Goal: Task Accomplishment & Management: Manage account settings

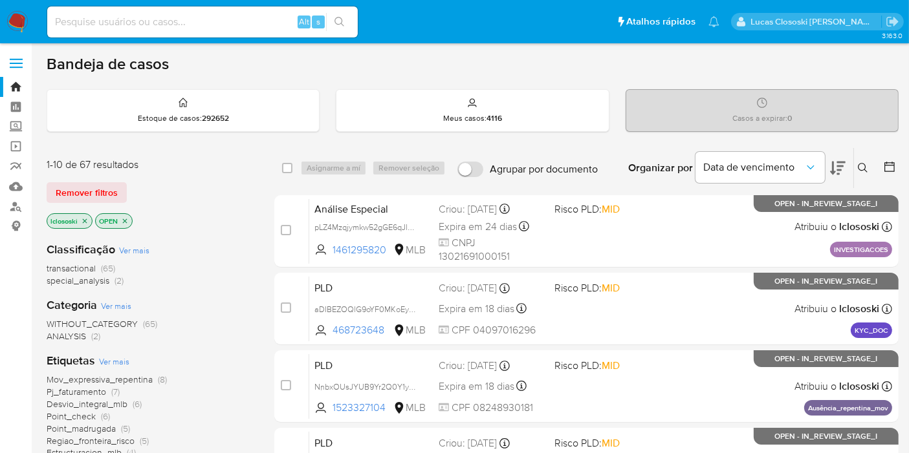
click at [845, 180] on button at bounding box center [838, 168] width 16 height 40
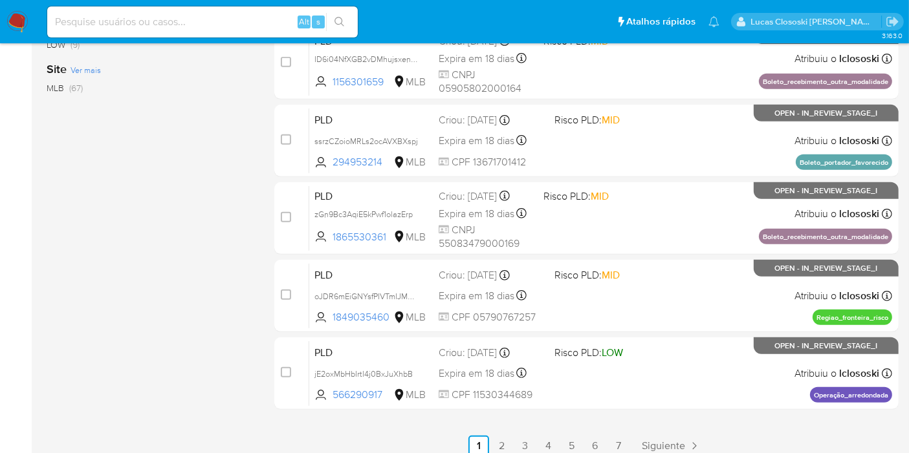
scroll to position [574, 0]
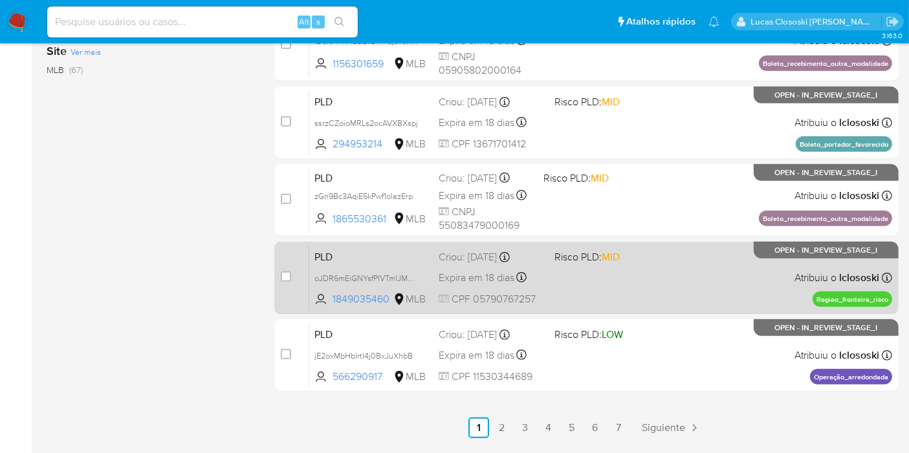
click at [578, 281] on div "PLD oJDR6mEiGNYsfPIVTmIJMaHZ 1849035460 MLB Risco PLD: MID Criou: 12/09/2025 Cr…" at bounding box center [600, 277] width 583 height 65
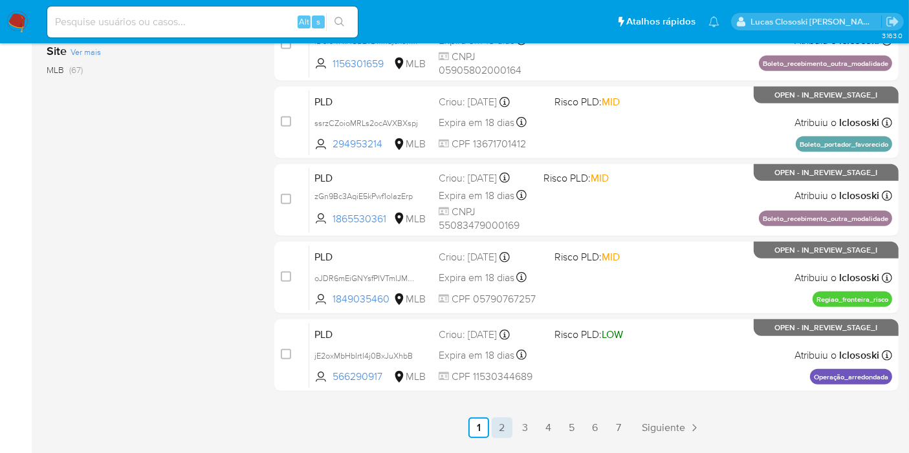
click at [497, 422] on link "2" at bounding box center [502, 428] width 21 height 21
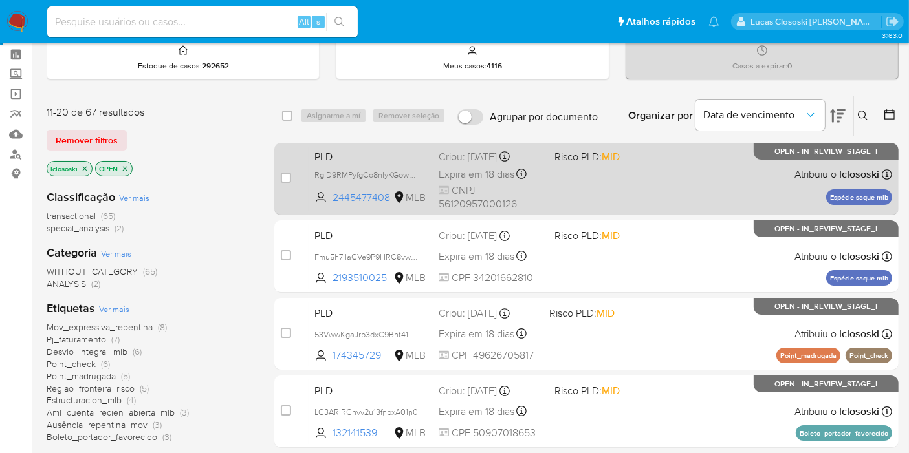
scroll to position [72, 0]
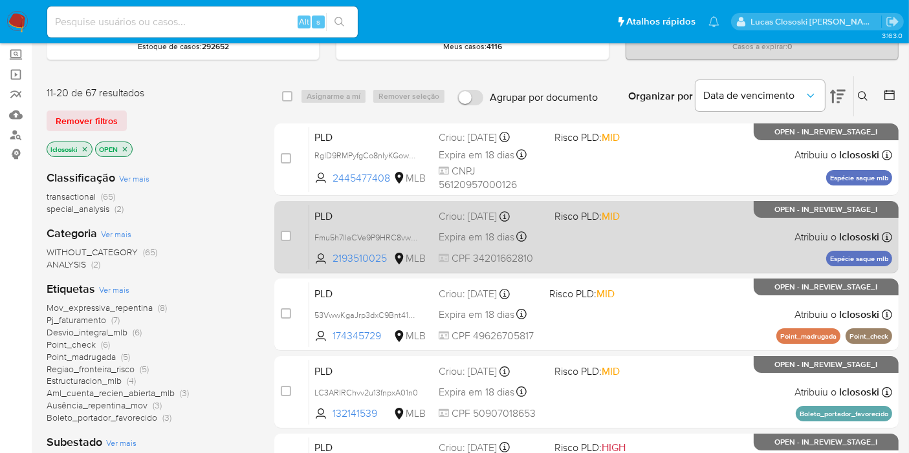
click at [615, 257] on div "PLD Fmu5h7llaCVe9P9HRC8vwuGL 2193510025 MLB Risco PLD: MID Criou: 12/09/2025 Cr…" at bounding box center [600, 236] width 583 height 65
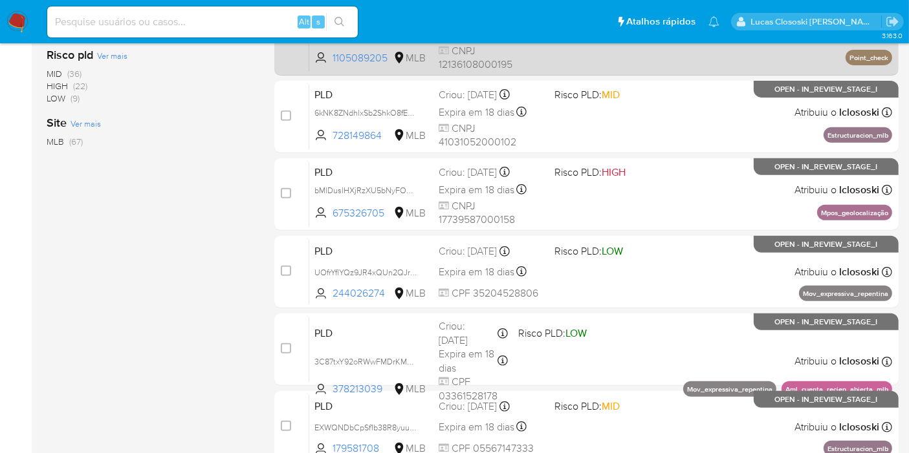
scroll to position [574, 0]
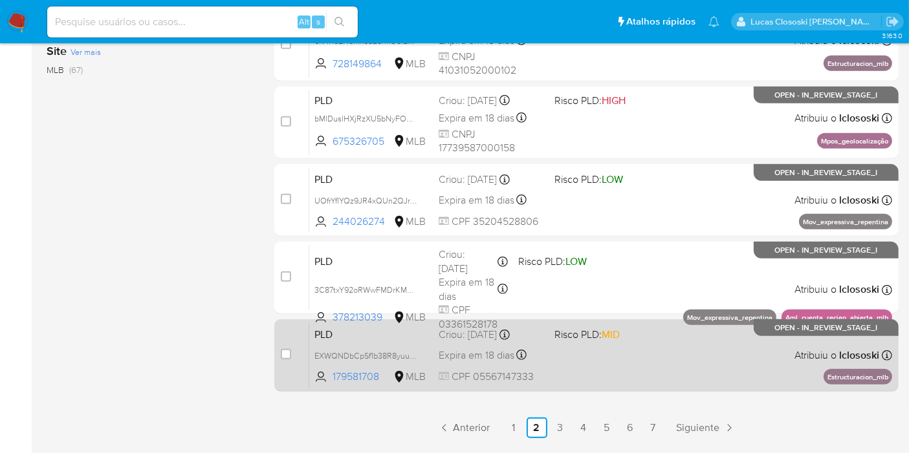
click at [558, 337] on span "Risco PLD: MID" at bounding box center [586, 334] width 65 height 14
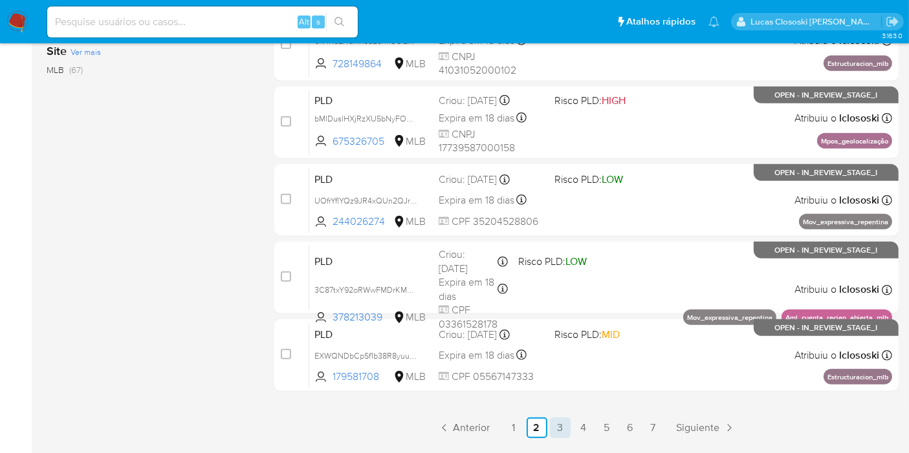
click at [552, 419] on link "3" at bounding box center [560, 428] width 21 height 21
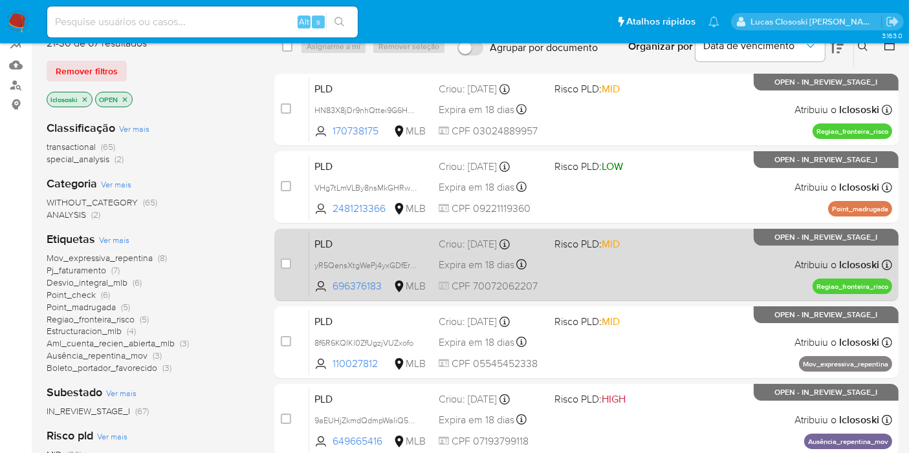
scroll to position [144, 0]
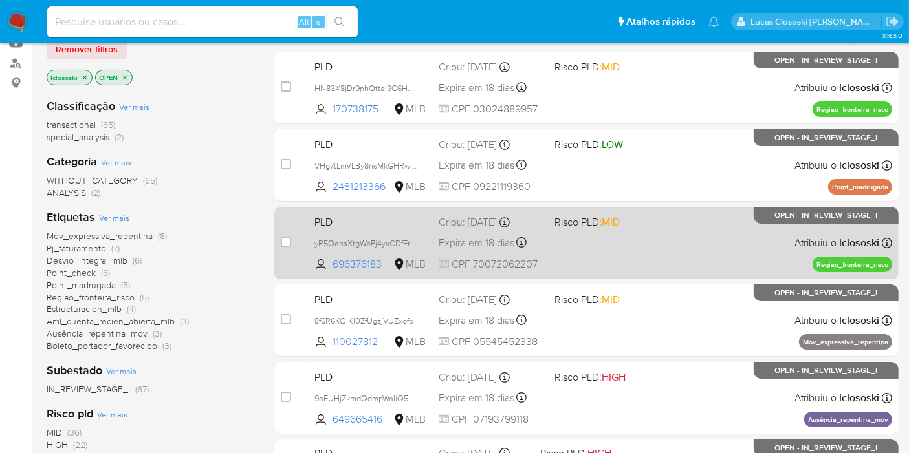
click at [619, 228] on div "PLD yR5QensXtgWePj4yxGDfEr4p 696376183 MLB Risco PLD: MID Criou: 12/09/2025 Cri…" at bounding box center [600, 242] width 583 height 65
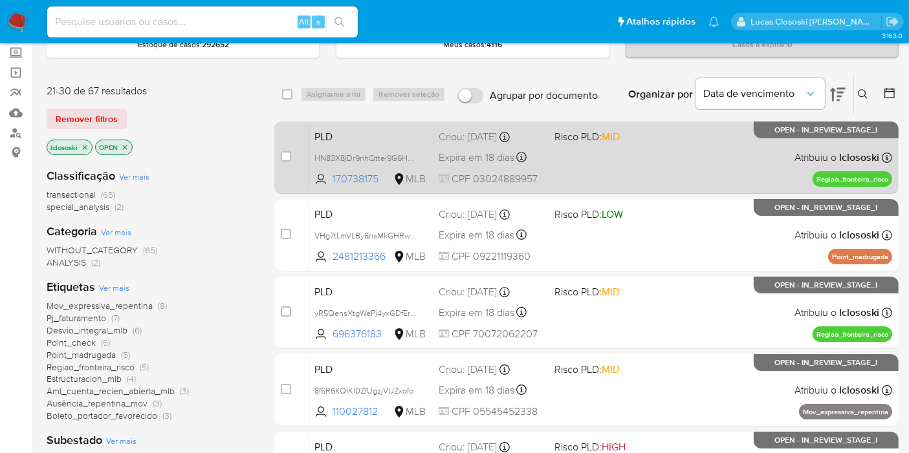
scroll to position [72, 0]
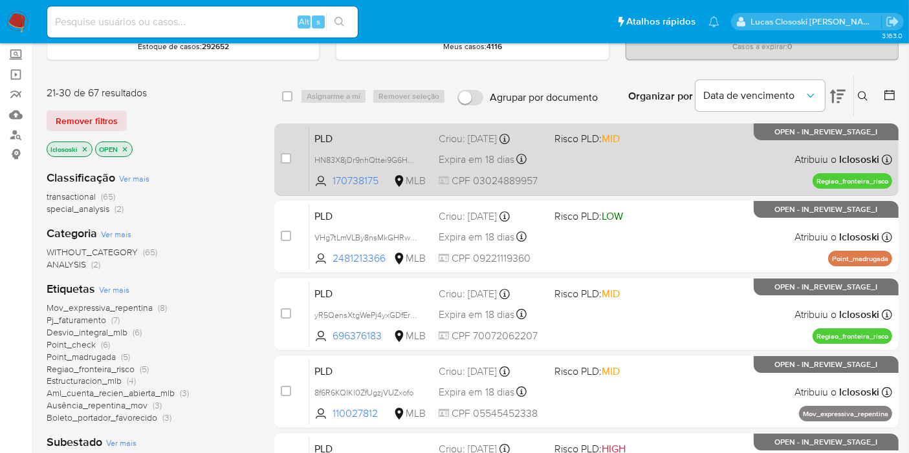
click at [596, 160] on div "PLD HN83X8jDr9nhQttei9G6HmQR 170738175 MLB Risco PLD: MID Criou: 12/09/2025 Cri…" at bounding box center [600, 159] width 583 height 65
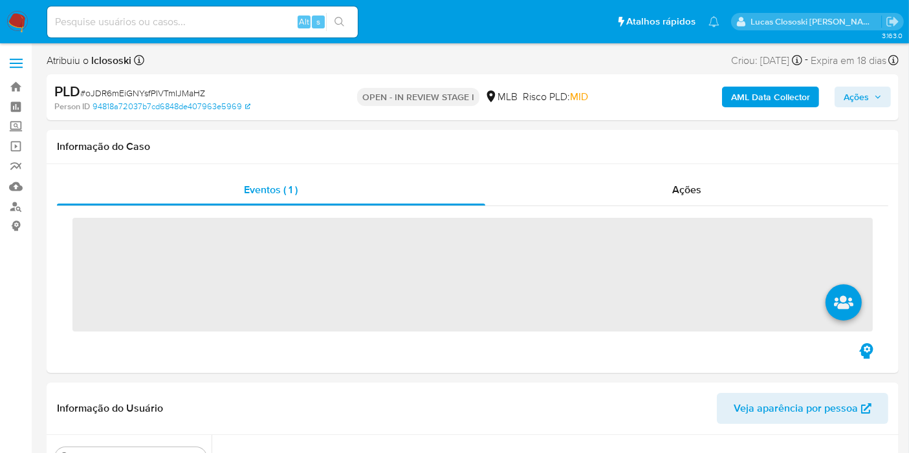
scroll to position [427, 0]
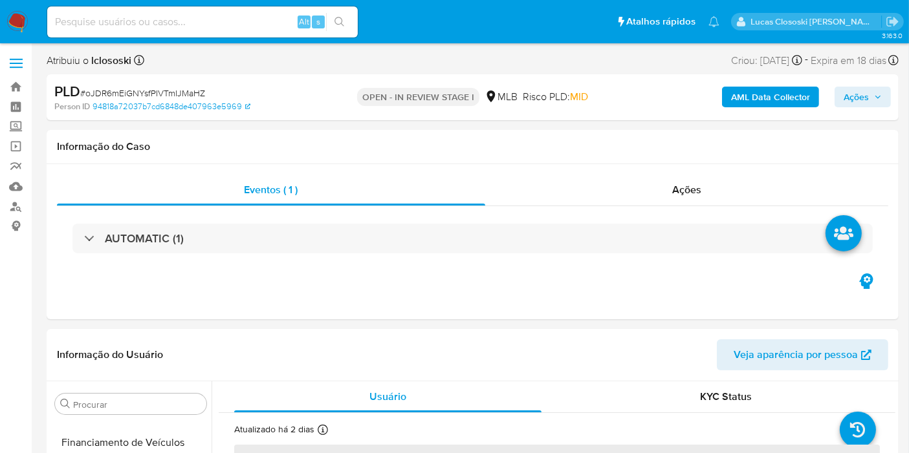
select select "10"
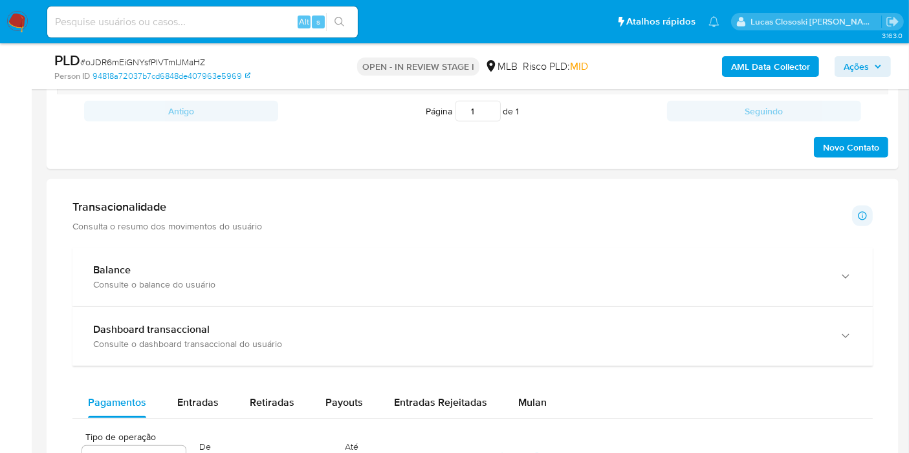
scroll to position [862, 0]
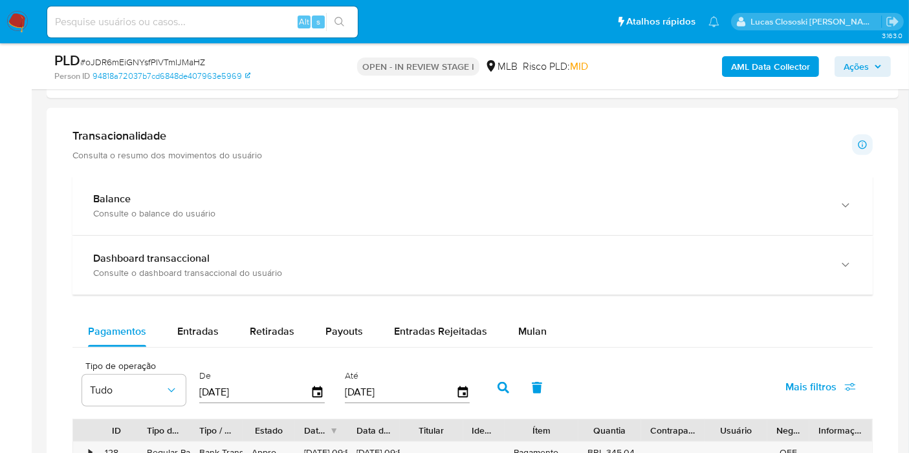
click at [575, 318] on div "Pagamentos Entradas Retiradas Payouts Entradas Rejeitadas Mulan" at bounding box center [472, 331] width 800 height 31
click at [541, 325] on span "Mulan" at bounding box center [532, 331] width 28 height 15
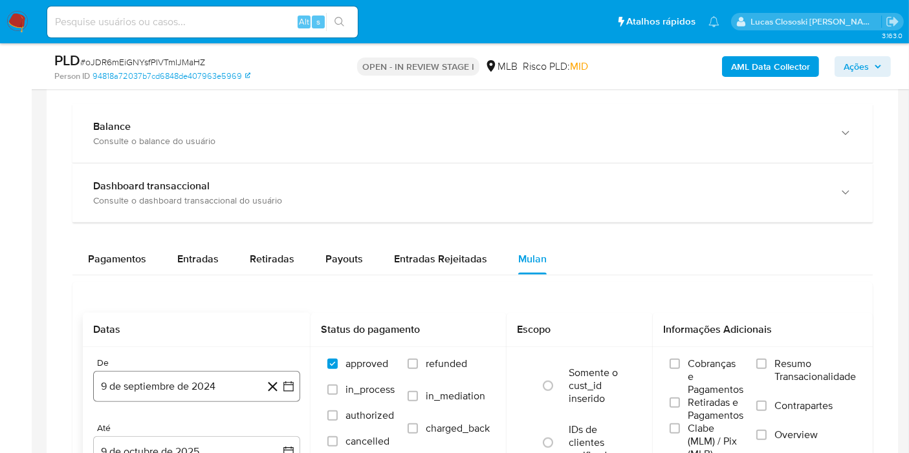
scroll to position [1006, 0]
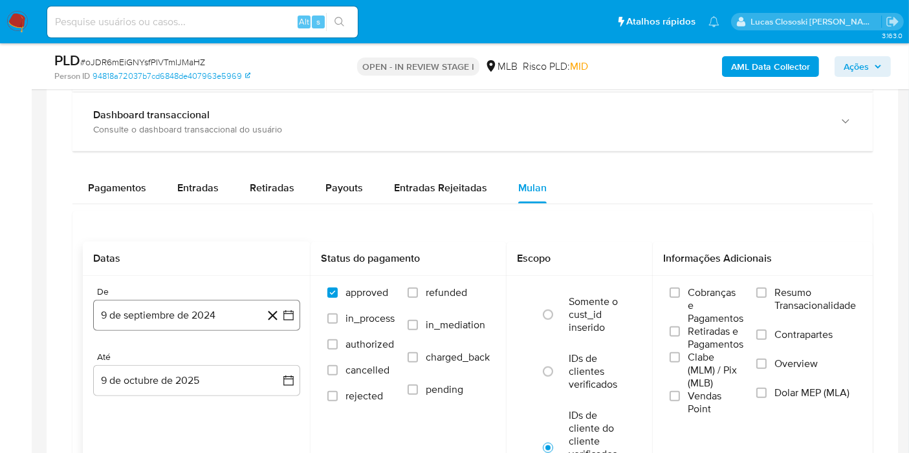
click at [296, 309] on button "9 de septiembre de 2024" at bounding box center [196, 315] width 207 height 31
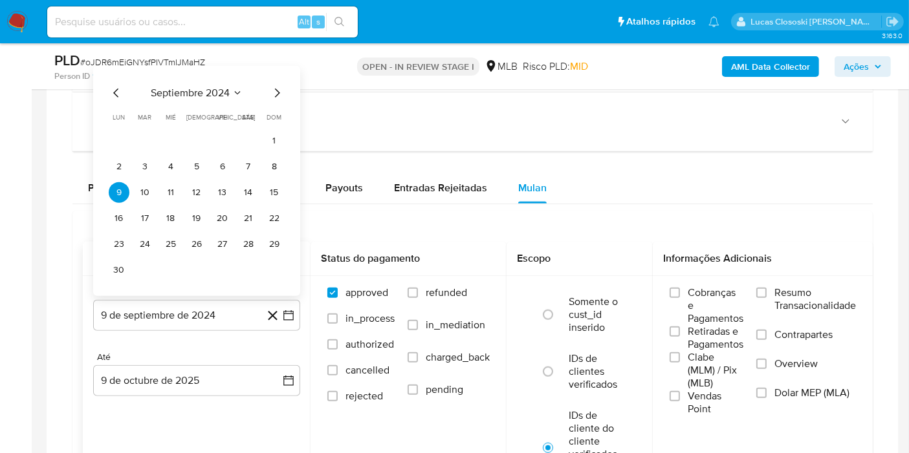
click at [179, 90] on span "septiembre 2024" at bounding box center [190, 93] width 79 height 13
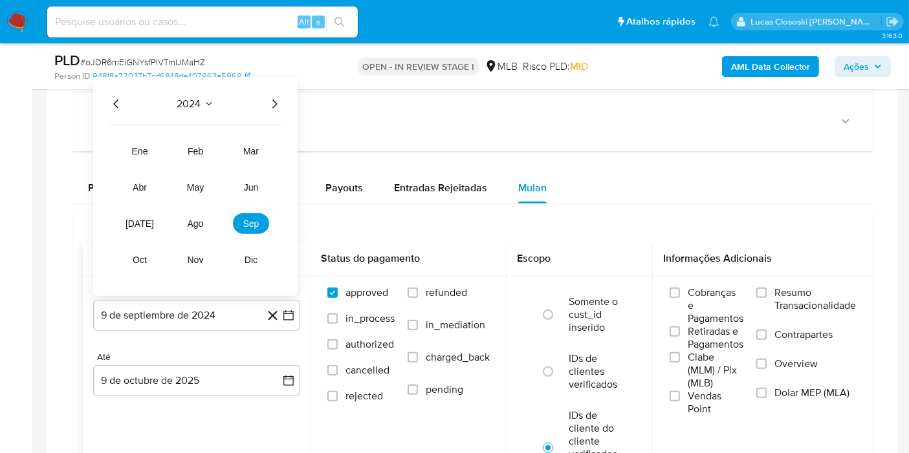
click at [279, 96] on icon "Año siguiente" at bounding box center [274, 104] width 16 height 16
click at [204, 220] on button "ago" at bounding box center [195, 223] width 36 height 21
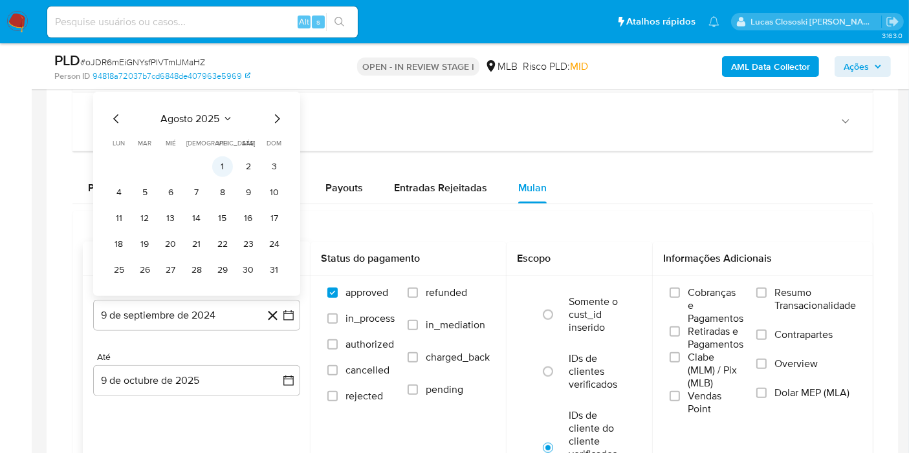
click at [224, 166] on button "1" at bounding box center [222, 167] width 21 height 21
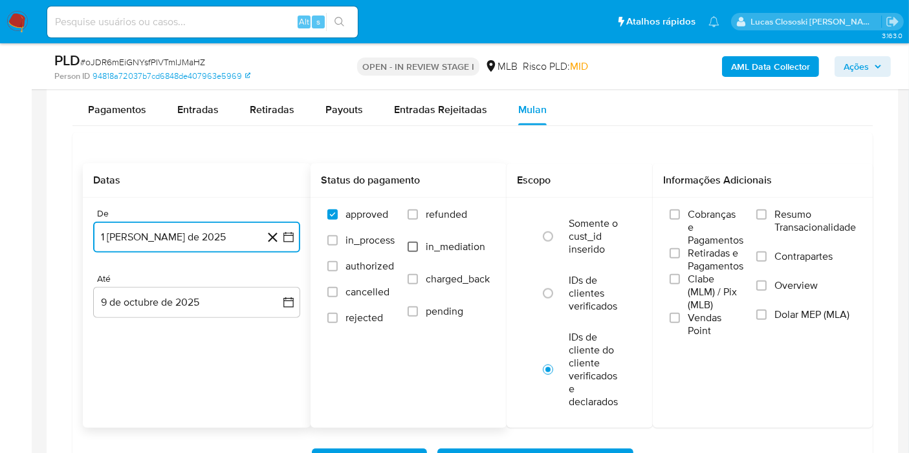
scroll to position [1149, 0]
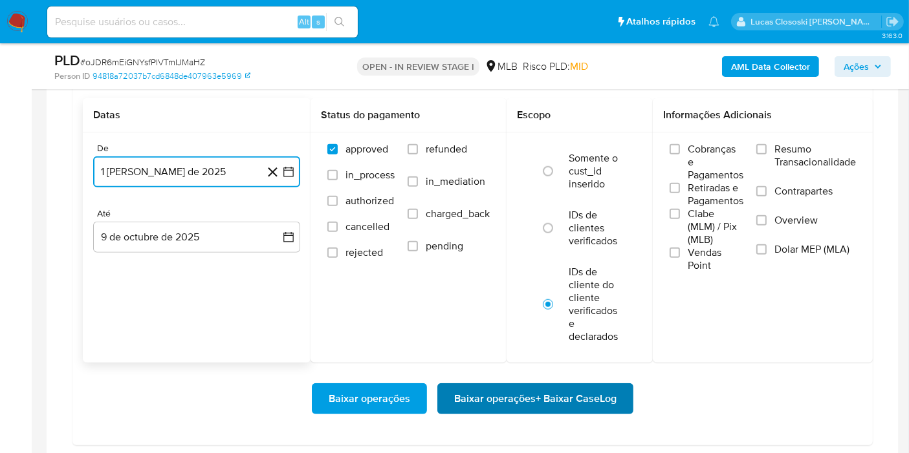
click at [621, 401] on button "Baixar operações + Baixar CaseLog" at bounding box center [535, 399] width 196 height 31
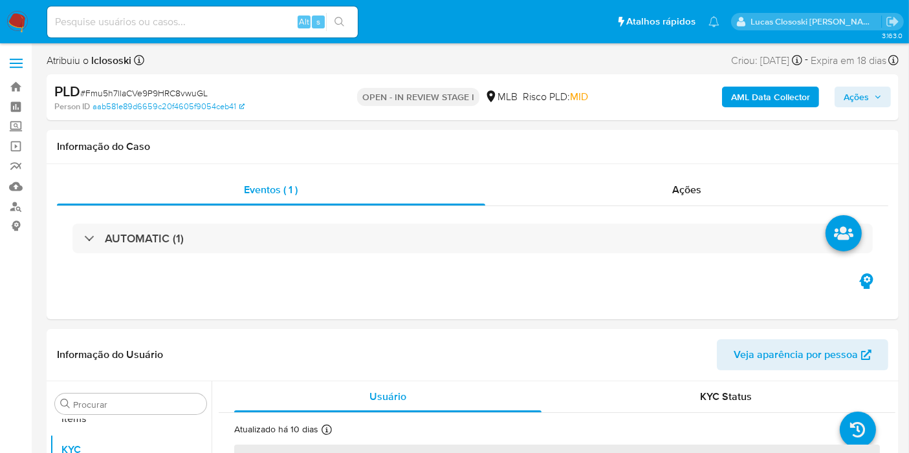
scroll to position [701, 0]
select select "10"
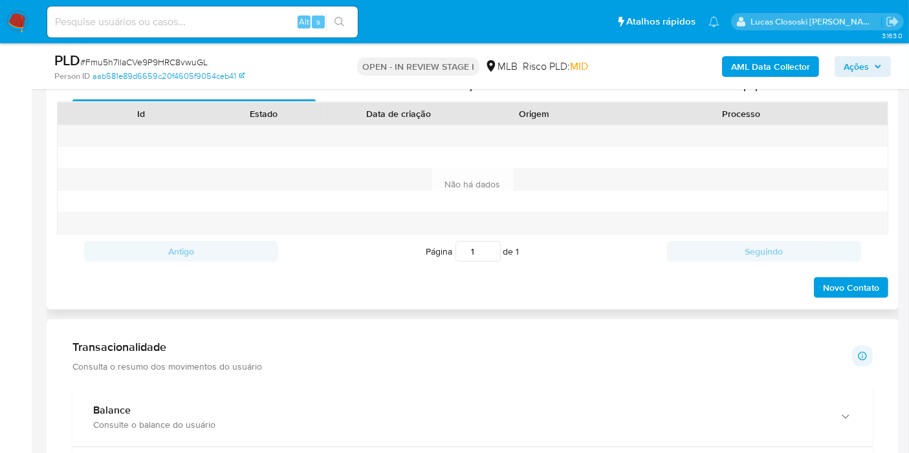
scroll to position [934, 0]
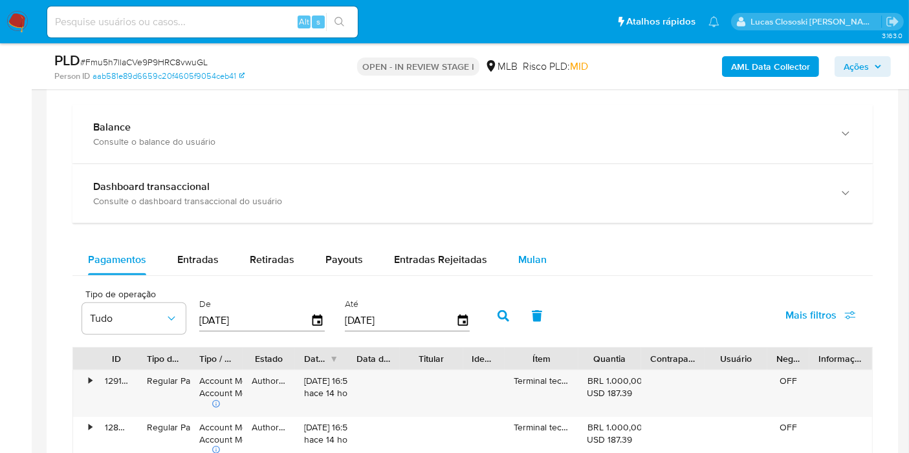
click at [518, 259] on span "Mulan" at bounding box center [532, 259] width 28 height 15
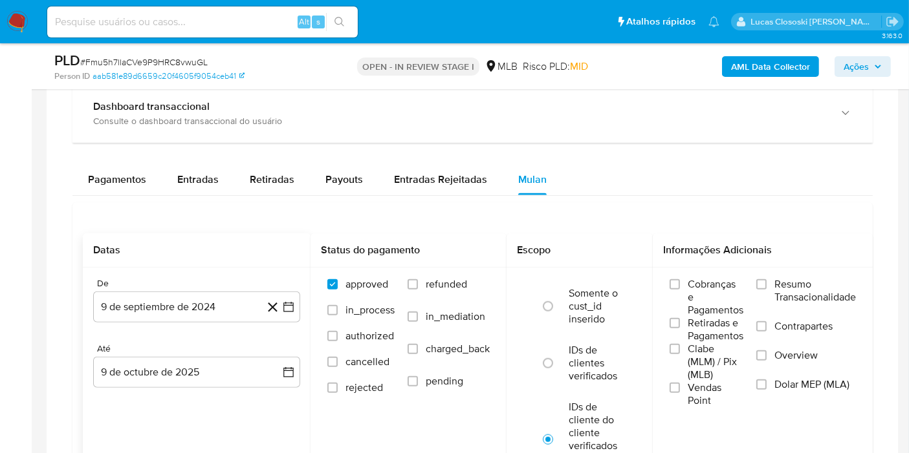
scroll to position [1078, 0]
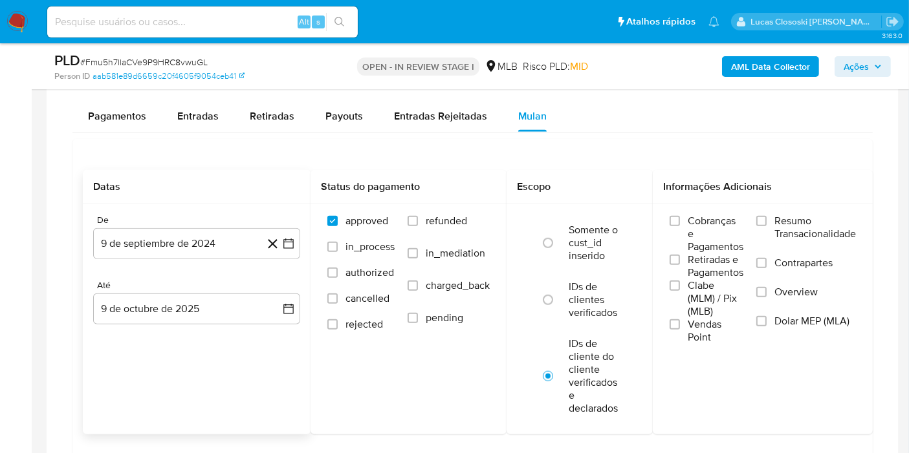
click at [301, 245] on div "De 9 de septiembre de 2024 9-09-2024 Até 9 de octubre de 2025 9-10-2025" at bounding box center [197, 279] width 228 height 151
click at [299, 245] on button "9 de septiembre de 2024" at bounding box center [196, 243] width 207 height 31
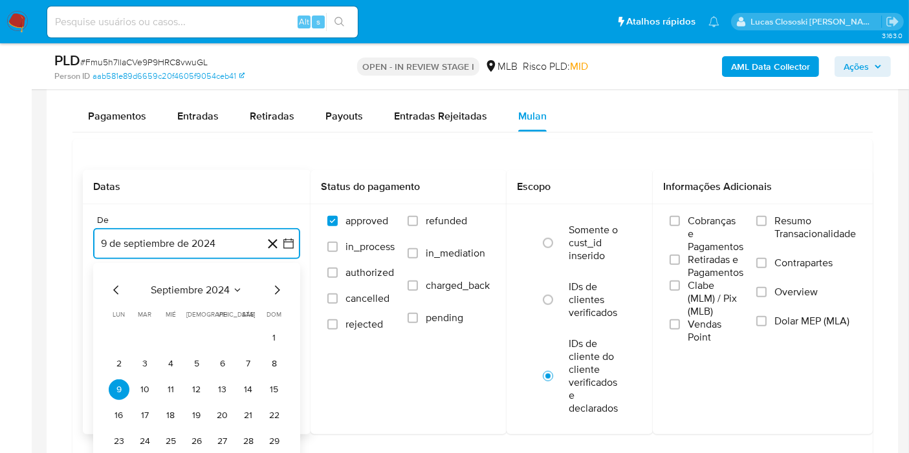
click at [220, 287] on span "septiembre 2024" at bounding box center [190, 290] width 79 height 13
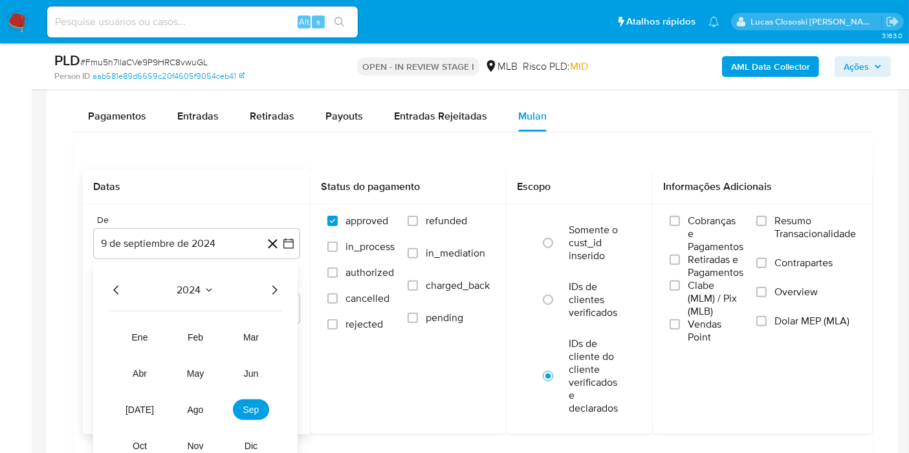
click at [270, 283] on icon "Año siguiente" at bounding box center [274, 291] width 16 height 16
click at [205, 404] on button "ago" at bounding box center [195, 410] width 36 height 21
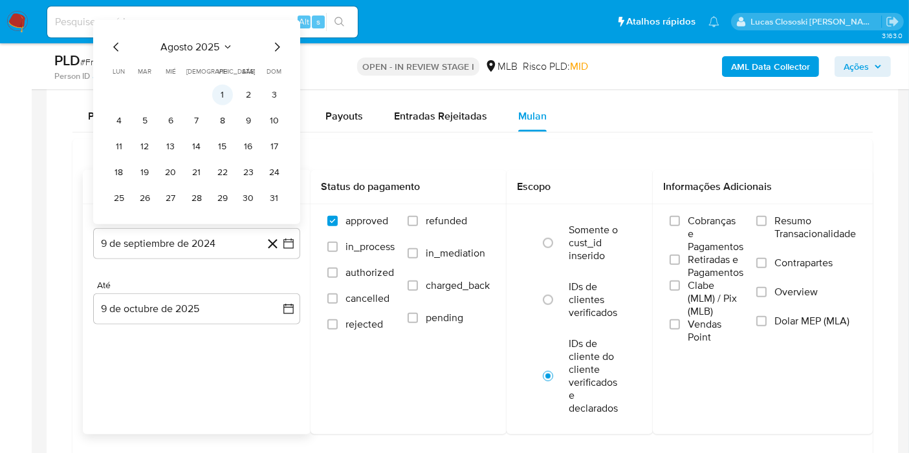
click at [226, 85] on button "1" at bounding box center [222, 95] width 21 height 21
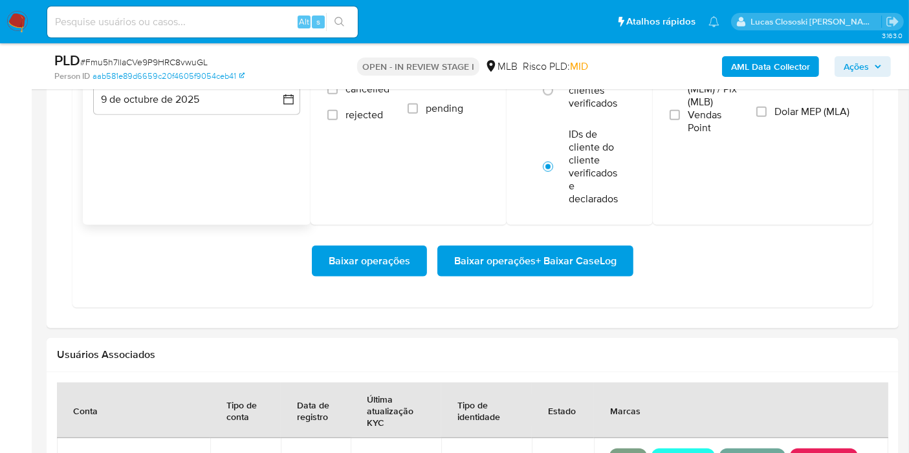
scroll to position [1437, 0]
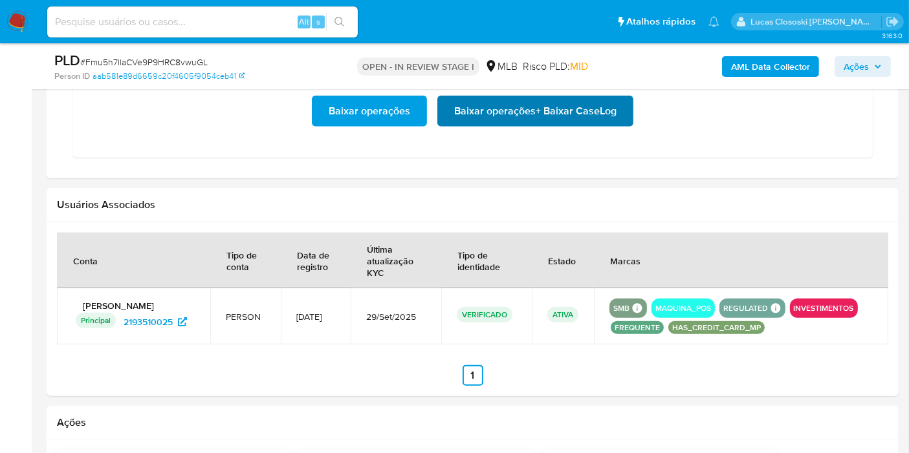
click at [560, 112] on span "Baixar operações + Baixar CaseLog" at bounding box center [535, 111] width 162 height 28
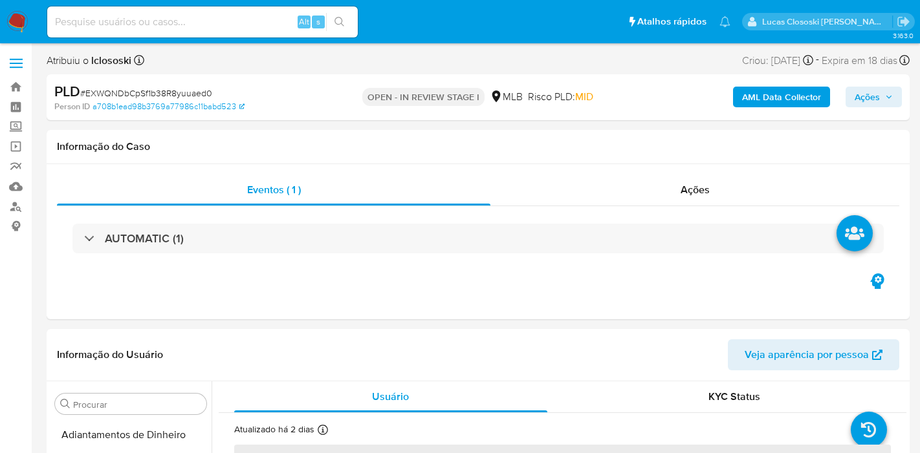
select select "10"
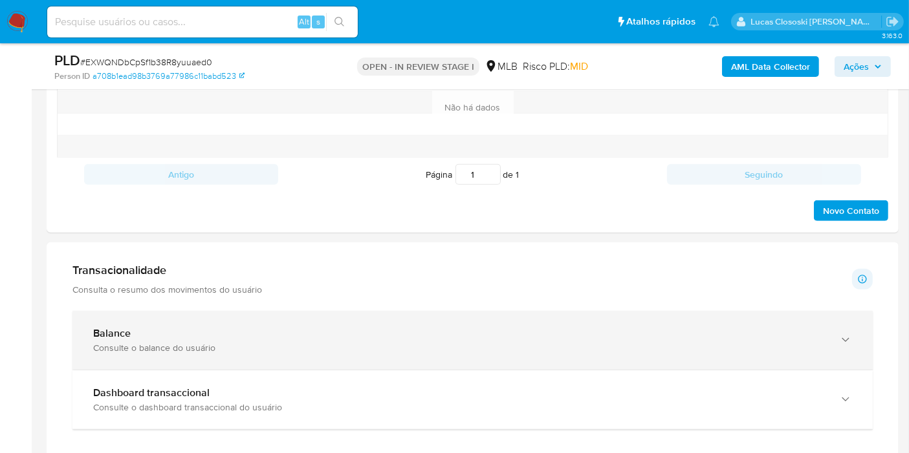
scroll to position [862, 0]
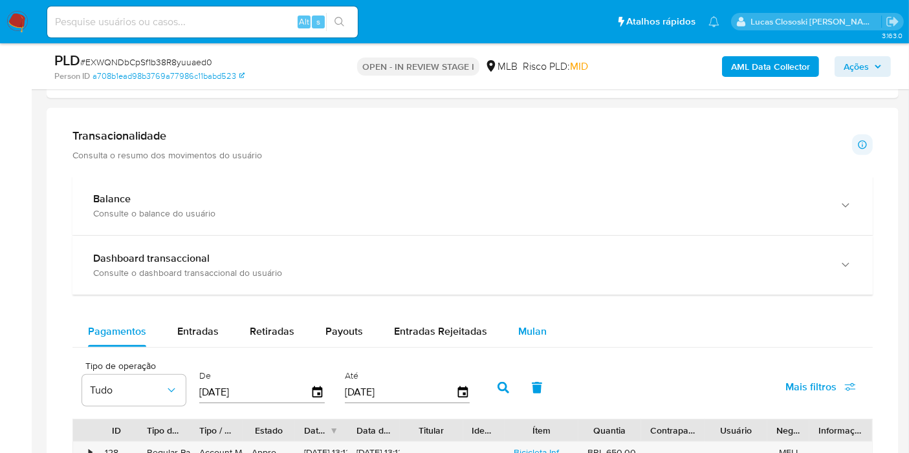
click at [532, 335] on span "Mulan" at bounding box center [532, 331] width 28 height 15
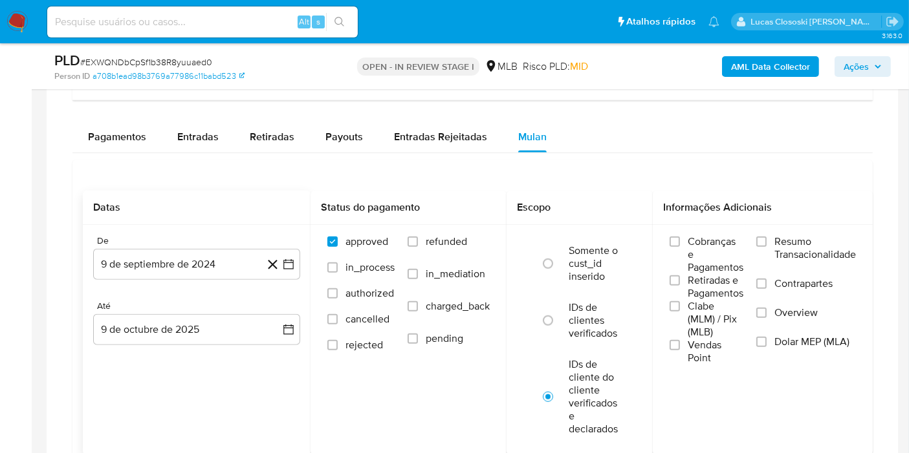
scroll to position [1078, 0]
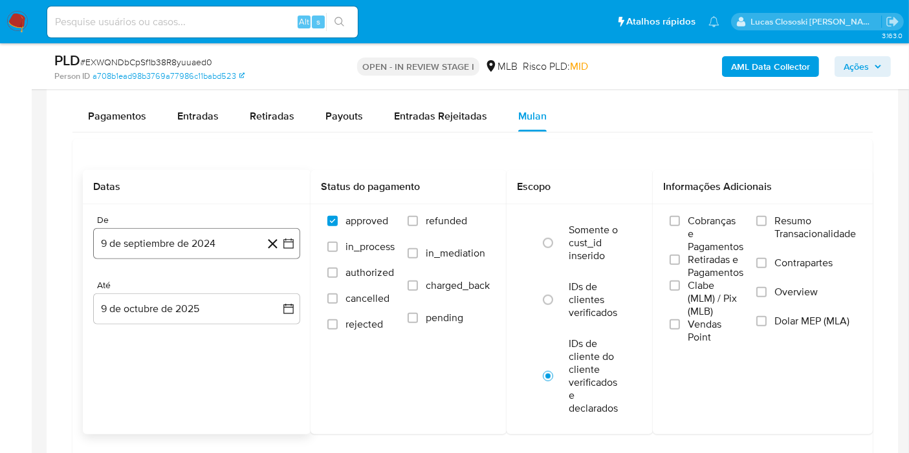
click at [292, 241] on icon "button" at bounding box center [288, 243] width 13 height 13
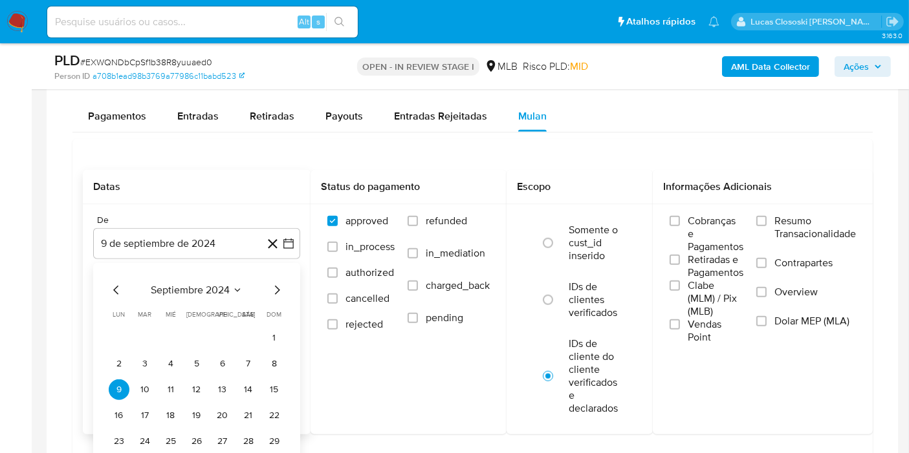
click at [223, 297] on div "septiembre 2024 septiembre 2024 lun lunes mar martes mié miércoles jue jueves v…" at bounding box center [197, 380] width 176 height 195
click at [223, 294] on span "septiembre 2024" at bounding box center [190, 290] width 79 height 13
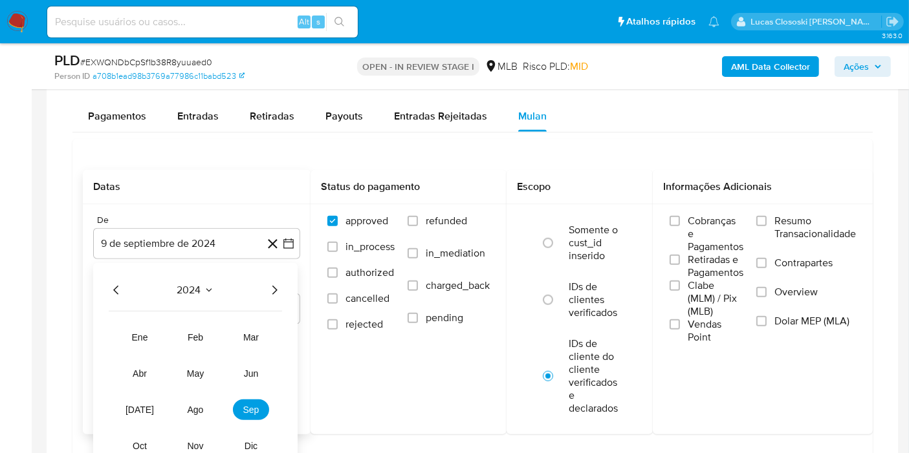
click at [273, 286] on icon "Año siguiente" at bounding box center [274, 290] width 5 height 9
click at [193, 400] on button "ago" at bounding box center [195, 410] width 36 height 21
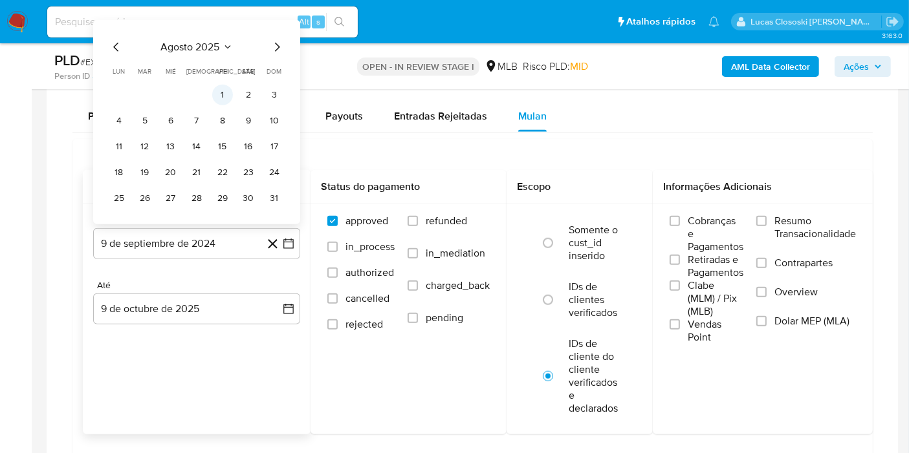
click at [227, 98] on button "1" at bounding box center [222, 95] width 21 height 21
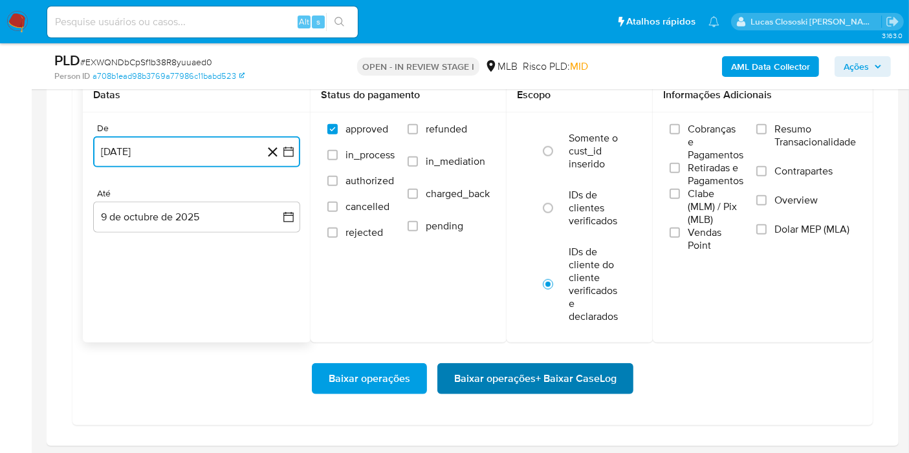
scroll to position [1221, 0]
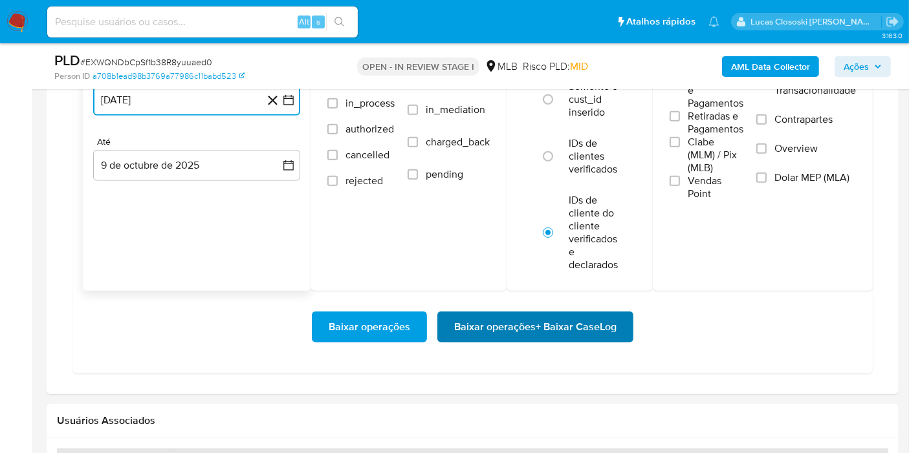
click at [617, 312] on button "Baixar operações + Baixar CaseLog" at bounding box center [535, 327] width 196 height 31
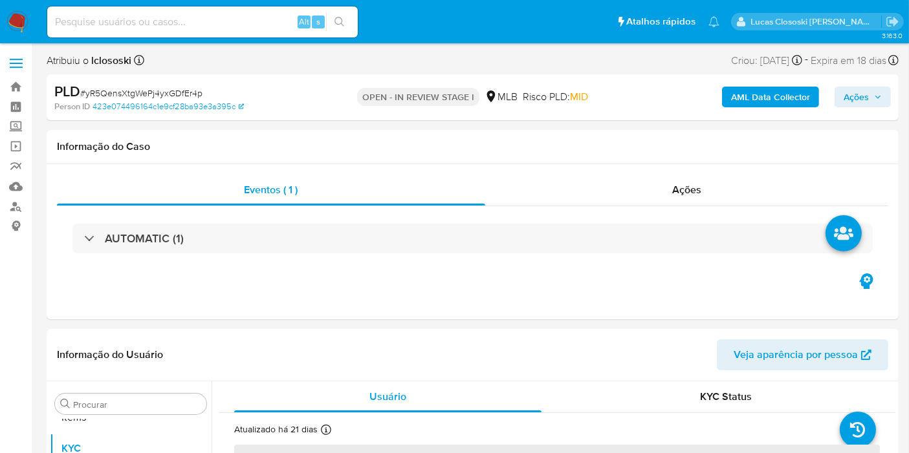
scroll to position [701, 0]
select select "10"
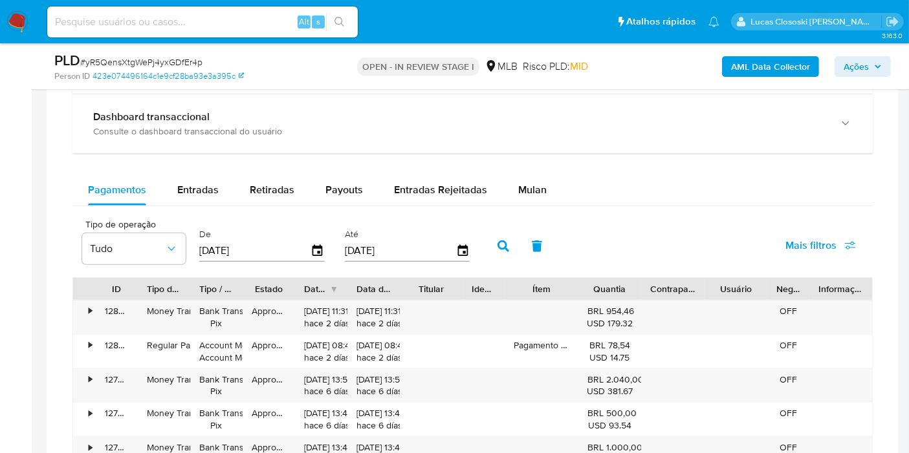
scroll to position [1006, 0]
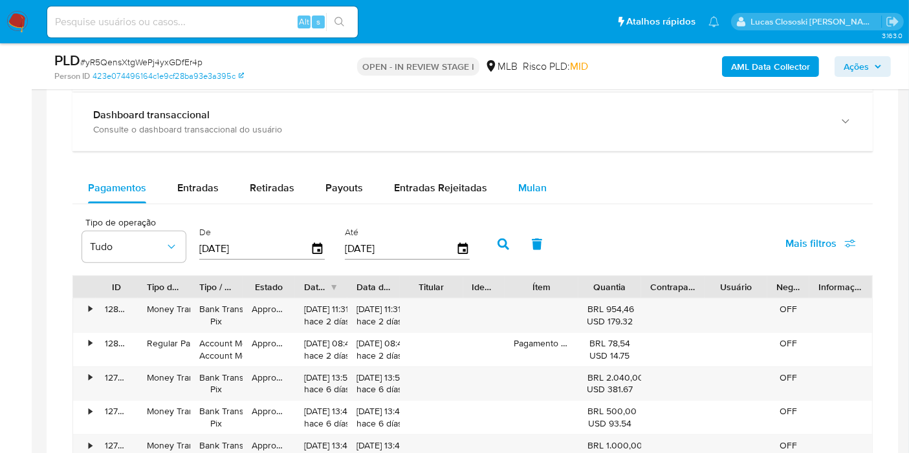
click at [519, 197] on div "Mulan" at bounding box center [532, 188] width 28 height 31
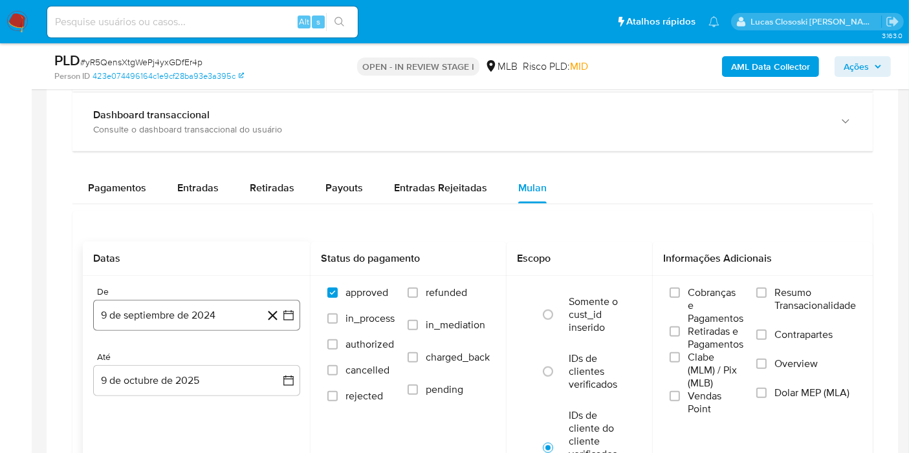
click at [280, 323] on button "9 de septiembre de 2024" at bounding box center [196, 315] width 207 height 31
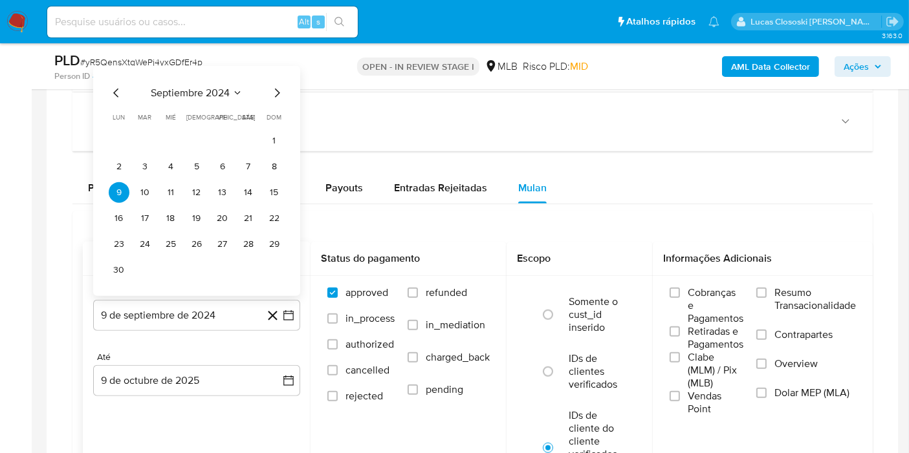
click at [216, 91] on span "septiembre 2024" at bounding box center [190, 93] width 79 height 13
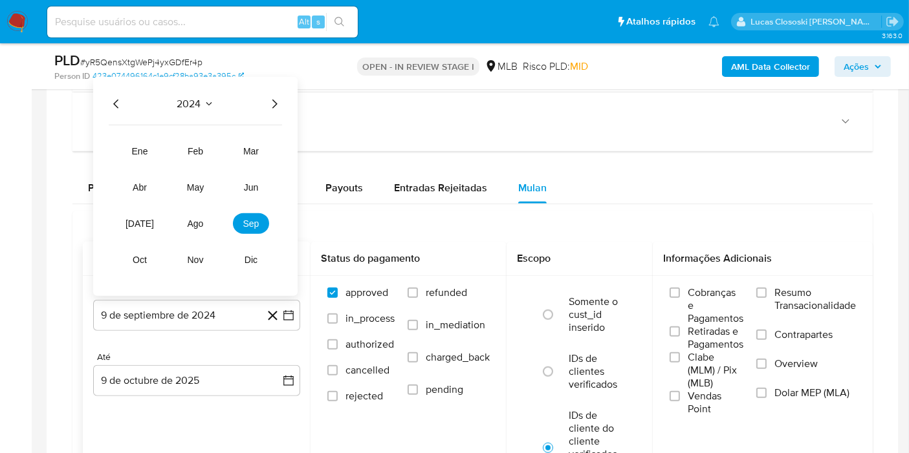
click at [277, 102] on icon "Año siguiente" at bounding box center [274, 104] width 16 height 16
click at [192, 227] on button "ago" at bounding box center [195, 223] width 36 height 21
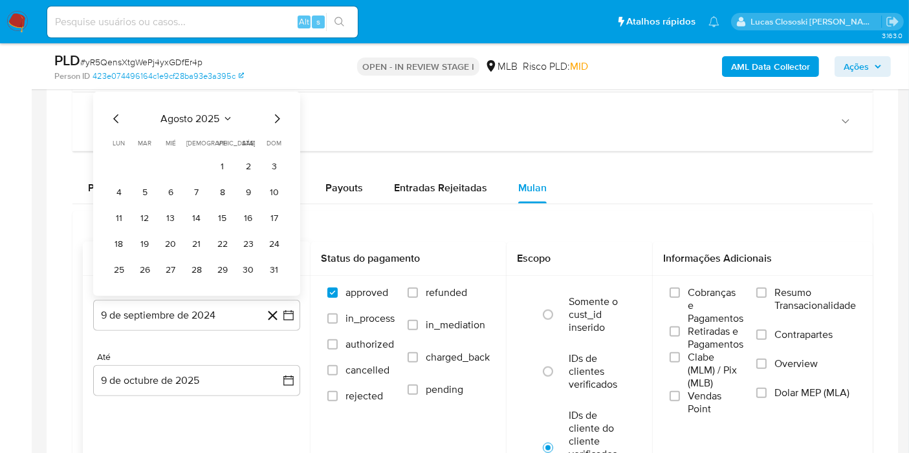
click at [234, 160] on tr "1 2 3" at bounding box center [197, 167] width 176 height 21
click at [224, 160] on button "1" at bounding box center [222, 167] width 21 height 21
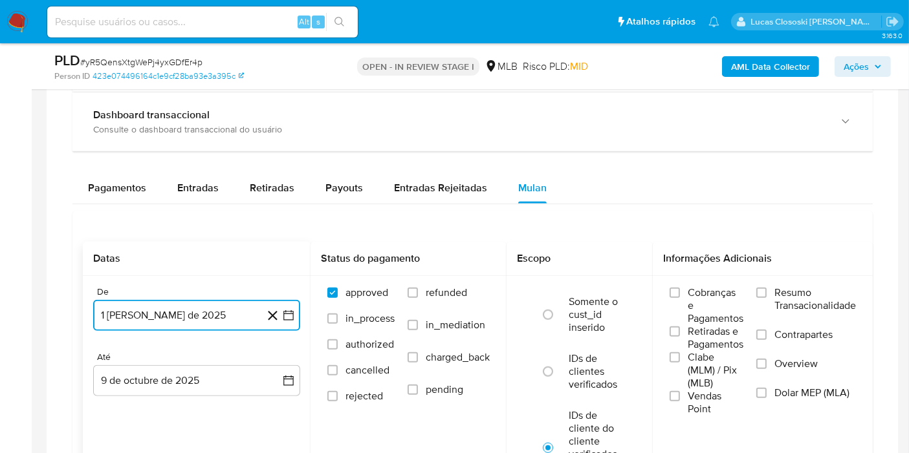
scroll to position [1294, 0]
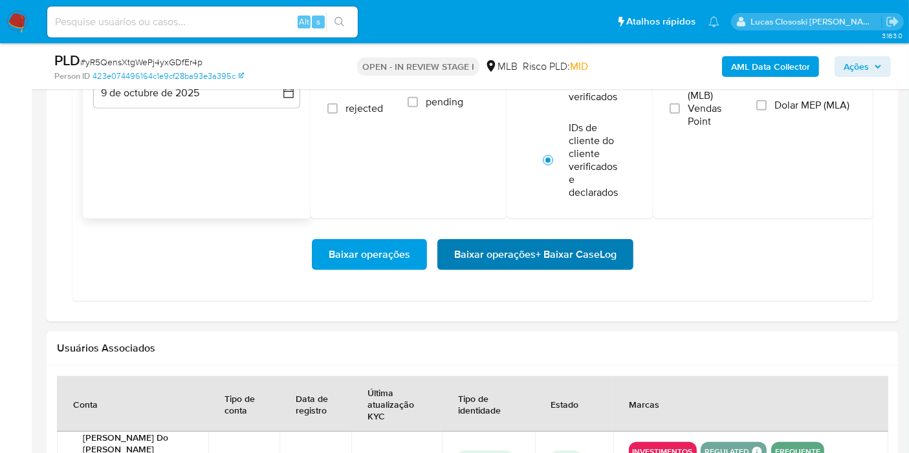
click at [534, 263] on span "Baixar operações + Baixar CaseLog" at bounding box center [535, 255] width 162 height 28
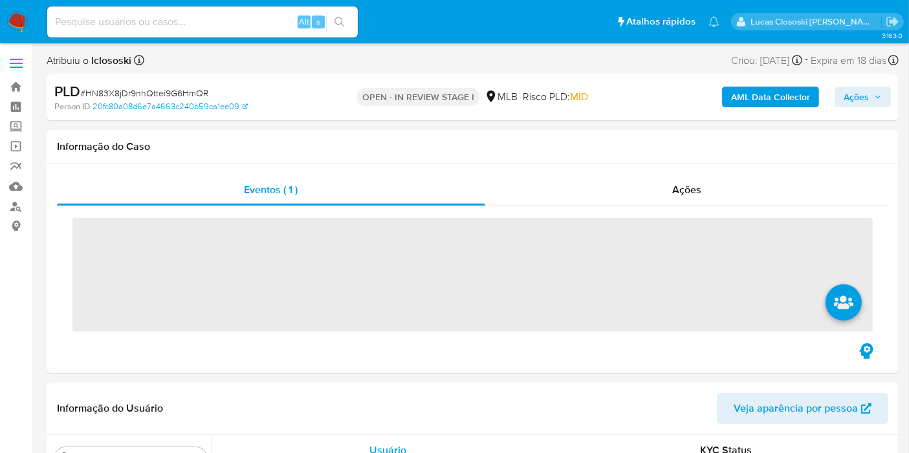
scroll to position [701, 0]
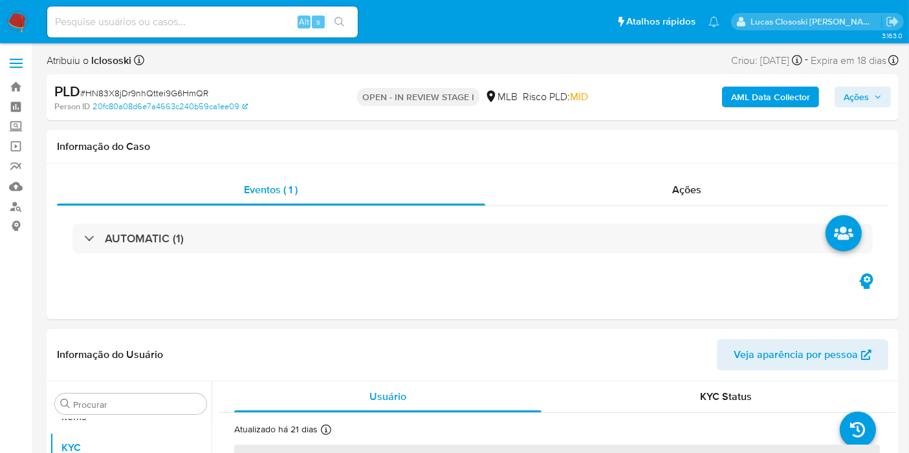
select select "10"
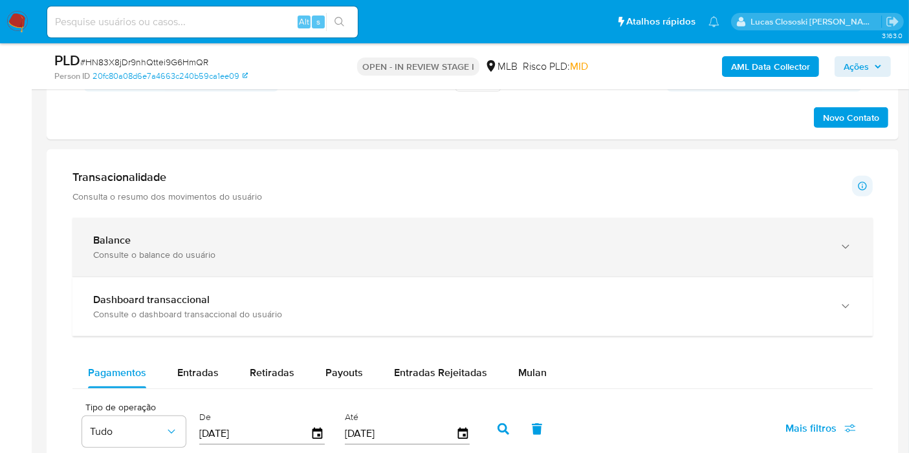
scroll to position [790, 0]
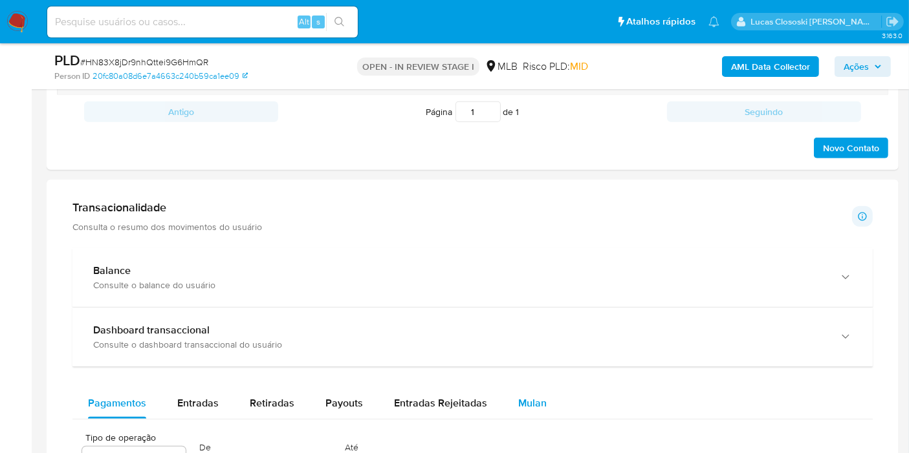
click at [518, 396] on span "Mulan" at bounding box center [532, 403] width 28 height 15
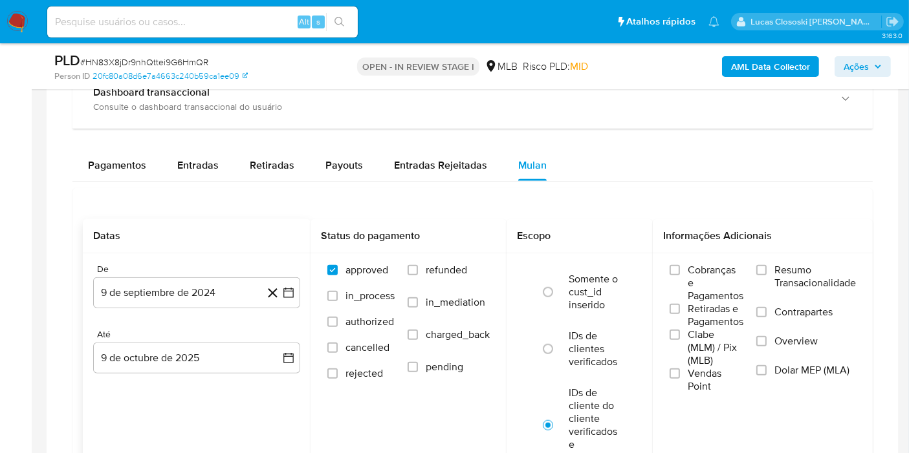
scroll to position [1006, 0]
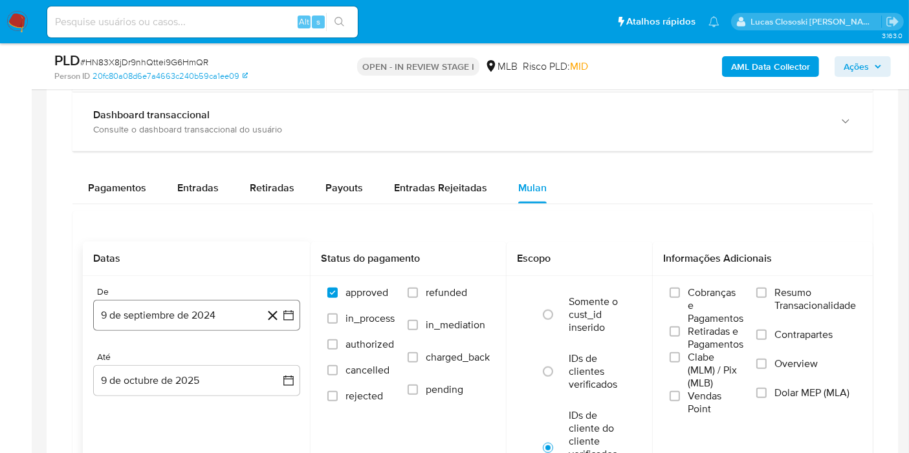
click at [206, 312] on button "9 de septiembre de 2024" at bounding box center [196, 315] width 207 height 31
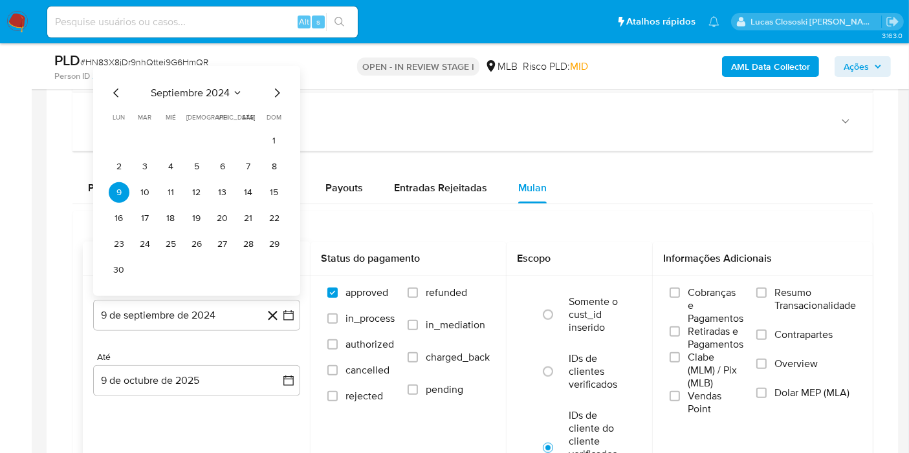
click at [205, 96] on span "septiembre 2024" at bounding box center [190, 93] width 79 height 13
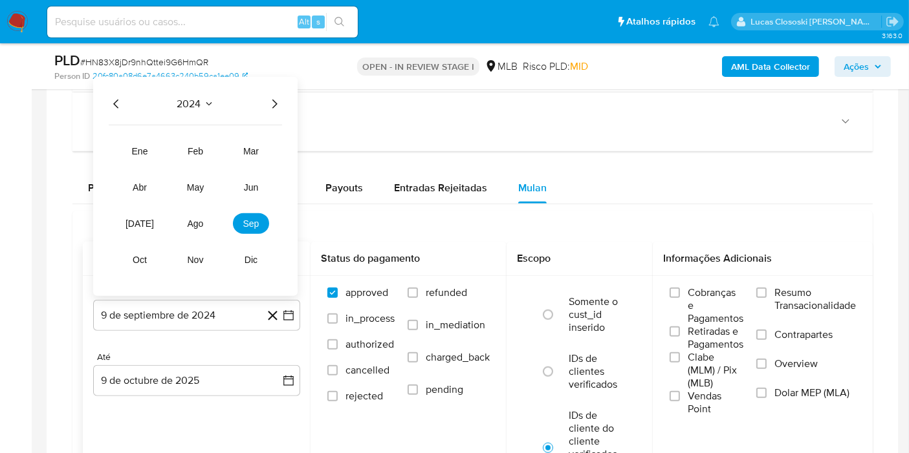
click at [275, 100] on icon "Año siguiente" at bounding box center [274, 104] width 16 height 16
click at [199, 221] on span "ago" at bounding box center [196, 224] width 16 height 10
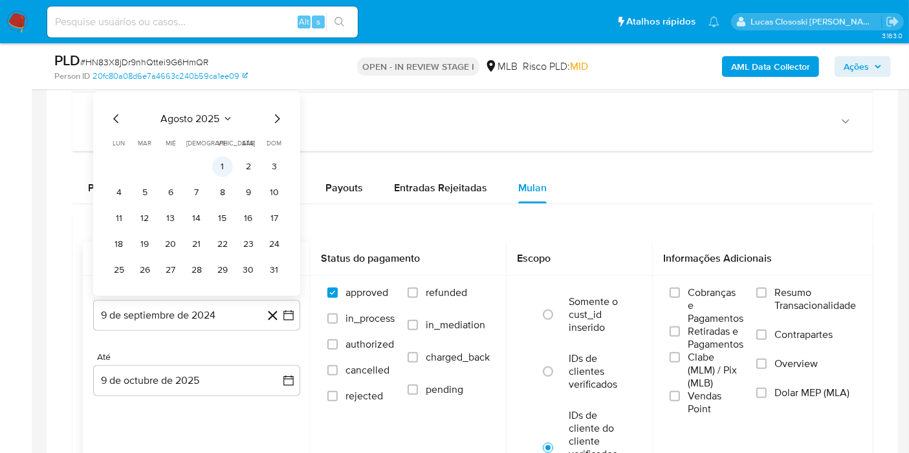
click at [221, 165] on button "1" at bounding box center [222, 167] width 21 height 21
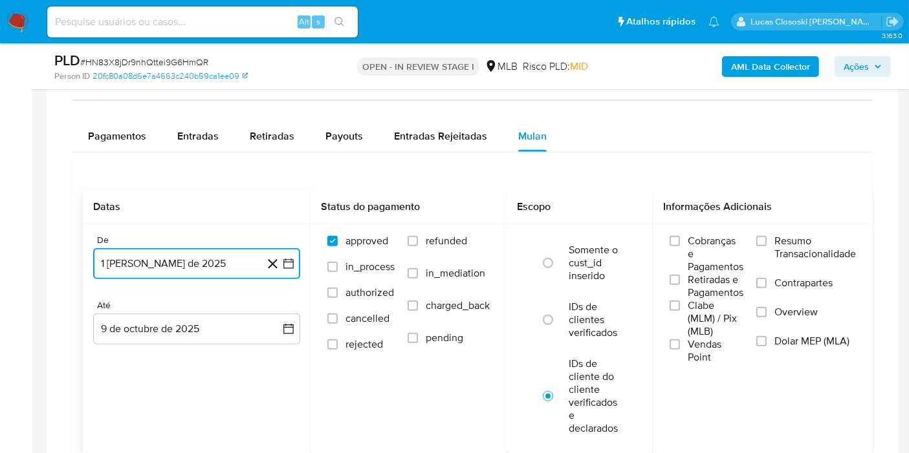
scroll to position [1149, 0]
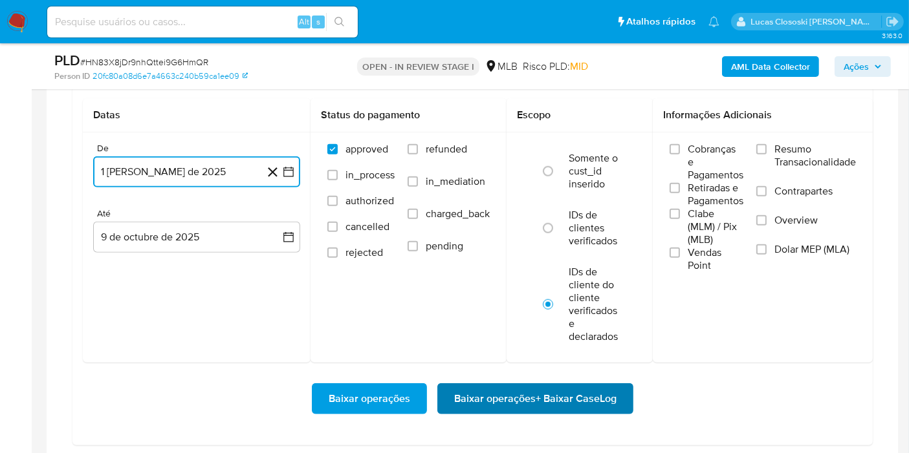
click at [560, 398] on span "Baixar operações + Baixar CaseLog" at bounding box center [535, 399] width 162 height 28
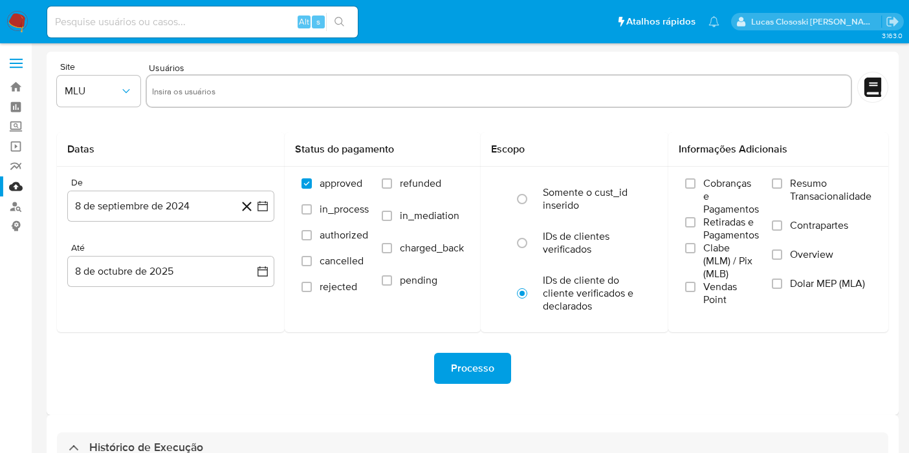
select select "10"
click at [20, 188] on link "Mulan" at bounding box center [77, 187] width 154 height 20
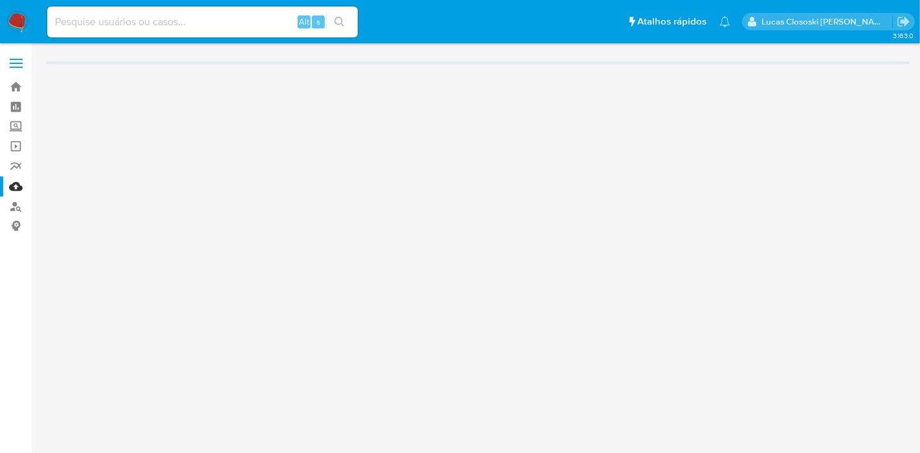
click at [517, 86] on div "3.163.0" at bounding box center [478, 248] width 863 height 393
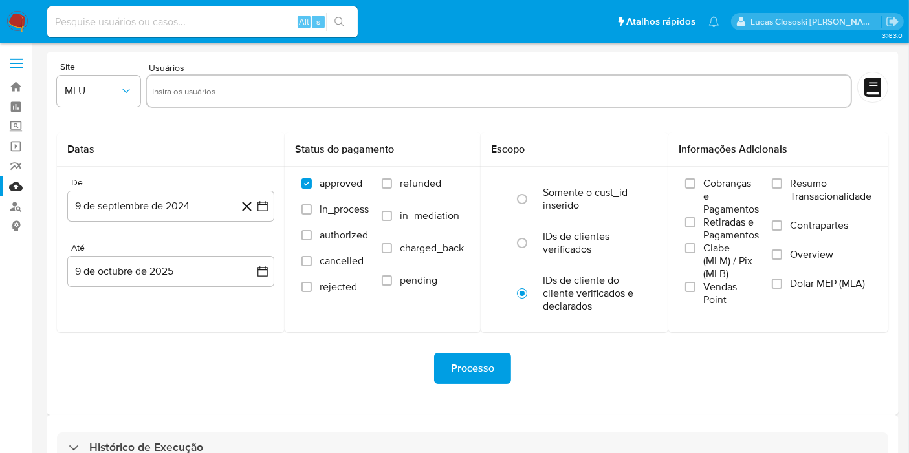
drag, startPoint x: 517, startPoint y: 86, endPoint x: 195, endPoint y: 50, distance: 324.1
click at [195, 50] on main "3.163.0" at bounding box center [454, 268] width 909 height 536
click at [235, 14] on input at bounding box center [202, 22] width 310 height 17
paste input "1693464607"
type input "1693464607"
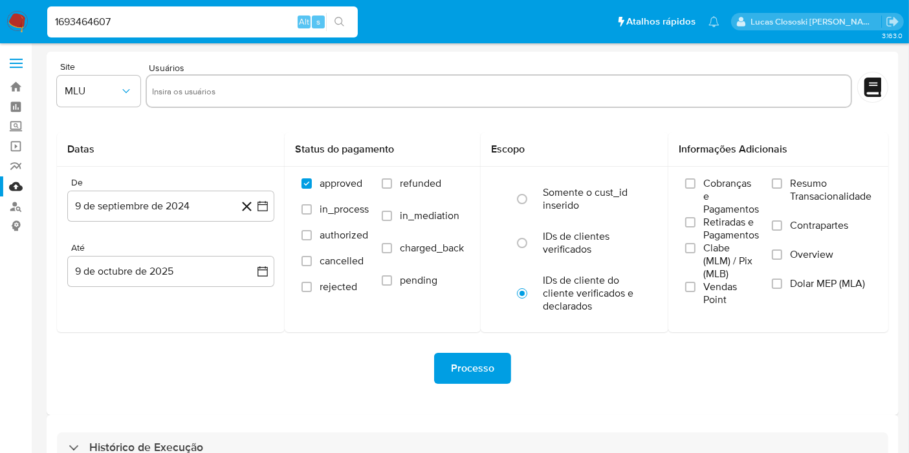
click at [349, 16] on button "search-icon" at bounding box center [339, 22] width 27 height 18
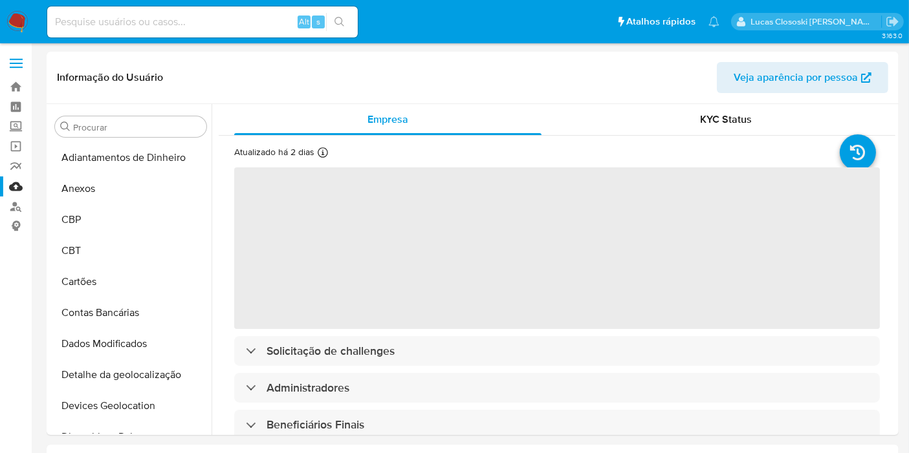
scroll to position [701, 0]
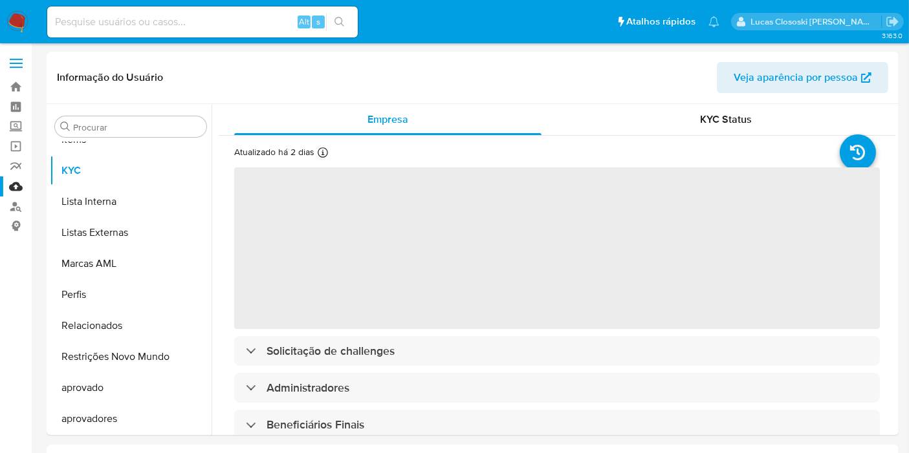
select select "10"
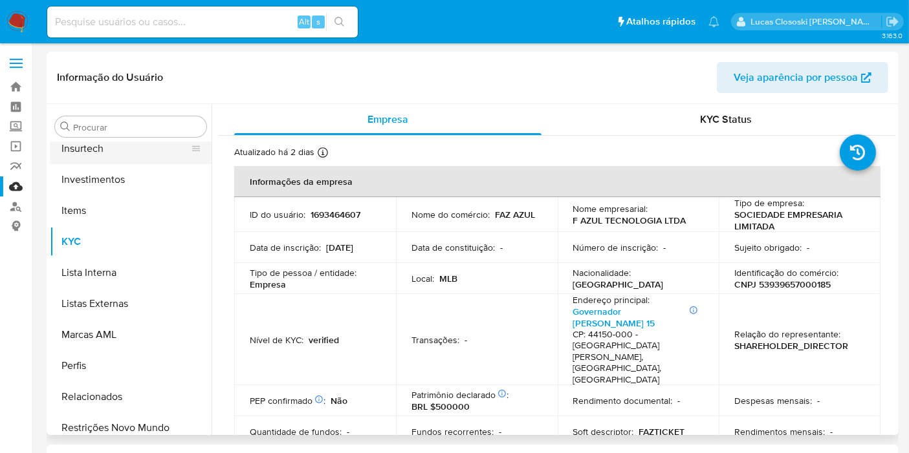
scroll to position [486, 0]
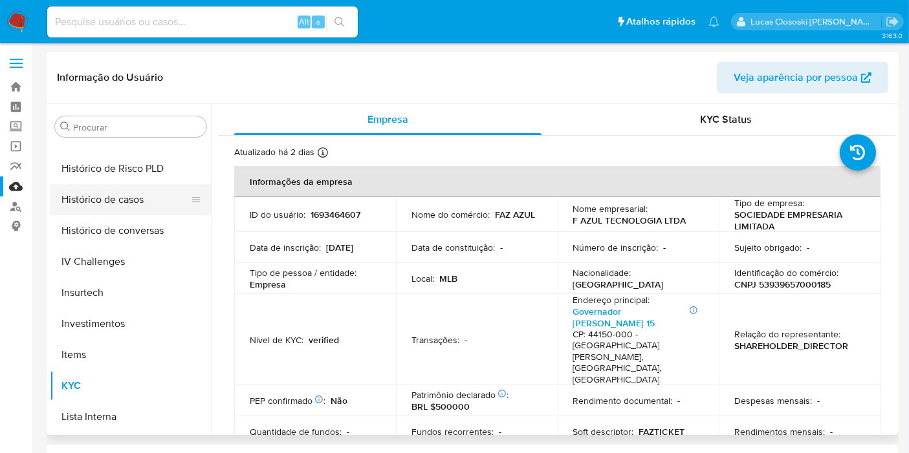
click at [114, 199] on button "Histórico de casos" at bounding box center [125, 199] width 151 height 31
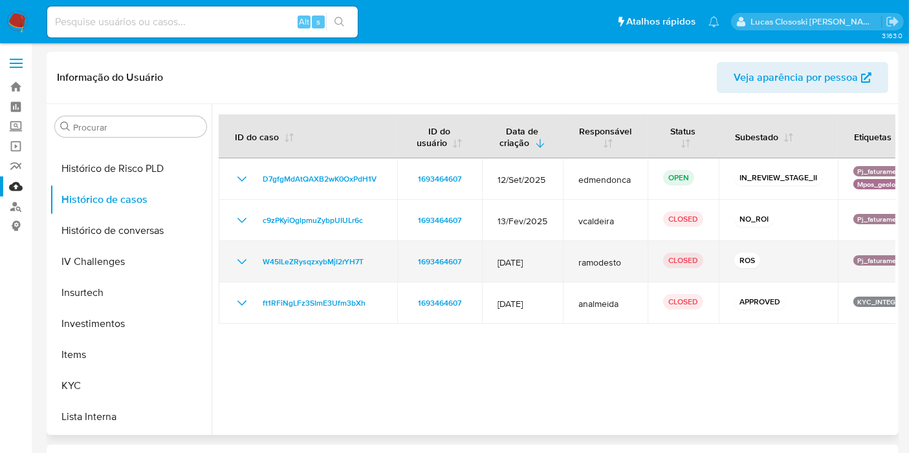
click at [235, 259] on icon "Mostrar/Ocultar" at bounding box center [242, 262] width 16 height 16
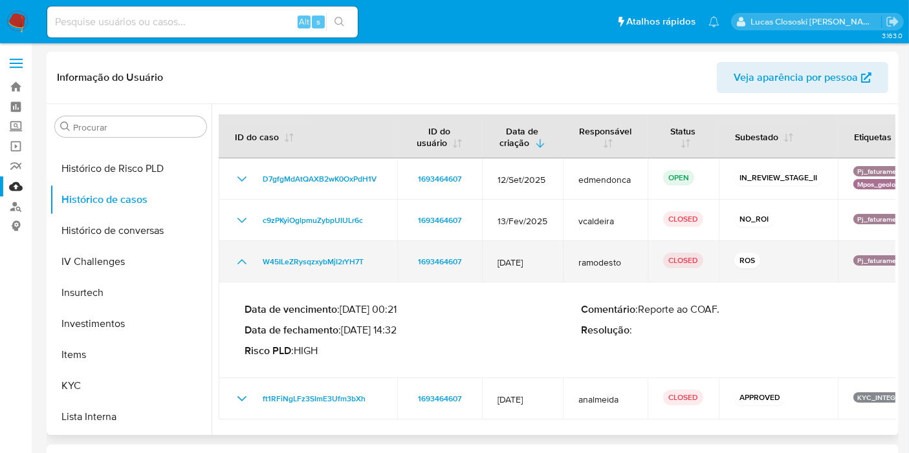
click at [235, 259] on icon "Mostrar/Ocultar" at bounding box center [242, 262] width 16 height 16
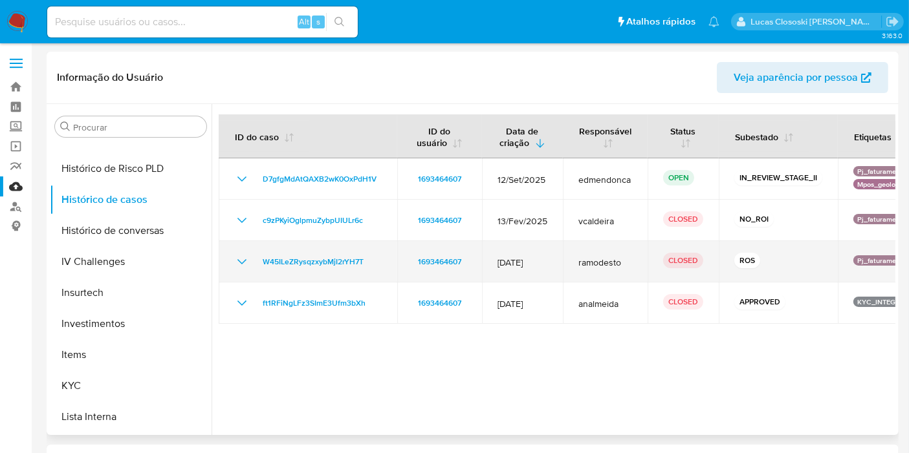
click at [229, 246] on td "W45ILeZRysqzxybMjI2rYH7T" at bounding box center [308, 261] width 179 height 41
click at [240, 257] on icon "Mostrar/Ocultar" at bounding box center [242, 262] width 16 height 16
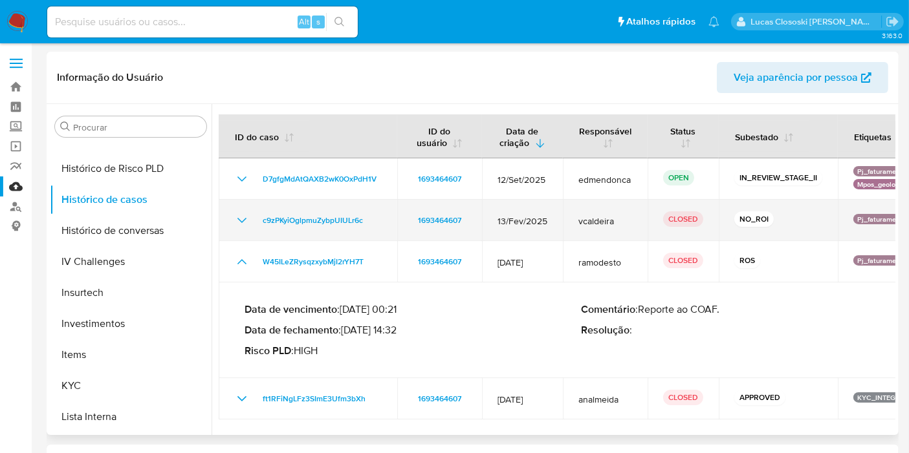
click at [238, 217] on icon "Mostrar/Ocultar" at bounding box center [242, 221] width 16 height 16
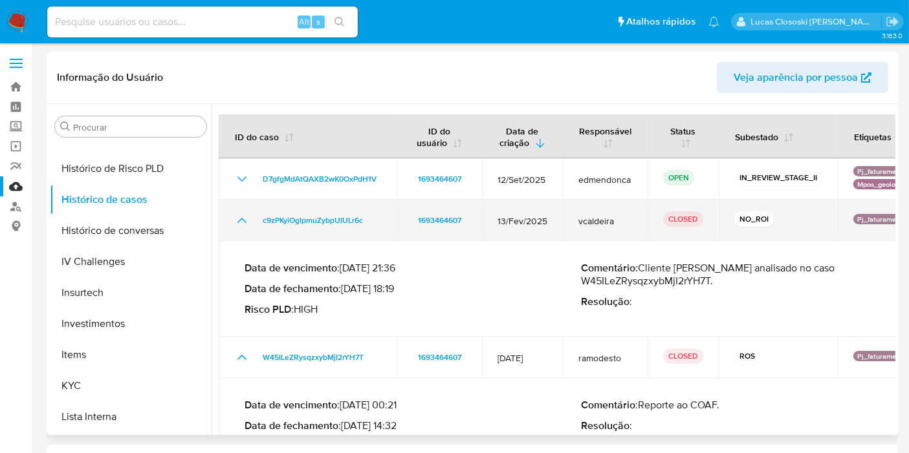
click at [238, 217] on icon "Mostrar/Ocultar" at bounding box center [242, 221] width 16 height 16
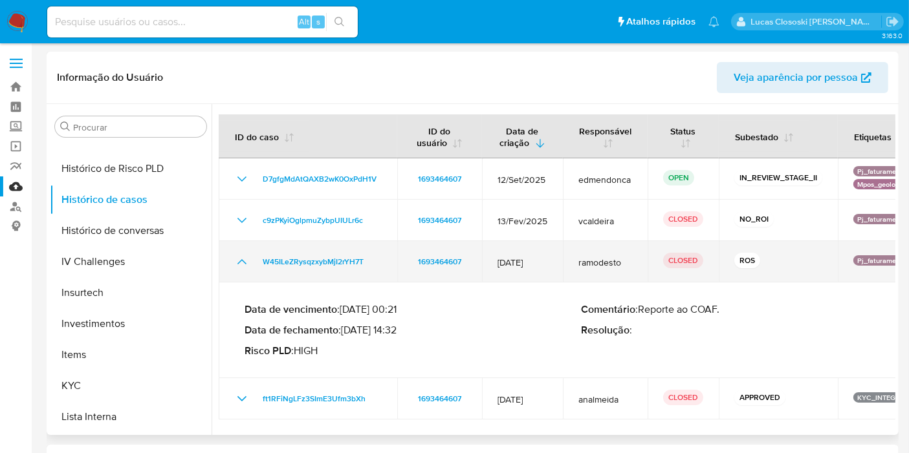
click at [238, 268] on icon "Mostrar/Ocultar" at bounding box center [242, 262] width 16 height 16
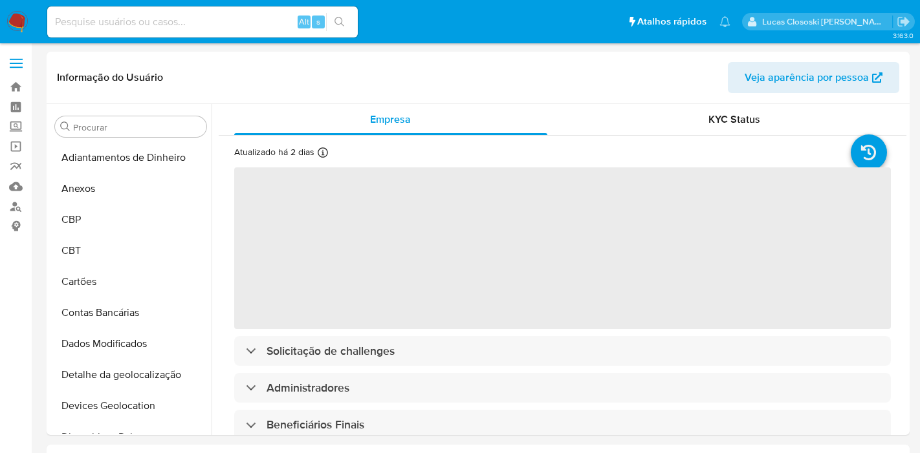
select select "10"
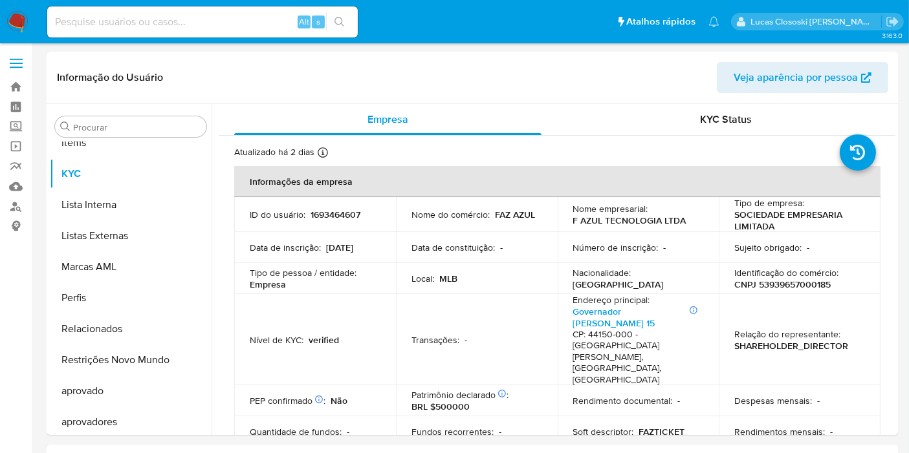
scroll to position [701, 0]
click at [255, 19] on input at bounding box center [202, 22] width 310 height 17
paste input "1321804793"
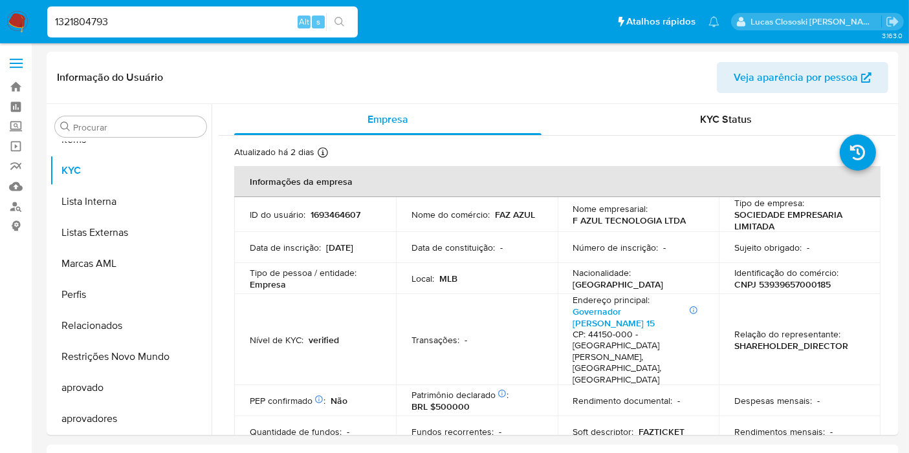
type input "1321804793"
click at [343, 23] on icon "search-icon" at bounding box center [339, 22] width 10 height 10
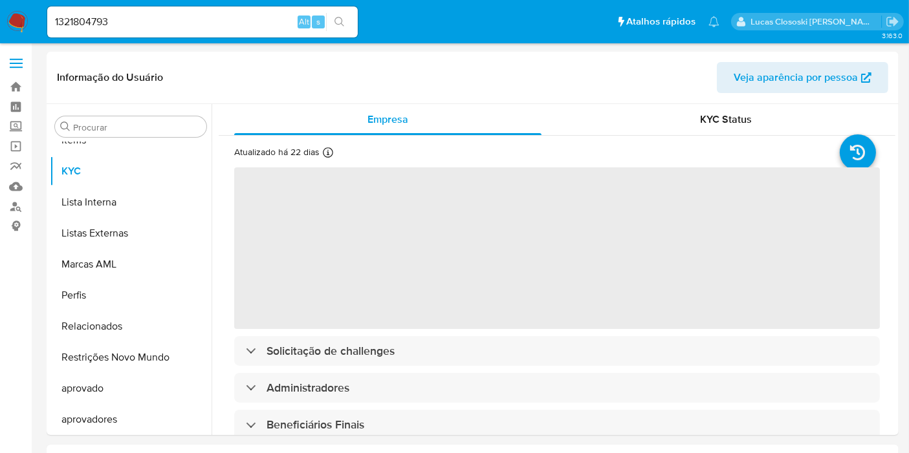
scroll to position [701, 0]
select select "10"
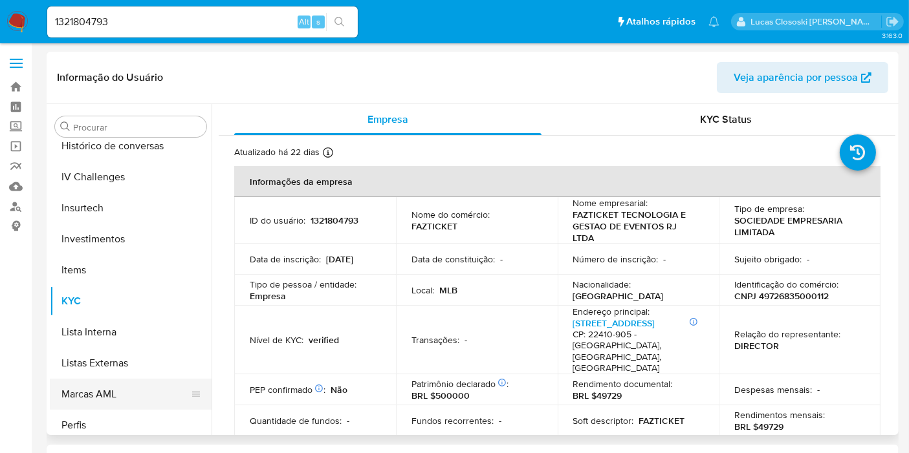
scroll to position [486, 0]
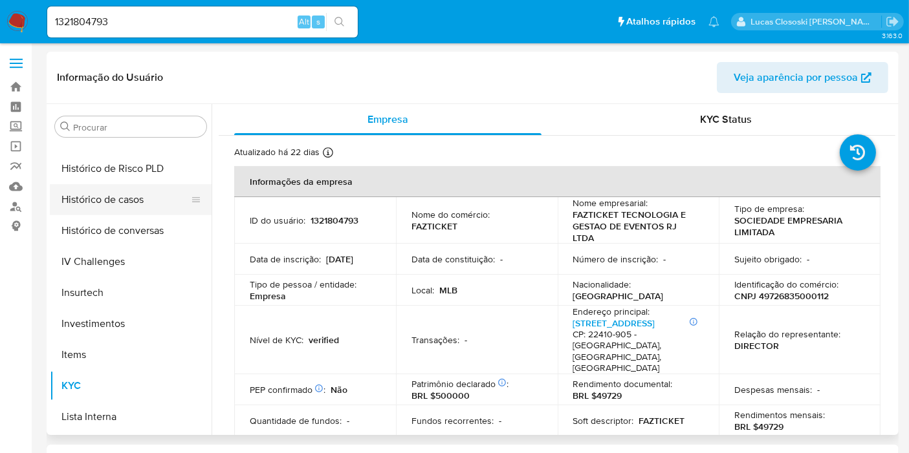
click at [129, 209] on button "Histórico de casos" at bounding box center [125, 199] width 151 height 31
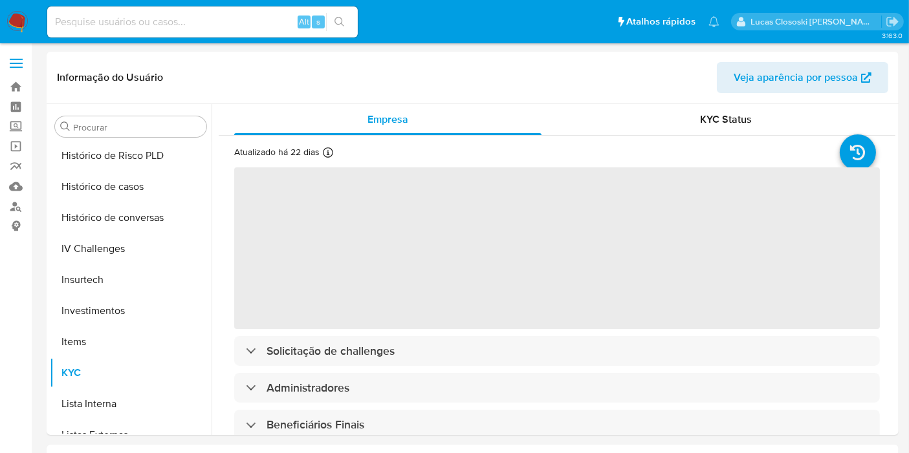
select select "10"
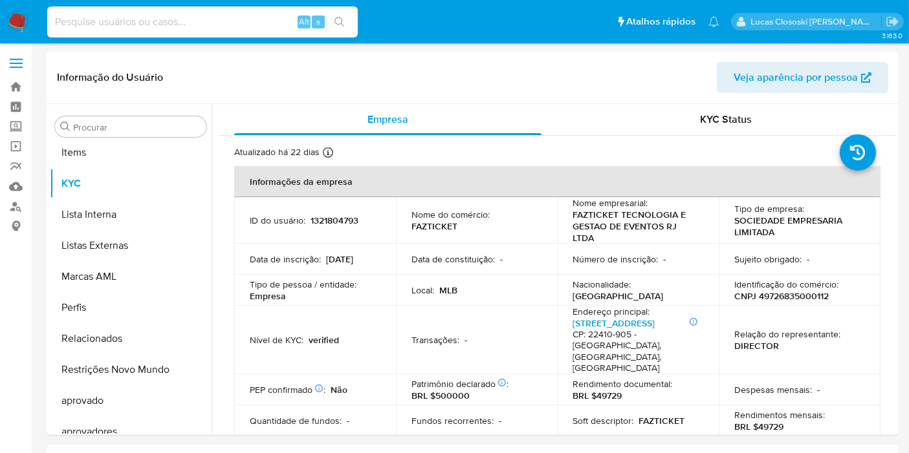
scroll to position [701, 0]
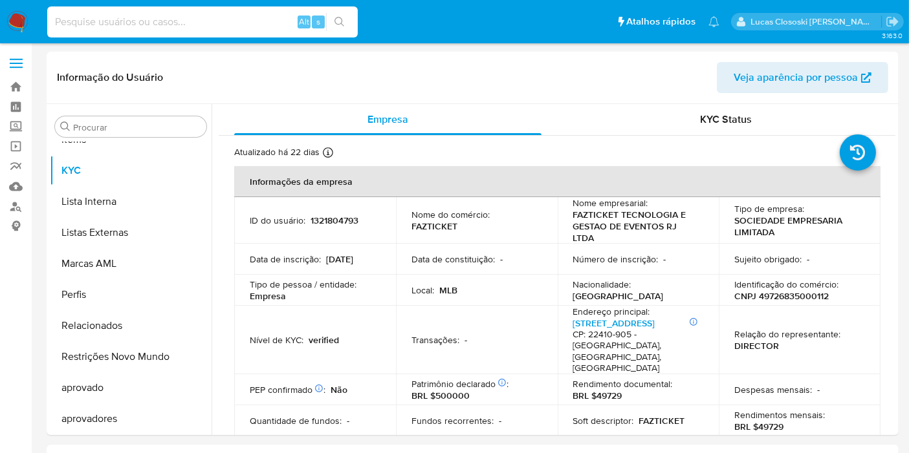
click at [276, 16] on input at bounding box center [202, 22] width 310 height 17
paste input "1192625656"
click at [355, 27] on input "1192625656" at bounding box center [202, 22] width 310 height 17
type input "1192625656"
click at [343, 25] on icon "search-icon" at bounding box center [339, 22] width 10 height 10
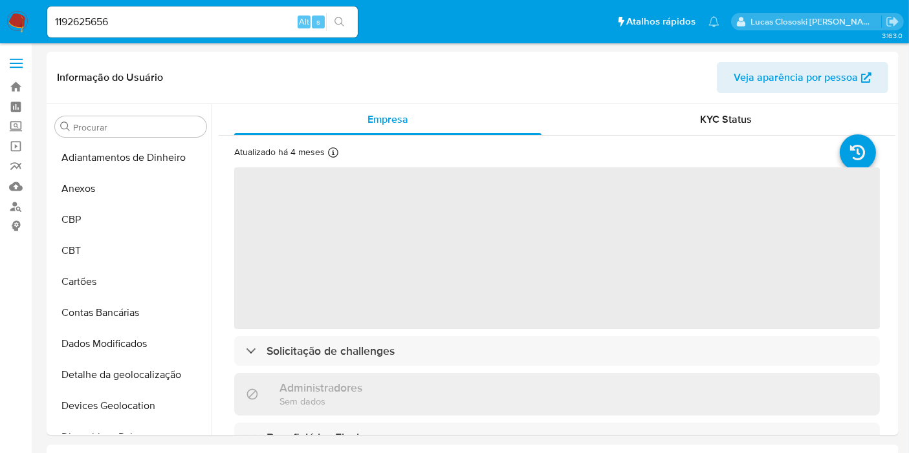
select select "10"
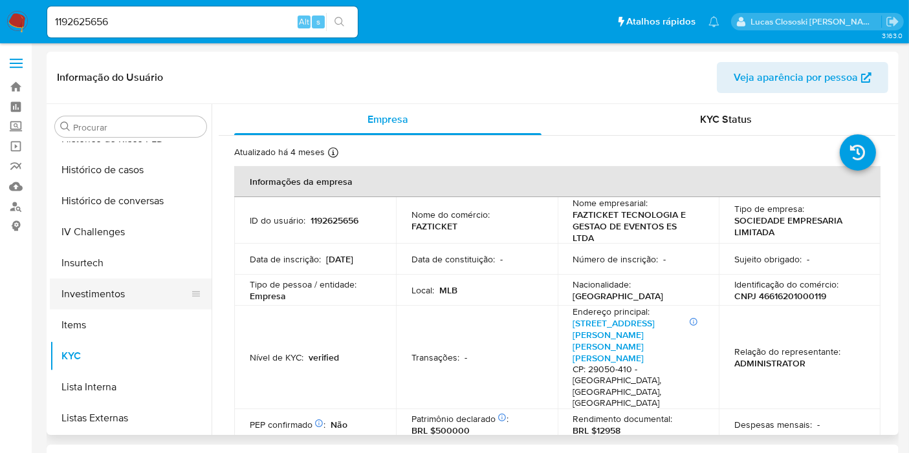
scroll to position [486, 0]
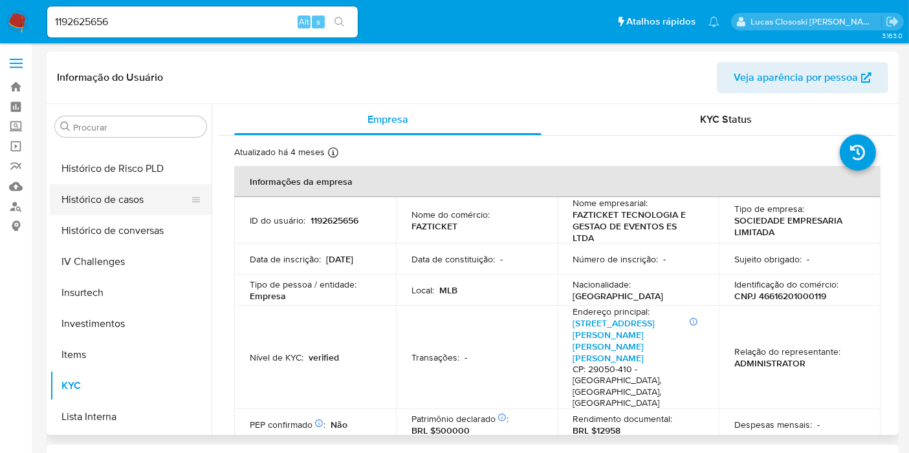
click at [125, 202] on button "Histórico de casos" at bounding box center [125, 199] width 151 height 31
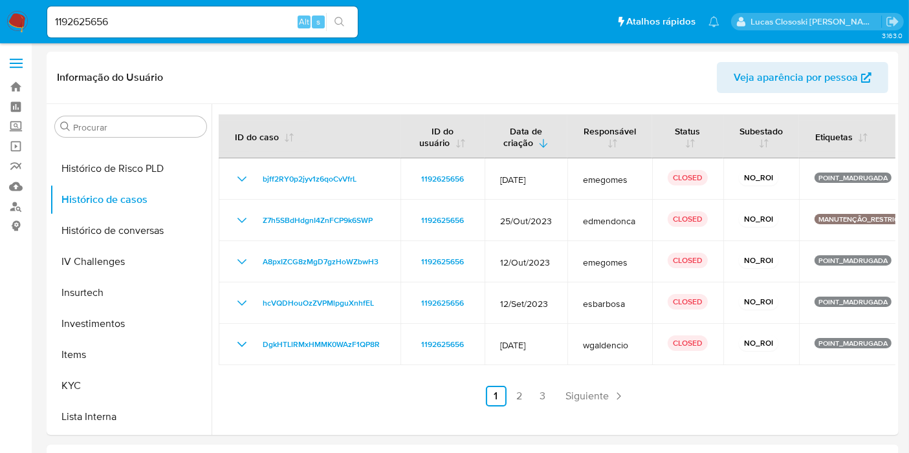
click at [83, 22] on input "1192625656" at bounding box center [202, 22] width 310 height 17
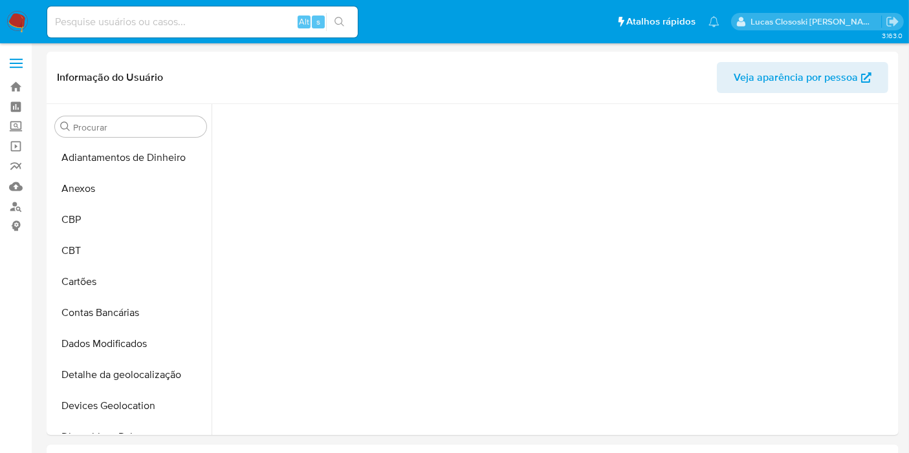
click at [208, 25] on input at bounding box center [202, 22] width 310 height 17
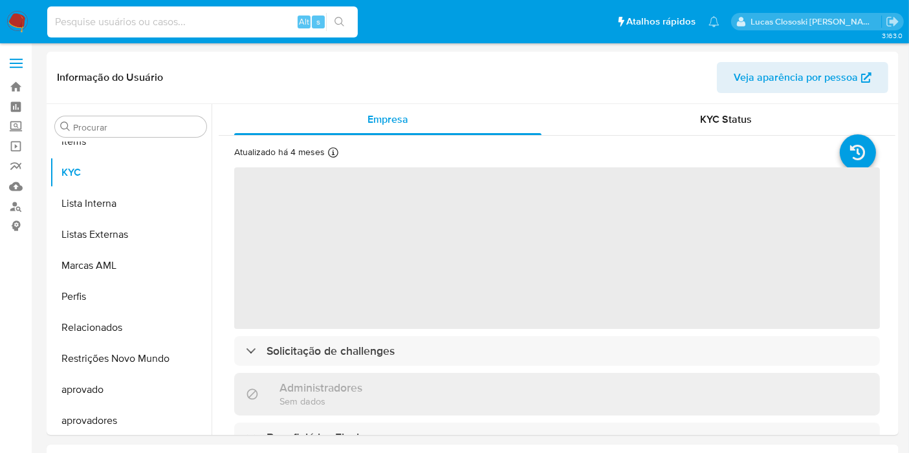
paste input "2240041460"
type input "2240041460"
click at [340, 16] on button "search-icon" at bounding box center [339, 22] width 27 height 18
select select "10"
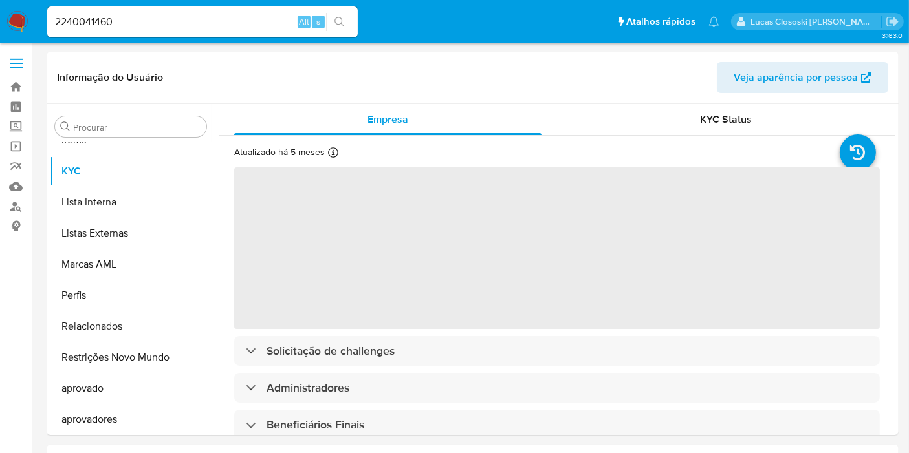
scroll to position [701, 0]
select select "10"
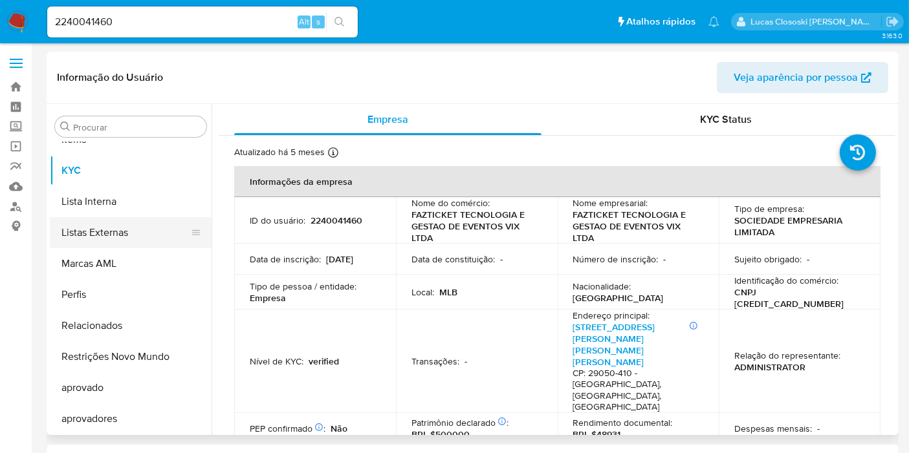
scroll to position [486, 0]
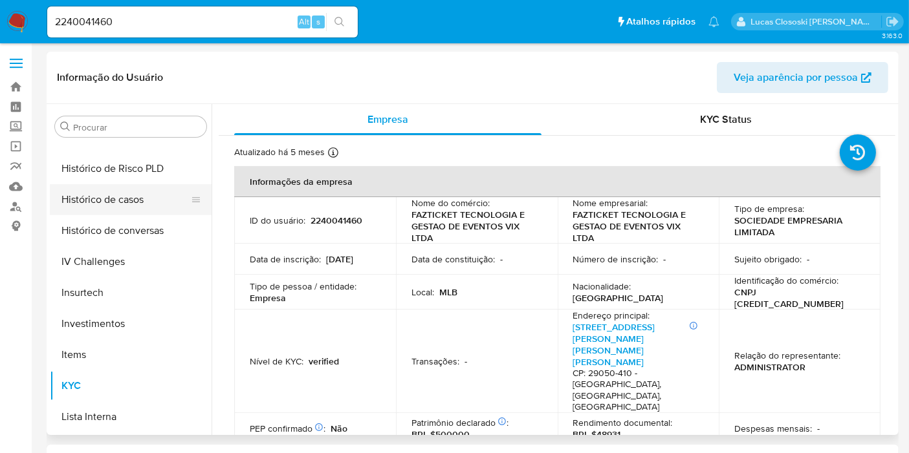
click at [135, 210] on button "Histórico de casos" at bounding box center [125, 199] width 151 height 31
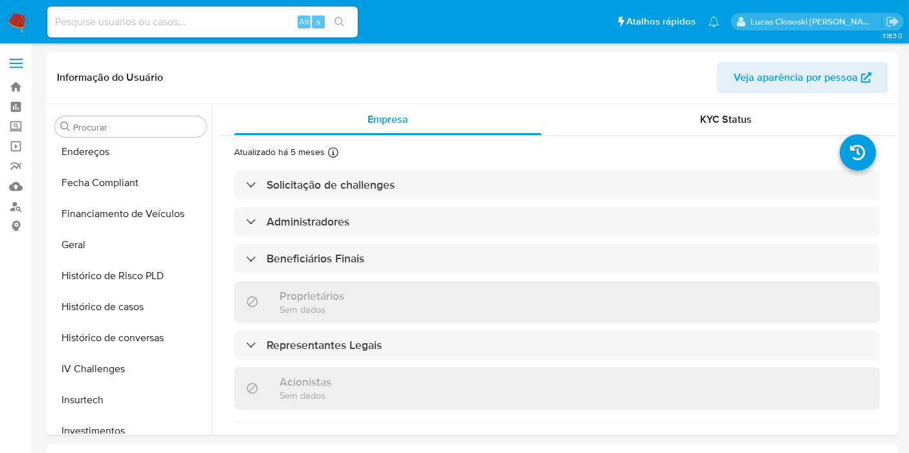
select select "10"
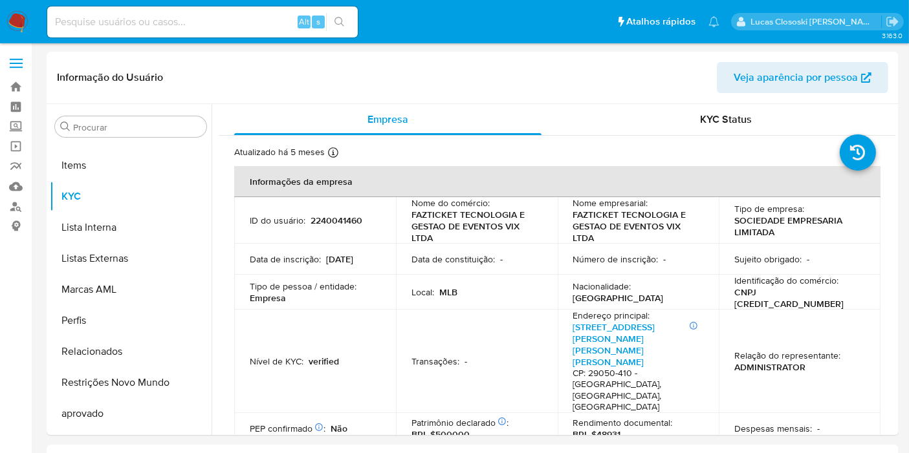
scroll to position [701, 0]
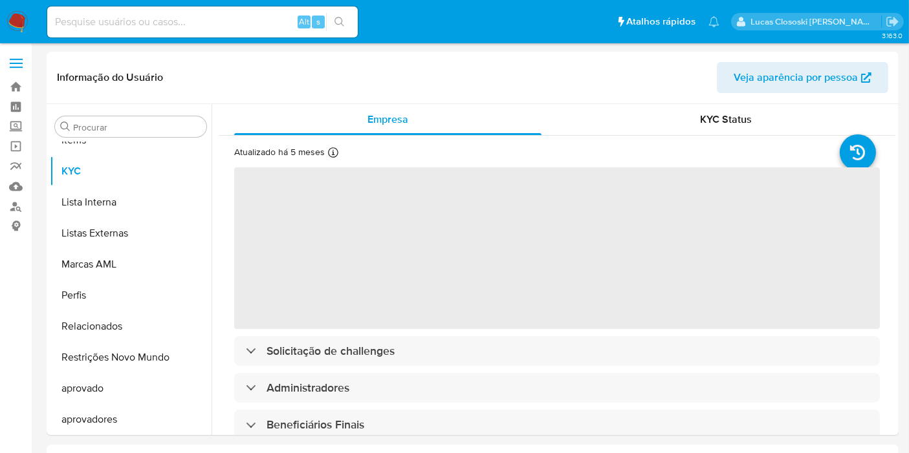
scroll to position [701, 0]
click at [217, 20] on input at bounding box center [202, 22] width 310 height 17
paste input "2389036161"
type input "2389036161"
select select "10"
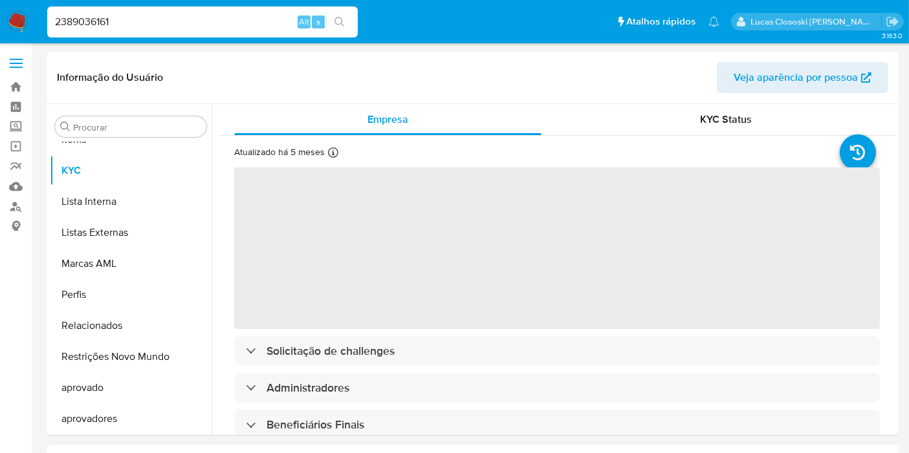
type input "2389036161"
click at [349, 33] on div "2389036161 Alt s" at bounding box center [202, 21] width 310 height 31
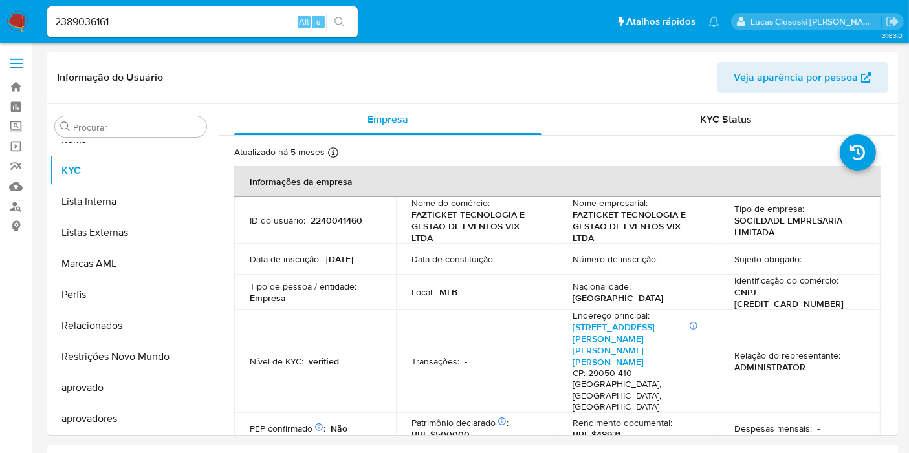
click at [347, 30] on div "2389036161 Alt s" at bounding box center [202, 21] width 310 height 31
click at [343, 6] on div "2389036161 Alt s" at bounding box center [202, 21] width 310 height 31
click at [343, 17] on icon "search-icon" at bounding box center [339, 22] width 10 height 10
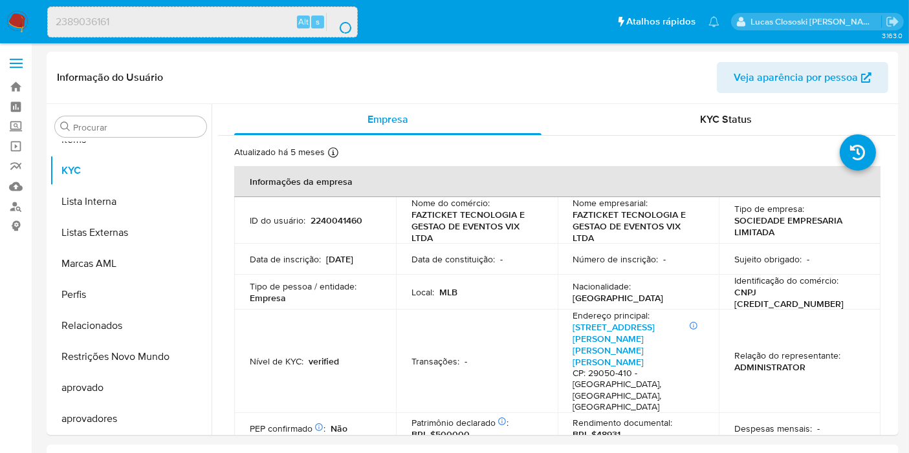
click at [343, 17] on button "search-icon" at bounding box center [339, 22] width 27 height 18
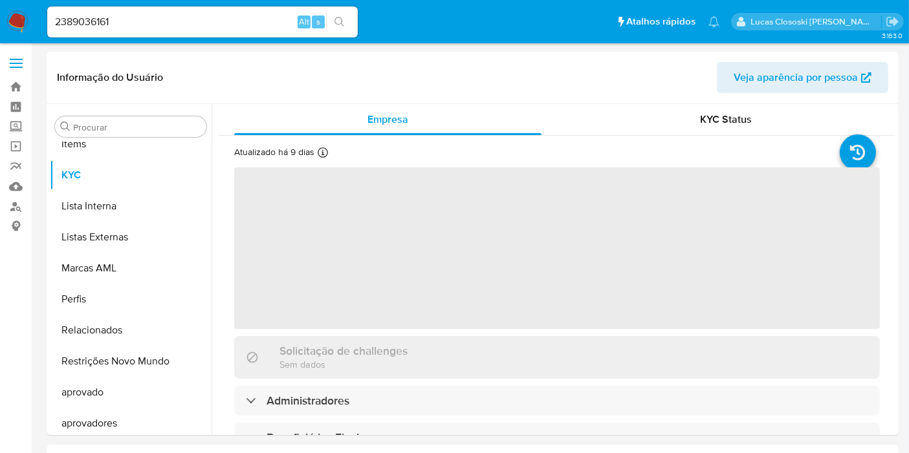
scroll to position [701, 0]
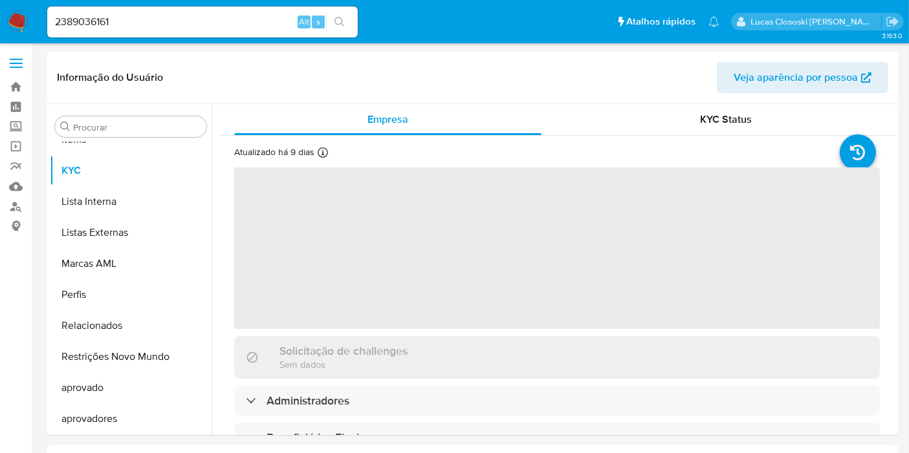
select select "10"
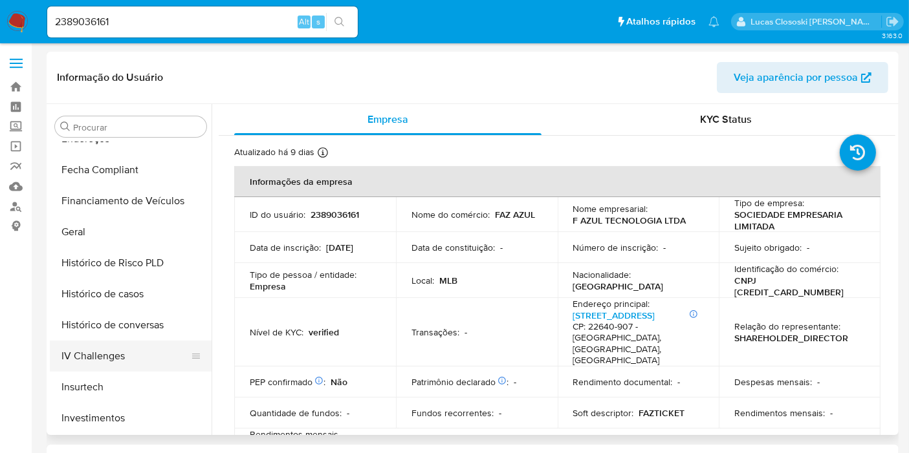
scroll to position [414, 0]
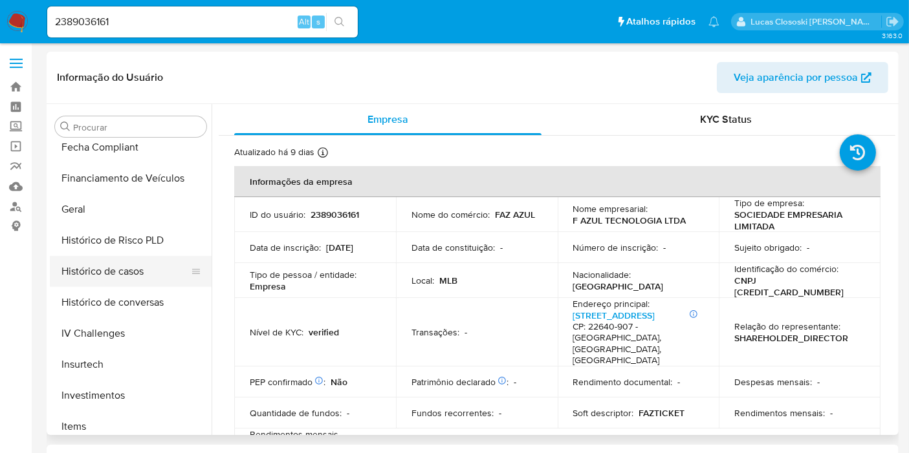
click at [111, 273] on button "Histórico de casos" at bounding box center [125, 271] width 151 height 31
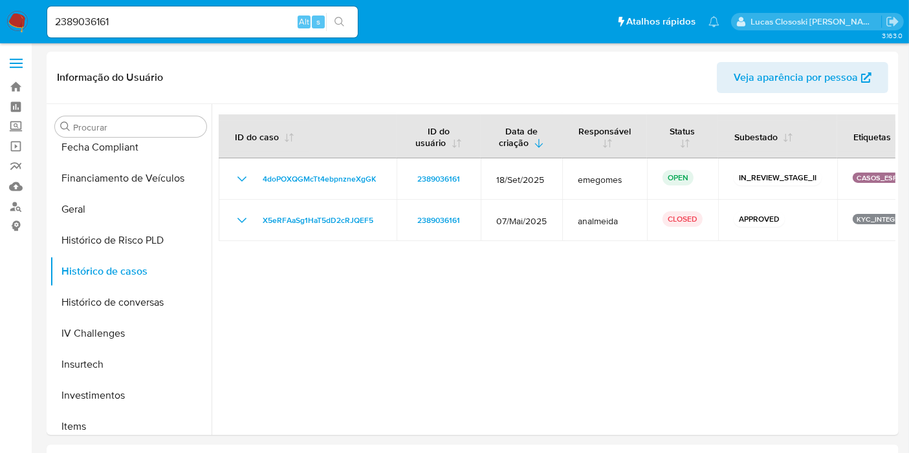
click at [100, 23] on input "2389036161" at bounding box center [202, 22] width 310 height 17
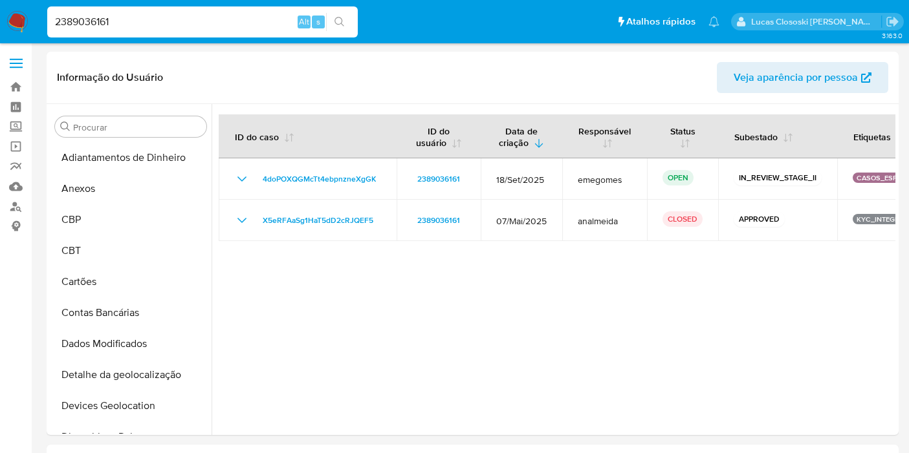
select select "10"
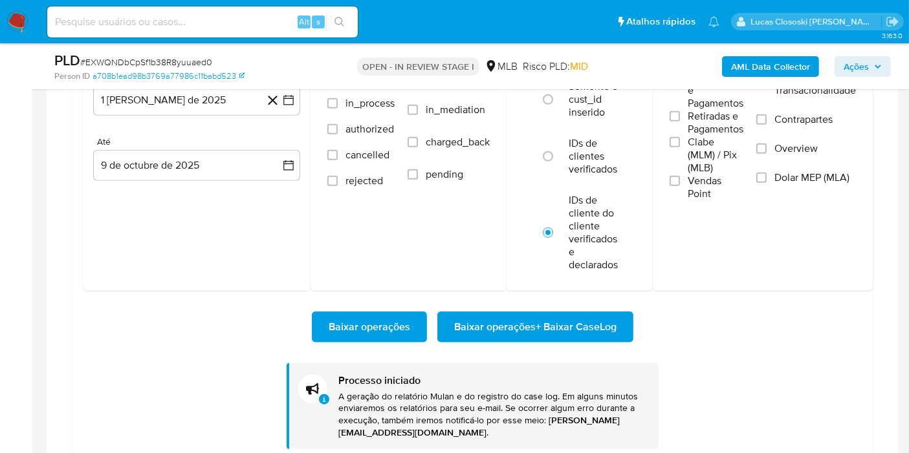
scroll to position [587, 0]
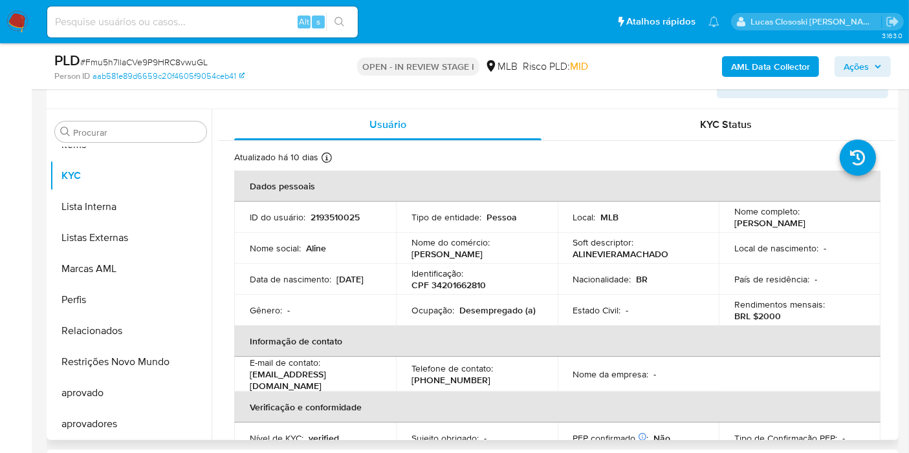
scroll to position [215, 0]
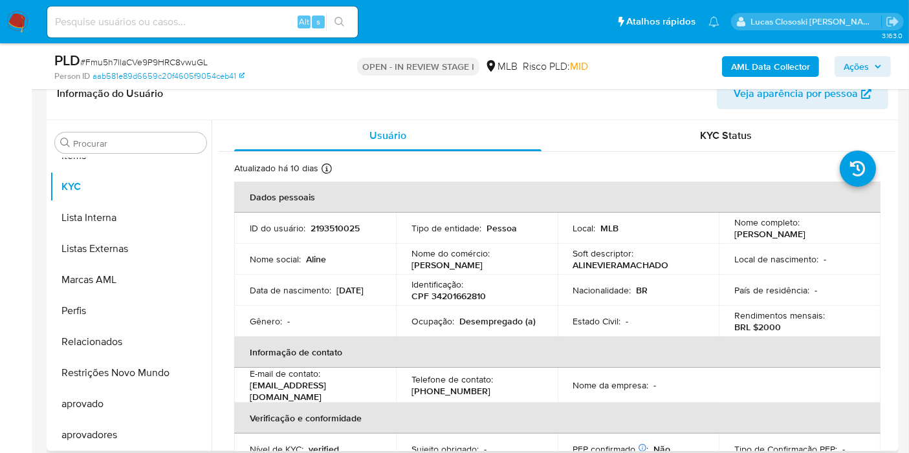
click at [464, 296] on p "CPF 34201662810" at bounding box center [448, 296] width 74 height 12
copy p "34201662810"
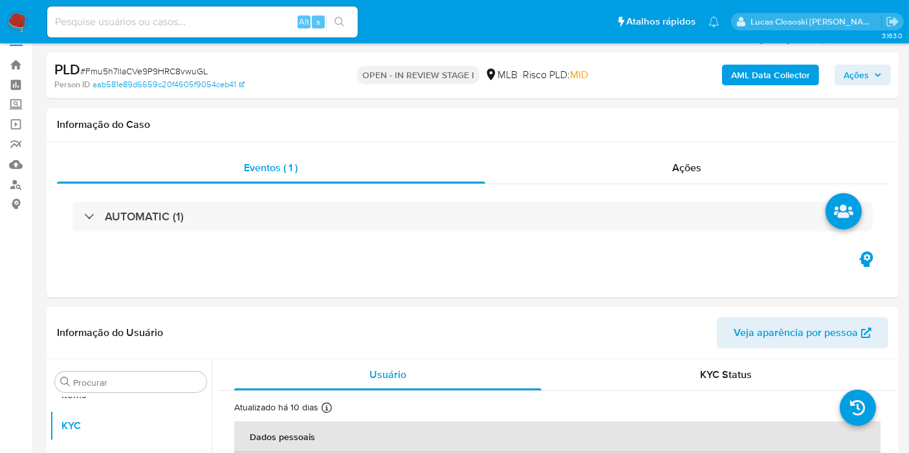
scroll to position [0, 0]
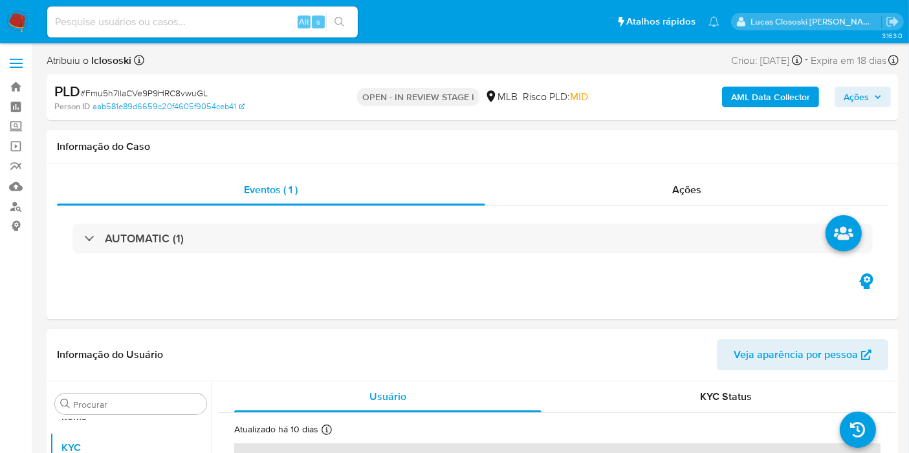
click at [757, 100] on b "AML Data Collector" at bounding box center [770, 97] width 79 height 21
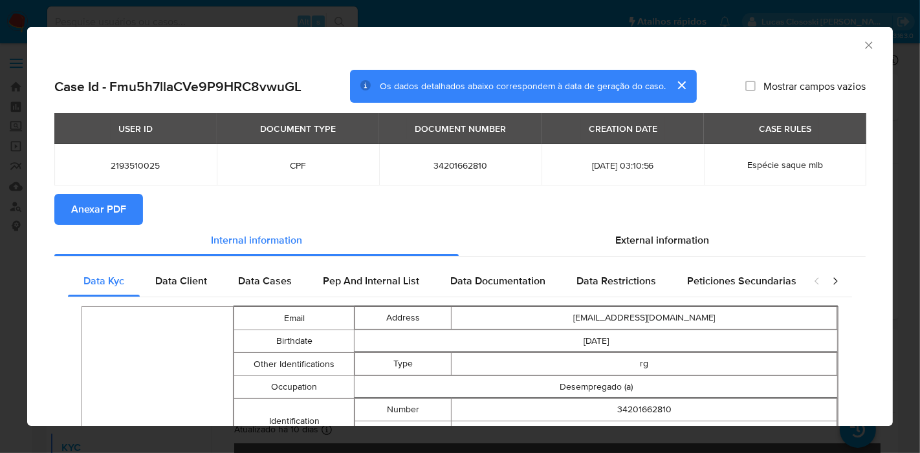
click at [97, 211] on span "Anexar PDF" at bounding box center [98, 209] width 55 height 28
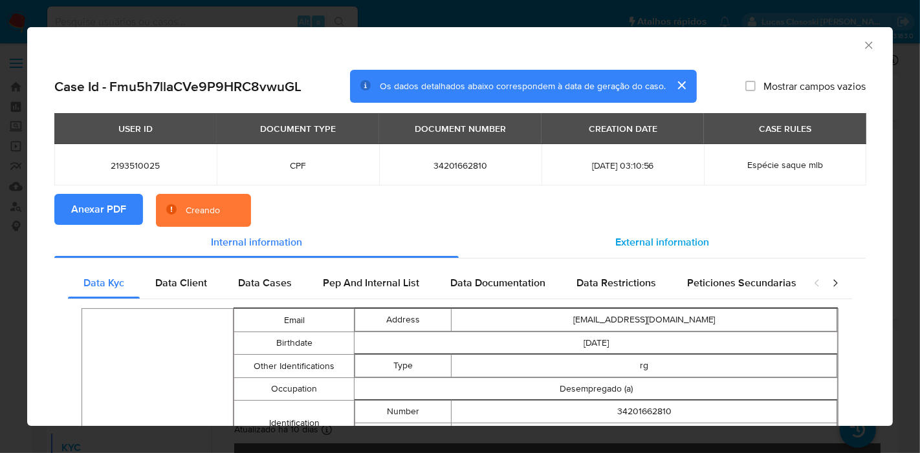
click at [615, 239] on span "External information" at bounding box center [662, 242] width 94 height 15
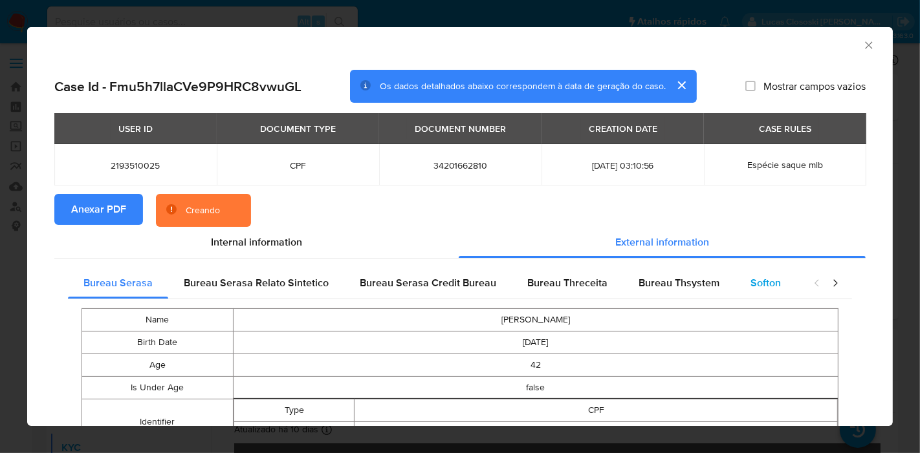
click at [735, 274] on div "Softon" at bounding box center [765, 283] width 61 height 31
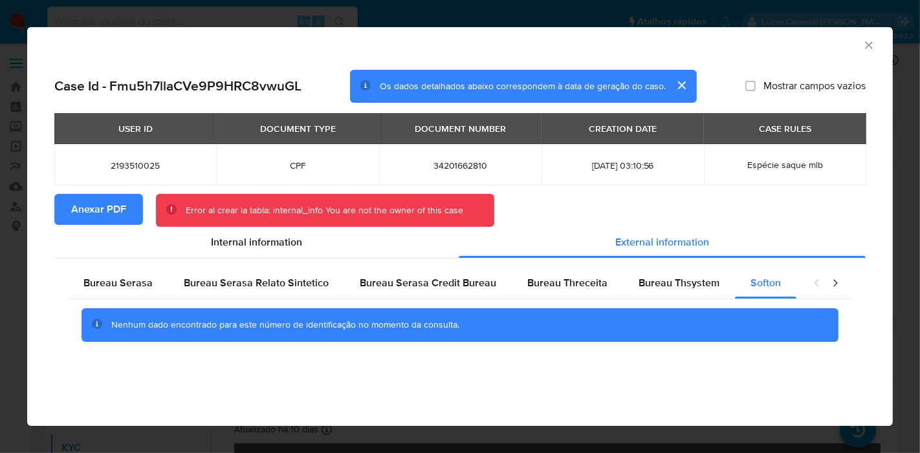
click at [864, 41] on icon "Fechar a janela" at bounding box center [868, 45] width 13 height 13
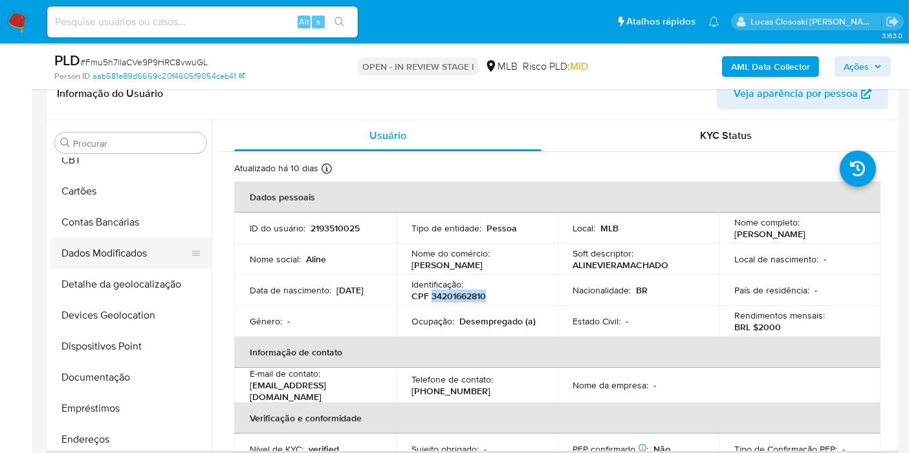
scroll to position [54, 0]
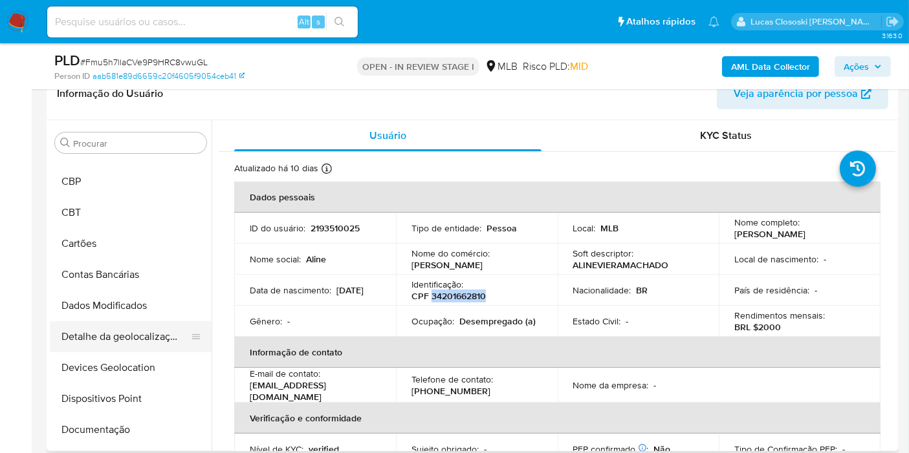
click at [107, 331] on button "Detalhe da geolocalização" at bounding box center [125, 336] width 151 height 31
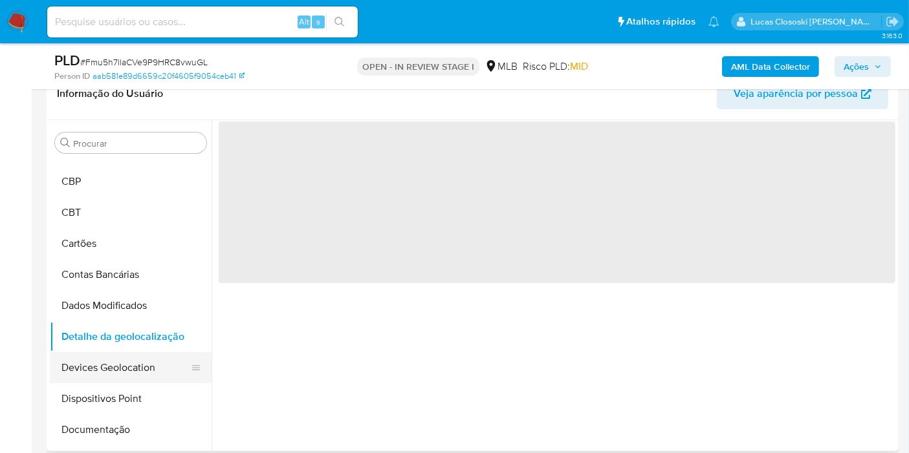
click at [110, 371] on button "Devices Geolocation" at bounding box center [125, 368] width 151 height 31
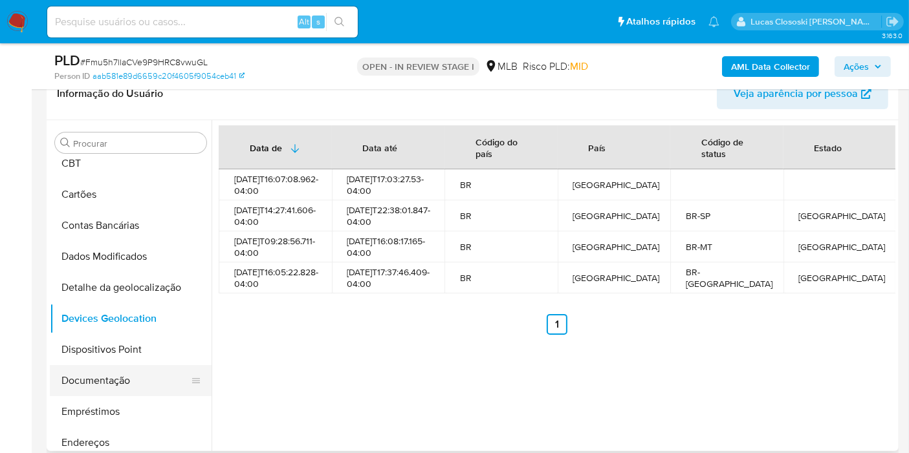
scroll to position [126, 0]
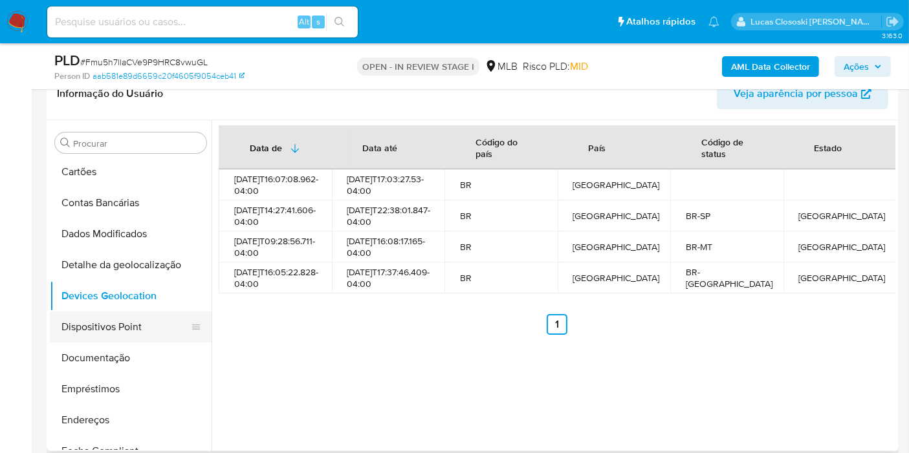
click at [116, 332] on button "Dispositivos Point" at bounding box center [125, 327] width 151 height 31
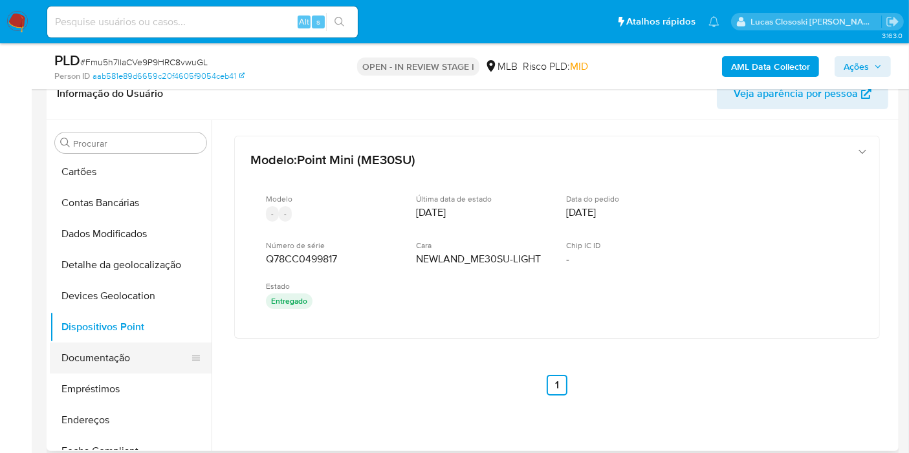
click at [109, 346] on button "Documentação" at bounding box center [125, 358] width 151 height 31
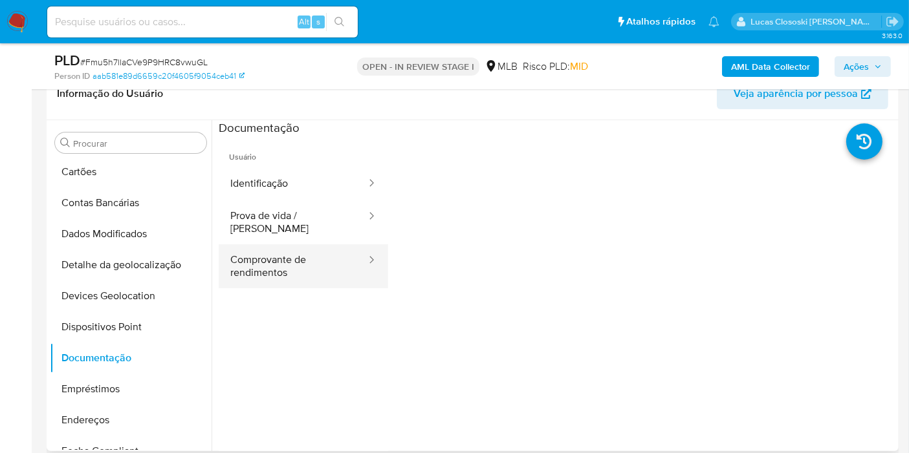
click at [272, 263] on button "Comprovante de rendimentos" at bounding box center [293, 267] width 149 height 44
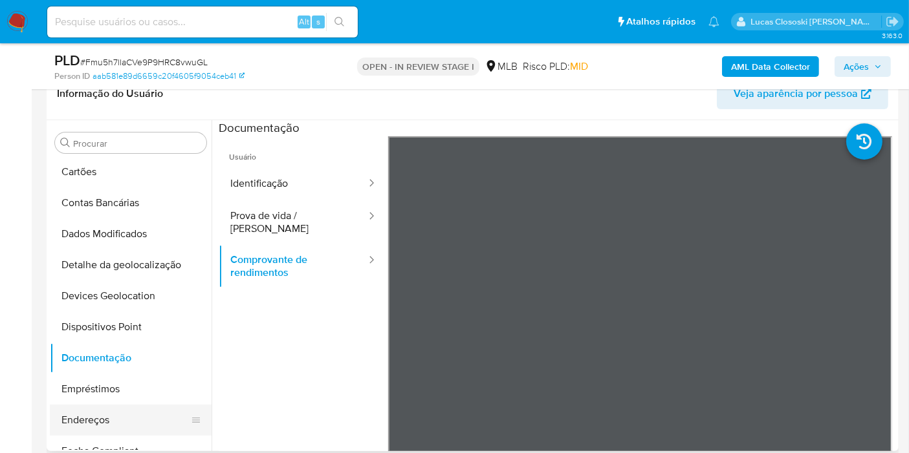
click at [116, 411] on button "Endereços" at bounding box center [125, 420] width 151 height 31
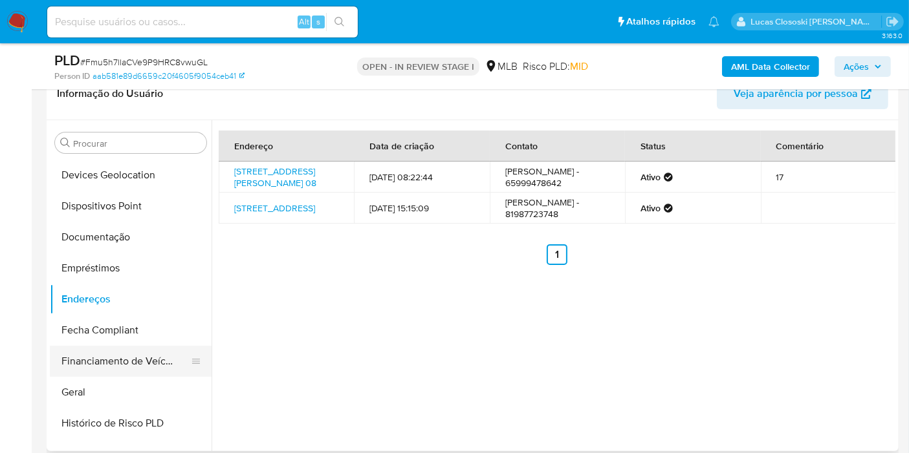
scroll to position [270, 0]
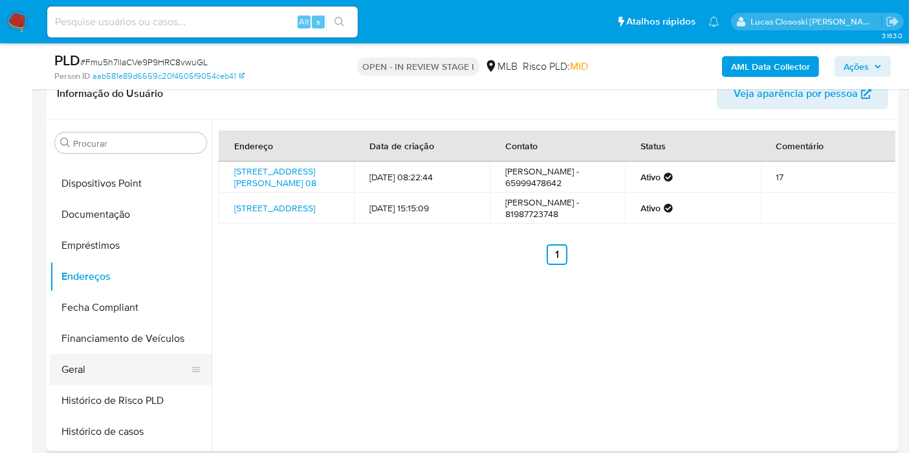
click at [103, 360] on button "Geral" at bounding box center [125, 369] width 151 height 31
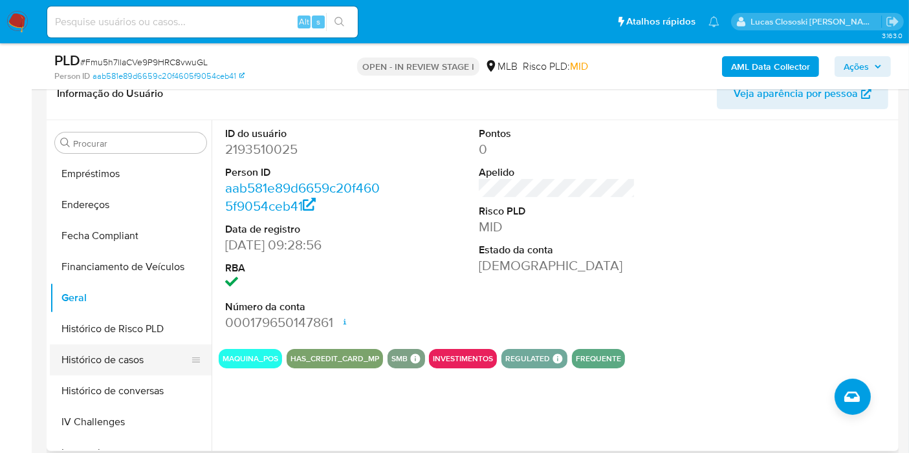
click at [124, 356] on button "Histórico de casos" at bounding box center [125, 360] width 151 height 31
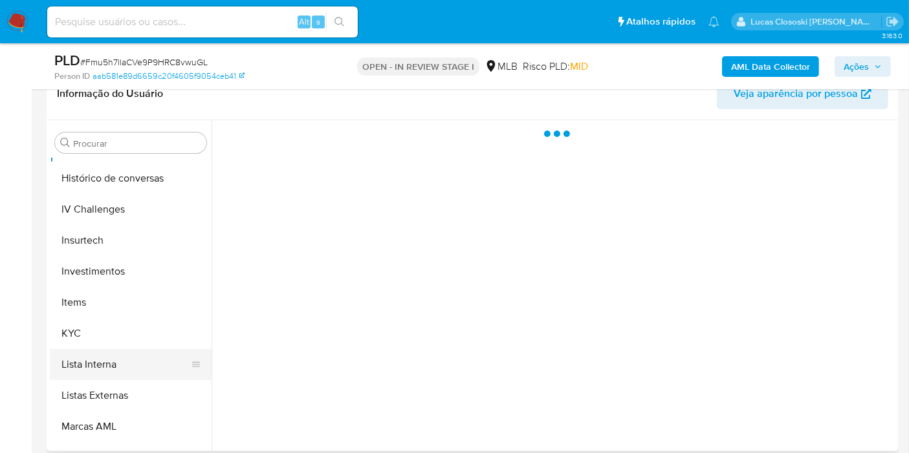
scroll to position [558, 0]
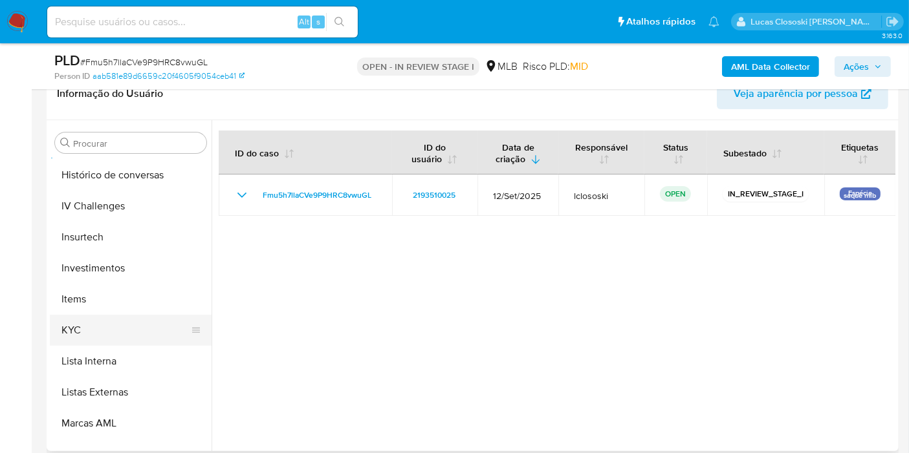
click at [114, 331] on button "KYC" at bounding box center [125, 330] width 151 height 31
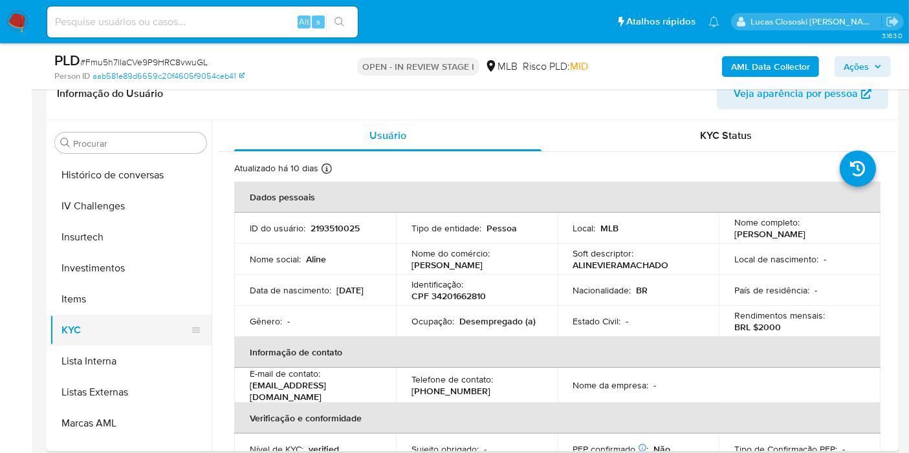
scroll to position [701, 0]
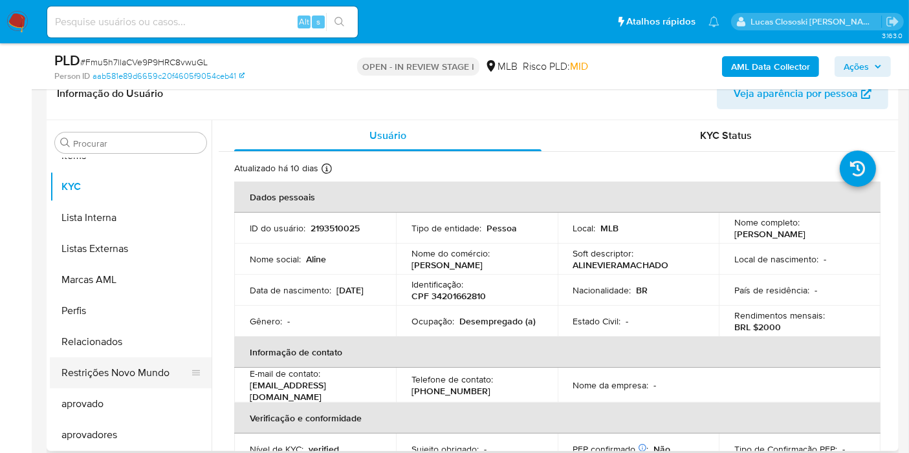
click at [111, 379] on button "Restrições Novo Mundo" at bounding box center [125, 373] width 151 height 31
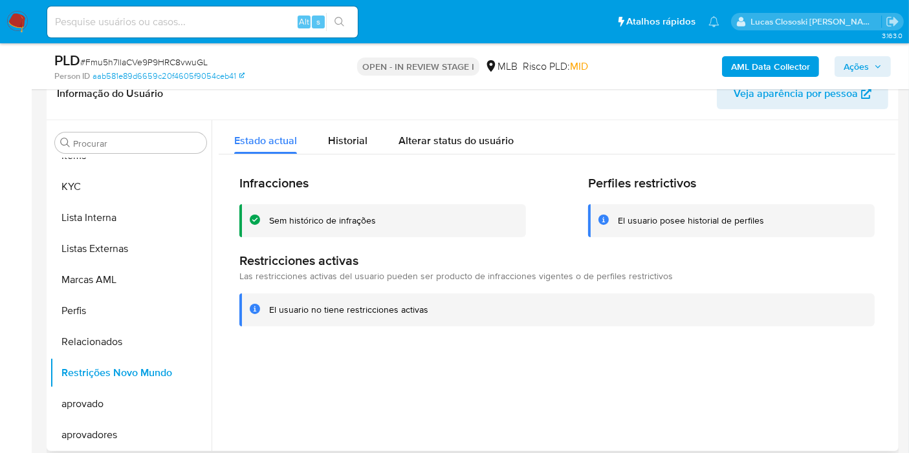
click at [375, 391] on div at bounding box center [554, 285] width 684 height 331
click at [147, 62] on span "# Fmu5h7llaCVe9P9HRC8vwuGL" at bounding box center [143, 62] width 127 height 13
copy span "Fmu5h7llaCVe9P9HRC8vwuGL"
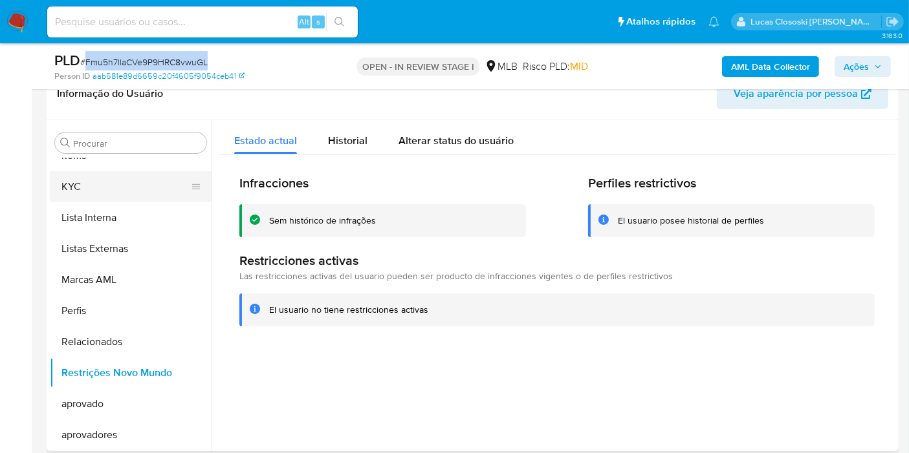
click at [82, 193] on button "KYC" at bounding box center [125, 186] width 151 height 31
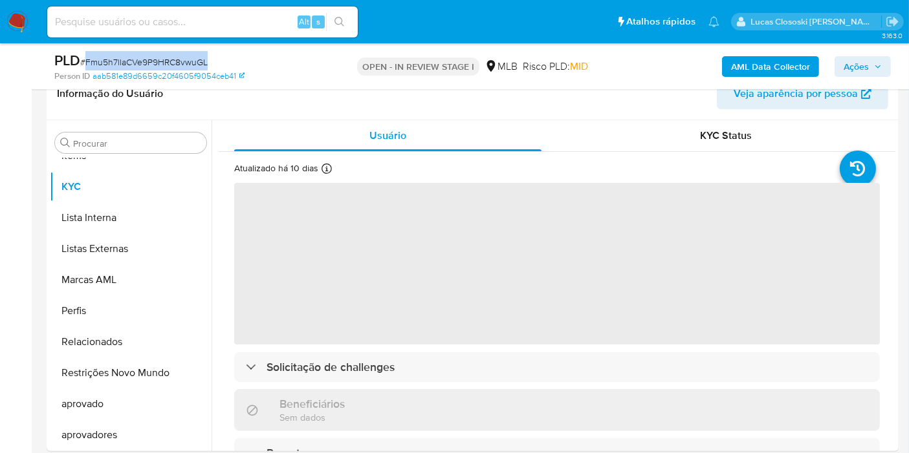
click at [305, 81] on div "Person ID aab581e89d6659c20f4605f9054ceb41" at bounding box center [192, 77] width 276 height 12
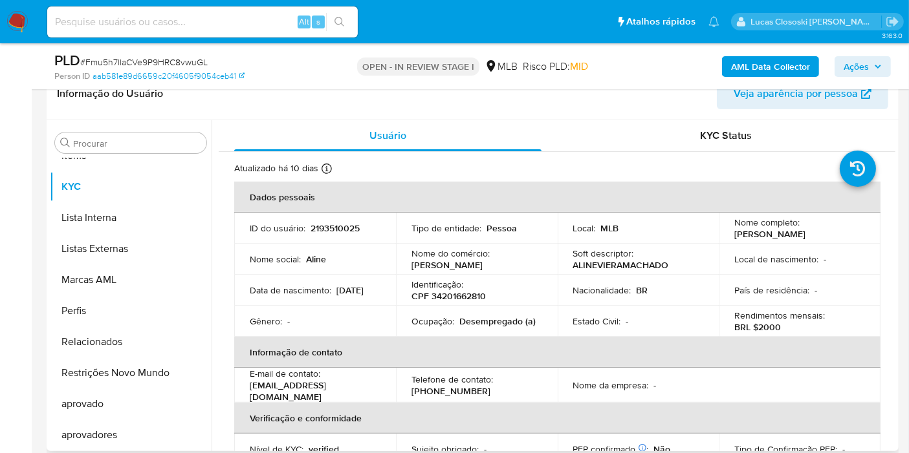
click at [458, 294] on p "CPF 34201662810" at bounding box center [448, 296] width 74 height 12
copy p "34201662810"
click at [160, 57] on span "# Fmu5h7llaCVe9P9HRC8vwuGL" at bounding box center [143, 62] width 127 height 13
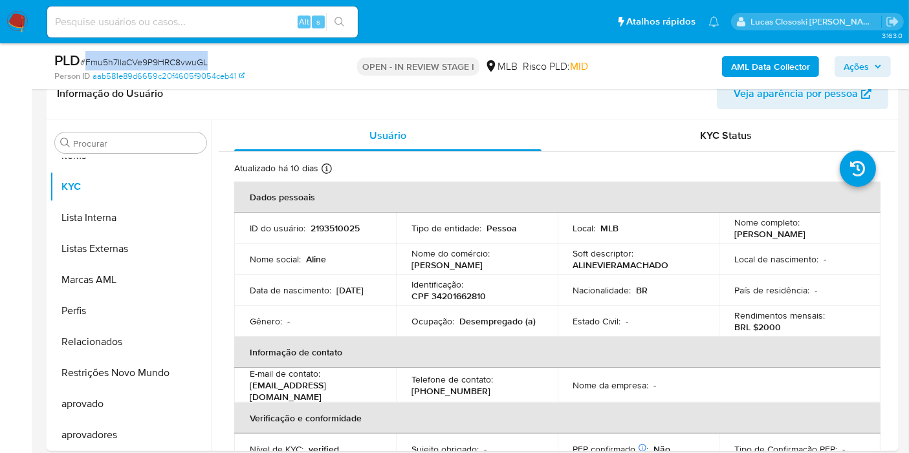
copy span "Fmu5h7llaCVe9P9HRC8vwuGL"
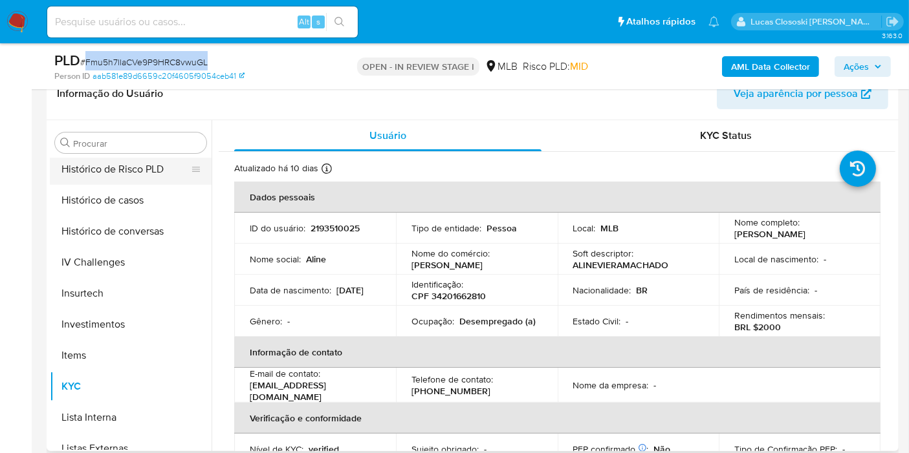
scroll to position [414, 0]
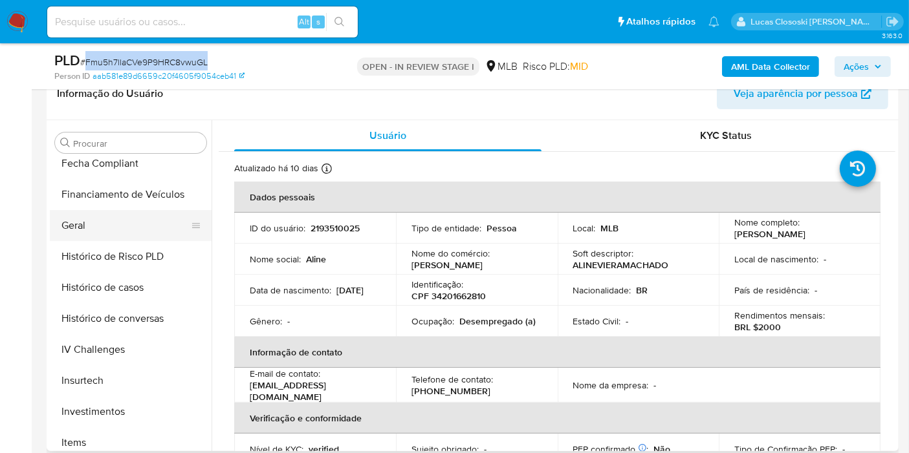
click at [103, 225] on button "Geral" at bounding box center [125, 225] width 151 height 31
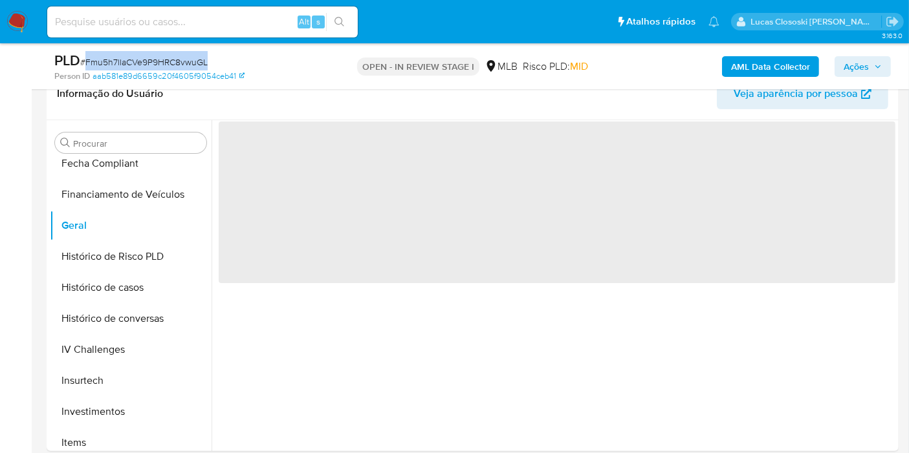
click at [308, 49] on div "PLD # Fmu5h7llaCVe9P9HRC8vwuGL Person ID aab581e89d6659c20f4605f9054ceb41 OPEN …" at bounding box center [473, 66] width 852 height 46
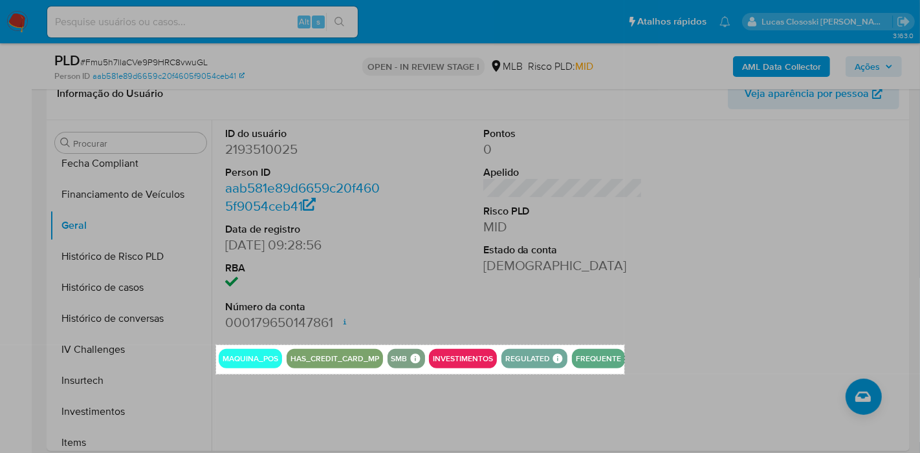
drag, startPoint x: 216, startPoint y: 345, endPoint x: 624, endPoint y: 374, distance: 409.1
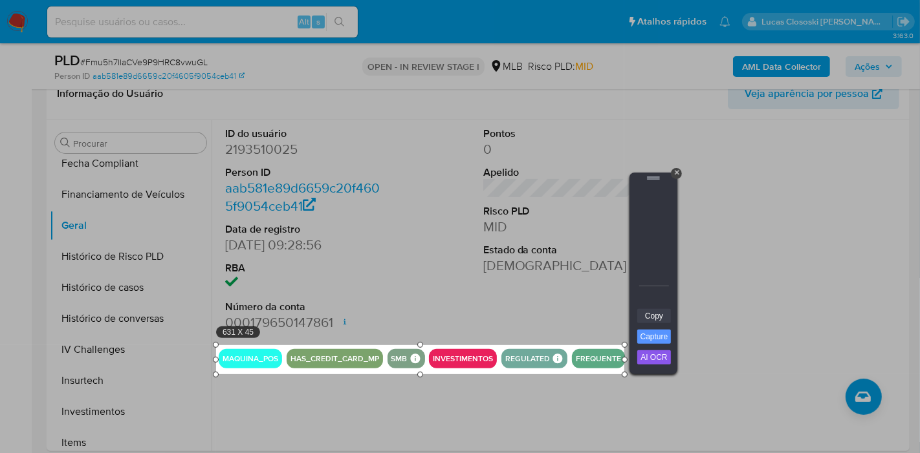
click at [647, 320] on link "Copy" at bounding box center [654, 316] width 34 height 14
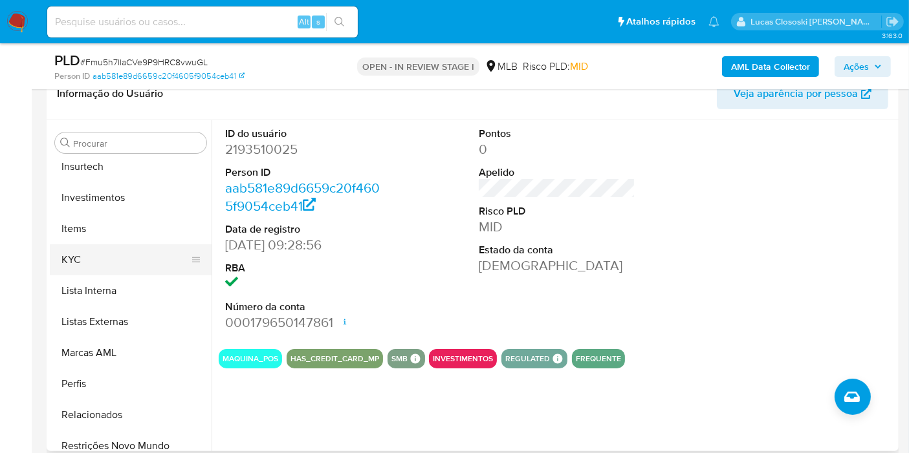
scroll to position [558, 0]
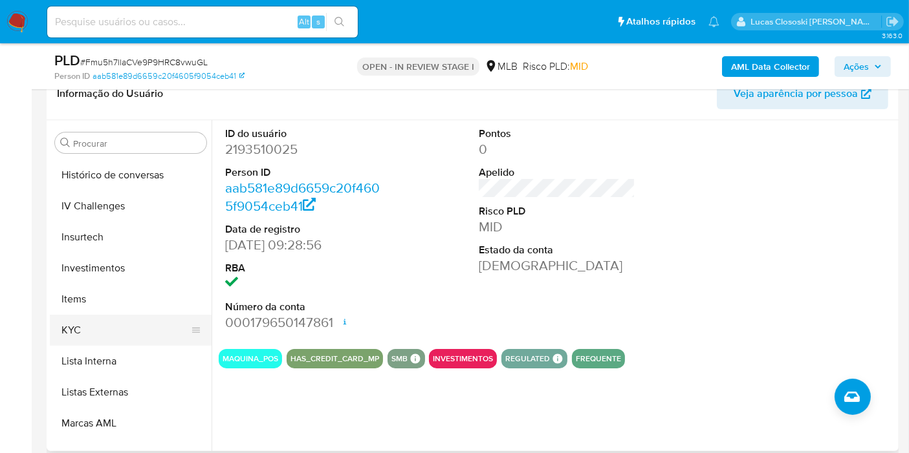
click at [70, 320] on button "KYC" at bounding box center [125, 330] width 151 height 31
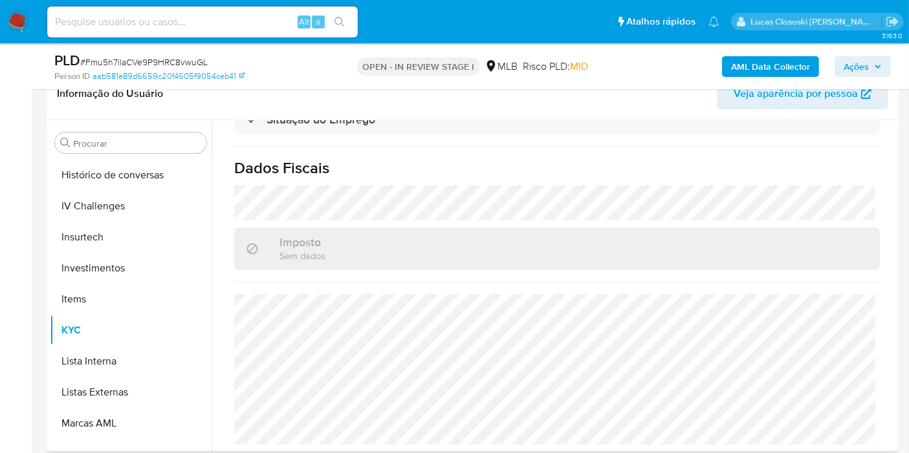
scroll to position [84, 0]
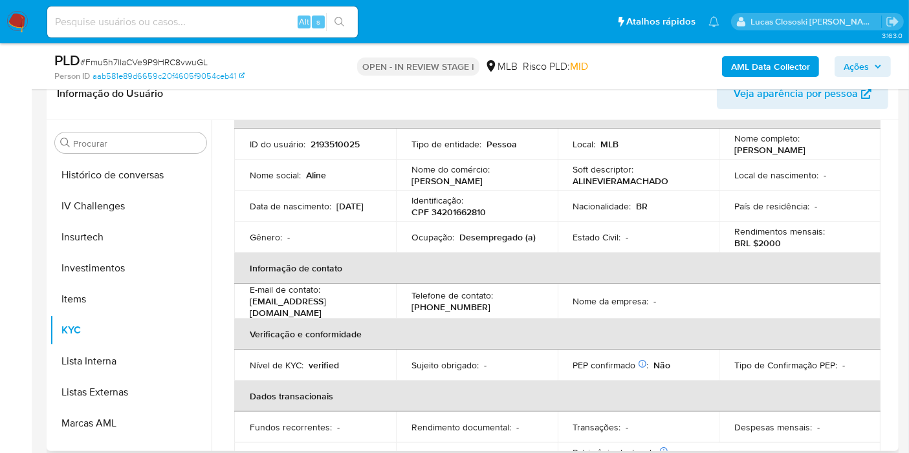
drag, startPoint x: 818, startPoint y: 149, endPoint x: 731, endPoint y: 146, distance: 86.7
click at [734, 146] on div "Nome completo : Aline Viera Machado" at bounding box center [799, 144] width 131 height 23
copy p "Aline Viera Machado"
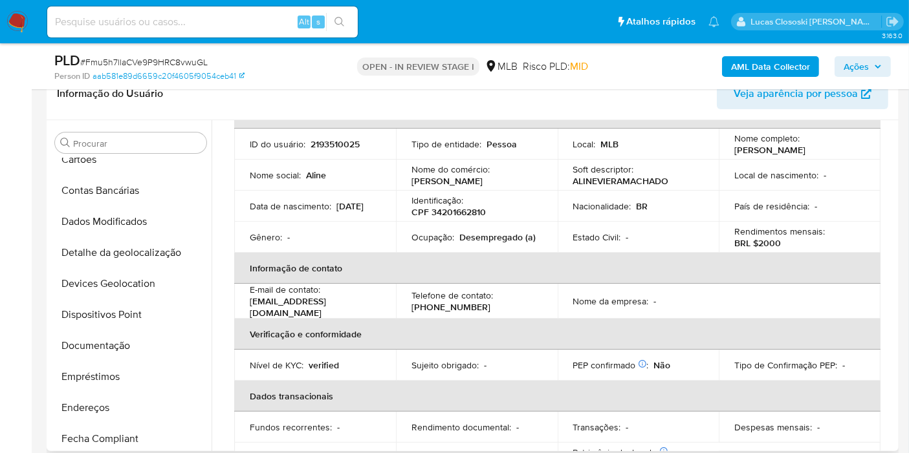
scroll to position [54, 0]
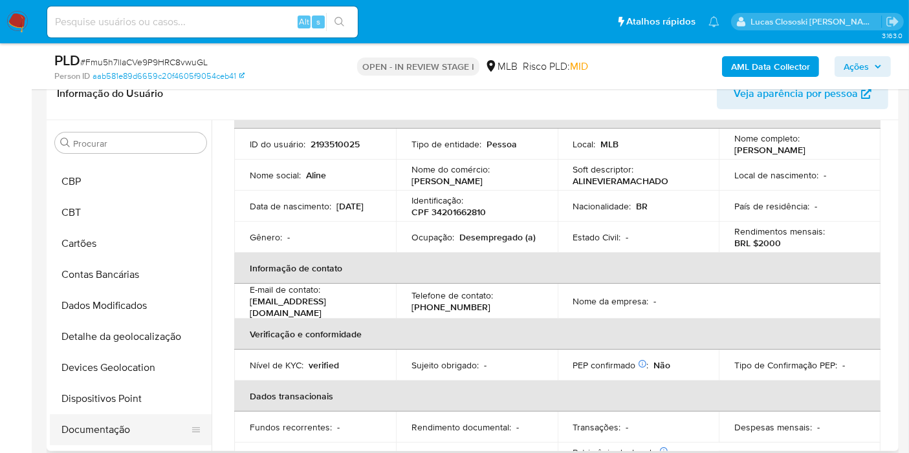
click at [114, 428] on button "Documentação" at bounding box center [125, 430] width 151 height 31
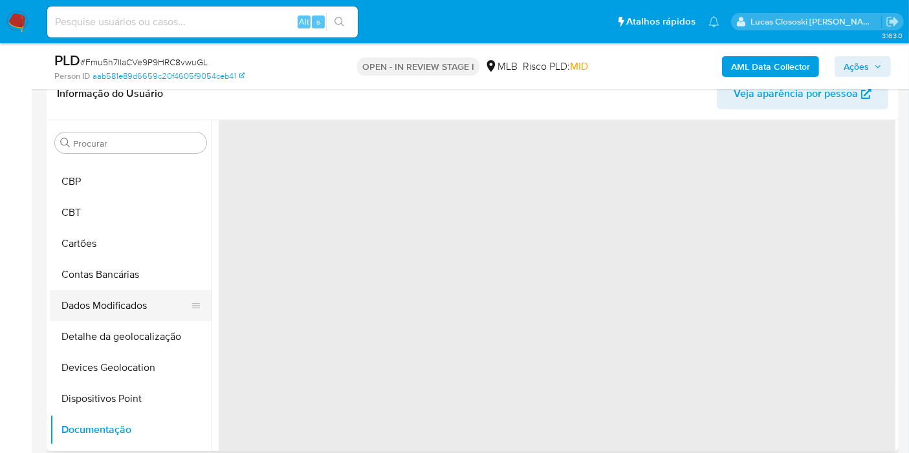
scroll to position [0, 0]
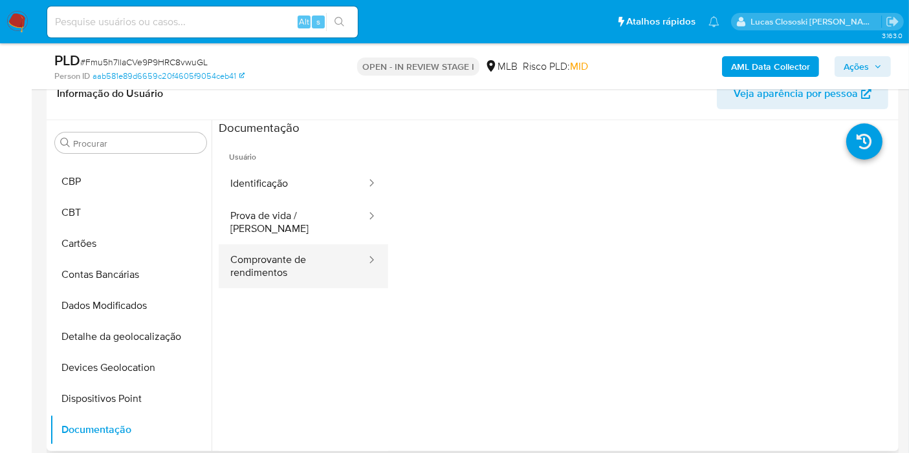
click at [305, 257] on button "Comprovante de rendimentos" at bounding box center [293, 267] width 149 height 44
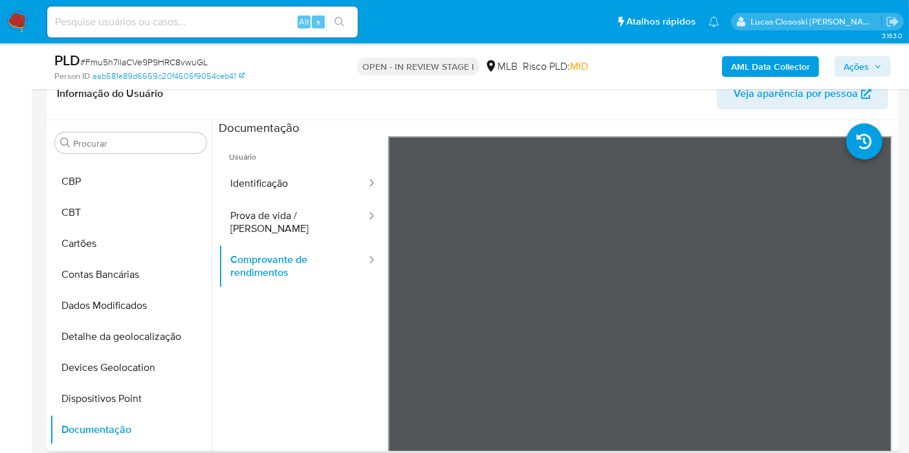
scroll to position [72, 0]
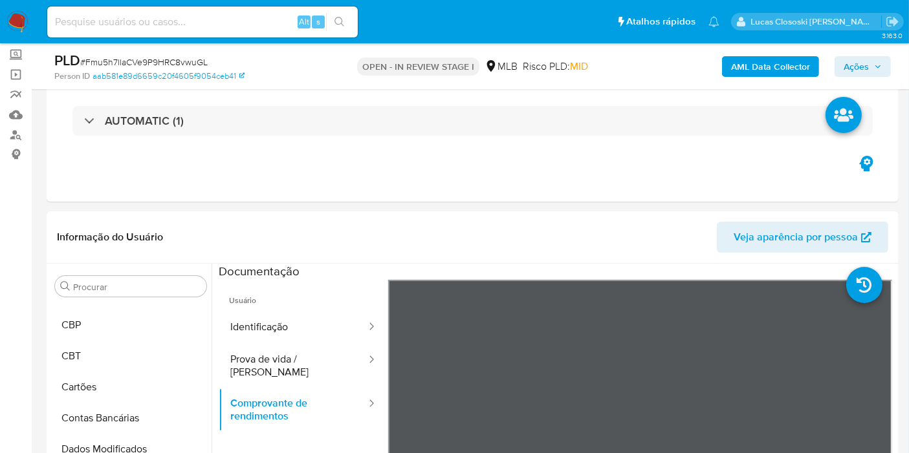
click at [893, 67] on div "PLD # Fmu5h7llaCVe9P9HRC8vwuGL Person ID aab581e89d6659c20f4605f9054ceb41 OPEN …" at bounding box center [473, 66] width 852 height 46
click at [863, 67] on span "Ações" at bounding box center [855, 66] width 25 height 21
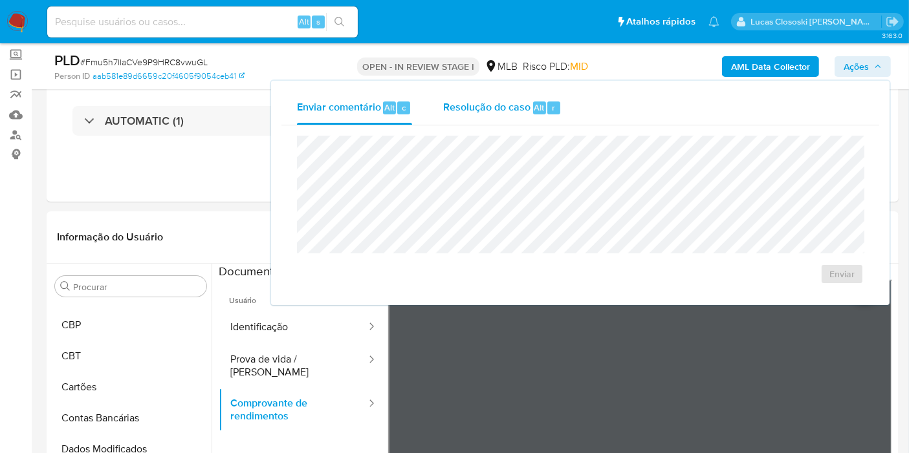
drag, startPoint x: 522, startPoint y: 124, endPoint x: 519, endPoint y: 132, distance: 9.0
click at [521, 124] on div "Resolução do caso Alt r" at bounding box center [502, 108] width 118 height 34
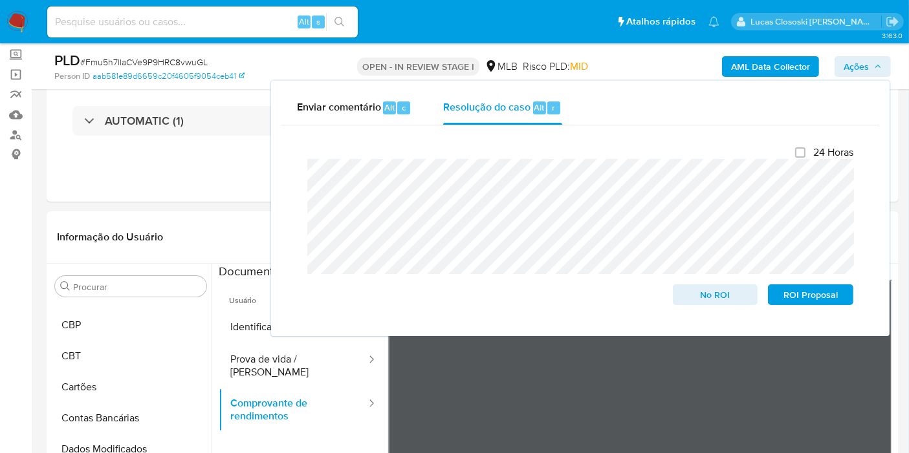
click at [872, 67] on span "Ações" at bounding box center [862, 67] width 38 height 18
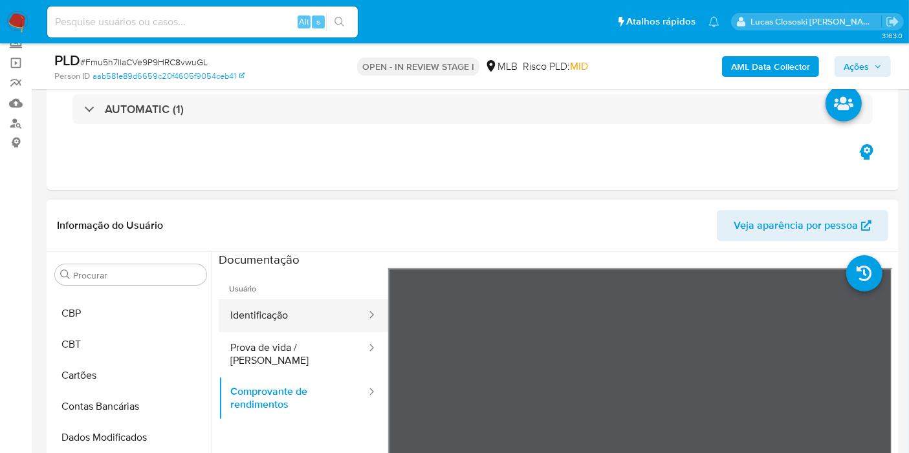
scroll to position [215, 0]
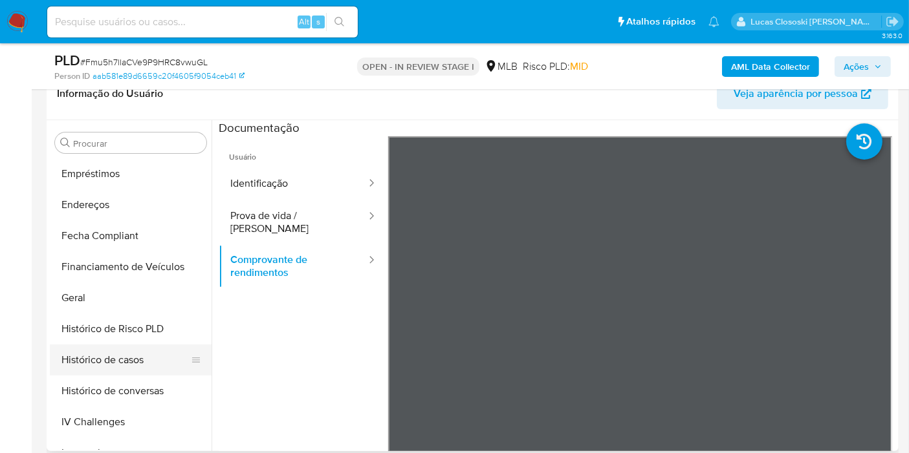
click at [105, 353] on button "Histórico de casos" at bounding box center [125, 360] width 151 height 31
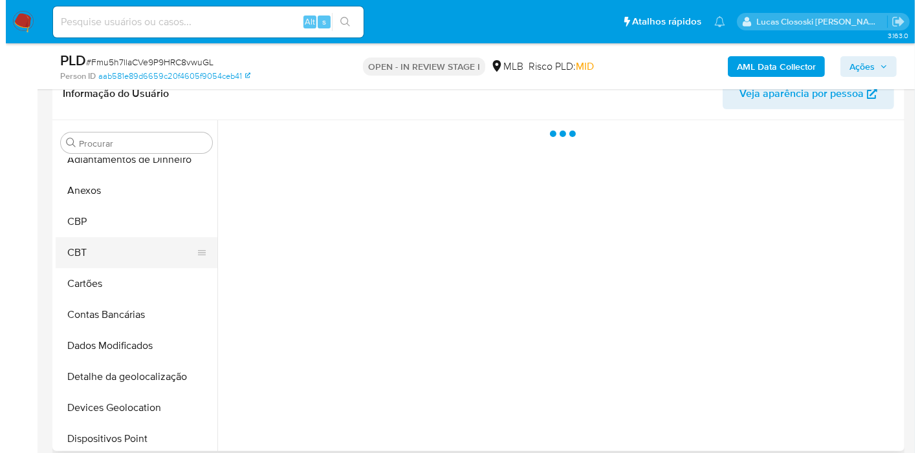
scroll to position [0, 0]
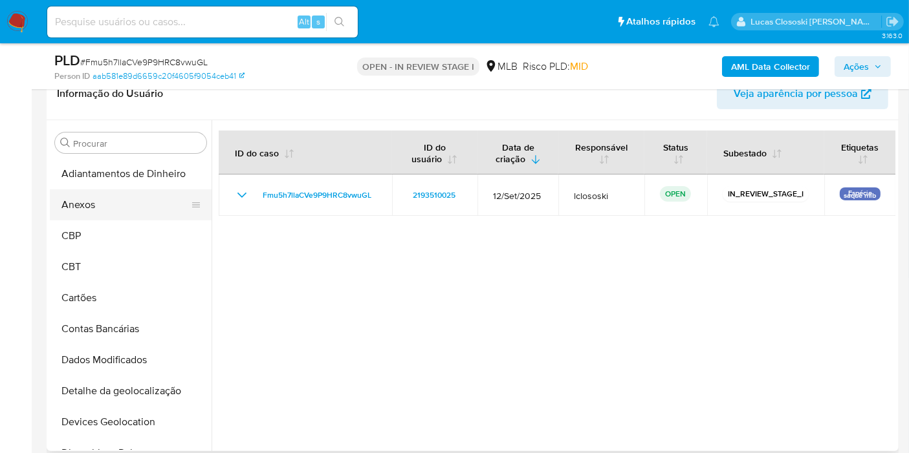
click at [92, 208] on button "Anexos" at bounding box center [125, 205] width 151 height 31
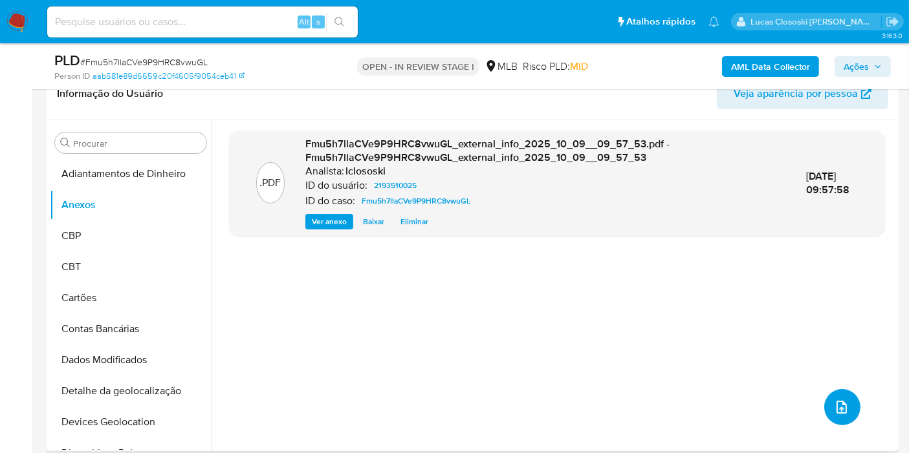
click at [836, 400] on icon "upload-file" at bounding box center [842, 408] width 16 height 16
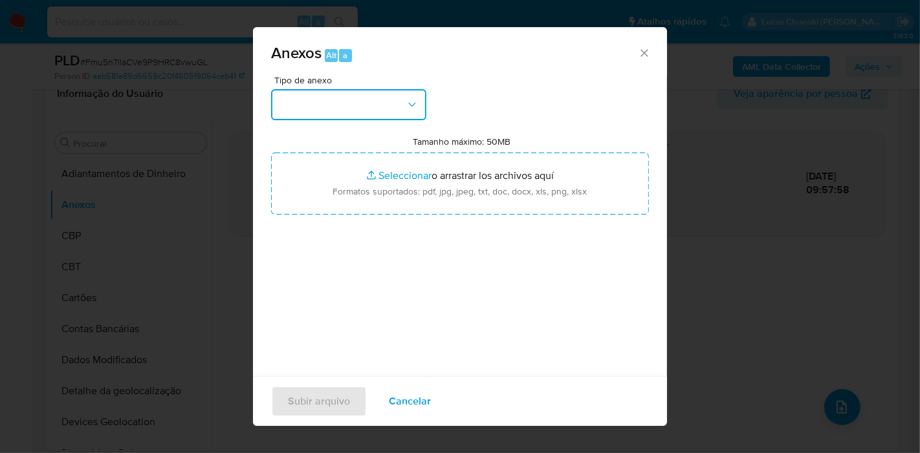
click at [400, 113] on button "button" at bounding box center [348, 104] width 155 height 31
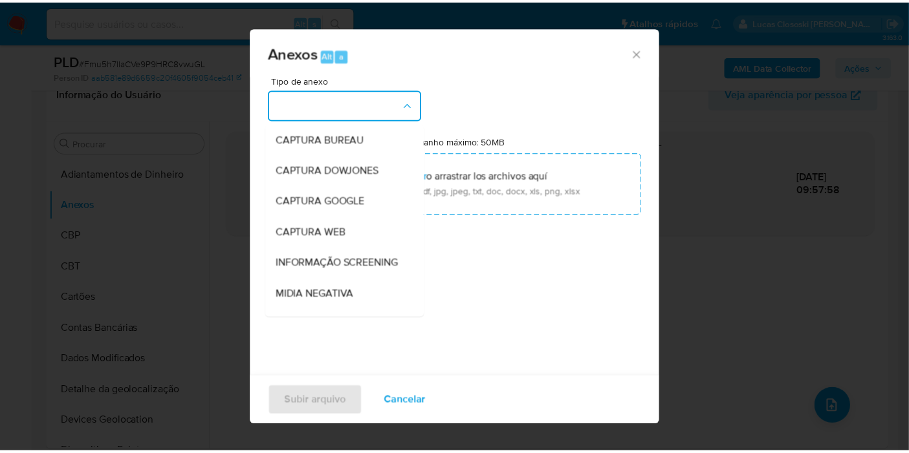
scroll to position [199, 0]
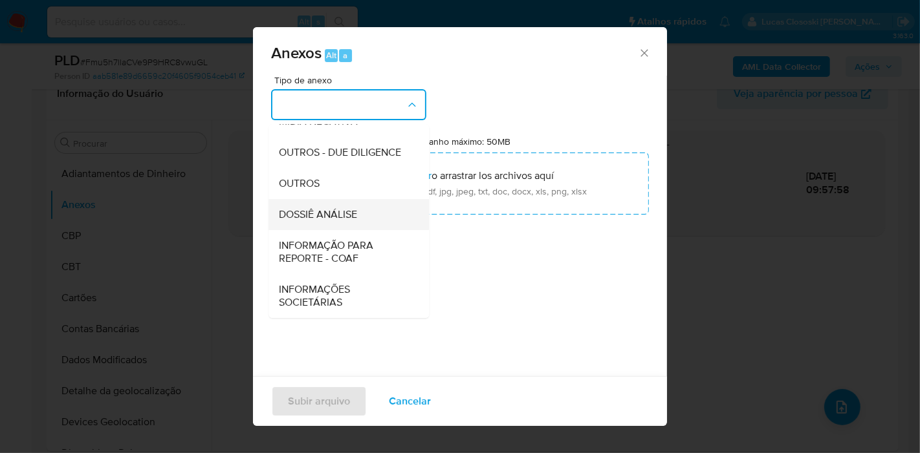
click at [358, 217] on div "DOSSIÊ ANÁLISE" at bounding box center [345, 214] width 132 height 31
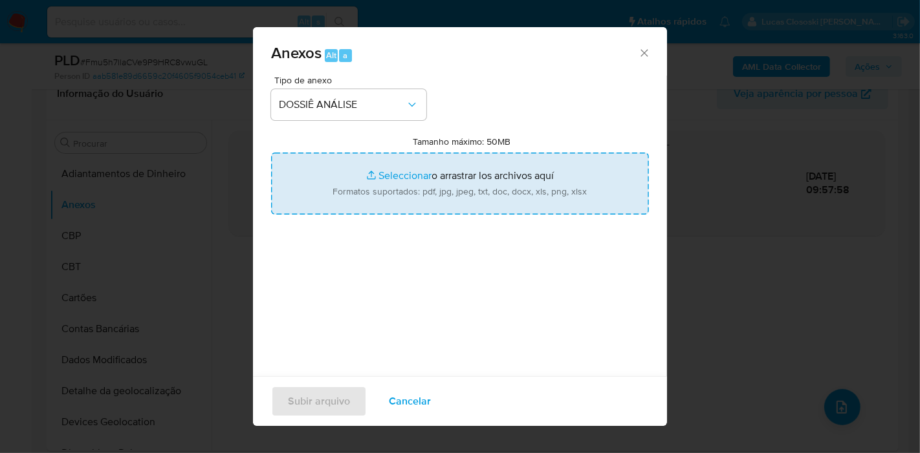
click at [372, 176] on input "Tamanho máximo: 50MB Seleccionar archivos" at bounding box center [460, 184] width 378 height 62
type input "C:\fakepath\SAR - XXXX - CPF 34201662810 - ALINE VIERA MACHADO.pdf"
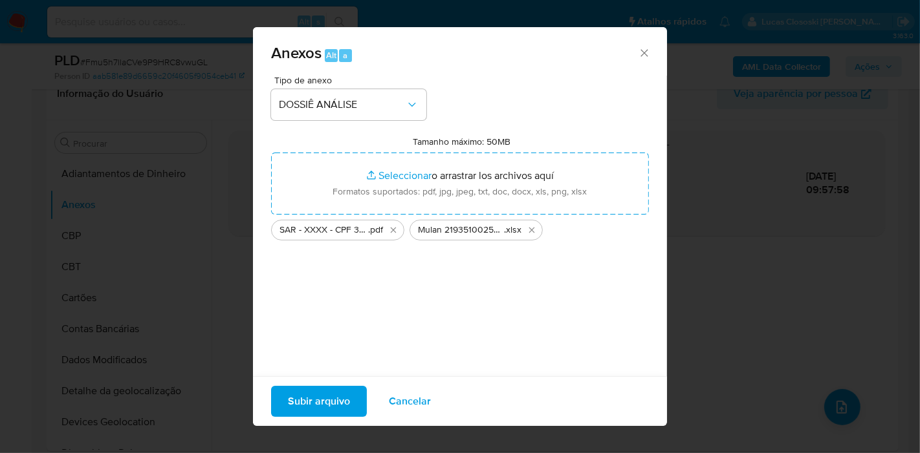
drag, startPoint x: 372, startPoint y: 176, endPoint x: 342, endPoint y: 397, distance: 223.3
click at [342, 397] on span "Subir arquivo" at bounding box center [319, 401] width 62 height 28
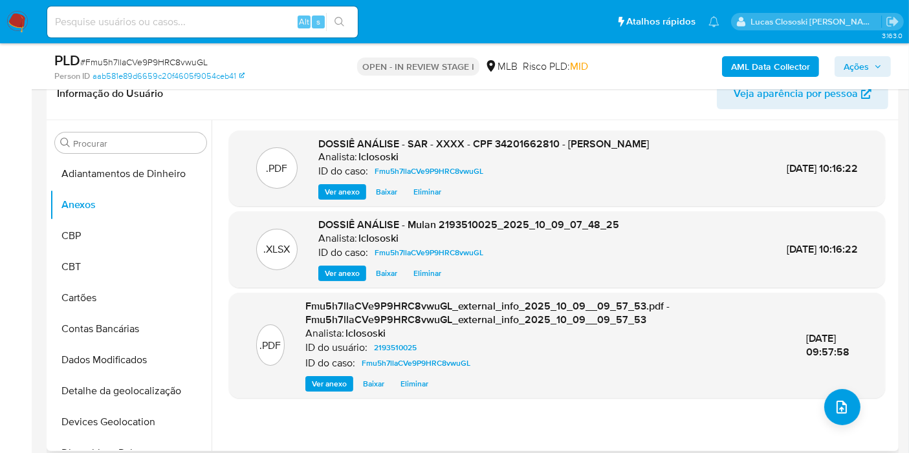
click at [481, 411] on div ".PDF DOSSIÊ ANÁLISE - SAR - XXXX - CPF 34201662810 - ALINE VIERA MACHADO Analis…" at bounding box center [557, 286] width 656 height 310
click at [852, 60] on span "Ações" at bounding box center [855, 66] width 25 height 21
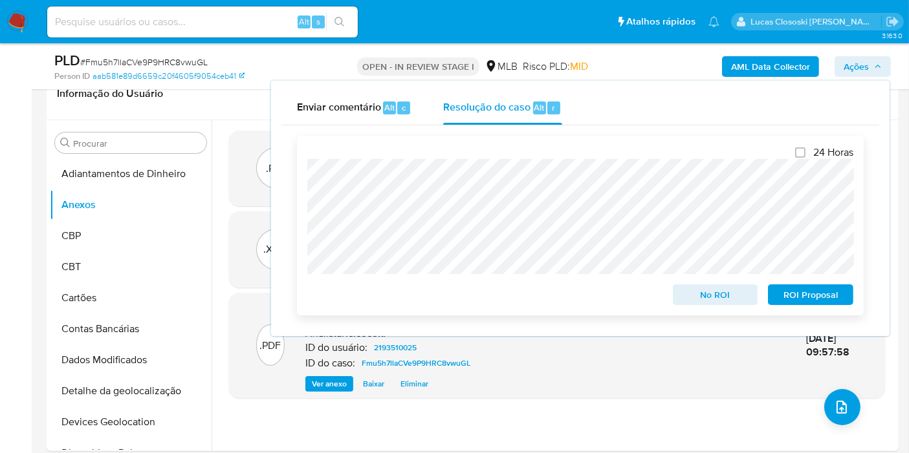
click at [811, 296] on span "ROI Proposal" at bounding box center [810, 295] width 67 height 18
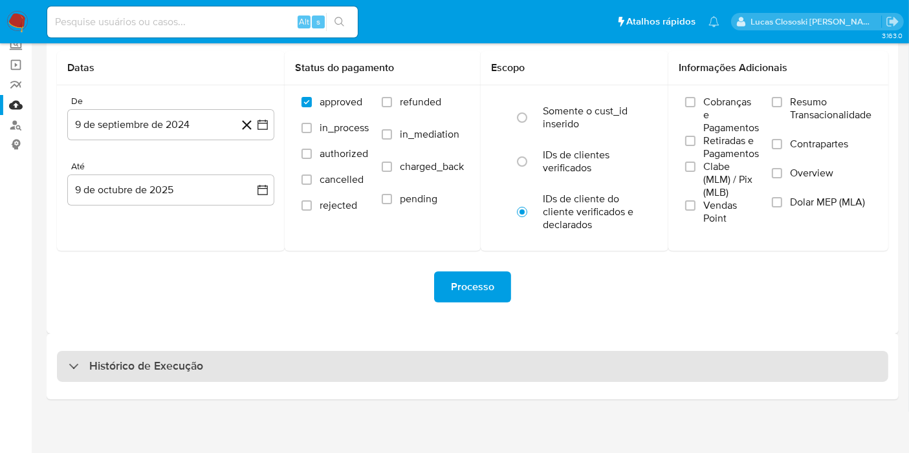
click at [247, 361] on div "Histórico de Execução" at bounding box center [472, 366] width 831 height 31
select select "10"
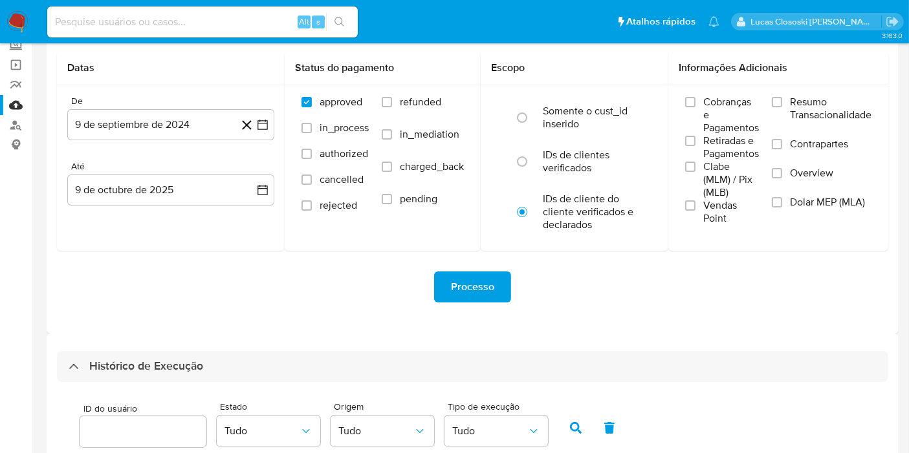
scroll to position [298, 0]
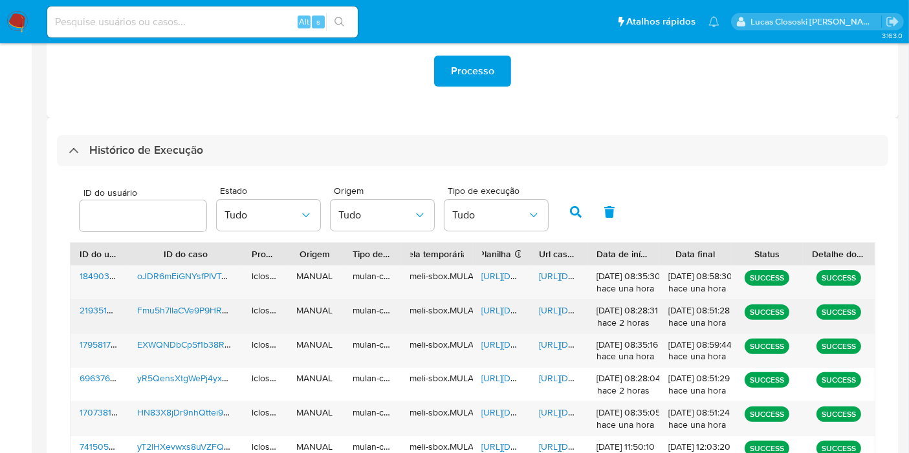
click at [516, 309] on span "https://docs.google.com/spreadsheets/d/1zaRQINzmxide22sxt_i76Gn0euDkhoN4cI79Ysd…" at bounding box center [526, 310] width 89 height 13
click at [563, 311] on span "https://docs.google.com/document/d/1QassDXnqOkWwdb06ioFfHUmFdtfv2SOqL9Vy5_xKVcw…" at bounding box center [583, 310] width 89 height 13
click at [501, 309] on span "https://docs.google.com/spreadsheets/d/1zaRQINzmxide22sxt_i76Gn0euDkhoN4cI79Ysd…" at bounding box center [526, 310] width 89 height 13
click at [562, 315] on span "https://docs.google.com/document/d/1QassDXnqOkWwdb06ioFfHUmFdtfv2SOqL9Vy5_xKVcw…" at bounding box center [583, 310] width 89 height 13
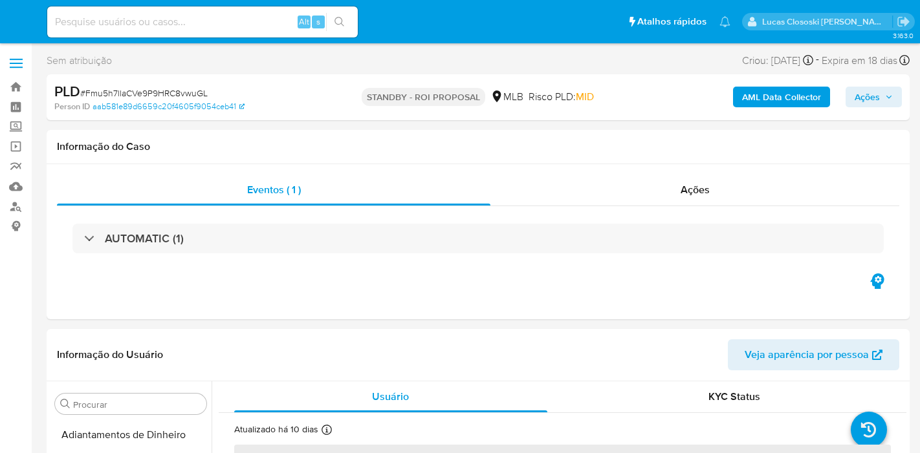
select select "10"
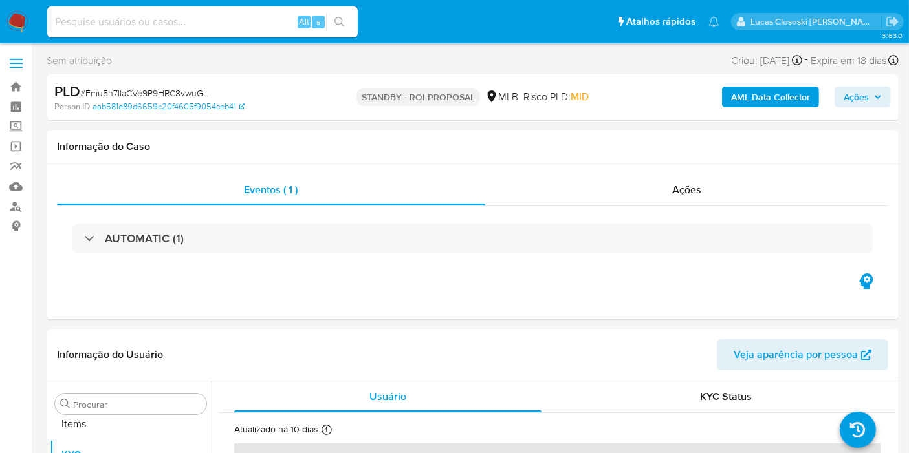
scroll to position [701, 0]
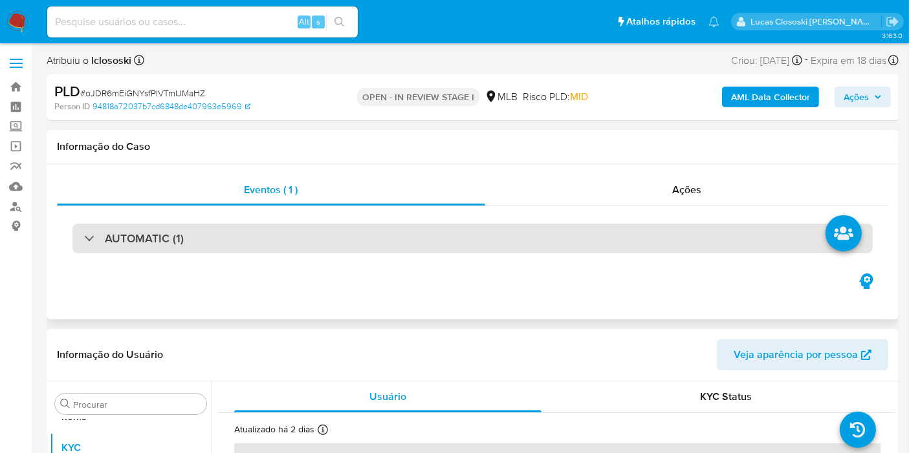
click at [194, 228] on div "AUTOMATIC (1)" at bounding box center [472, 239] width 800 height 30
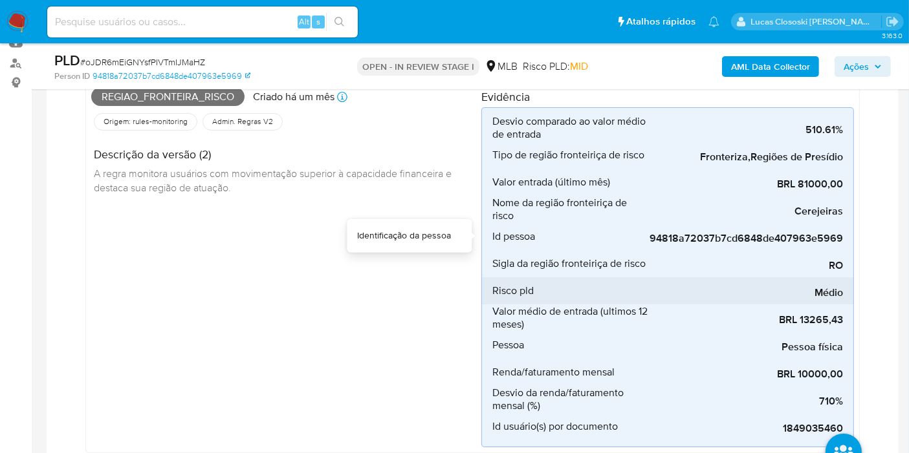
scroll to position [72, 0]
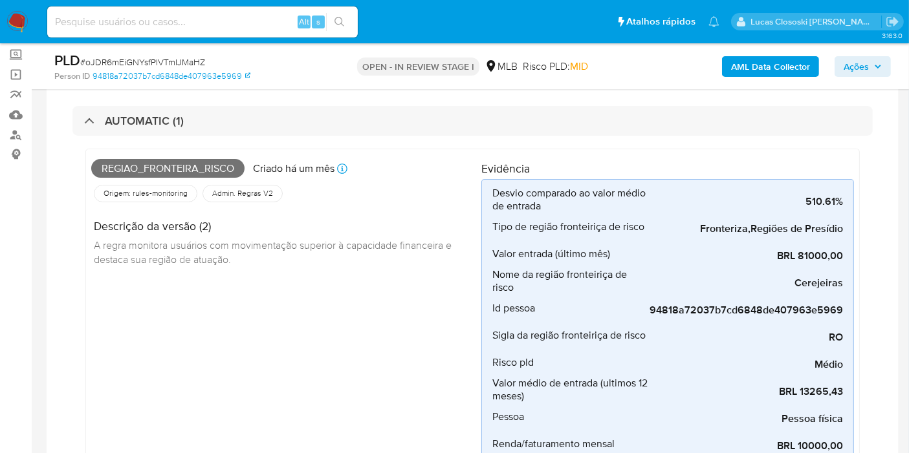
click at [337, 315] on div "Regiao_fronteira_risco Criado há um mês Criado: 12/09/2025 00:09:31 Origem: rul…" at bounding box center [286, 337] width 390 height 365
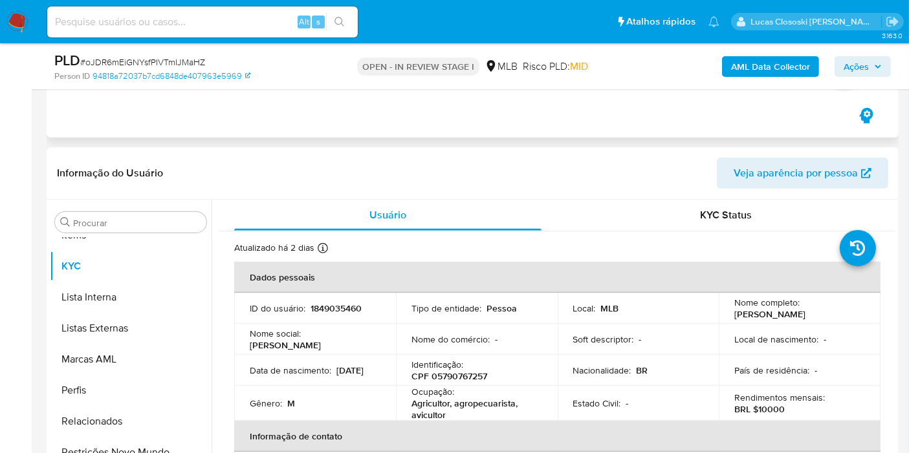
scroll to position [719, 0]
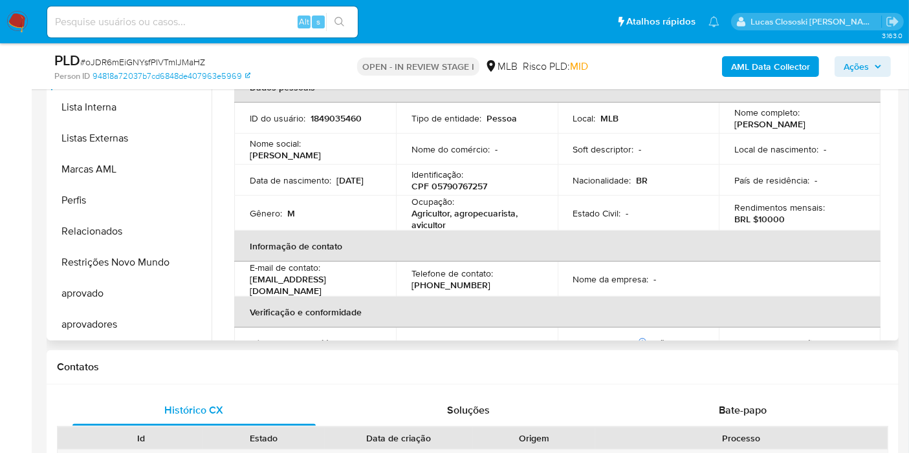
click at [456, 180] on p "CPF 05790767257" at bounding box center [449, 186] width 76 height 12
click at [451, 188] on p "CPF 05790767257" at bounding box center [449, 186] width 76 height 12
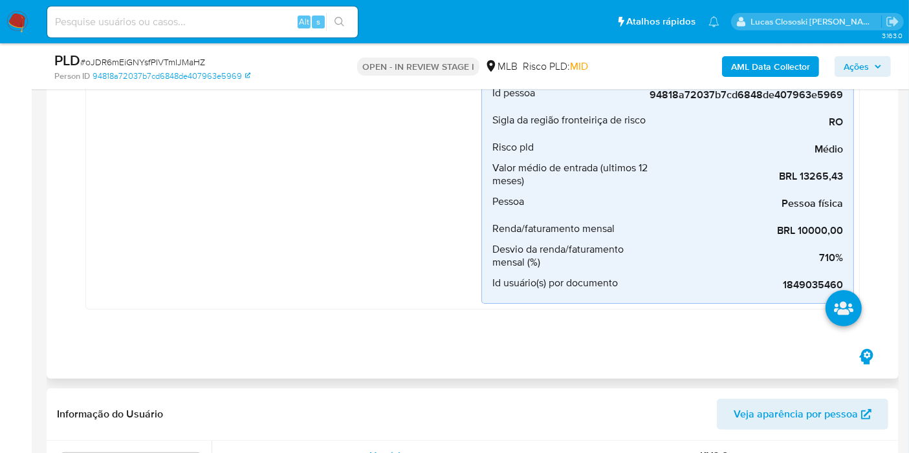
drag, startPoint x: 413, startPoint y: 202, endPoint x: 439, endPoint y: 209, distance: 27.5
click at [413, 202] on div "Regiao_fronteira_risco Criado há um mês Criado: 12/09/2025 00:09:31 Origem: rul…" at bounding box center [286, 121] width 390 height 365
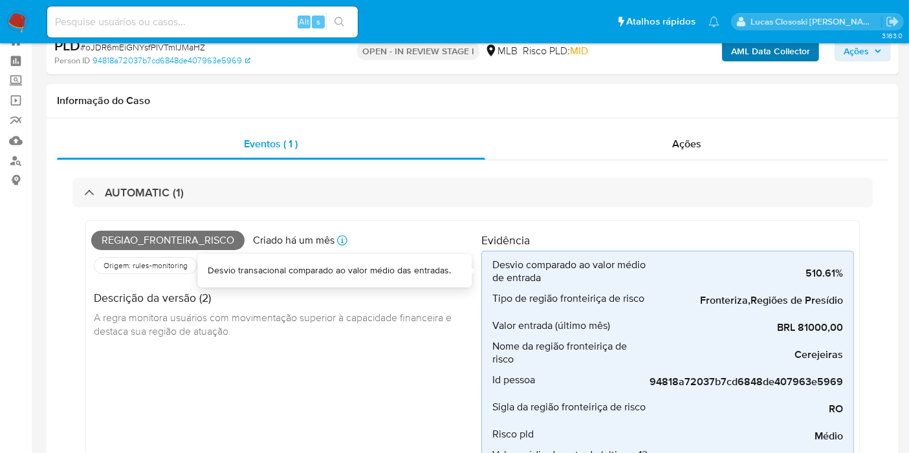
scroll to position [0, 0]
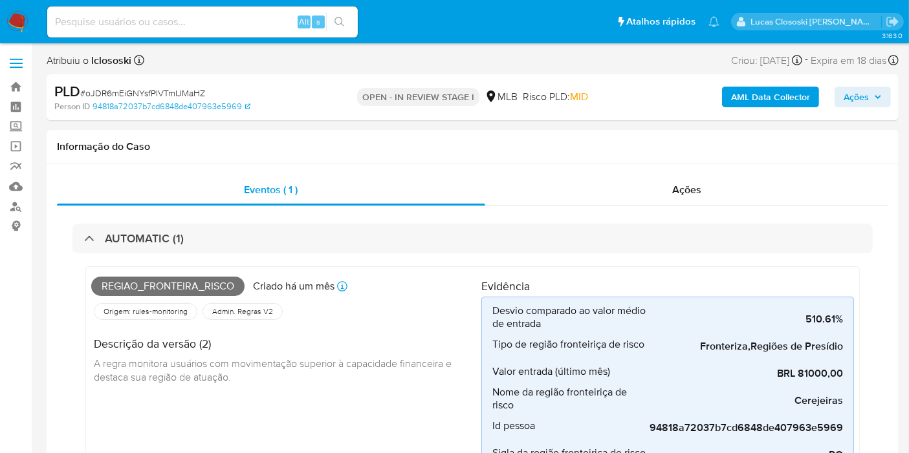
click at [776, 106] on b "AML Data Collector" at bounding box center [770, 97] width 79 height 21
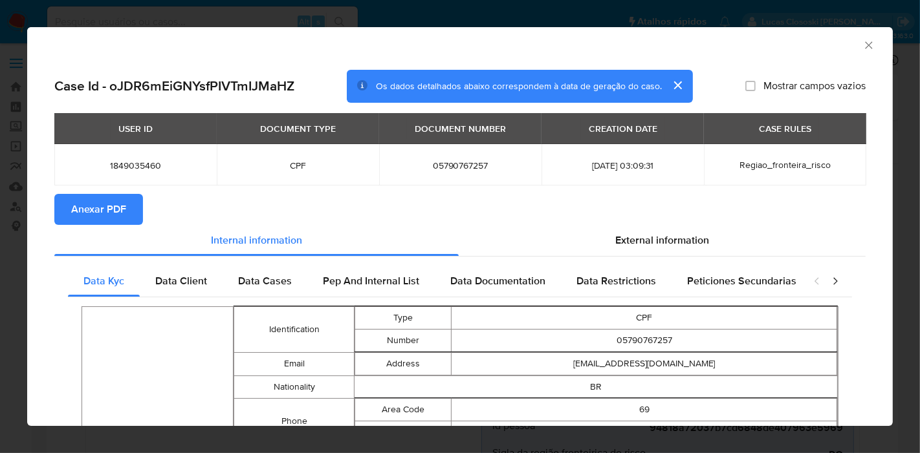
click at [114, 206] on span "Anexar PDF" at bounding box center [98, 209] width 55 height 28
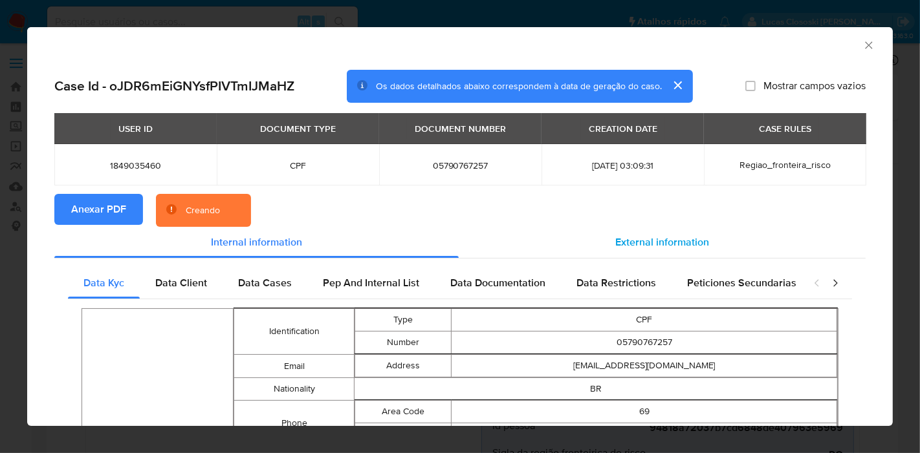
click at [641, 257] on div "External information" at bounding box center [662, 242] width 407 height 31
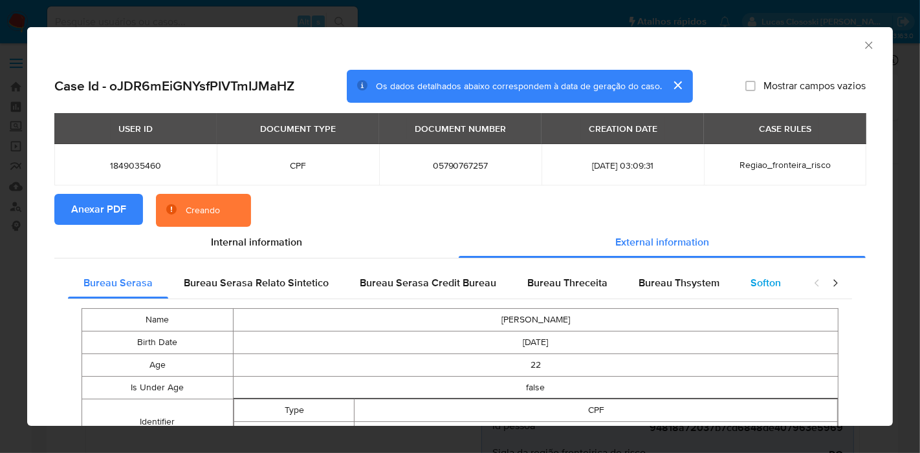
click at [752, 286] on span "Softon" at bounding box center [765, 283] width 30 height 15
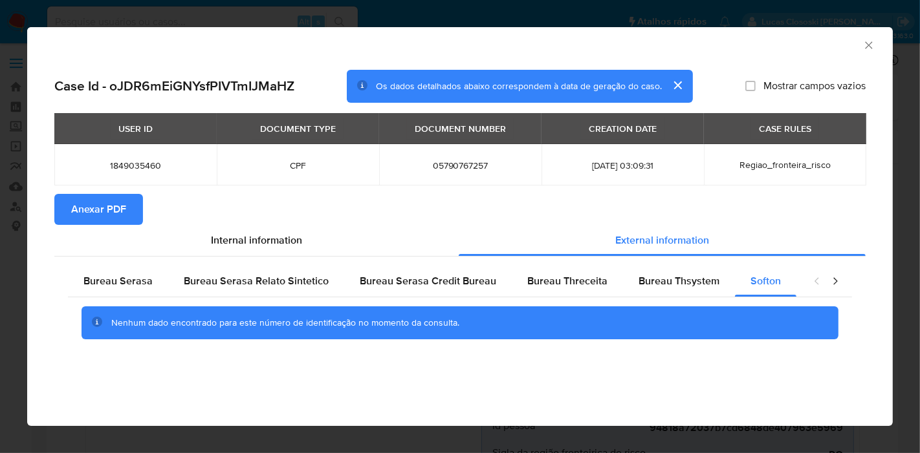
click at [863, 40] on icon "Fechar a janela" at bounding box center [868, 45] width 13 height 13
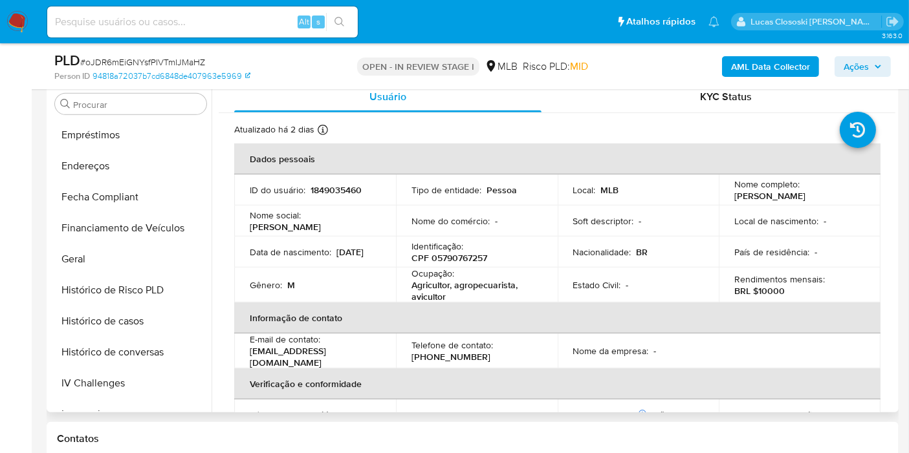
scroll to position [54, 0]
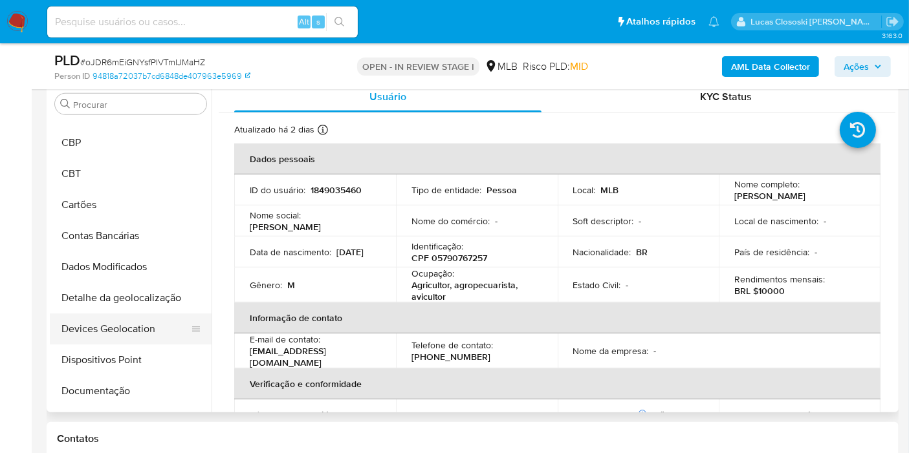
click at [137, 328] on button "Devices Geolocation" at bounding box center [125, 329] width 151 height 31
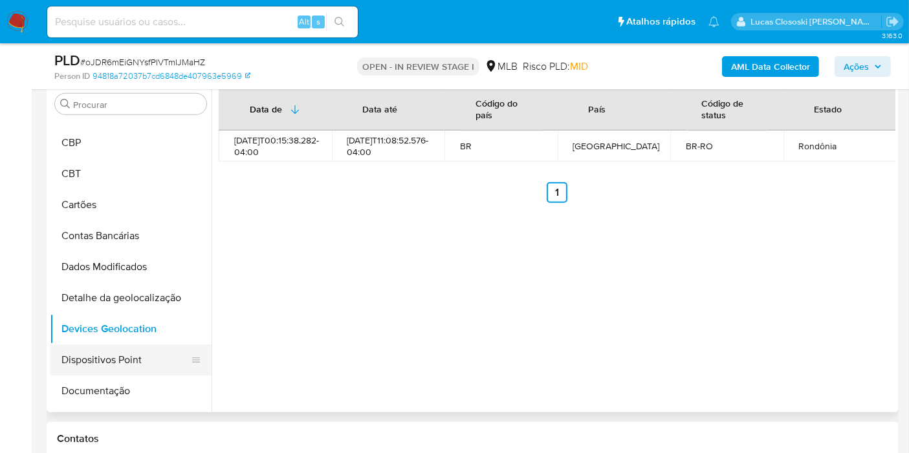
click at [129, 365] on button "Dispositivos Point" at bounding box center [125, 360] width 151 height 31
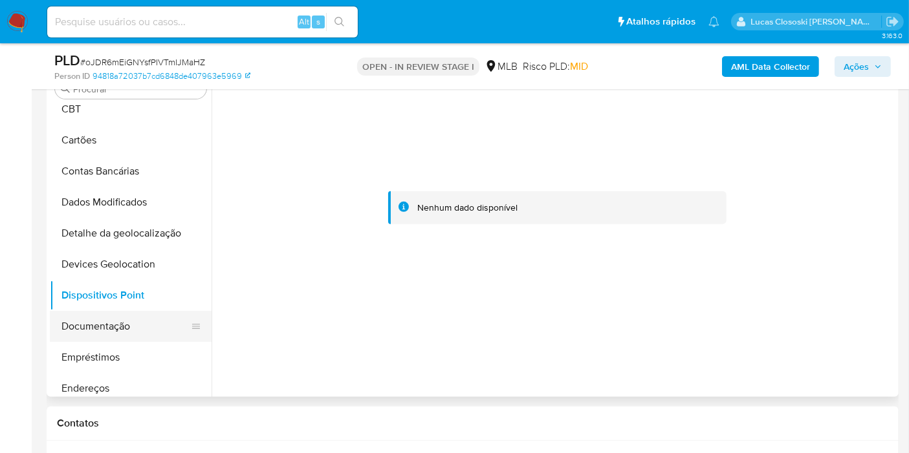
scroll to position [126, 0]
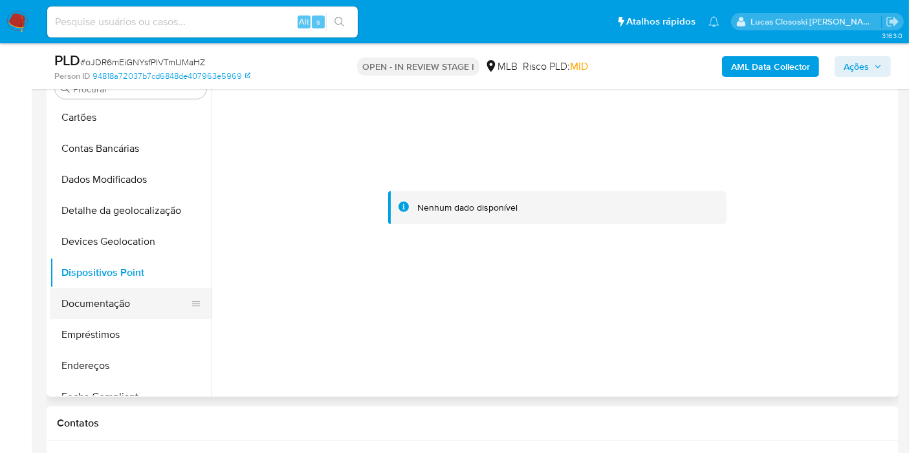
click at [93, 303] on button "Documentação" at bounding box center [125, 303] width 151 height 31
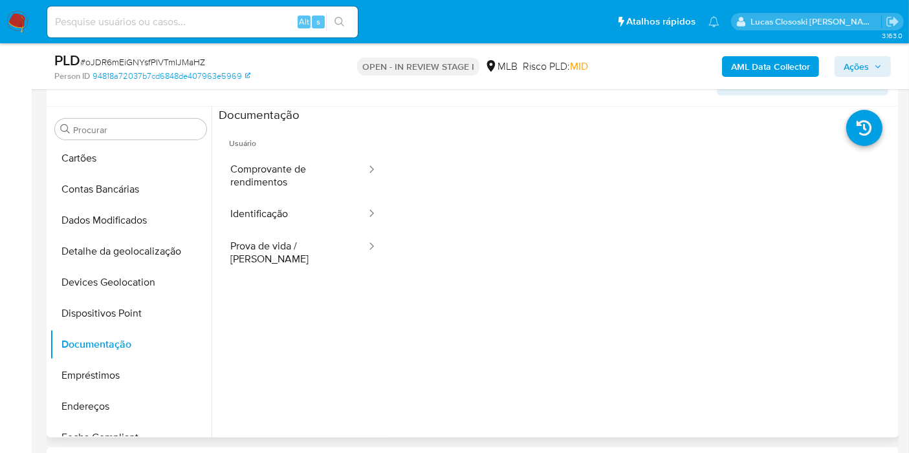
scroll to position [574, 0]
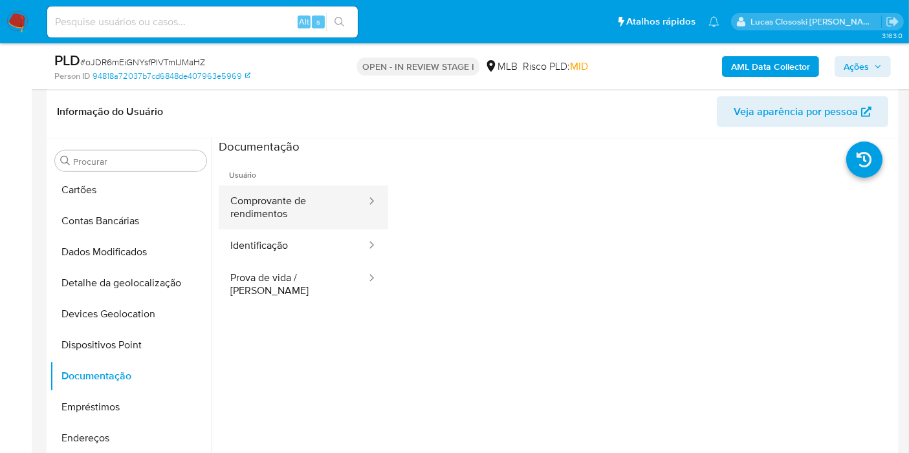
click at [288, 221] on button "Comprovante de rendimentos" at bounding box center [293, 208] width 149 height 44
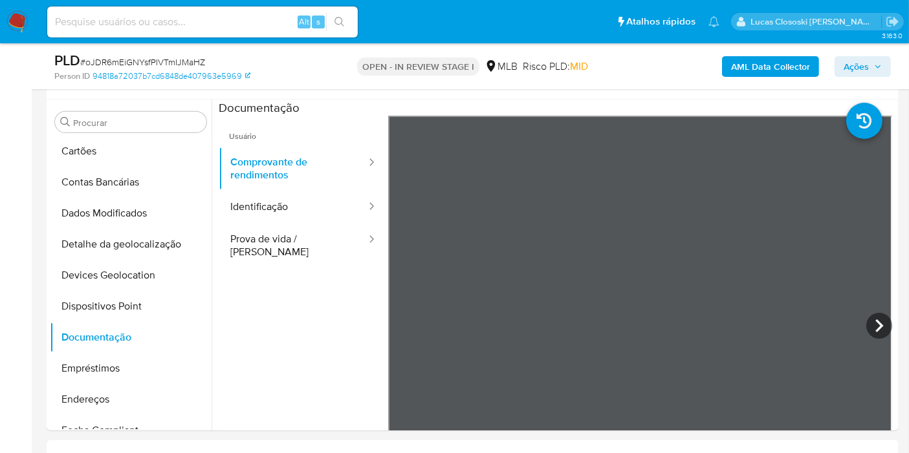
scroll to position [647, 0]
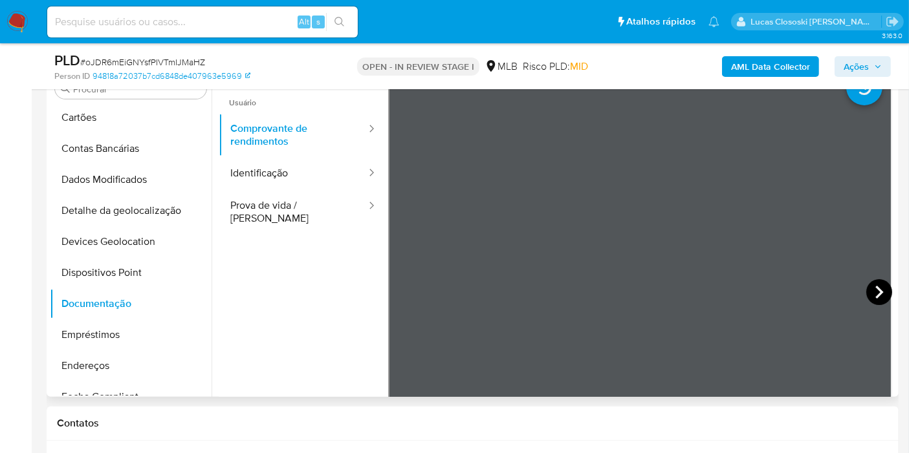
click at [866, 293] on icon at bounding box center [879, 292] width 26 height 26
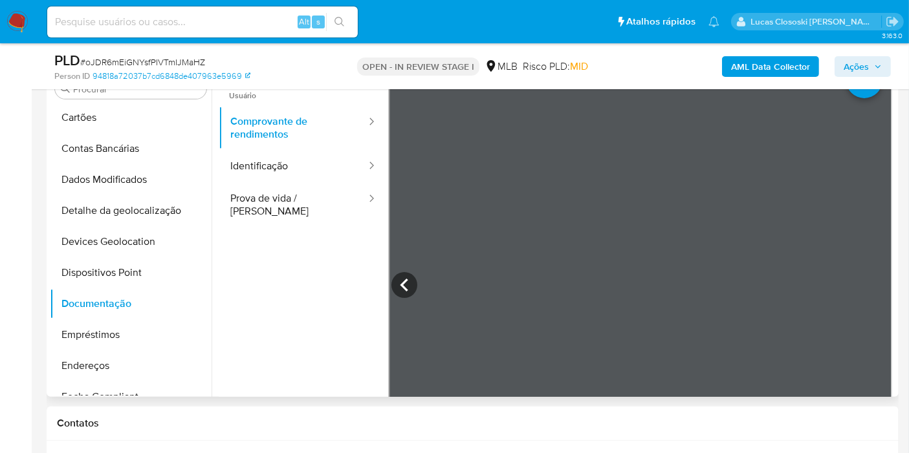
scroll to position [0, 0]
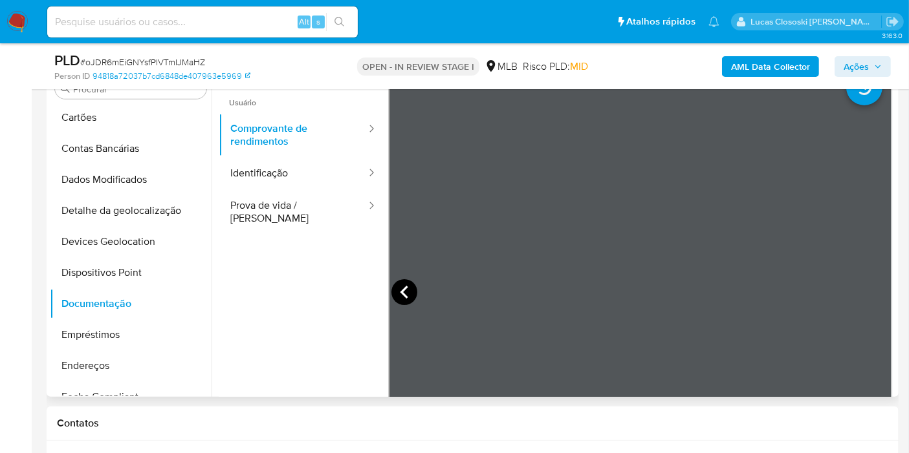
click at [399, 288] on icon at bounding box center [404, 292] width 26 height 26
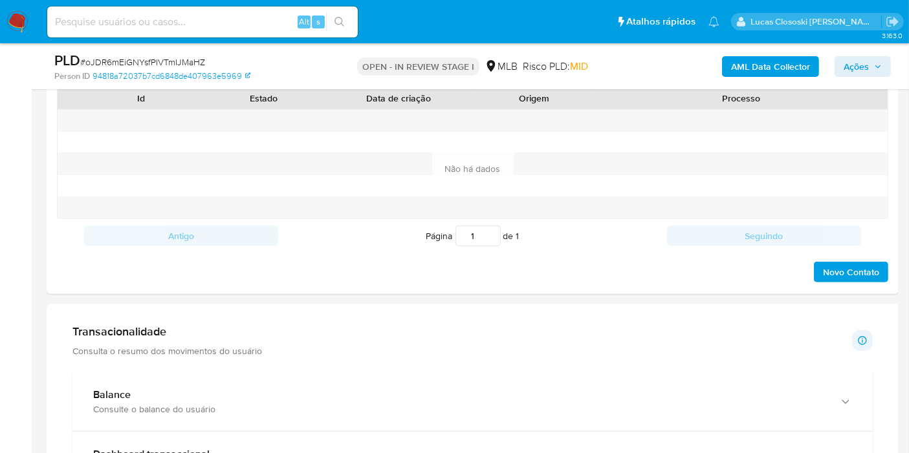
scroll to position [862, 0]
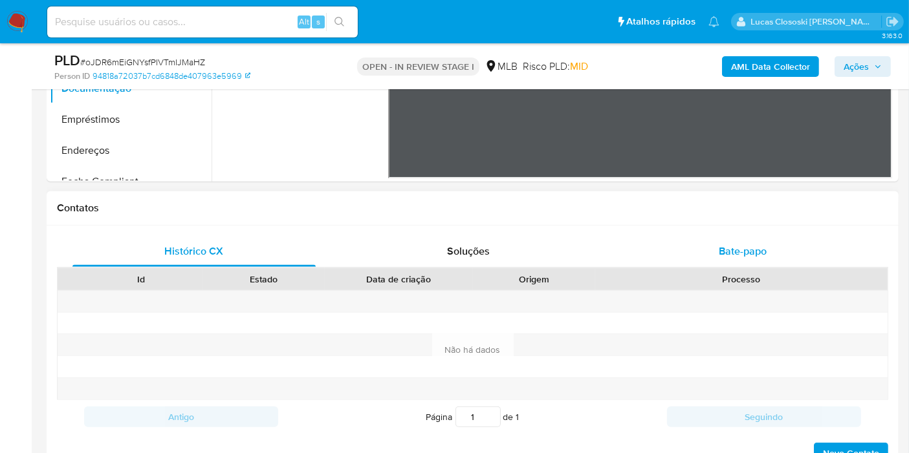
click at [748, 258] on div "Bate-papo" at bounding box center [742, 251] width 243 height 31
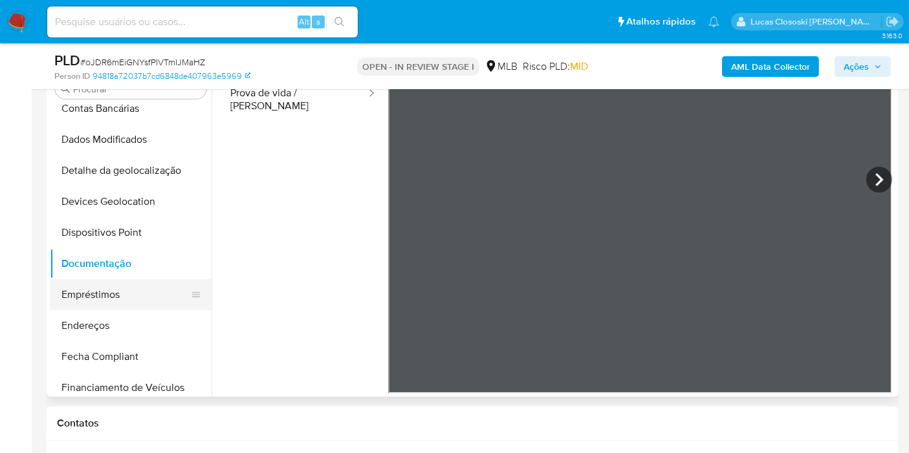
scroll to position [198, 0]
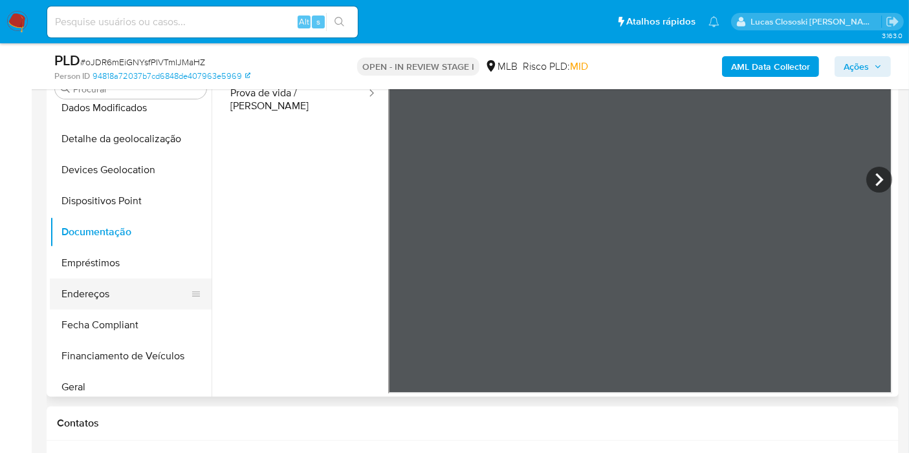
click at [107, 299] on button "Endereços" at bounding box center [125, 294] width 151 height 31
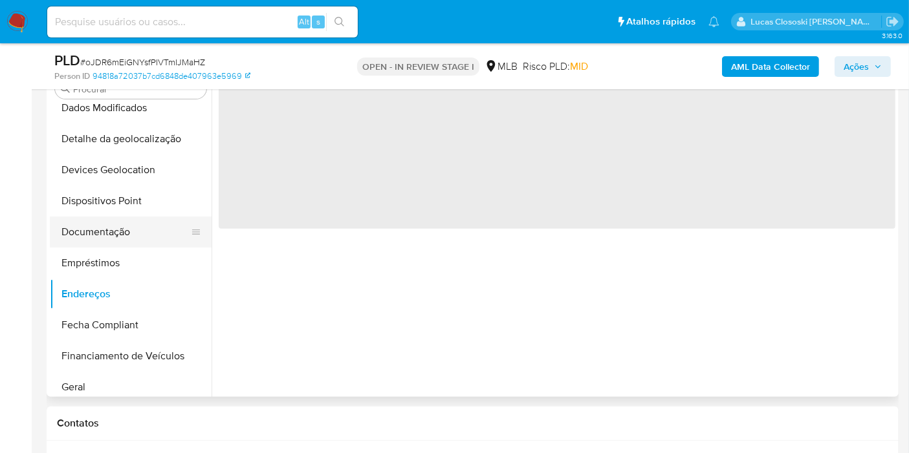
scroll to position [0, 0]
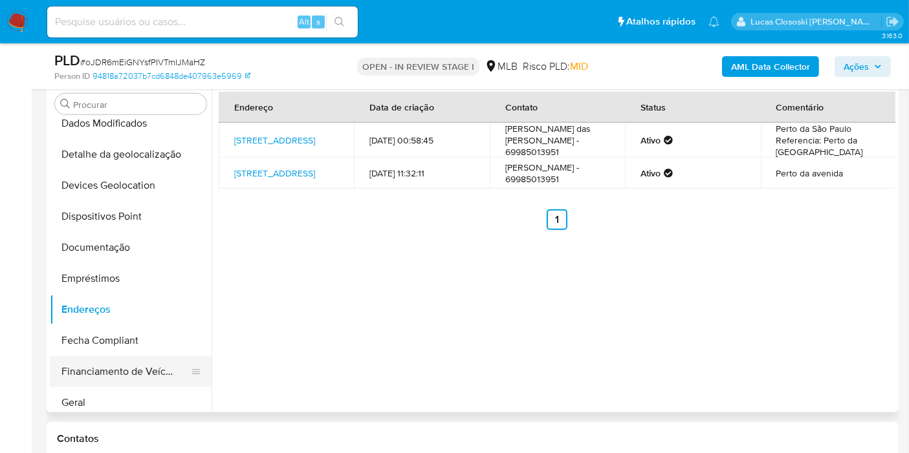
click at [87, 382] on button "Financiamento de Veículos" at bounding box center [125, 371] width 151 height 31
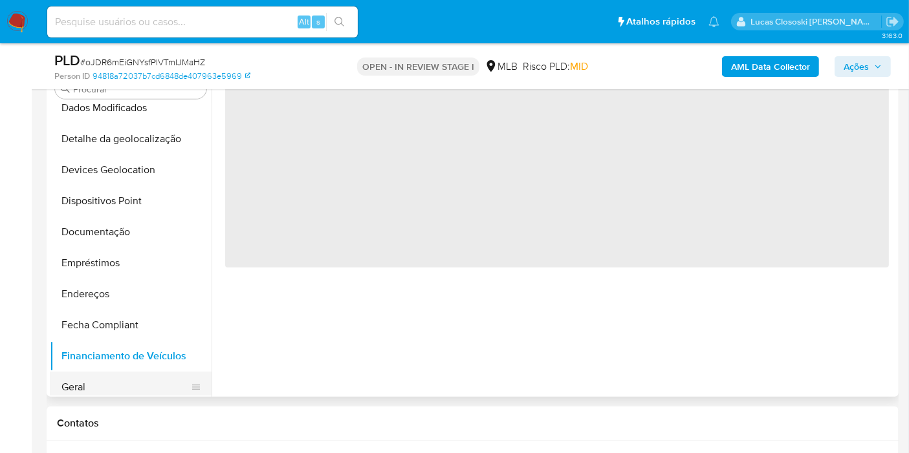
click at [87, 391] on button "Geral" at bounding box center [125, 387] width 151 height 31
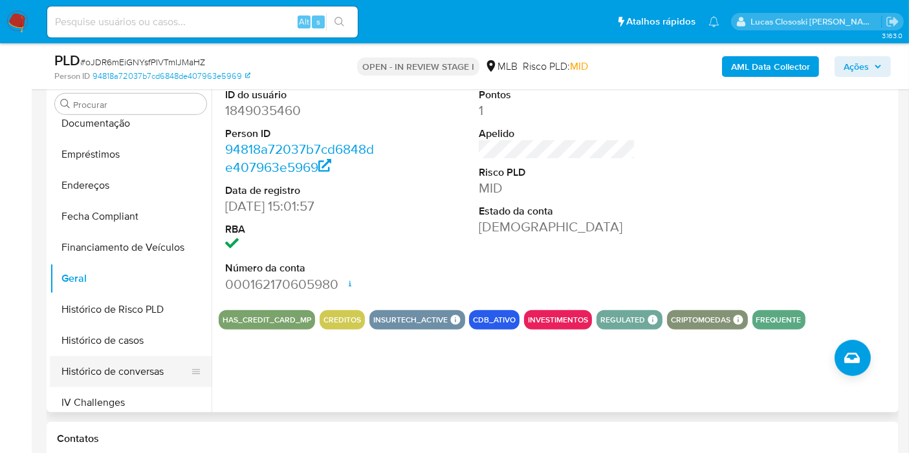
scroll to position [342, 0]
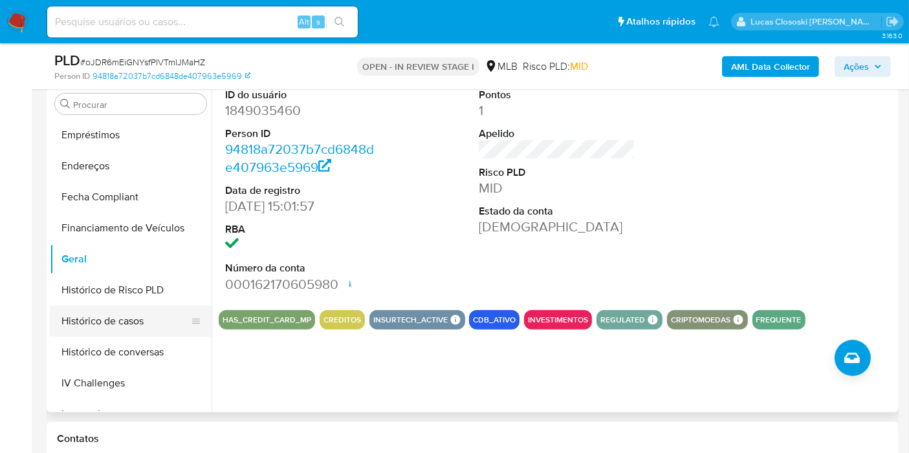
click at [114, 327] on button "Histórico de casos" at bounding box center [125, 321] width 151 height 31
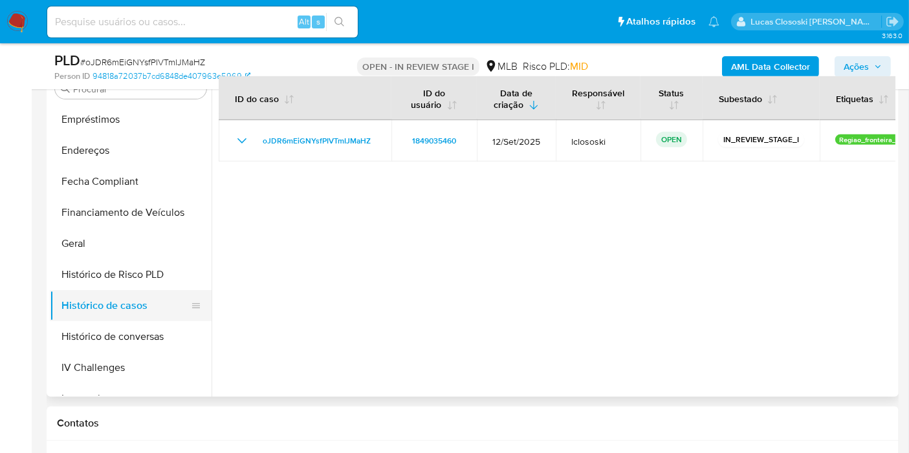
scroll to position [486, 0]
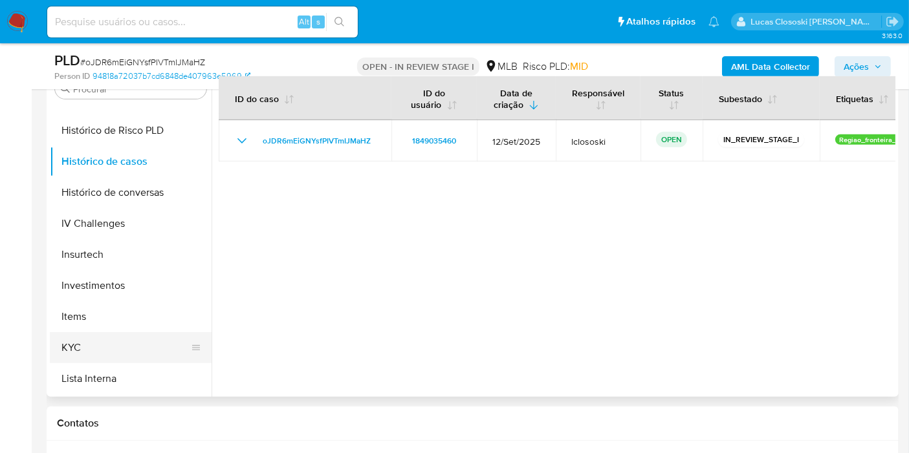
click at [95, 349] on button "KYC" at bounding box center [125, 347] width 151 height 31
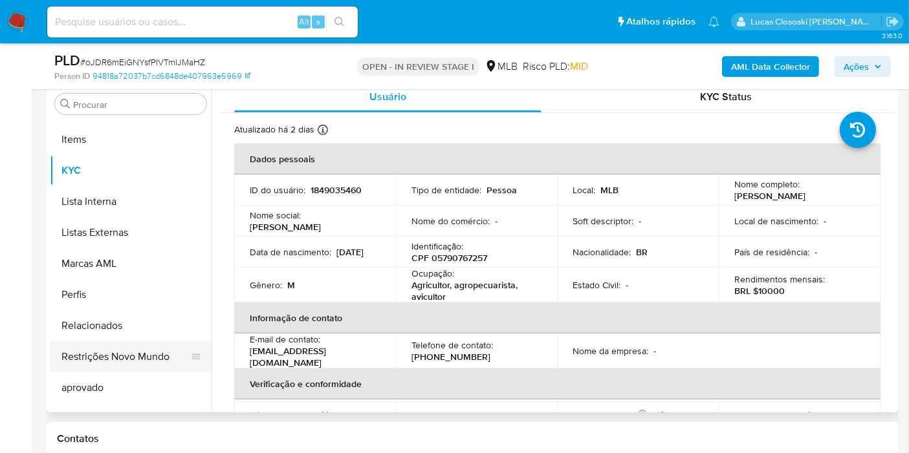
scroll to position [701, 0]
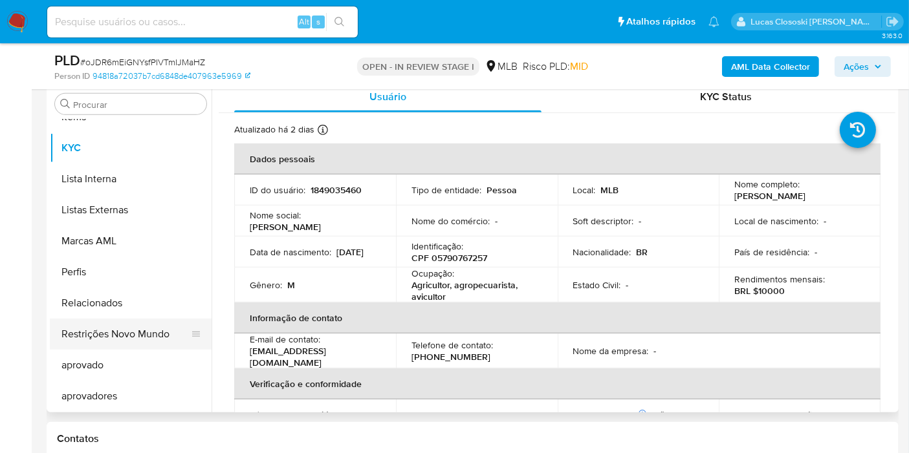
click at [133, 319] on button "Restrições Novo Mundo" at bounding box center [125, 334] width 151 height 31
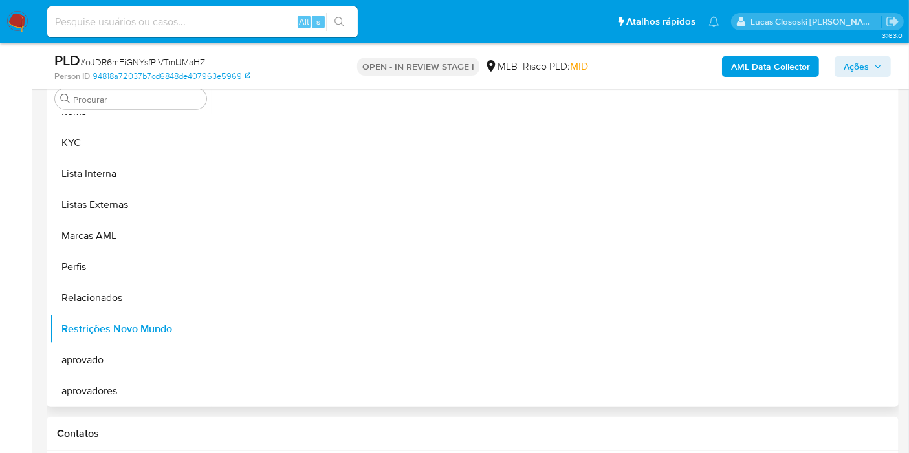
scroll to position [574, 0]
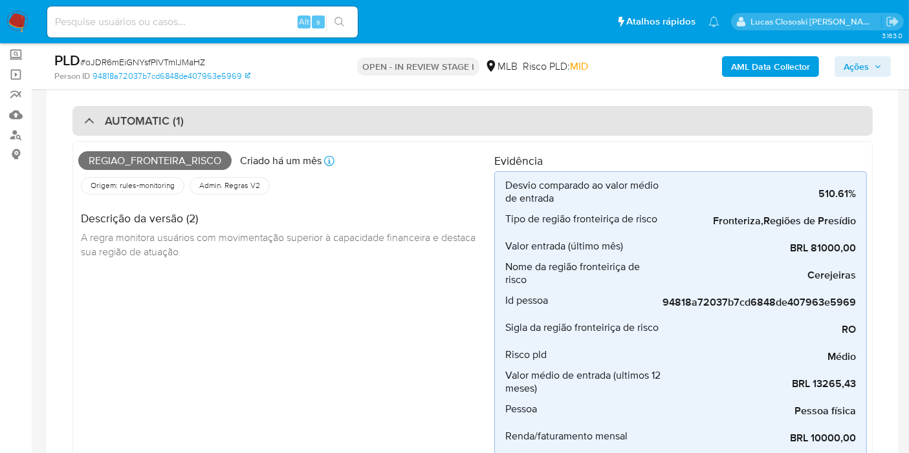
click at [220, 120] on div "AUTOMATIC (1)" at bounding box center [472, 121] width 800 height 30
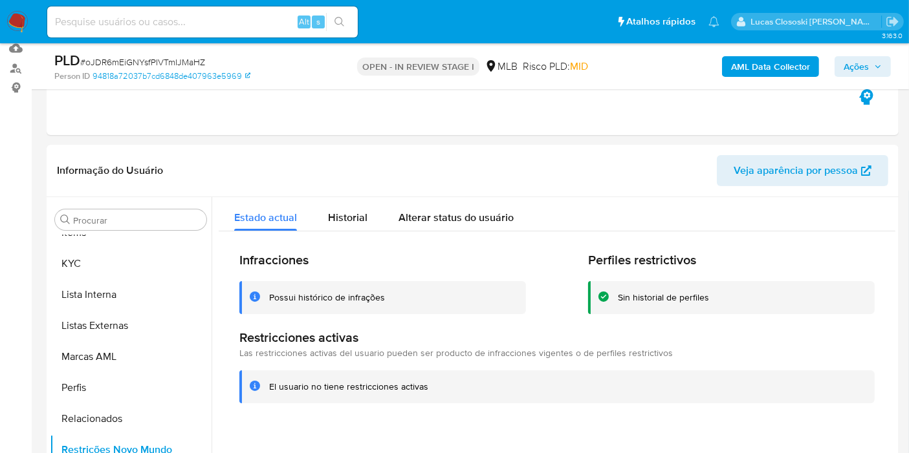
scroll to position [215, 0]
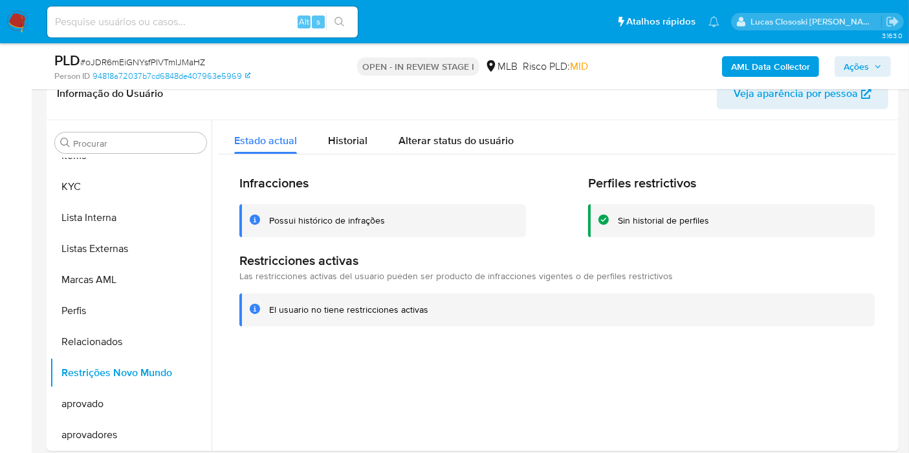
click at [137, 63] on span "# oJDR6mEiGNYsfPIVTmIJMaHZ" at bounding box center [142, 62] width 125 height 13
copy span "oJDR6mEiGNYsfPIVTmIJMaHZ"
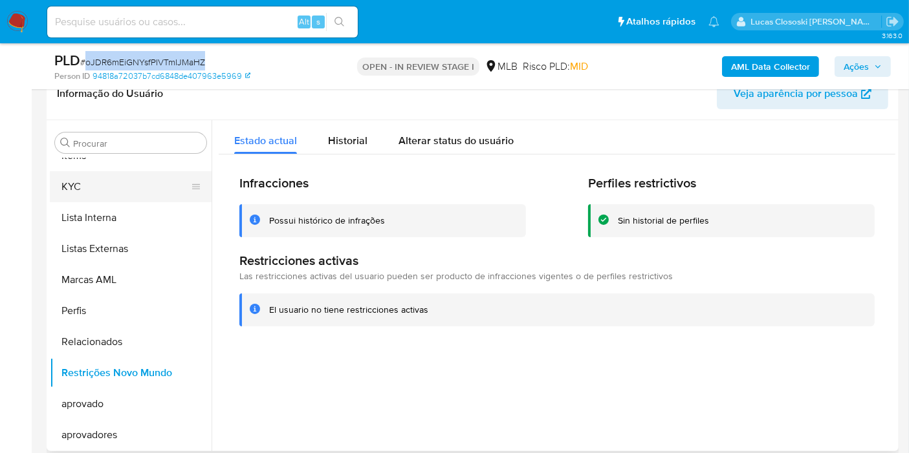
click at [151, 195] on button "KYC" at bounding box center [125, 186] width 151 height 31
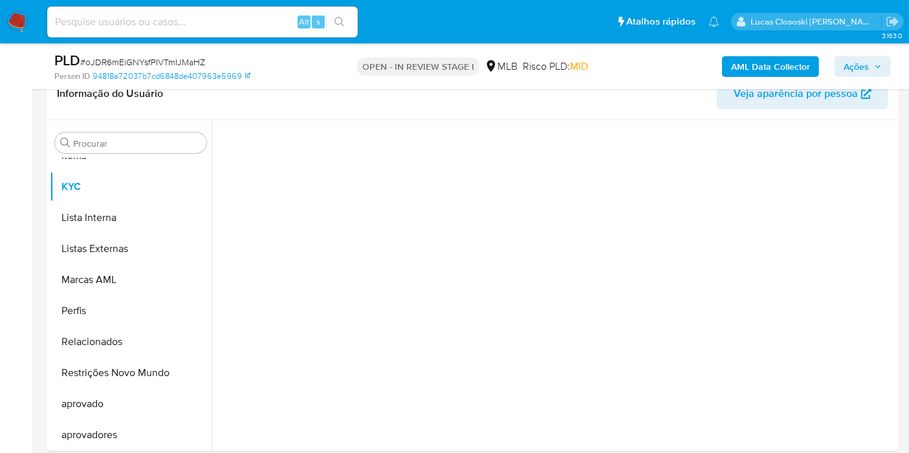
click at [260, 84] on div "PLD # oJDR6mEiGNYsfPIVTmIJMaHZ Person ID 94818a72037b7cd6848de407963e5969 OPEN …" at bounding box center [473, 66] width 852 height 46
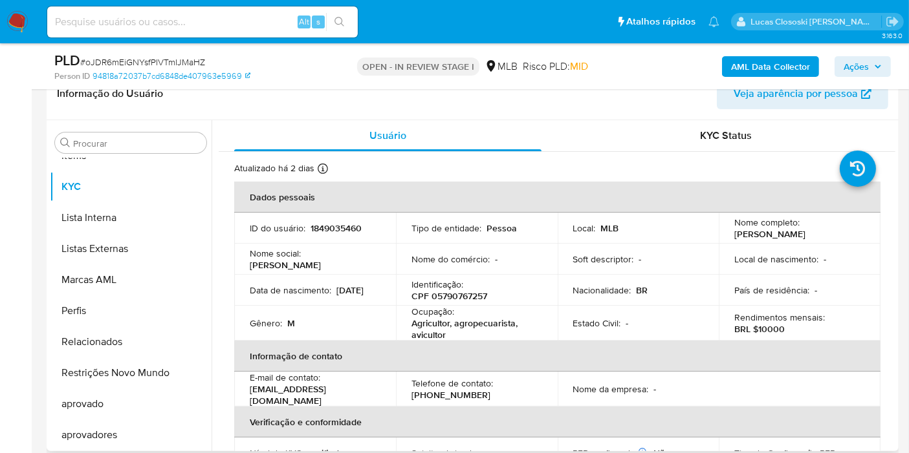
click at [466, 301] on p "CPF 05790767257" at bounding box center [449, 296] width 76 height 12
copy p "05790767257"
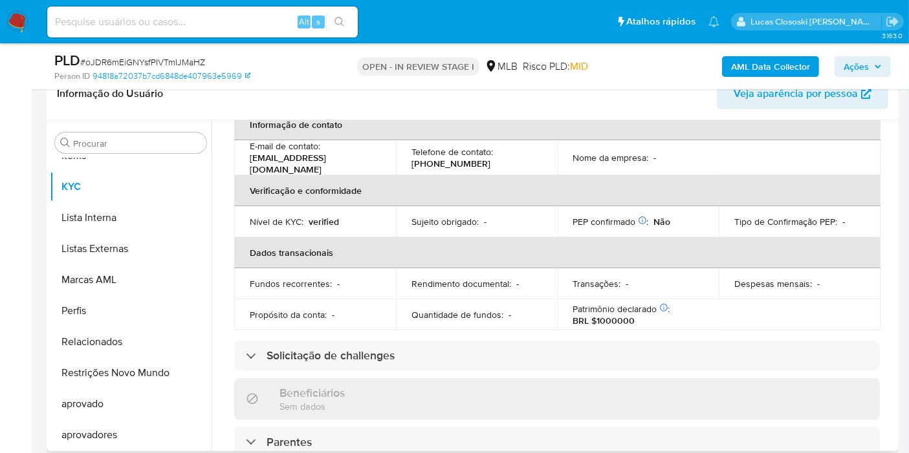
scroll to position [16, 0]
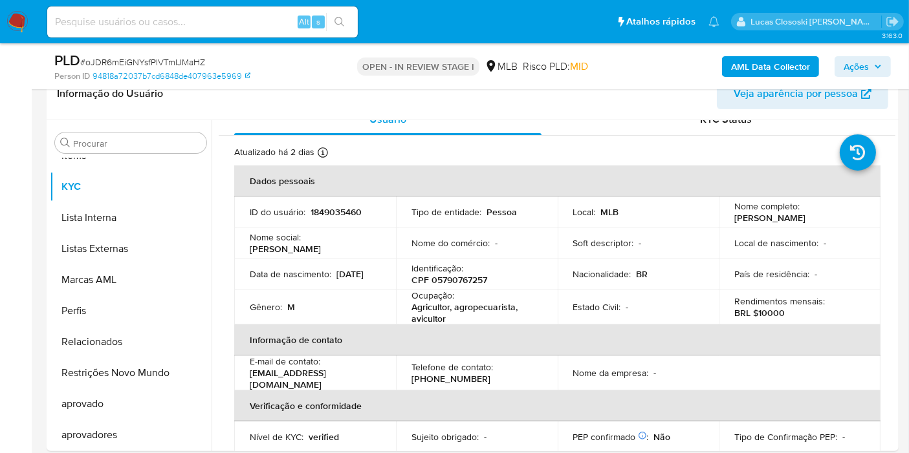
click at [185, 61] on span "# oJDR6mEiGNYsfPIVTmIJMaHZ" at bounding box center [142, 62] width 125 height 13
copy span "oJDR6mEiGNYsfPIVTmIJMaHZ"
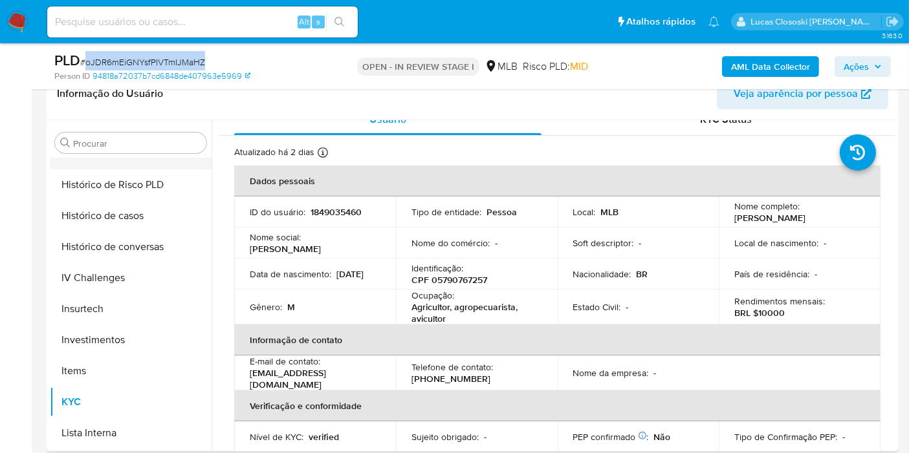
scroll to position [342, 0]
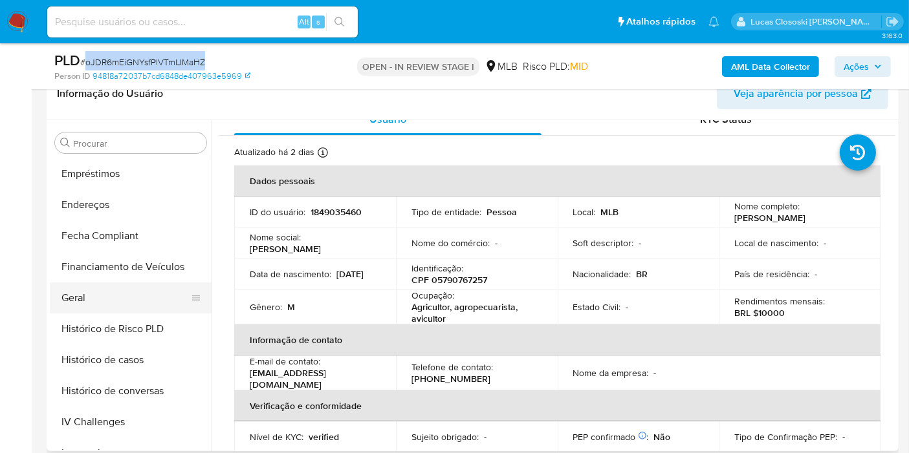
click at [74, 294] on button "Geral" at bounding box center [125, 298] width 151 height 31
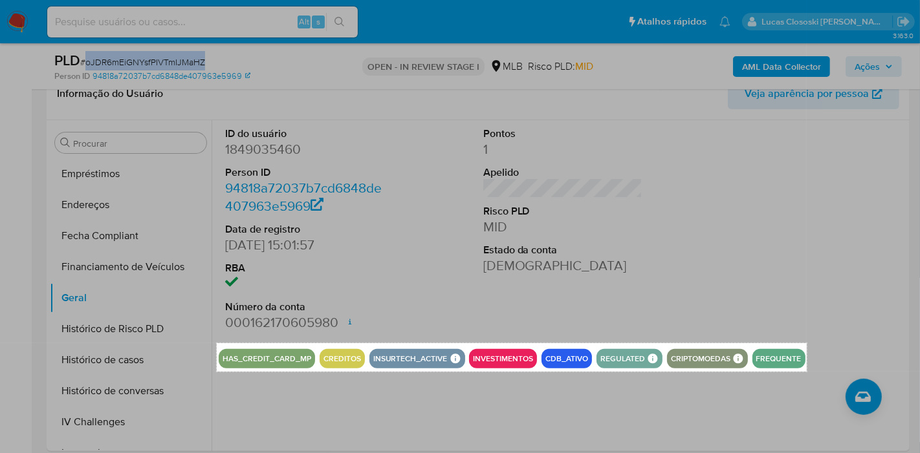
drag, startPoint x: 217, startPoint y: 343, endPoint x: 807, endPoint y: 372, distance: 590.6
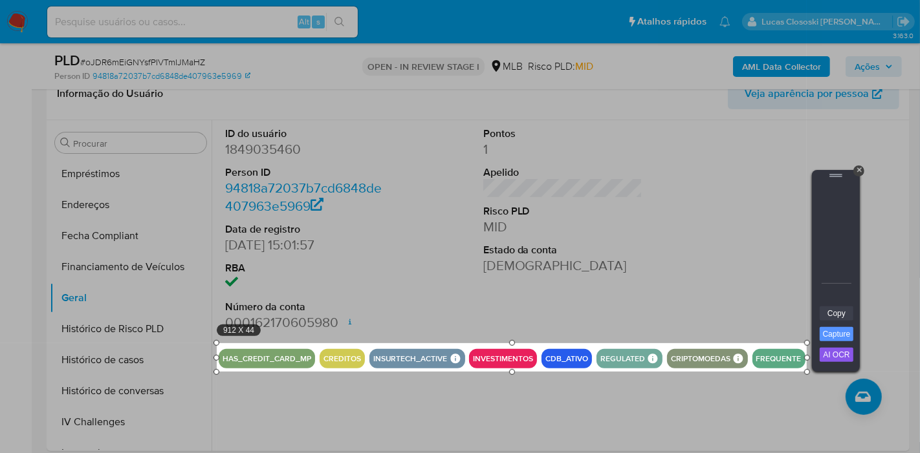
click at [840, 316] on link "Copy" at bounding box center [837, 314] width 34 height 14
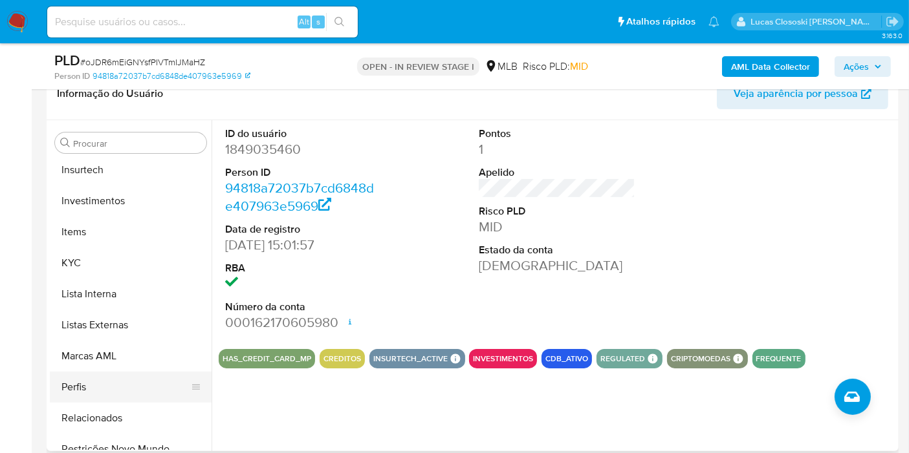
scroll to position [701, 0]
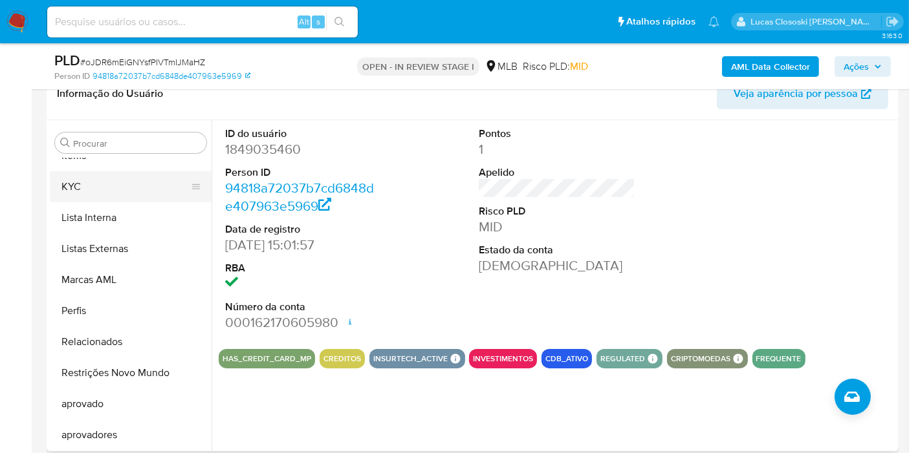
click at [101, 188] on button "KYC" at bounding box center [125, 186] width 151 height 31
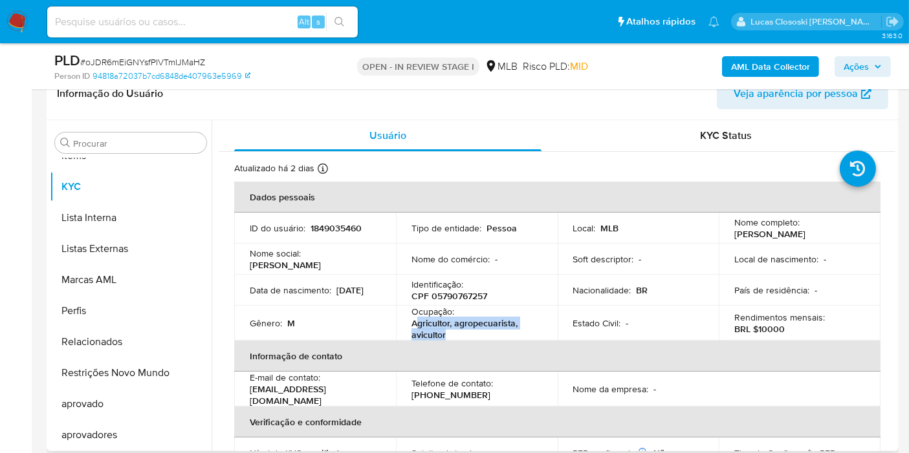
drag, startPoint x: 467, startPoint y: 333, endPoint x: 417, endPoint y: 324, distance: 50.6
click at [417, 324] on p "Agricultor, agropecuarista, avicultor" at bounding box center [473, 329] width 125 height 23
copy p "gricultor, agropecuarista, avicultor"
click at [885, 72] on button "Ações" at bounding box center [862, 66] width 56 height 21
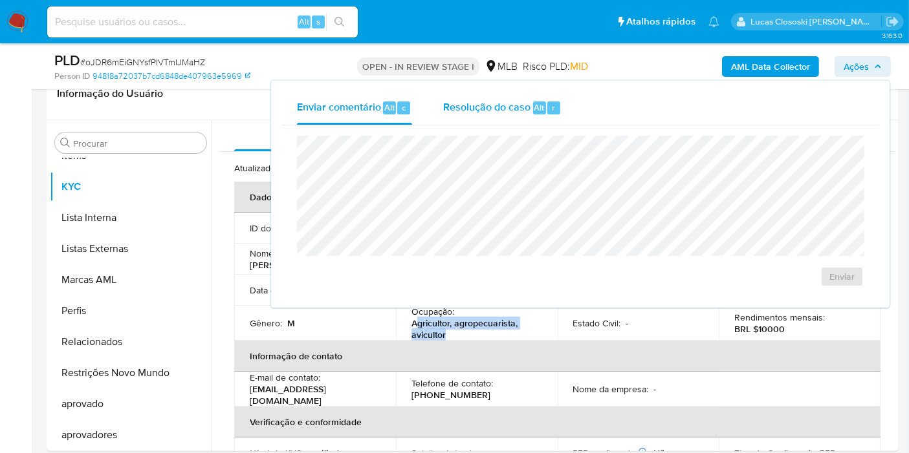
click at [533, 110] on div "Alt" at bounding box center [539, 108] width 13 height 13
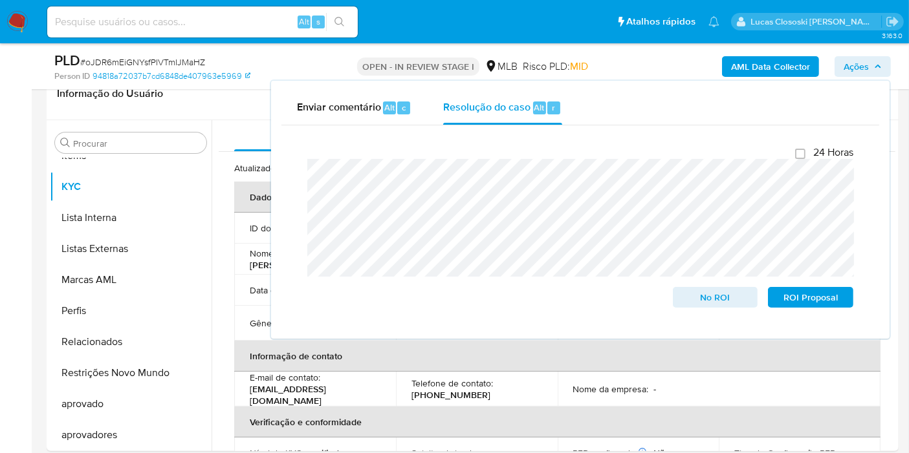
click at [876, 71] on span "Ações" at bounding box center [862, 67] width 38 height 18
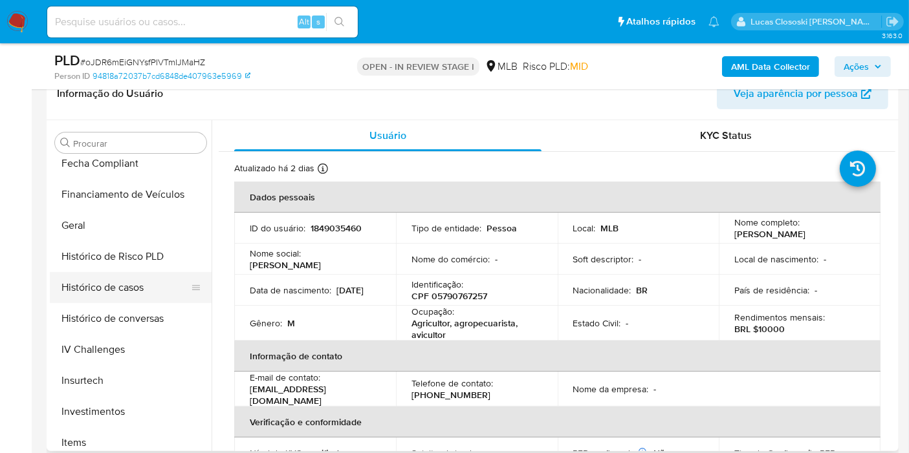
click at [123, 284] on button "Histórico de casos" at bounding box center [125, 287] width 151 height 31
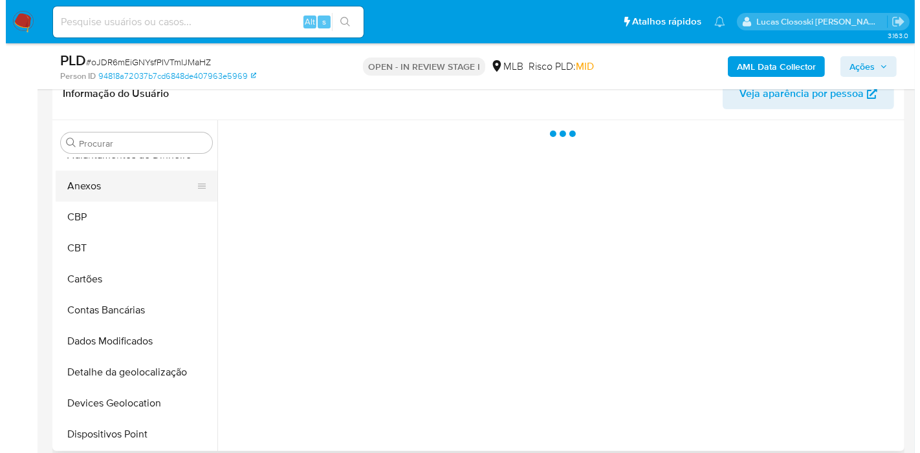
scroll to position [0, 0]
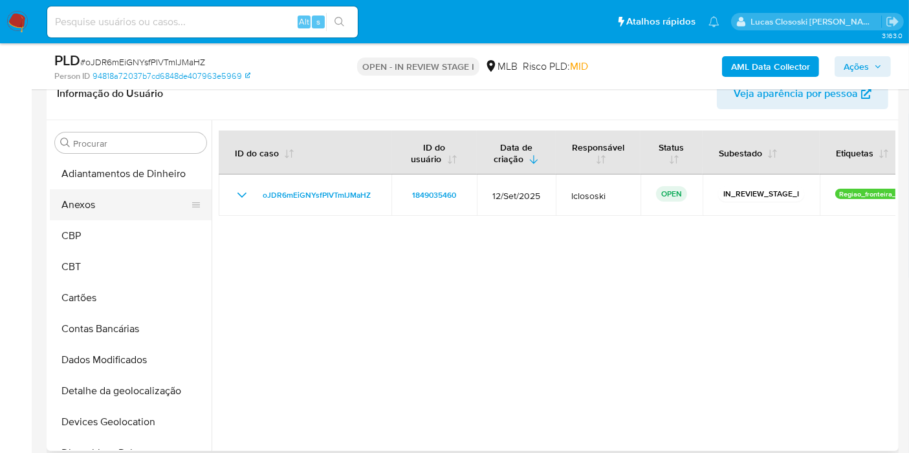
click at [94, 205] on button "Anexos" at bounding box center [125, 205] width 151 height 31
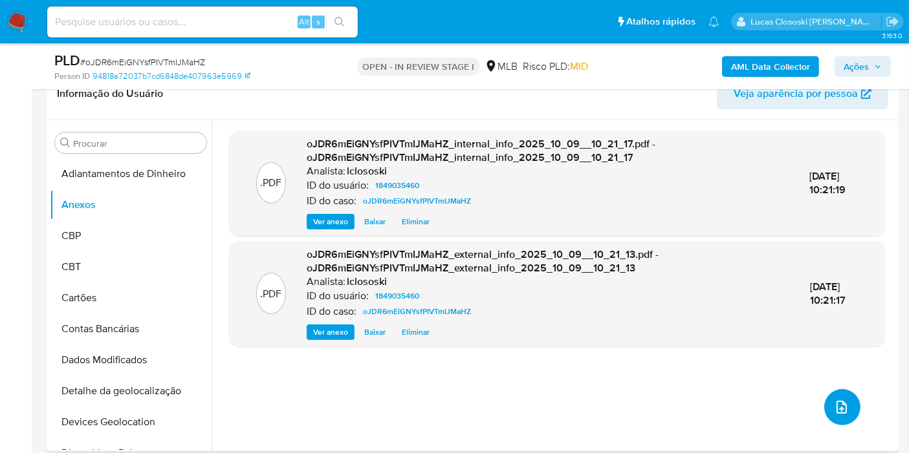
click at [842, 403] on icon "upload-file" at bounding box center [842, 408] width 16 height 16
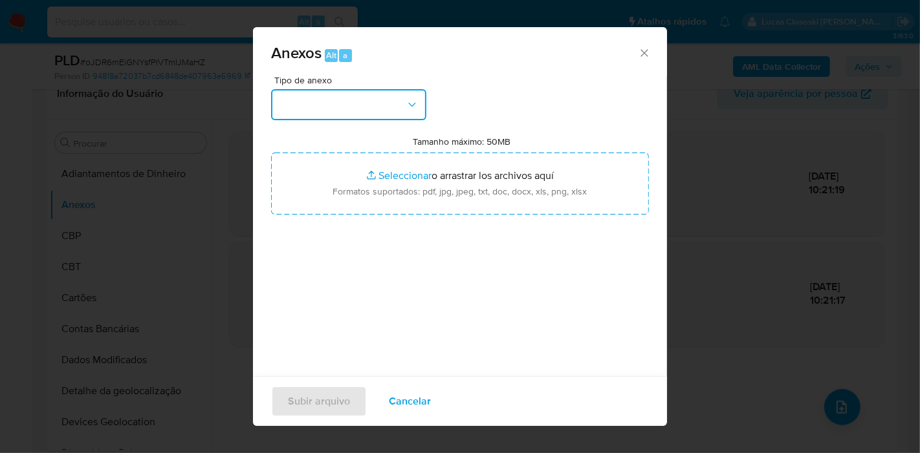
click at [365, 113] on button "button" at bounding box center [348, 104] width 155 height 31
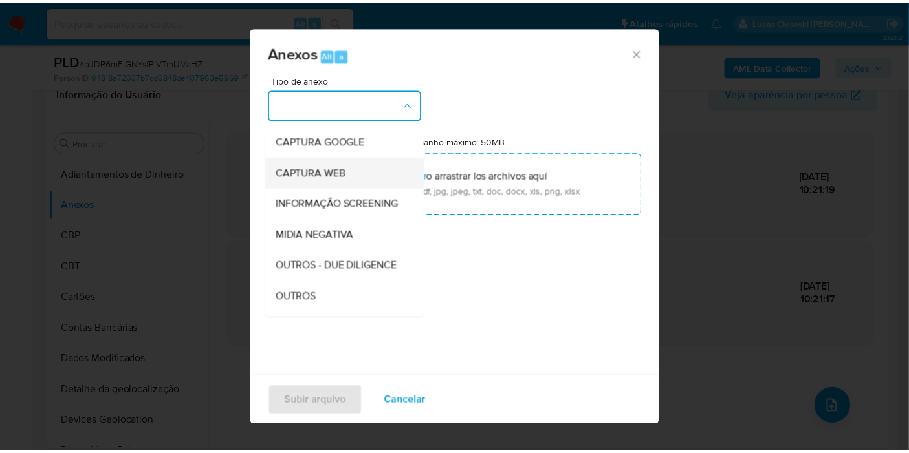
scroll to position [144, 0]
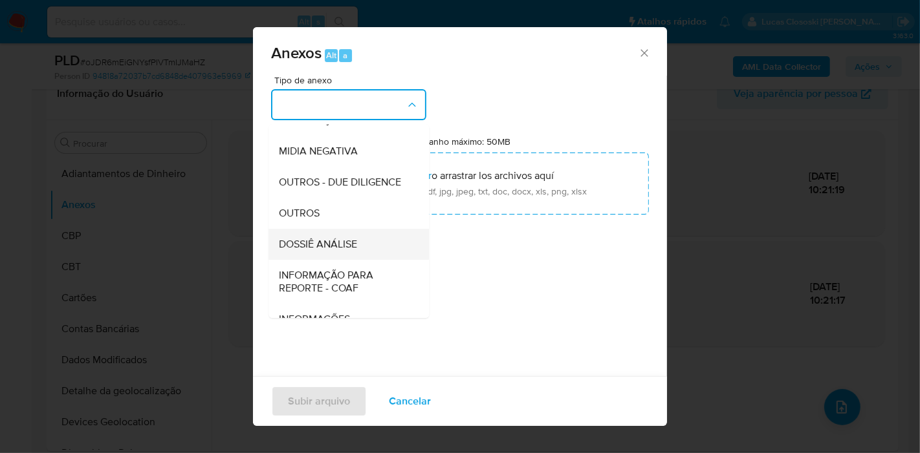
click at [315, 251] on span "DOSSIÊ ANÁLISE" at bounding box center [318, 244] width 78 height 13
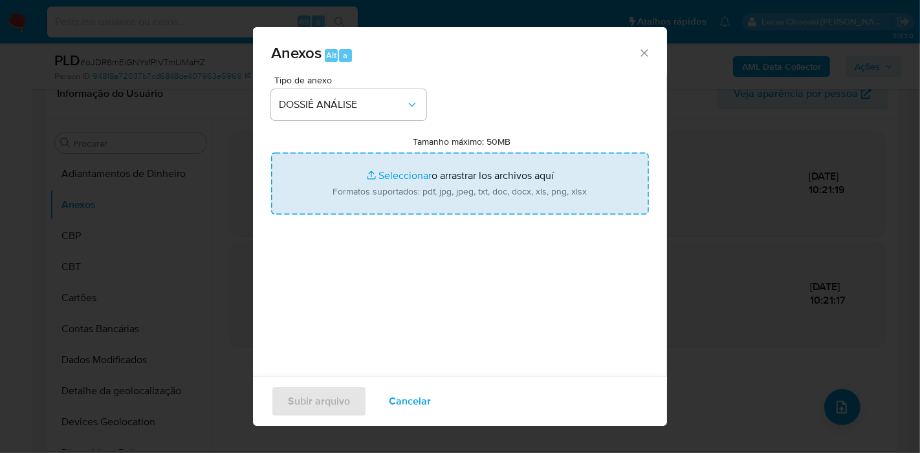
click at [375, 184] on input "Tamanho máximo: 50MB Seleccionar archivos" at bounding box center [460, 184] width 378 height 62
type input "C:\fakepath\SAR - XXXX - CPF 05790767257 - FILIPE DAS NEVES DE OLIVEIRA.pdf"
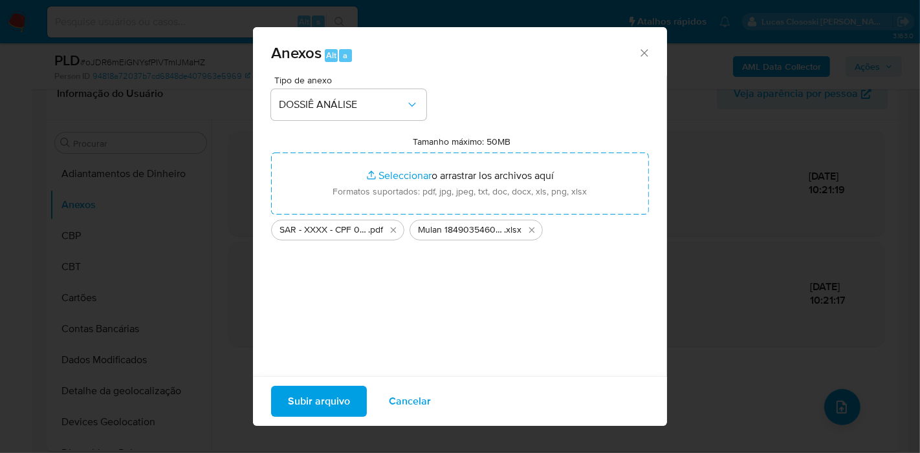
click at [320, 391] on span "Subir arquivo" at bounding box center [319, 401] width 62 height 28
click at [343, 395] on span "Subir arquivo" at bounding box center [319, 401] width 62 height 28
click at [182, 199] on div "Anexos Alt a Tipo de anexo DOSSIÊ ANÁLISE Tamanho máximo: 50MB Seleccionar arch…" at bounding box center [460, 226] width 920 height 453
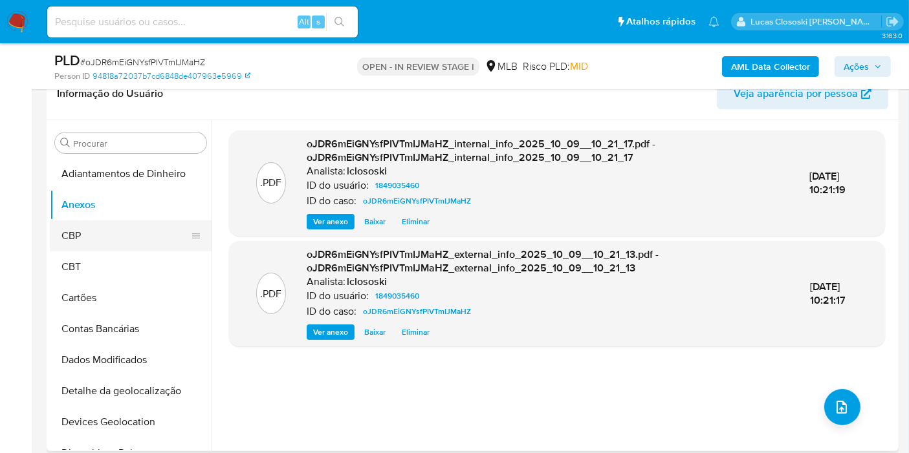
click at [147, 249] on button "CBP" at bounding box center [125, 236] width 151 height 31
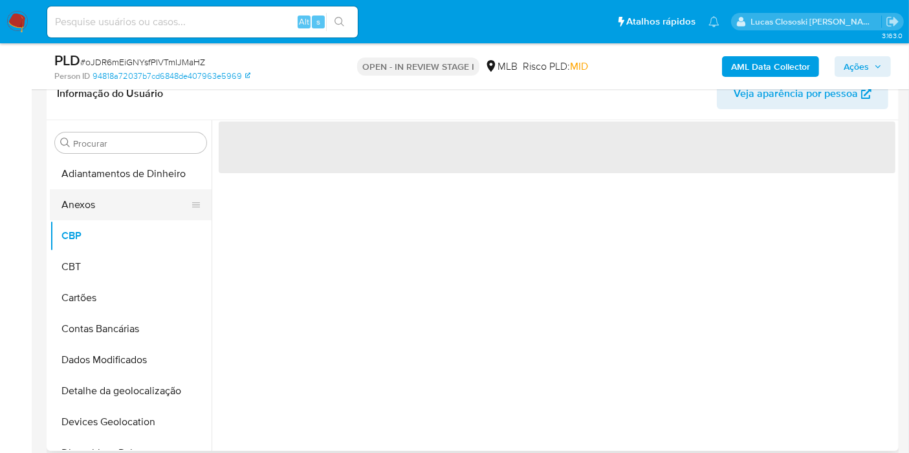
click at [131, 208] on button "Anexos" at bounding box center [125, 205] width 151 height 31
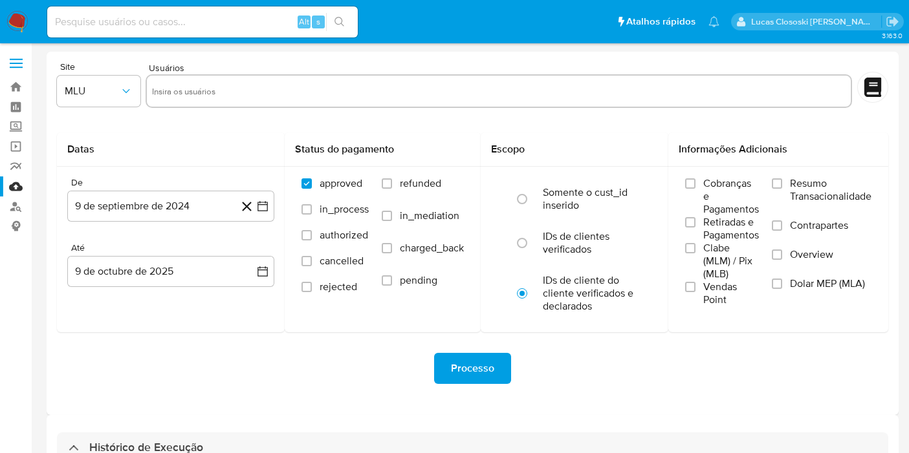
select select "10"
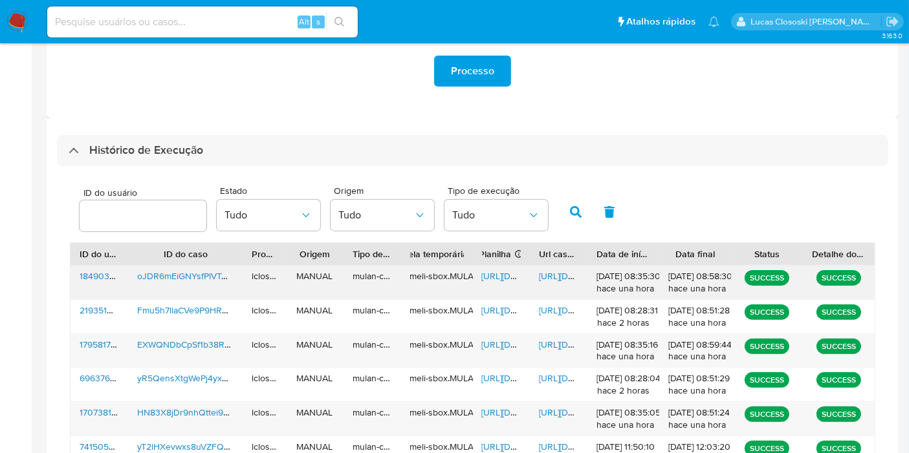
click at [517, 277] on span "[URL][DOMAIN_NAME]" at bounding box center [526, 276] width 89 height 13
click at [558, 281] on span "[URL][DOMAIN_NAME]" at bounding box center [583, 276] width 89 height 13
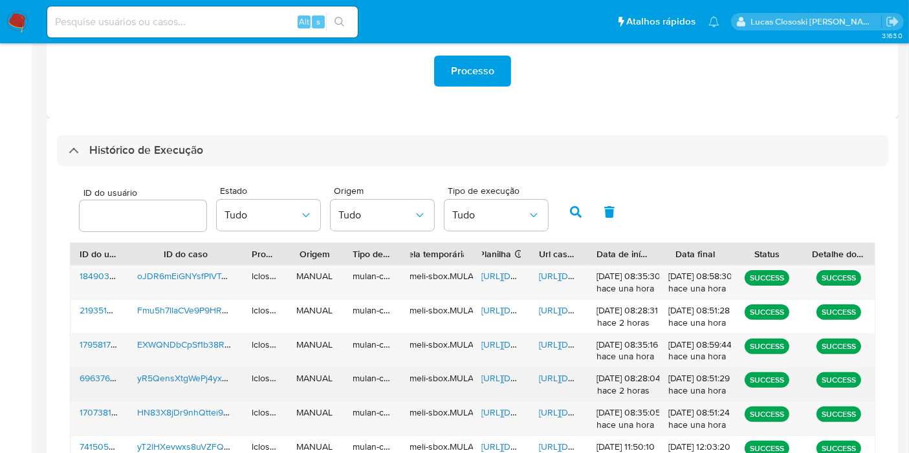
click at [484, 378] on span "https://docs.google.com/spreadsheets/d/1wmTU2xYKJfQmsrD4bzk9q94HAFuU2l3RTo7sFBh…" at bounding box center [526, 378] width 89 height 13
click at [565, 377] on span "https://docs.google.com/document/d/1RhcIYRnzJtZoTRw7dCnFuZffDTx1_bTEyR_0fhK5T2o…" at bounding box center [583, 378] width 89 height 13
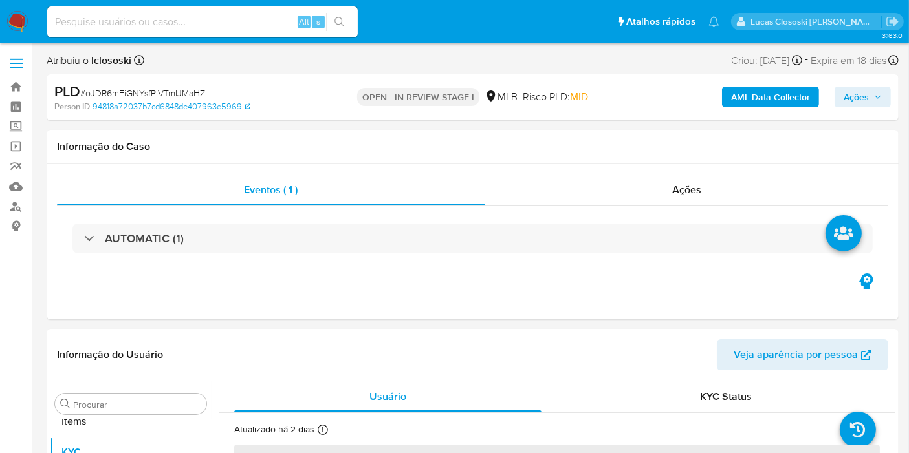
scroll to position [701, 0]
select select "10"
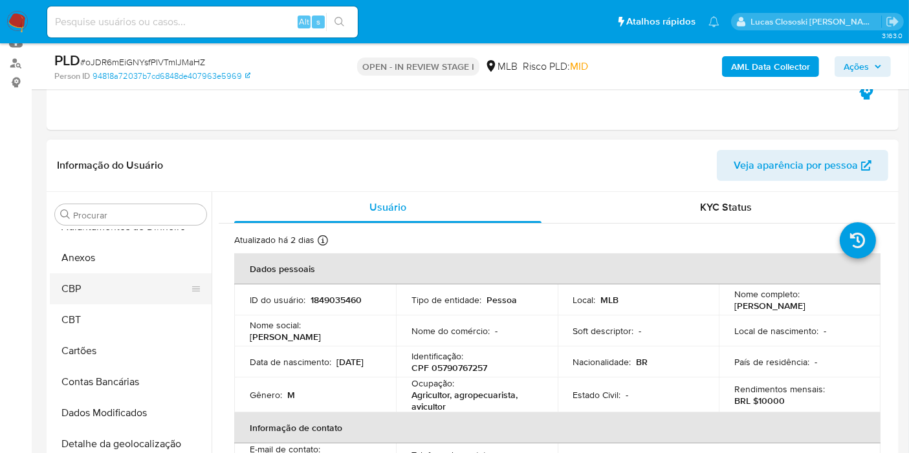
scroll to position [0, 0]
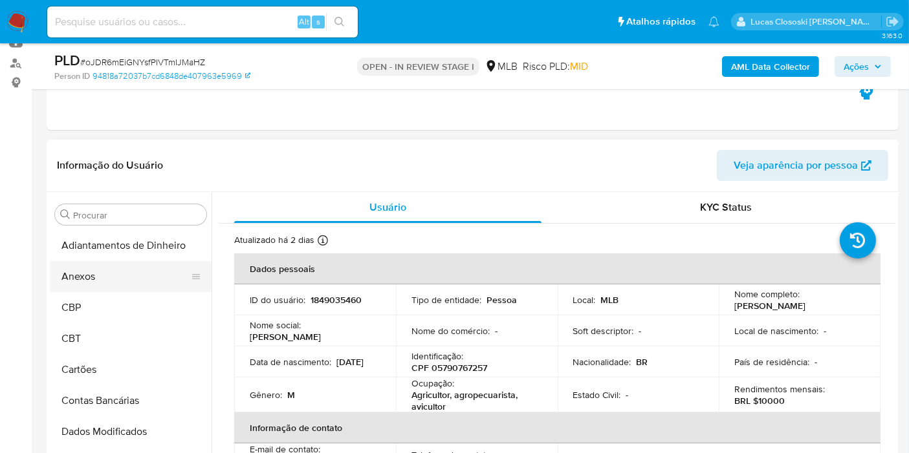
click at [103, 279] on button "Anexos" at bounding box center [125, 276] width 151 height 31
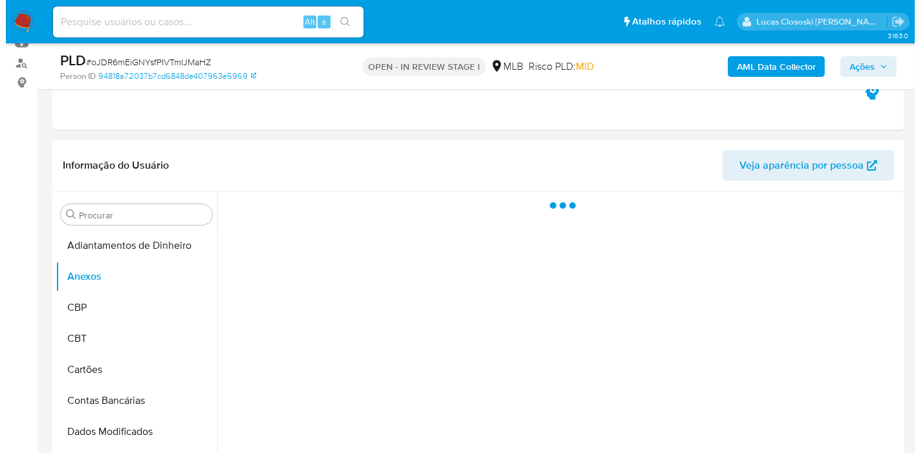
scroll to position [215, 0]
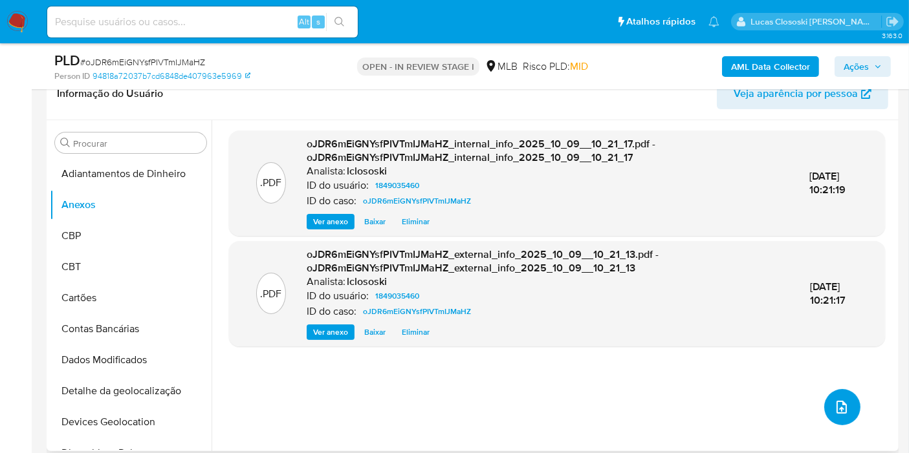
click at [844, 409] on button "upload-file" at bounding box center [842, 407] width 36 height 36
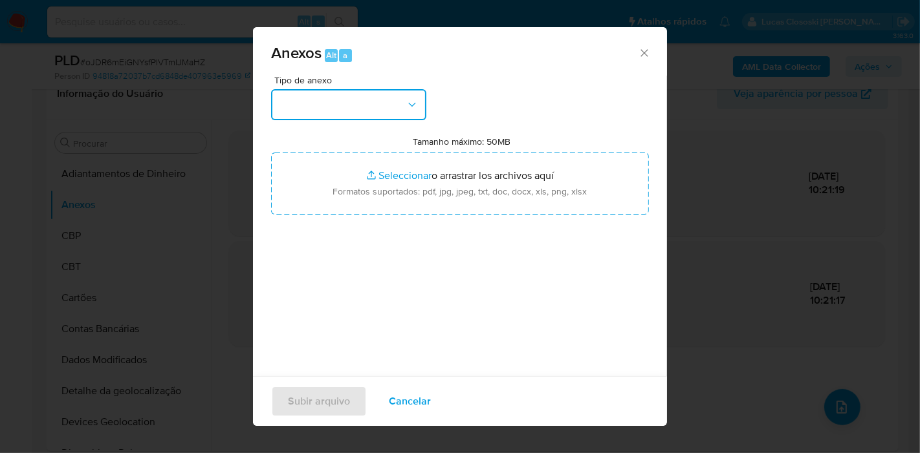
click at [415, 110] on icon "button" at bounding box center [412, 104] width 13 height 13
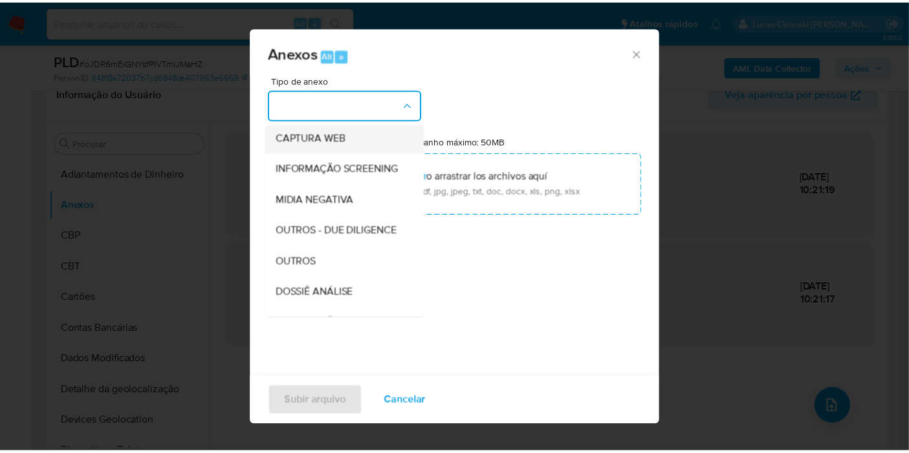
scroll to position [144, 0]
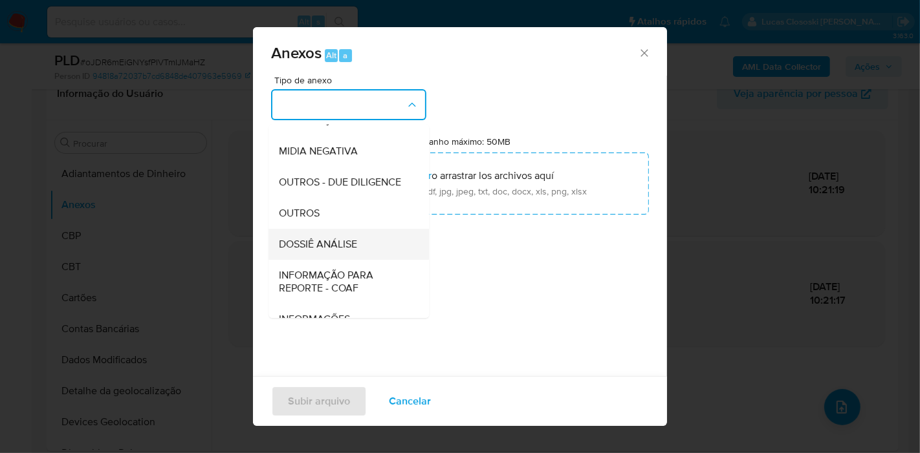
click at [314, 260] on div "DOSSIÊ ANÁLISE" at bounding box center [345, 244] width 132 height 31
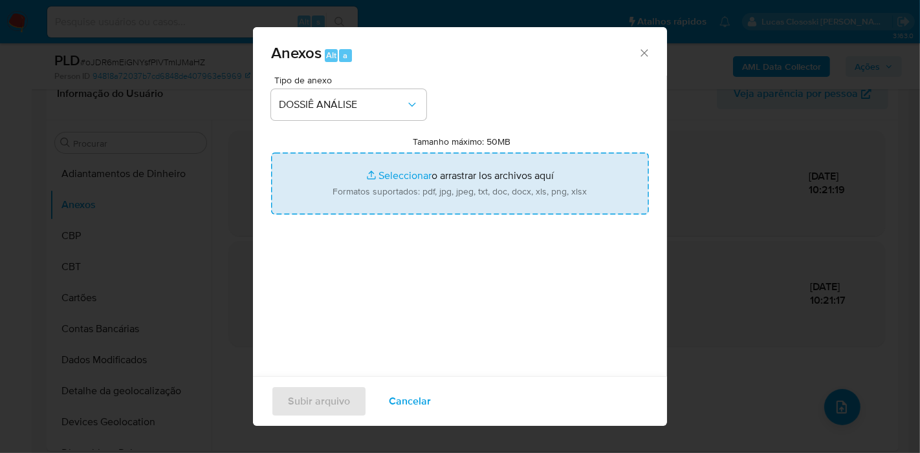
click at [352, 169] on input "Tamanho máximo: 50MB Seleccionar archivos" at bounding box center [460, 184] width 378 height 62
type input "C:\fakepath\SAR - XXXX - CPF 05790767257 - FILIPE DAS NEVES DE OLIVEIRA.pdf"
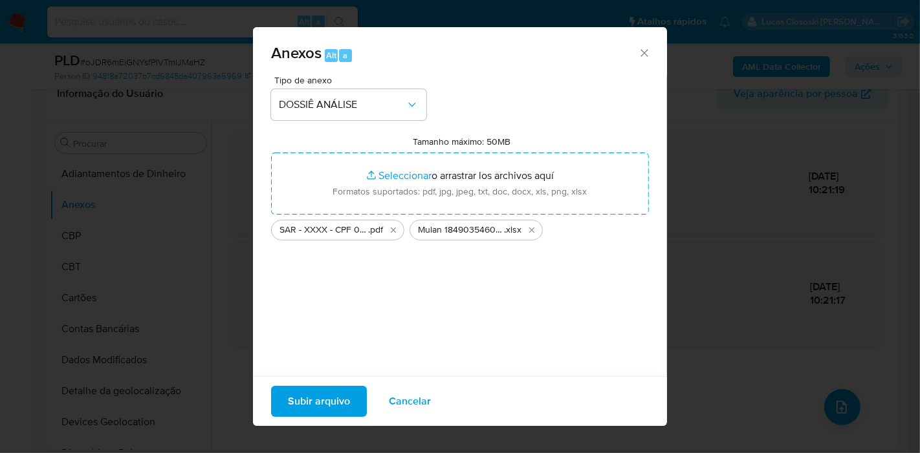
drag, startPoint x: 352, startPoint y: 169, endPoint x: 320, endPoint y: 392, distance: 225.5
click at [320, 392] on span "Subir arquivo" at bounding box center [319, 401] width 62 height 28
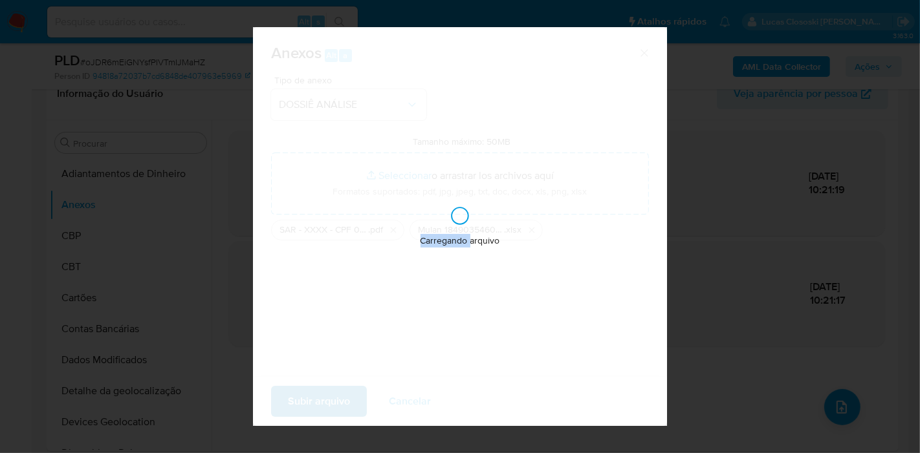
click at [320, 392] on div "Carregando arquivo" at bounding box center [460, 226] width 414 height 399
click at [356, 264] on div "Carregando arquivo" at bounding box center [460, 226] width 414 height 399
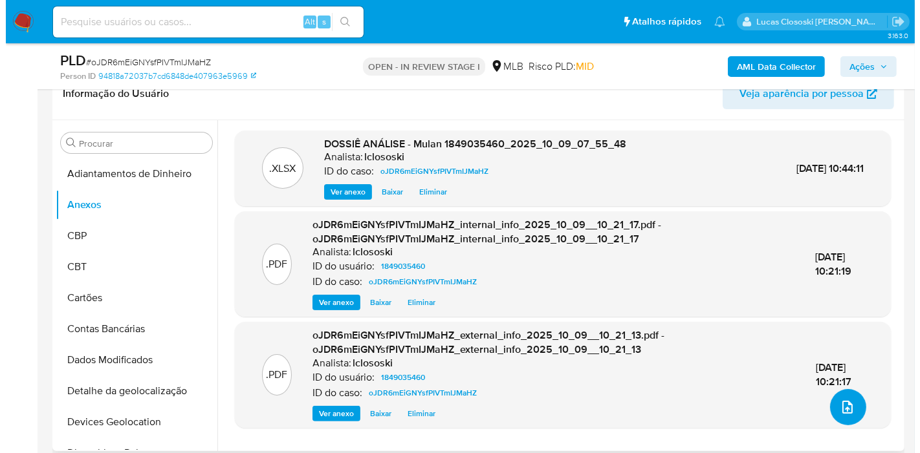
scroll to position [287, 0]
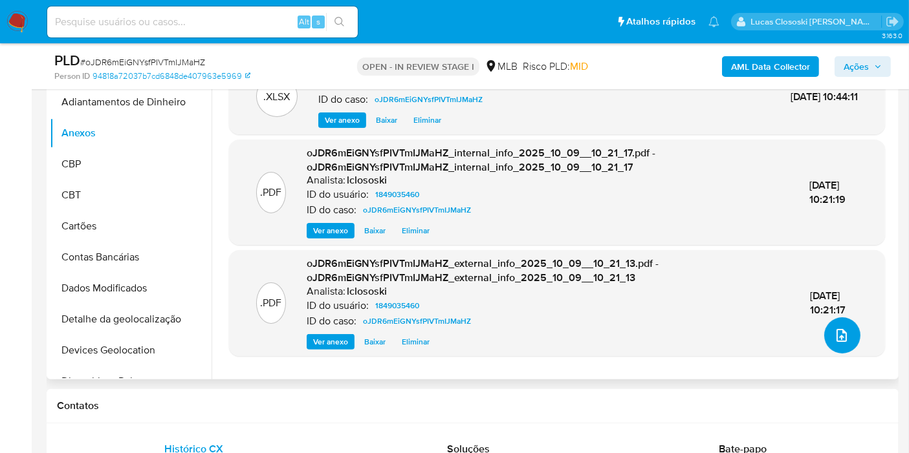
click at [834, 331] on icon "upload-file" at bounding box center [842, 336] width 16 height 16
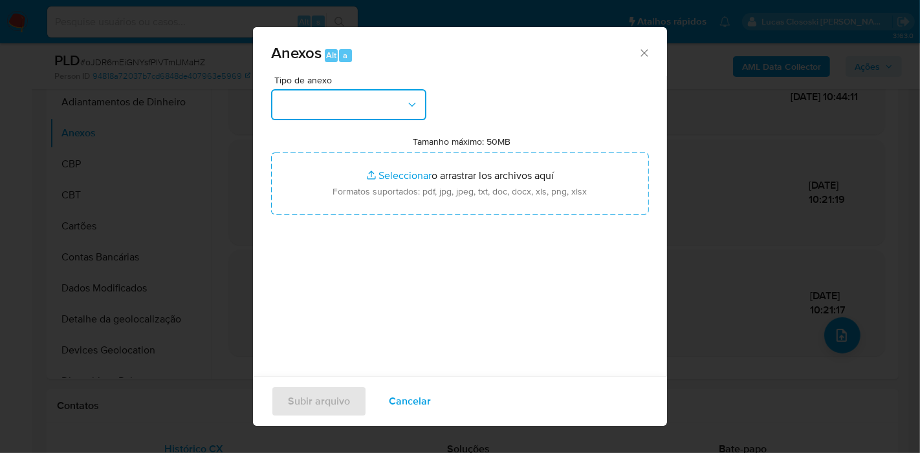
click at [377, 115] on button "button" at bounding box center [348, 104] width 155 height 31
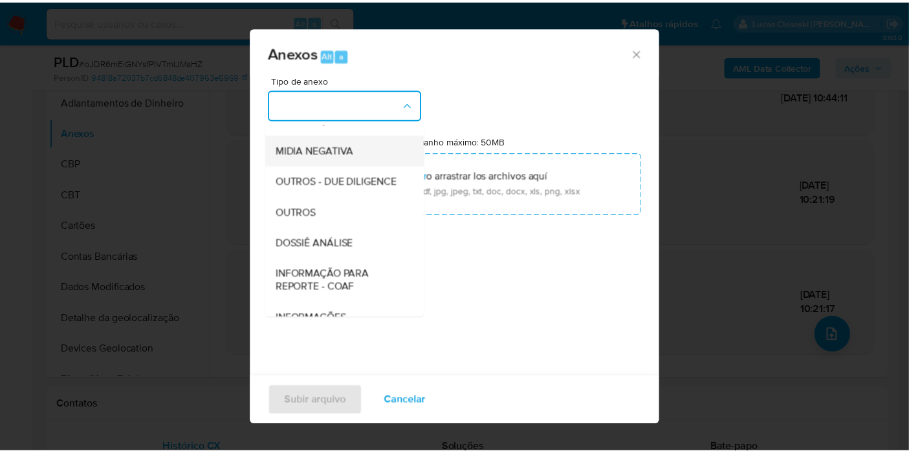
scroll to position [199, 0]
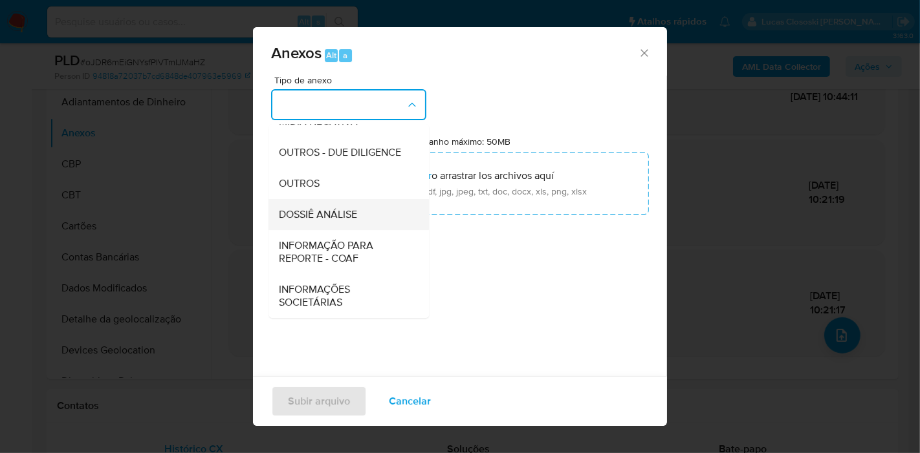
click at [331, 208] on span "DOSSIÊ ANÁLISE" at bounding box center [318, 214] width 78 height 13
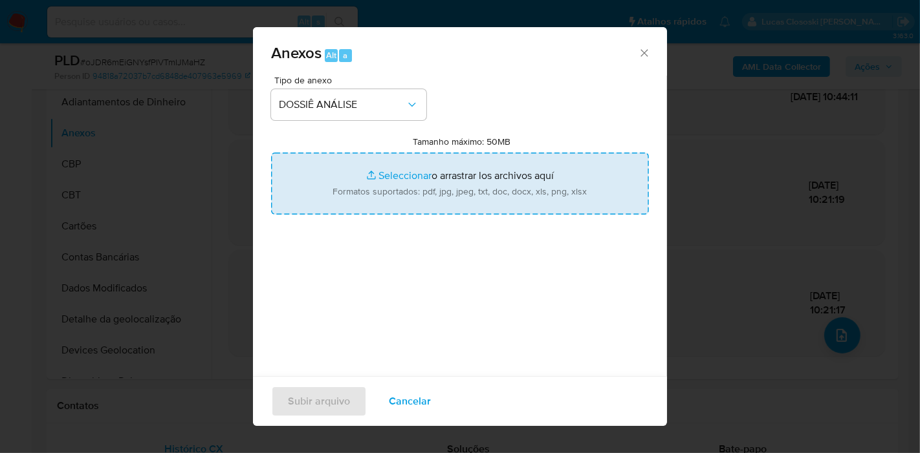
click at [338, 196] on input "Tamanho máximo: 50MB Seleccionar archivos" at bounding box center [460, 184] width 378 height 62
type input "C:\fakepath\SAR - XXXX - CPF 05790767257 - FILIPE DAS NEVES DE OLIVEIRA.pdf"
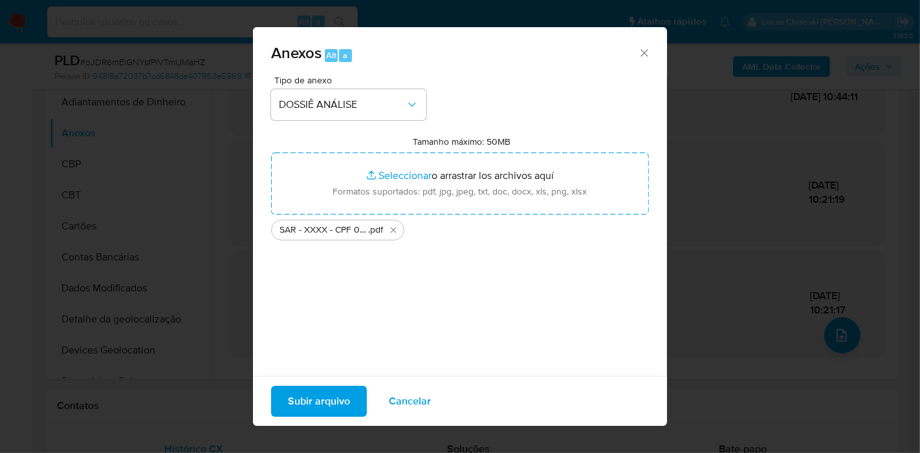
click at [338, 394] on span "Subir arquivo" at bounding box center [319, 401] width 62 height 28
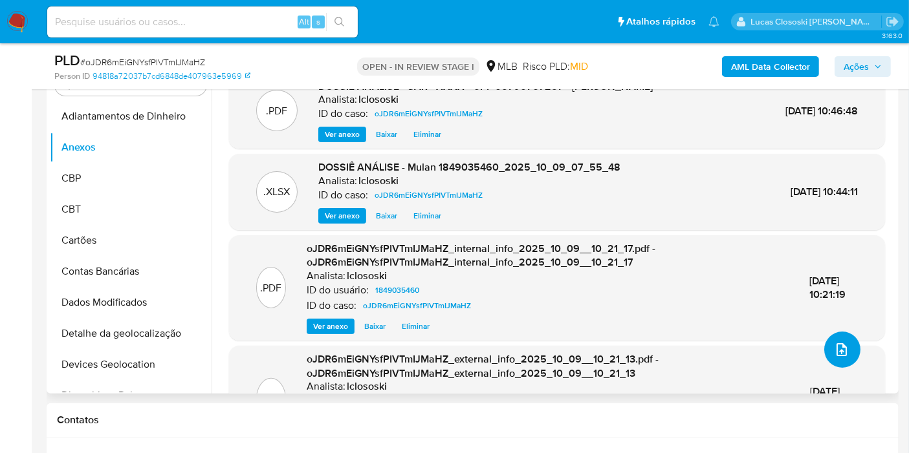
scroll to position [144, 0]
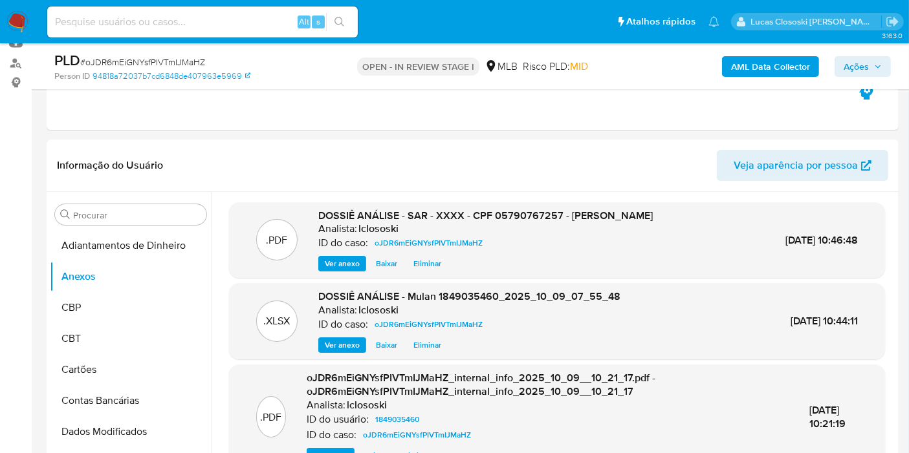
click at [852, 61] on span "Ações" at bounding box center [855, 66] width 25 height 21
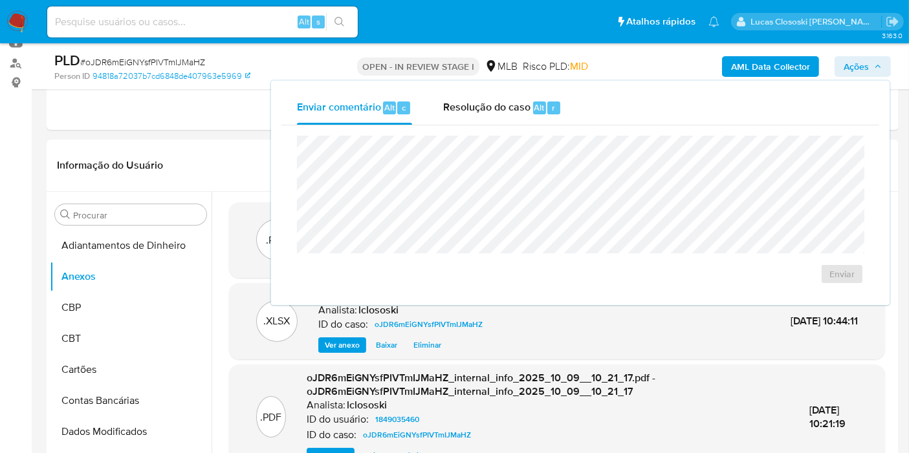
click at [571, 127] on div "Enviar" at bounding box center [580, 209] width 598 height 169
click at [524, 108] on span "Resolução do caso" at bounding box center [486, 107] width 87 height 15
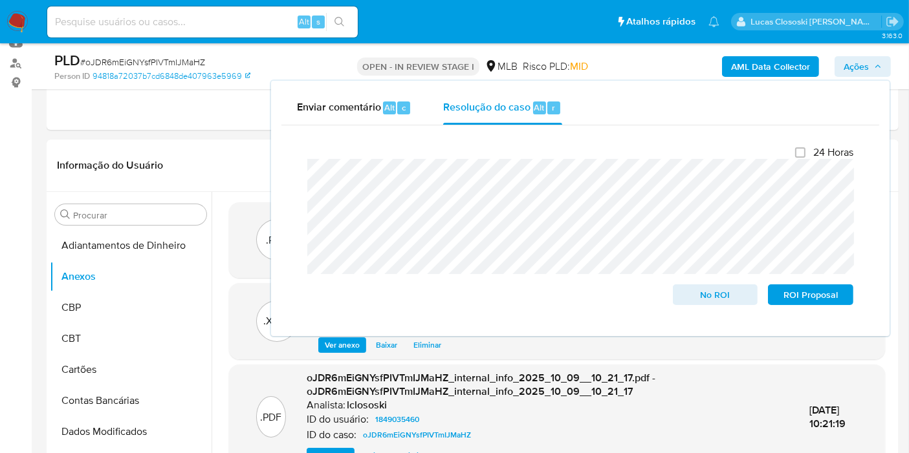
click at [860, 71] on span "Ações" at bounding box center [855, 66] width 25 height 21
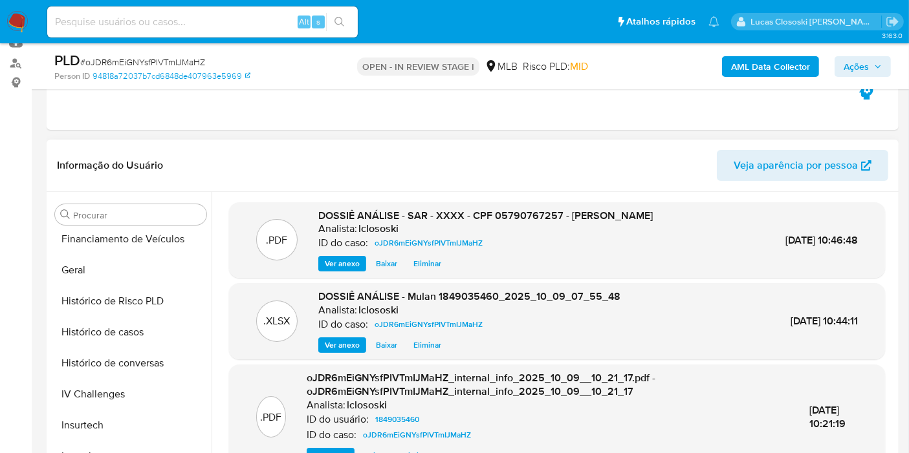
scroll to position [574, 0]
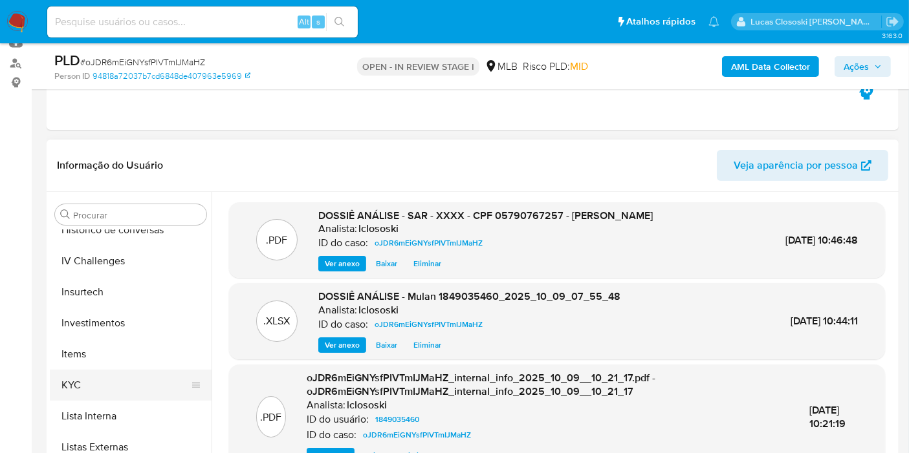
click at [96, 375] on button "KYC" at bounding box center [125, 385] width 151 height 31
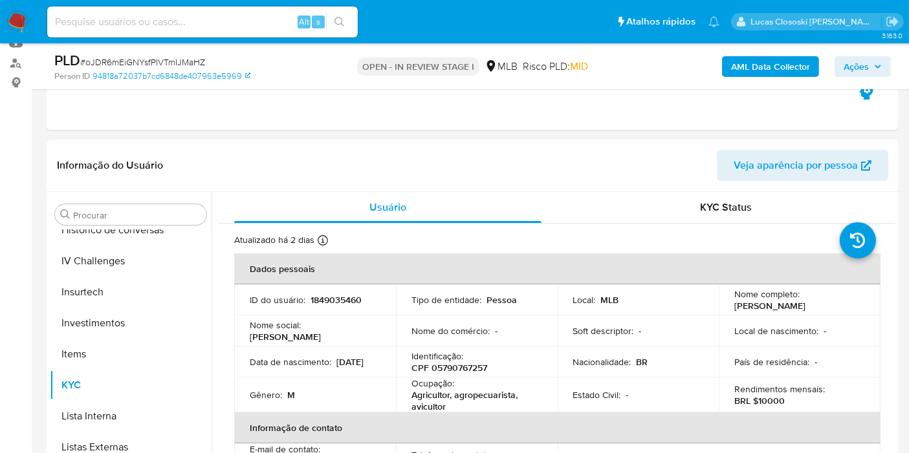
click at [870, 53] on div "AML Data Collector Ações" at bounding box center [753, 66] width 276 height 30
click at [860, 70] on span "Ações" at bounding box center [855, 66] width 25 height 21
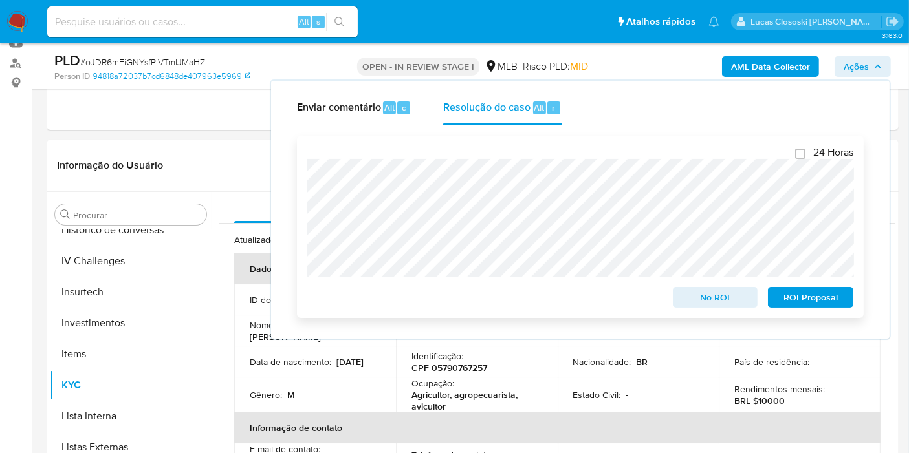
click at [813, 303] on span "ROI Proposal" at bounding box center [810, 297] width 67 height 18
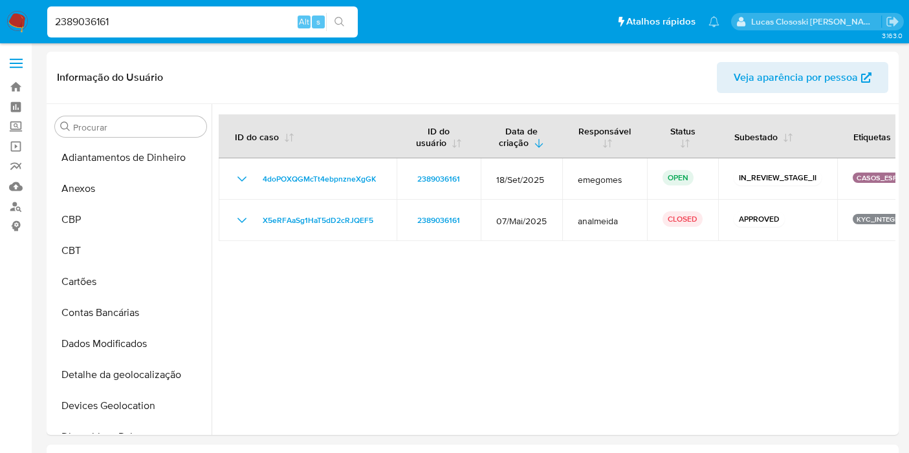
select select "10"
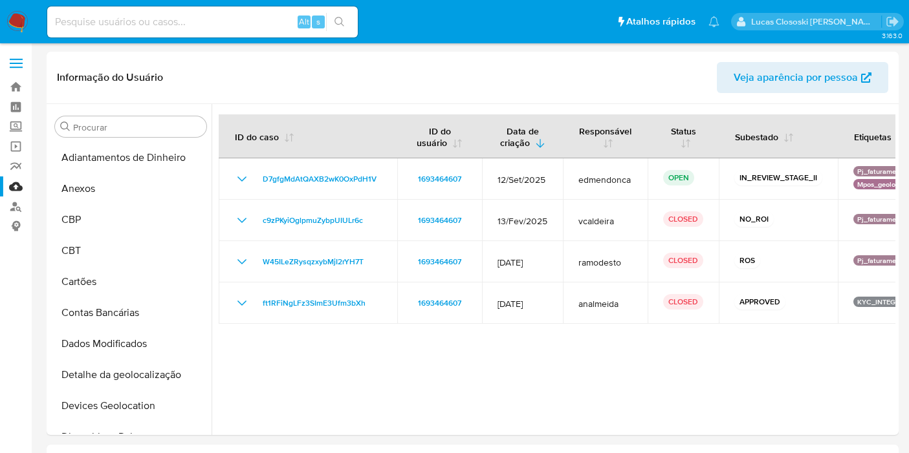
select select "10"
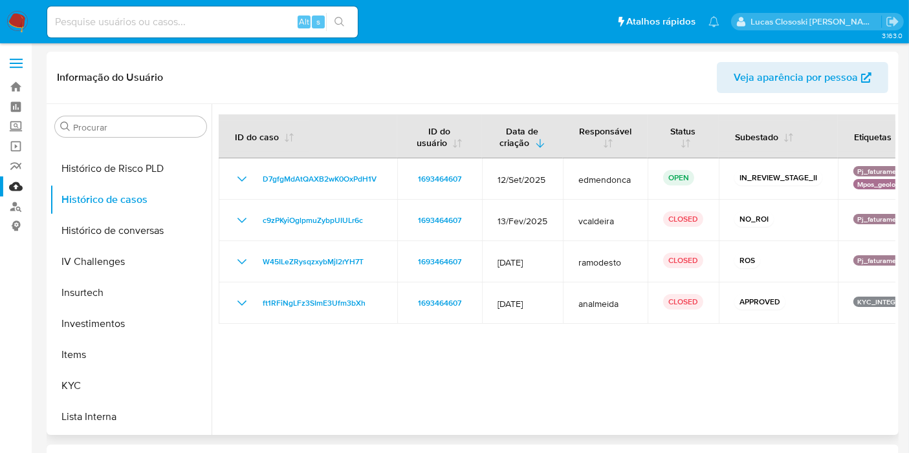
click at [533, 342] on div at bounding box center [554, 269] width 684 height 331
click at [91, 376] on button "KYC" at bounding box center [125, 386] width 151 height 31
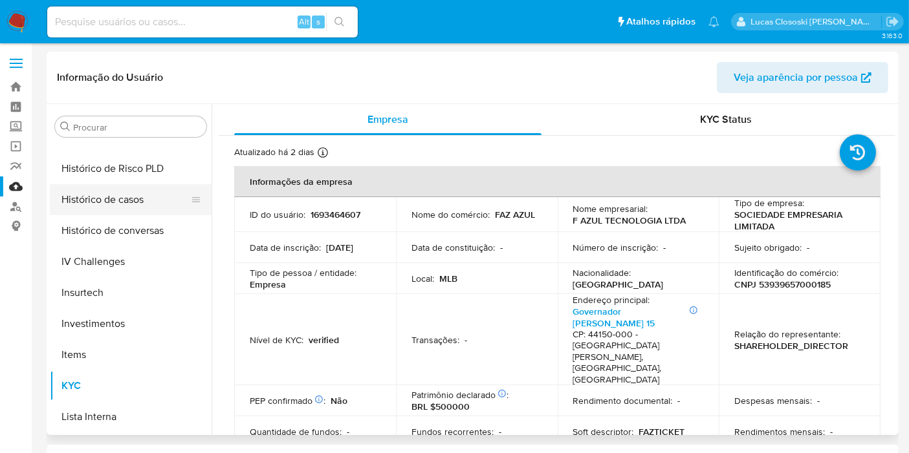
click at [120, 190] on button "Histórico de casos" at bounding box center [125, 199] width 151 height 31
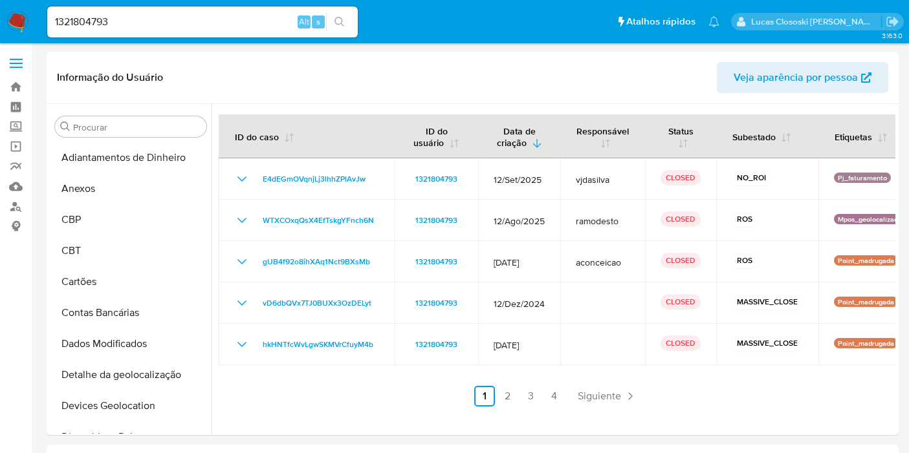
select select "10"
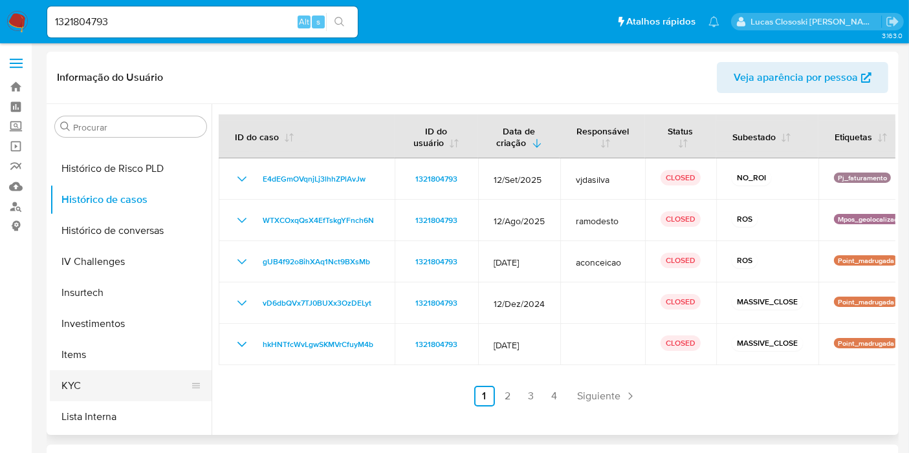
click at [79, 391] on button "KYC" at bounding box center [125, 386] width 151 height 31
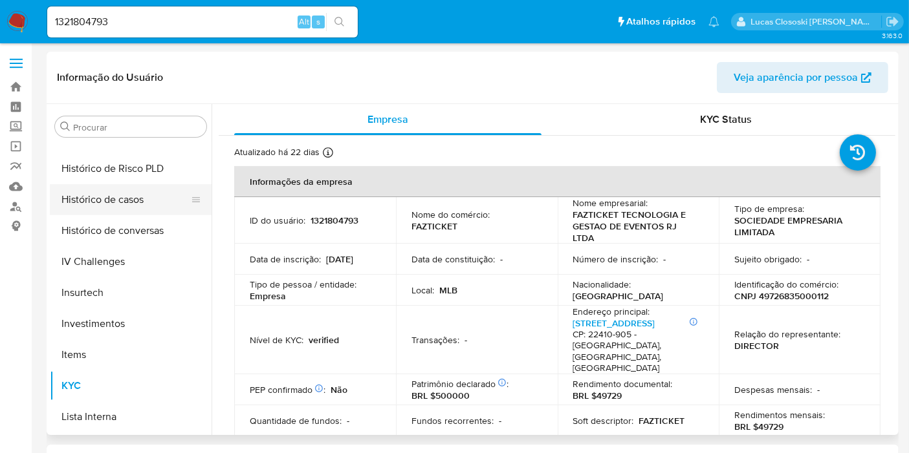
click at [124, 195] on button "Histórico de casos" at bounding box center [125, 199] width 151 height 31
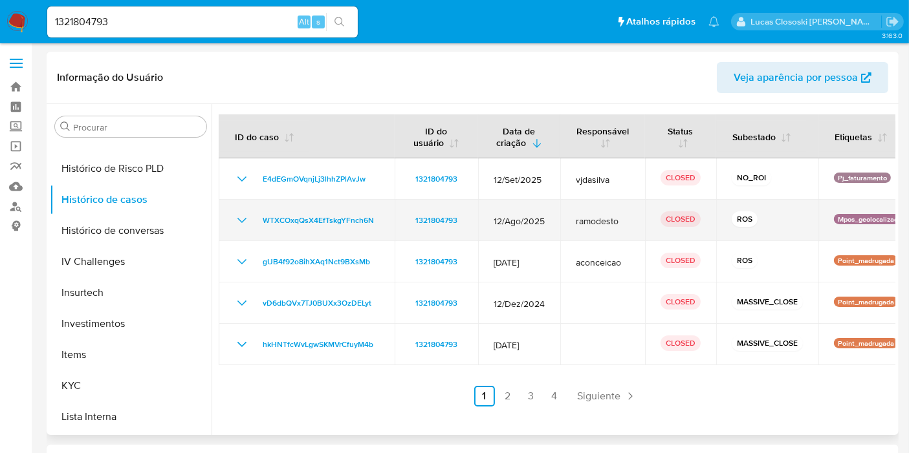
click at [243, 219] on icon "Mostrar/Ocultar" at bounding box center [242, 221] width 16 height 16
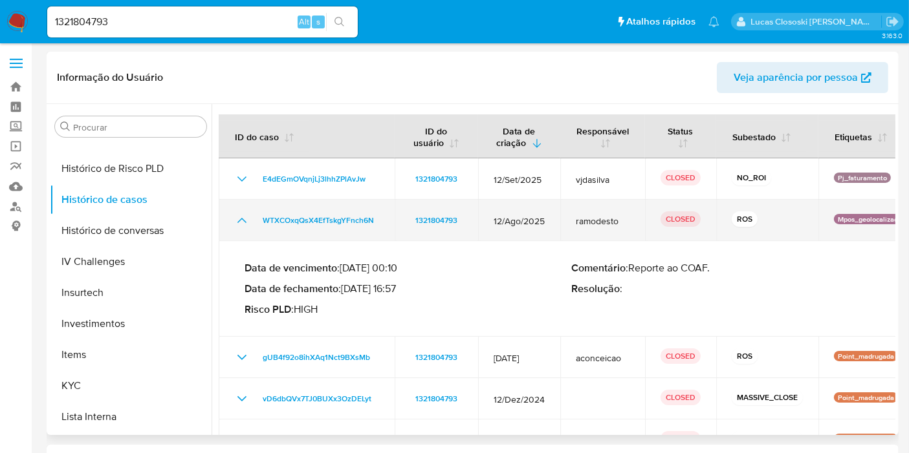
click at [243, 219] on icon "Mostrar/Ocultar" at bounding box center [242, 221] width 16 height 16
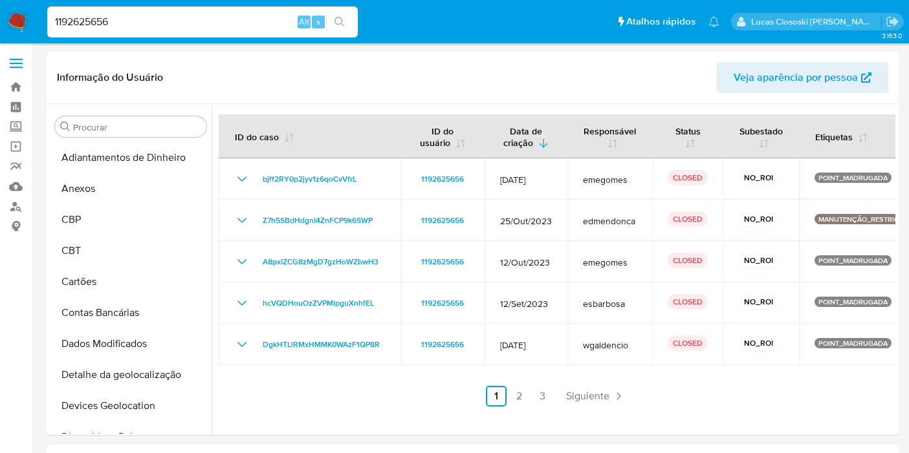
select select "10"
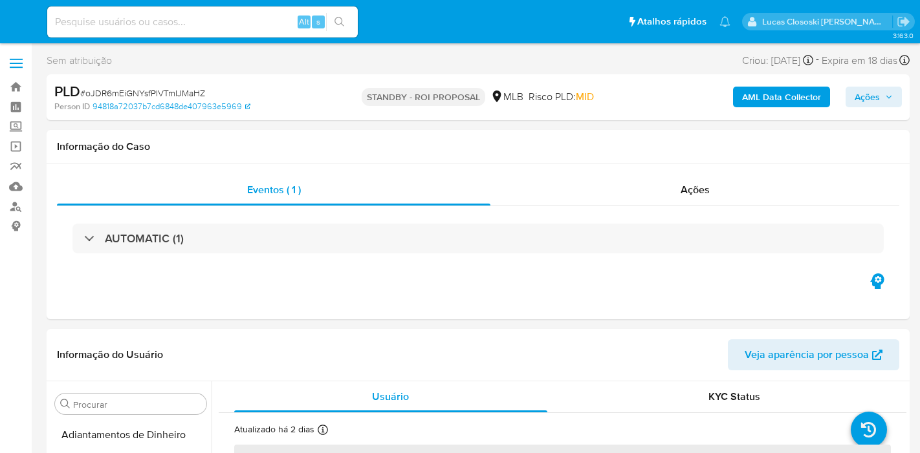
select select "10"
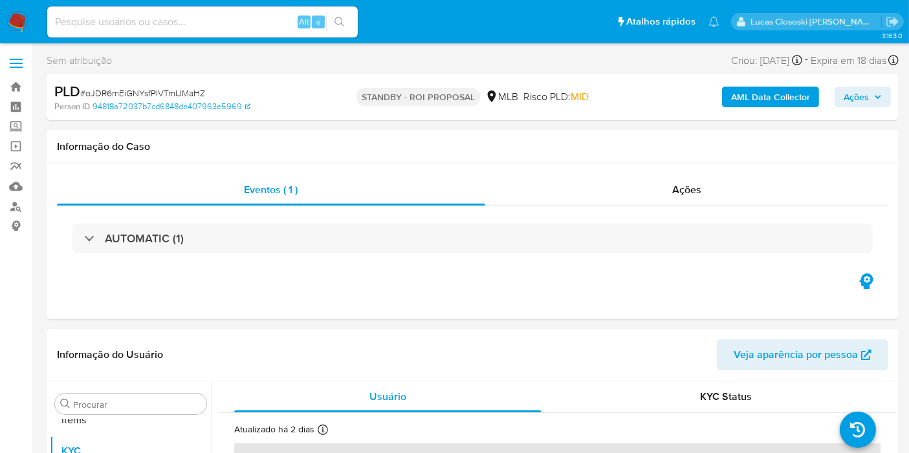
scroll to position [701, 0]
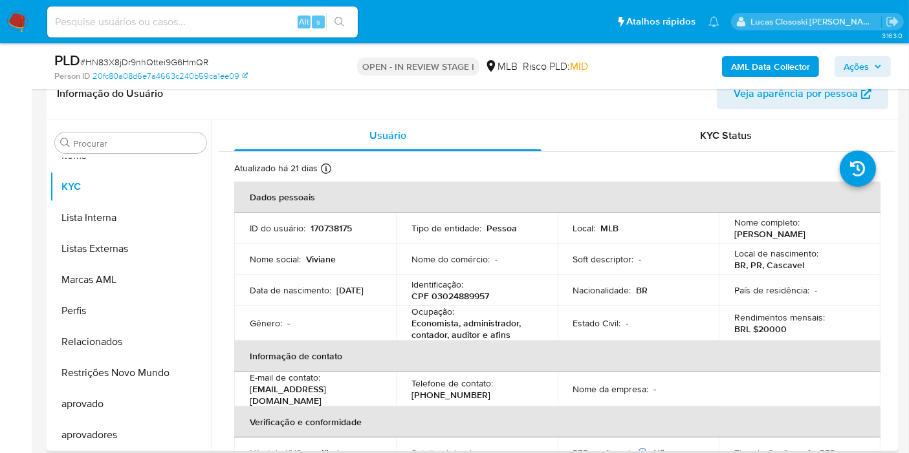
click at [458, 296] on p "CPF 03024889957" at bounding box center [450, 296] width 78 height 12
click at [457, 299] on p "CPF 03024889957" at bounding box center [450, 296] width 78 height 12
copy p "03024889957"
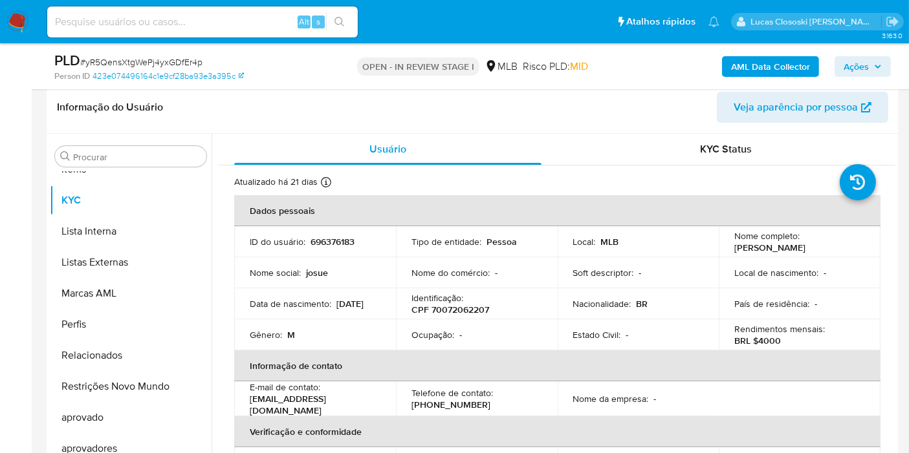
scroll to position [144, 0]
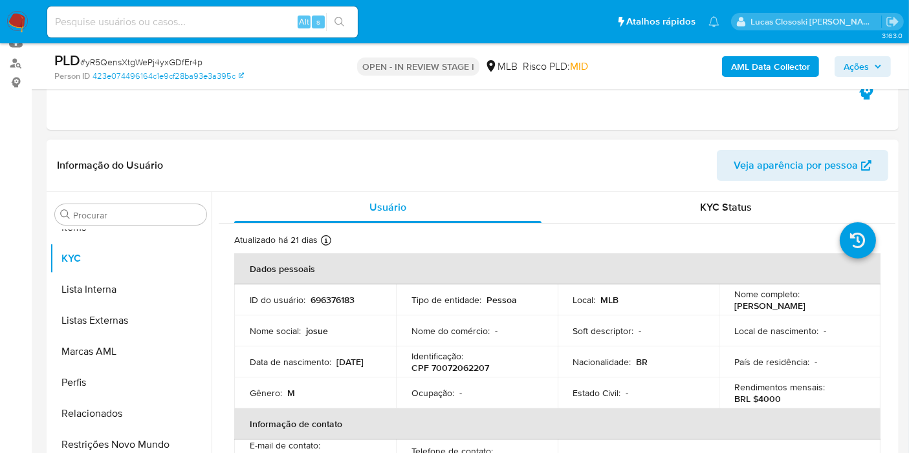
click at [453, 372] on p "CPF 70072062207" at bounding box center [450, 368] width 78 height 12
copy p "70072062207"
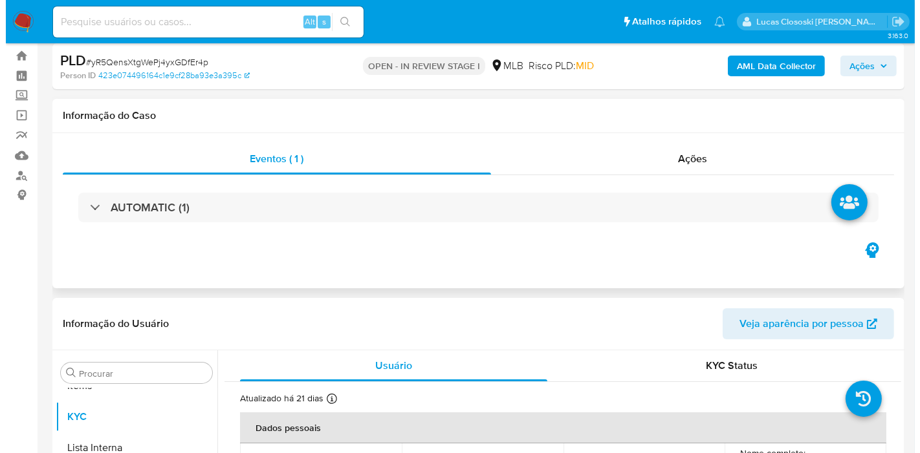
scroll to position [0, 0]
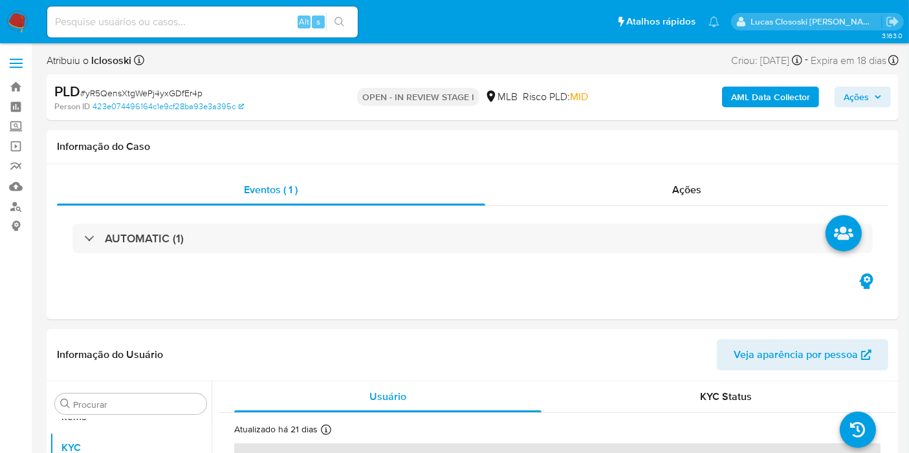
click at [870, 94] on span "Ações" at bounding box center [862, 97] width 38 height 18
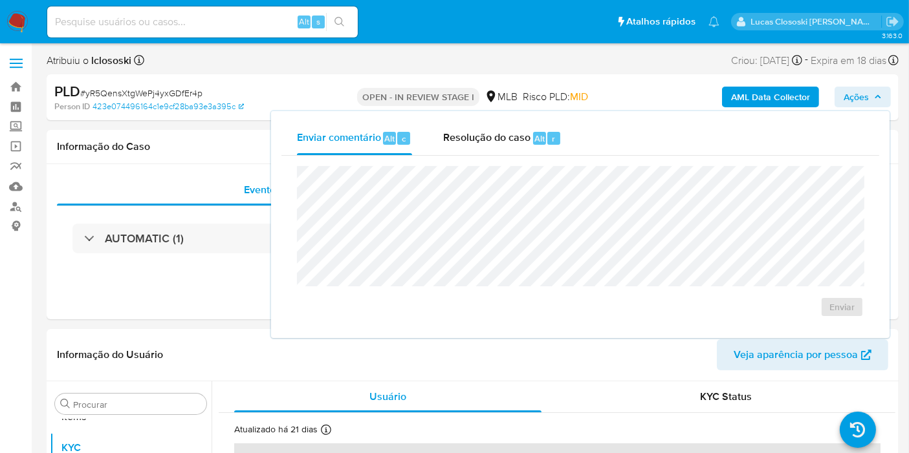
click at [877, 97] on icon "button" at bounding box center [877, 96] width 5 height 3
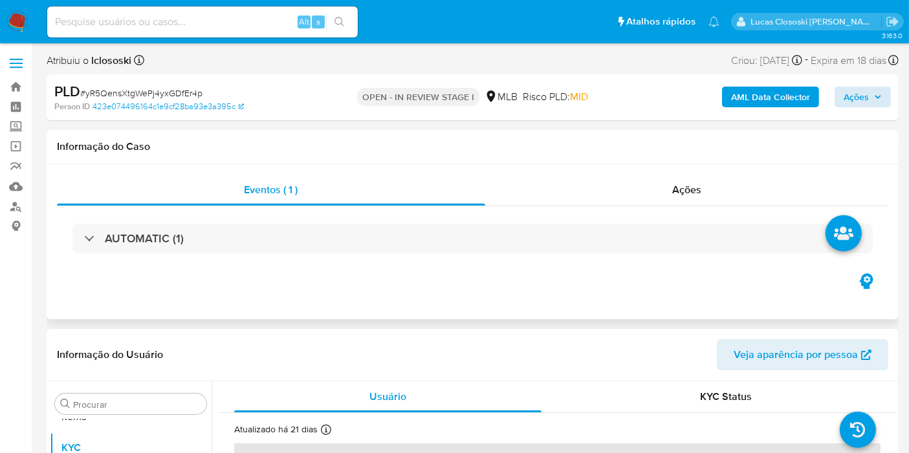
click at [681, 208] on div "AUTOMATIC (1)" at bounding box center [472, 238] width 831 height 65
click at [749, 100] on b "AML Data Collector" at bounding box center [770, 97] width 79 height 21
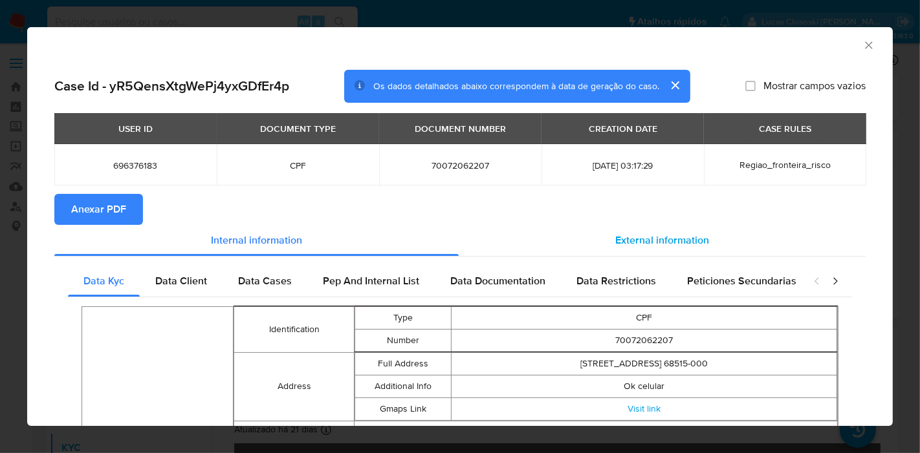
click at [706, 254] on div "External information" at bounding box center [662, 240] width 407 height 31
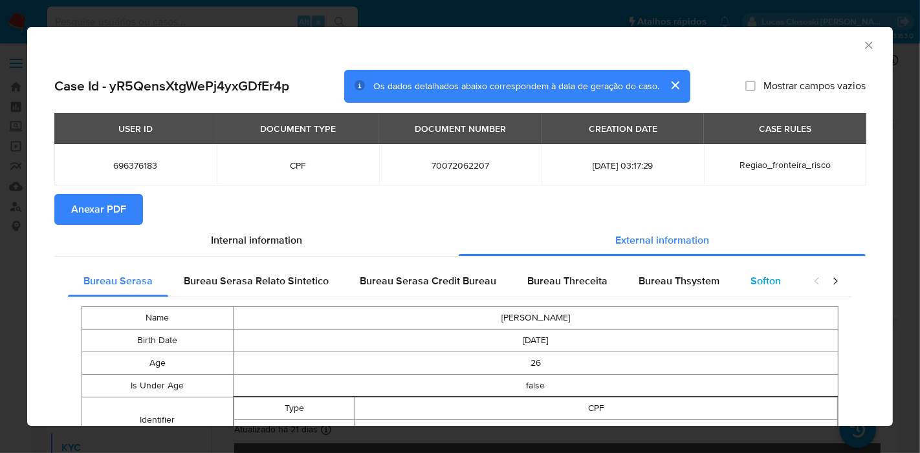
click at [765, 285] on span "Softon" at bounding box center [765, 281] width 30 height 15
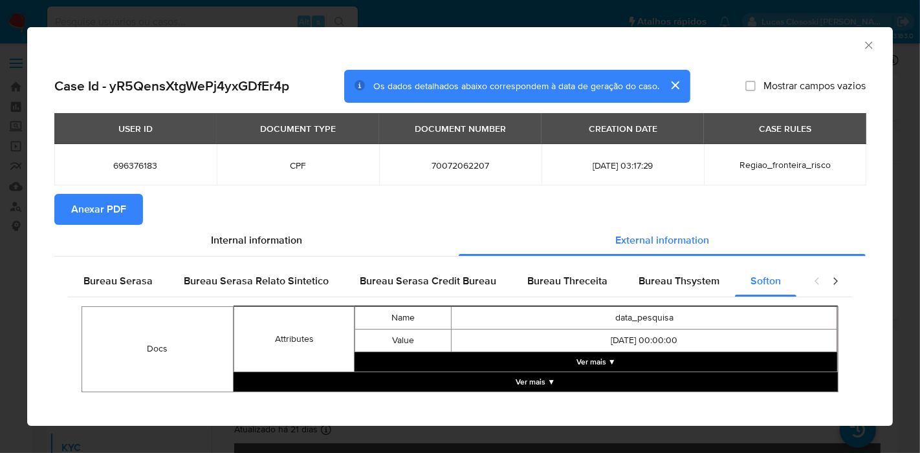
click at [582, 356] on button "Ver mais ▼" at bounding box center [595, 362] width 483 height 19
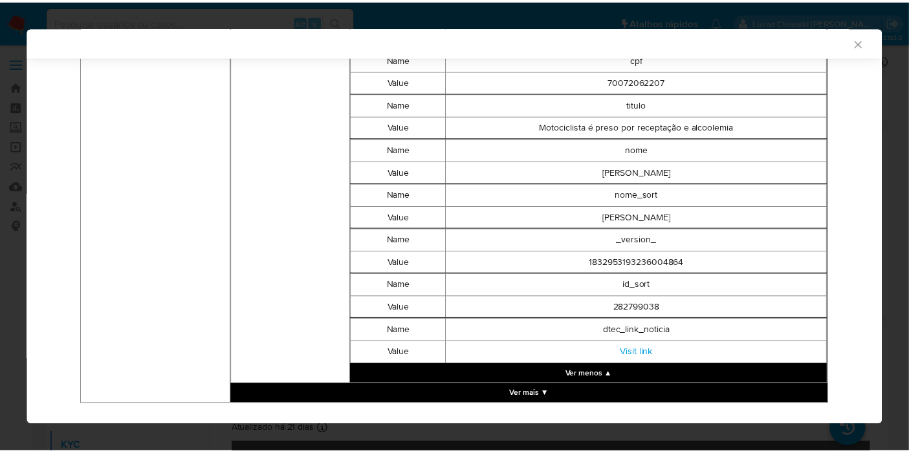
scroll to position [1404, 0]
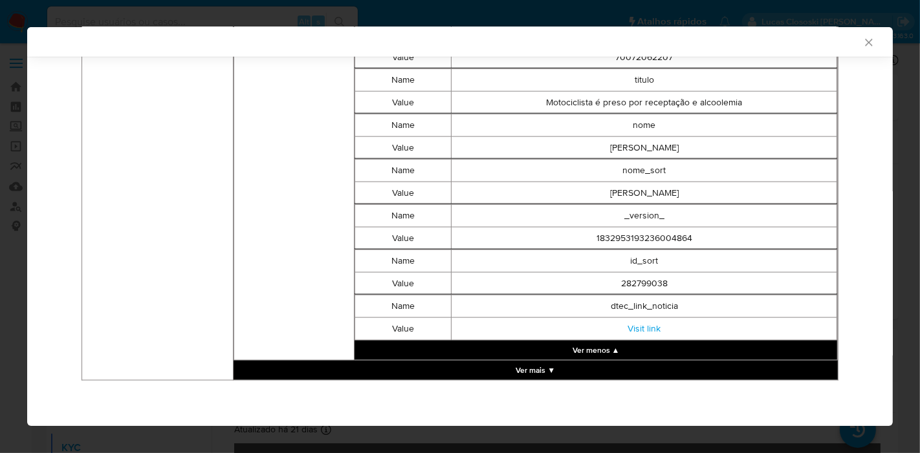
click at [908, 229] on div "AML Data Collector Case Id - yR5QensXtgWePj4yxGDfEr4p Os dados detalhados abaix…" at bounding box center [460, 226] width 920 height 453
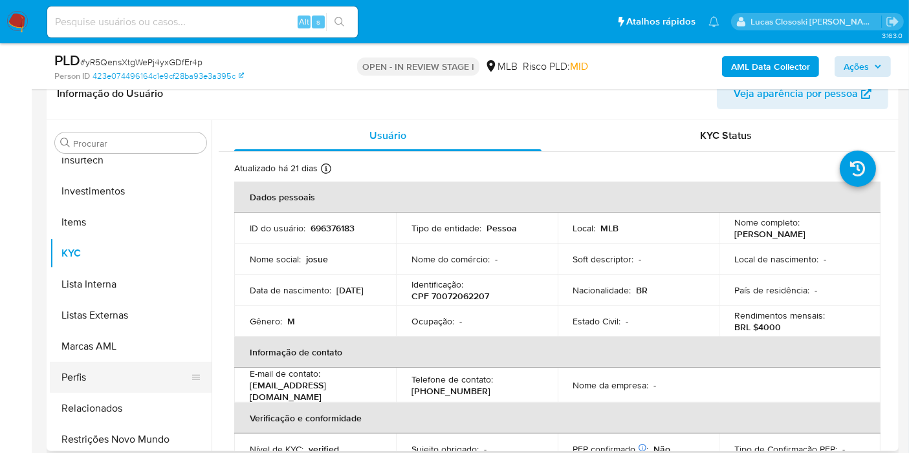
scroll to position [558, 0]
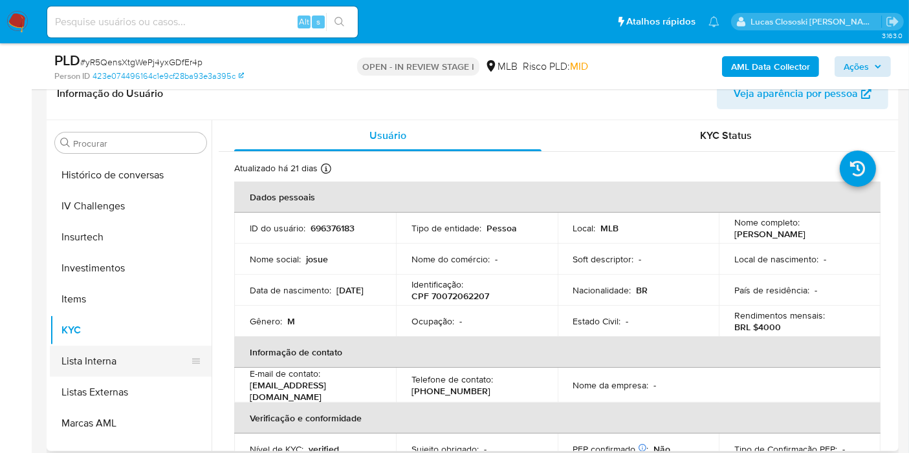
click at [117, 366] on button "Lista Interna" at bounding box center [125, 361] width 151 height 31
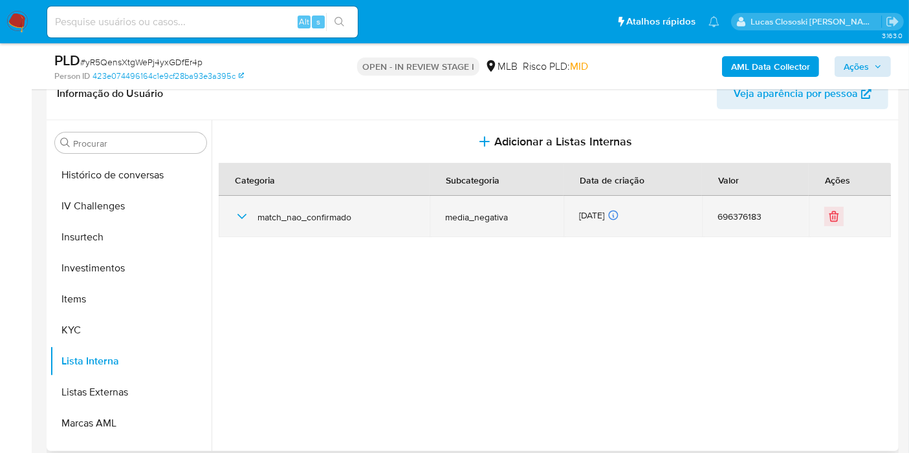
click at [241, 216] on icon "button" at bounding box center [241, 216] width 9 height 5
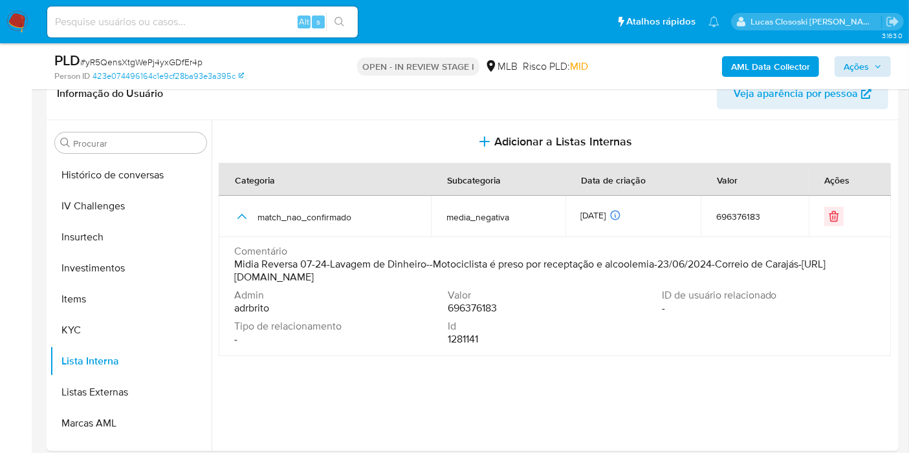
scroll to position [0, 0]
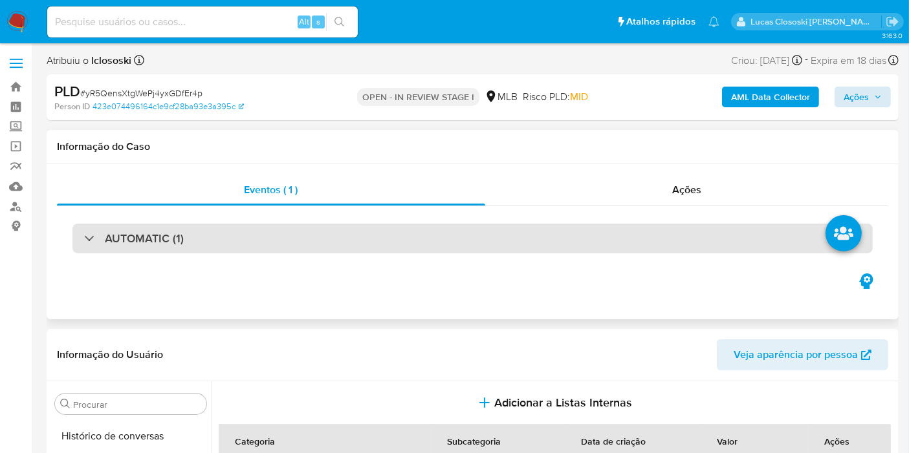
click at [193, 237] on div "AUTOMATIC (1)" at bounding box center [472, 239] width 800 height 30
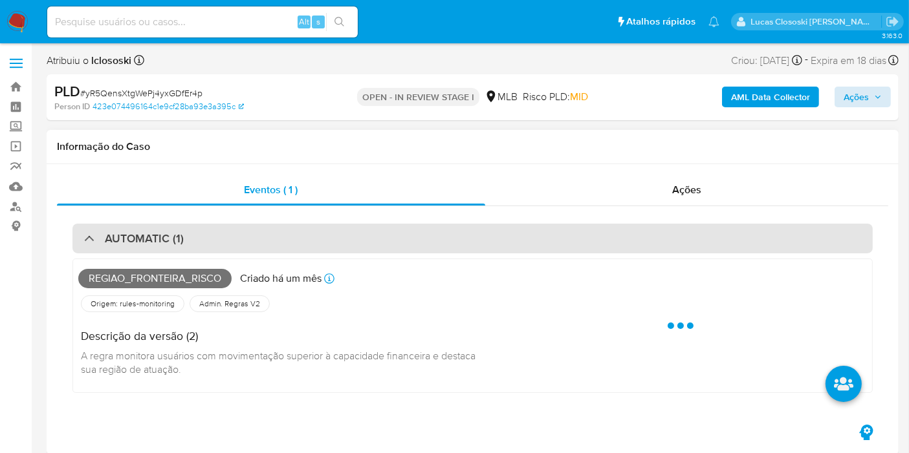
click at [193, 237] on div "AUTOMATIC (1)" at bounding box center [472, 239] width 800 height 30
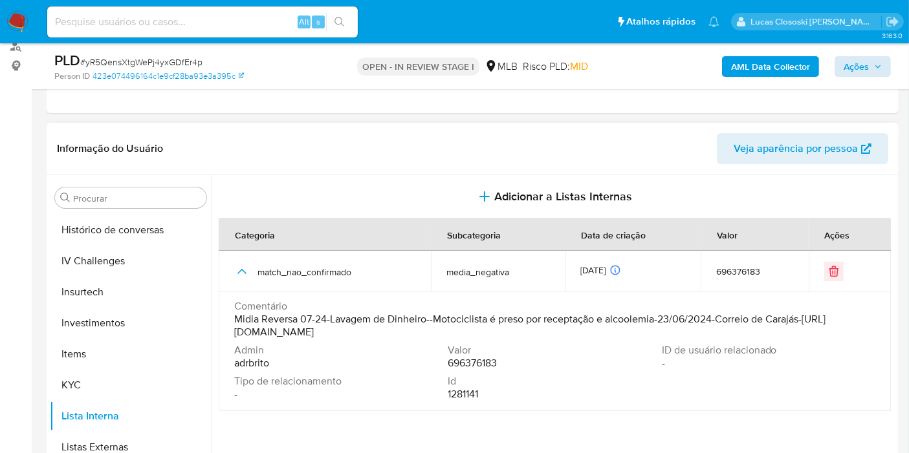
scroll to position [287, 0]
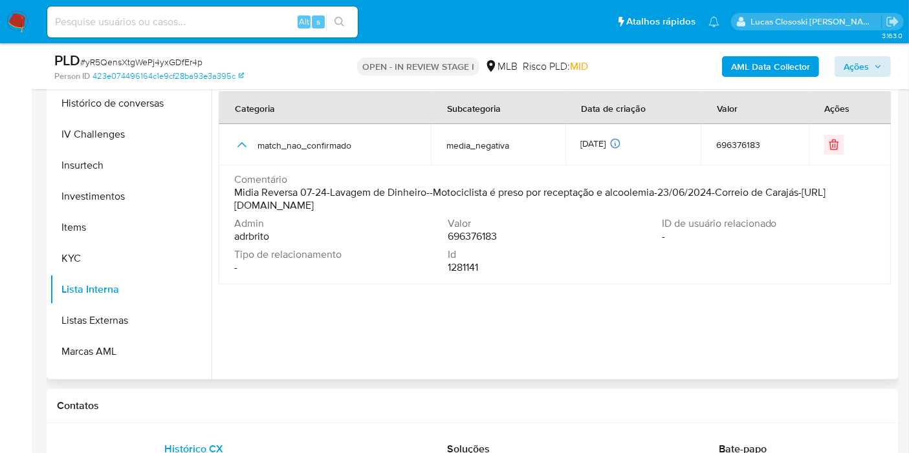
drag, startPoint x: 580, startPoint y: 208, endPoint x: 222, endPoint y: 212, distance: 357.7
click at [222, 212] on td "Comentário Midia Reversa 07-24-Lavagem de Dinheiro--Motociclista é preso por re…" at bounding box center [555, 225] width 672 height 119
click at [85, 265] on button "KYC" at bounding box center [125, 258] width 151 height 31
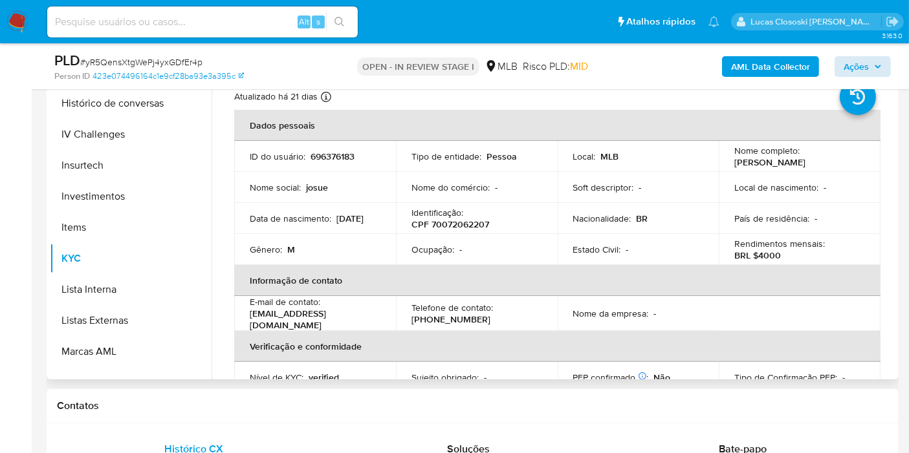
click at [466, 224] on p "CPF 70072062207" at bounding box center [450, 225] width 78 height 12
click at [461, 230] on p "CPF 70072062207" at bounding box center [450, 225] width 78 height 12
click at [461, 229] on p "CPF 70072062207" at bounding box center [450, 225] width 78 height 12
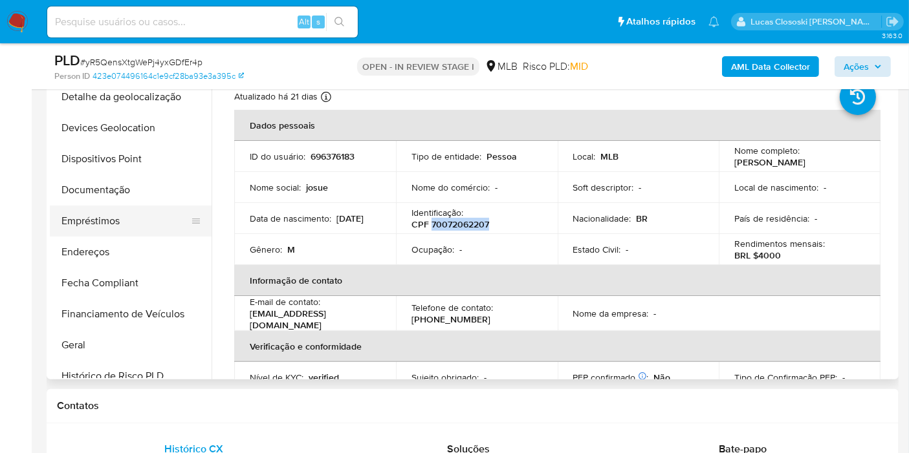
scroll to position [198, 0]
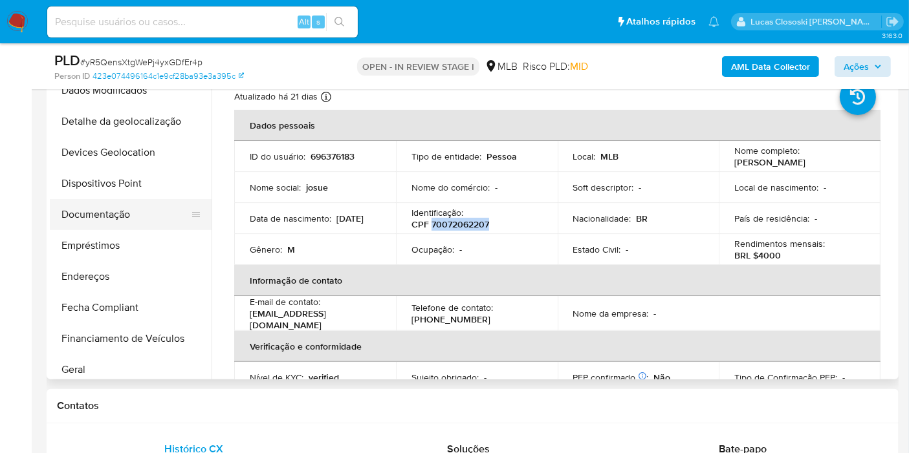
click at [140, 216] on button "Documentação" at bounding box center [125, 214] width 151 height 31
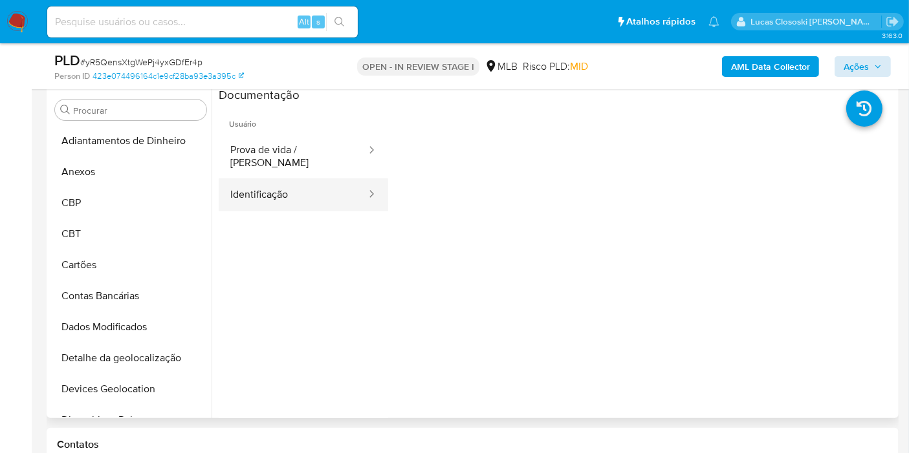
scroll to position [215, 0]
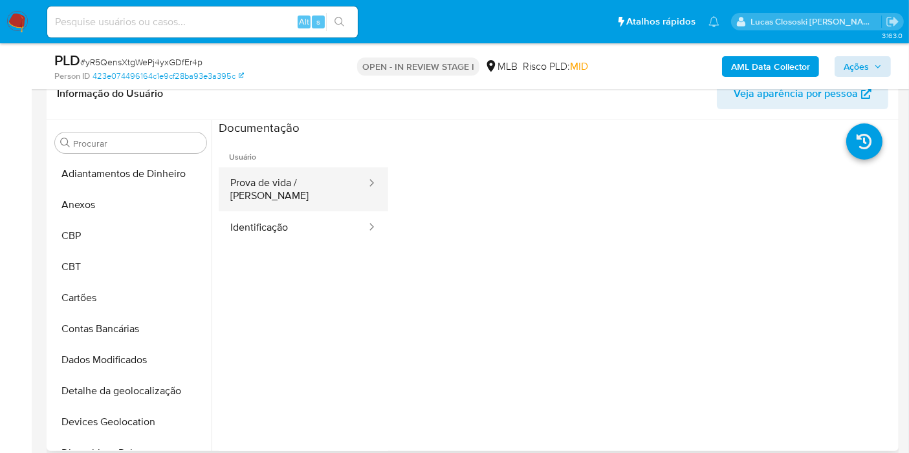
click at [255, 177] on button "Prova de vida / Selfie" at bounding box center [293, 190] width 149 height 44
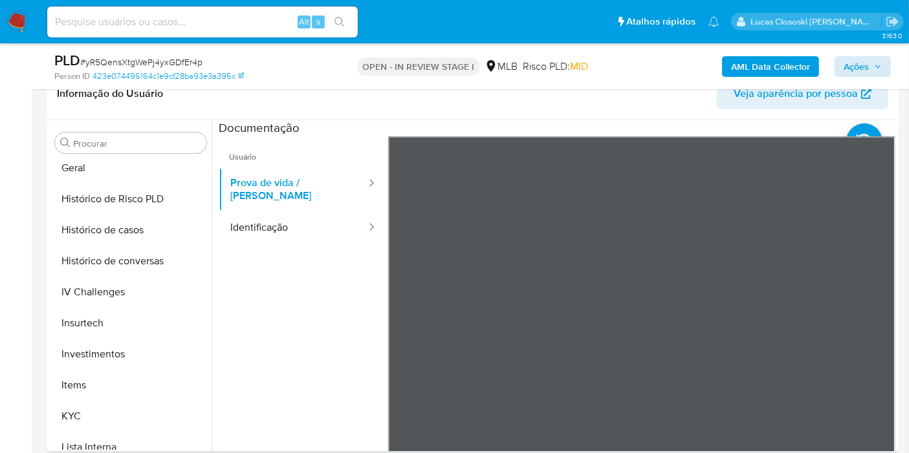
scroll to position [574, 0]
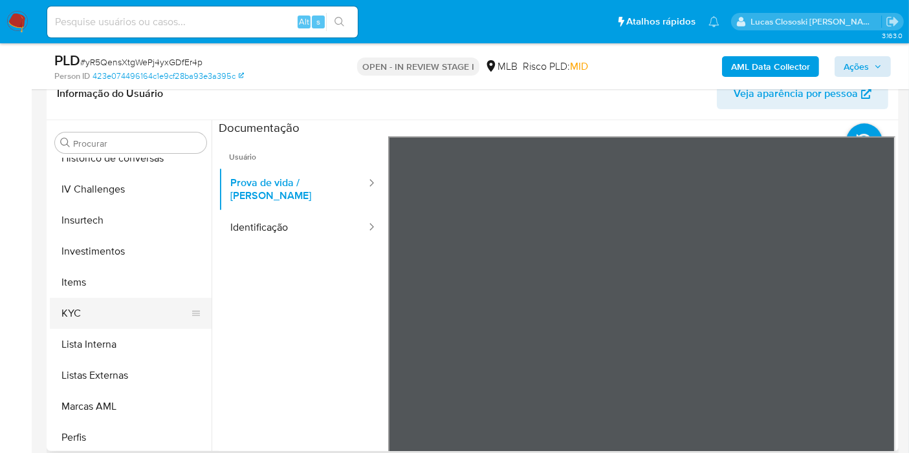
click at [74, 317] on button "KYC" at bounding box center [125, 313] width 151 height 31
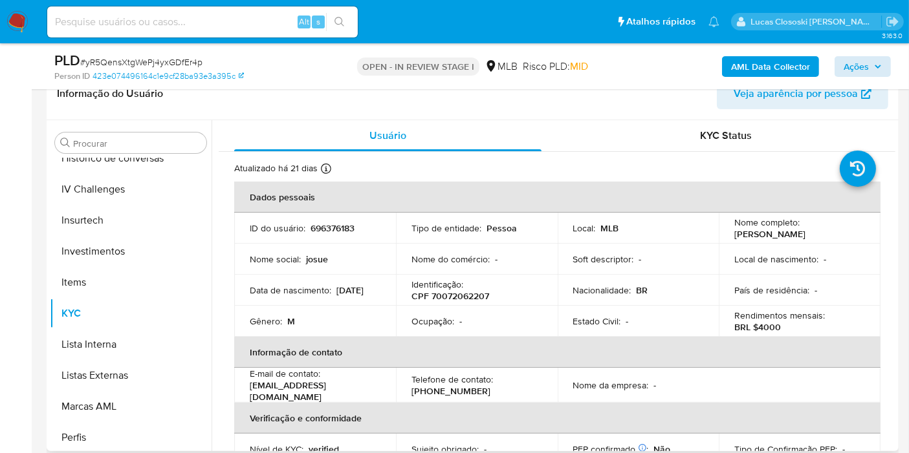
click at [443, 241] on td "Tipo de entidade : Pessoa" at bounding box center [477, 228] width 162 height 31
click at [442, 300] on p "CPF 70072062207" at bounding box center [450, 296] width 78 height 12
copy p "70072062207"
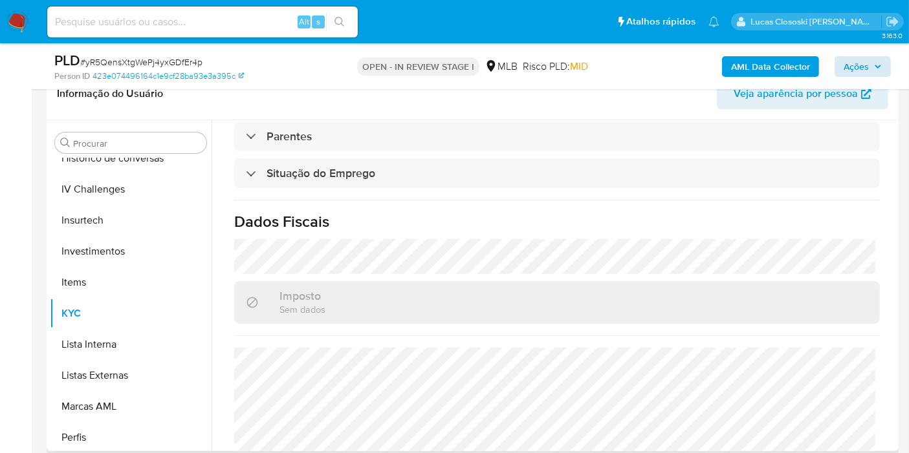
scroll to position [587, 0]
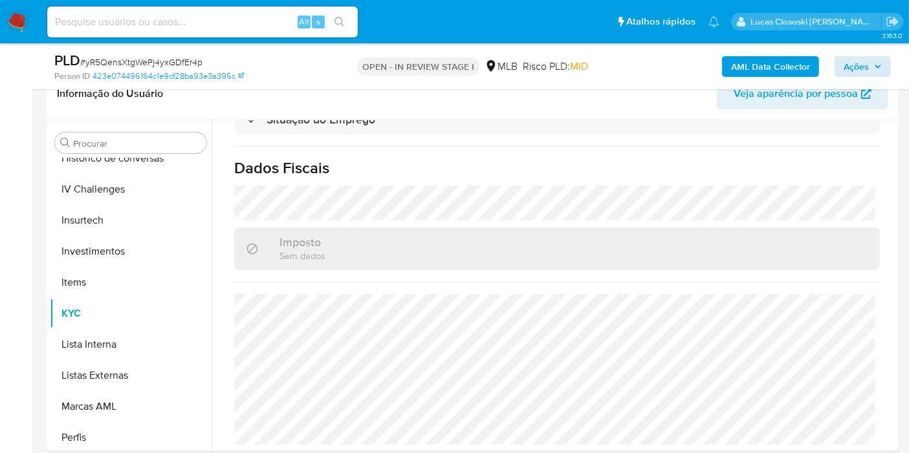
click at [785, 67] on b "AML Data Collector" at bounding box center [770, 66] width 79 height 21
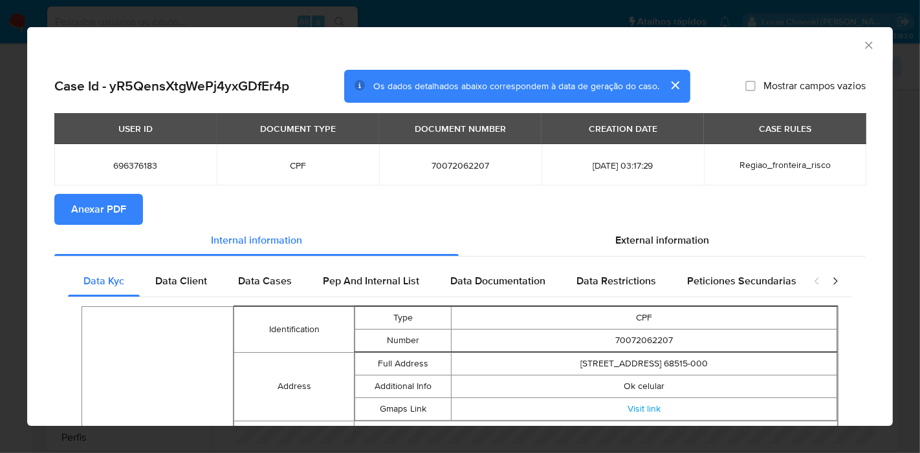
click at [100, 204] on span "Anexar PDF" at bounding box center [98, 209] width 55 height 28
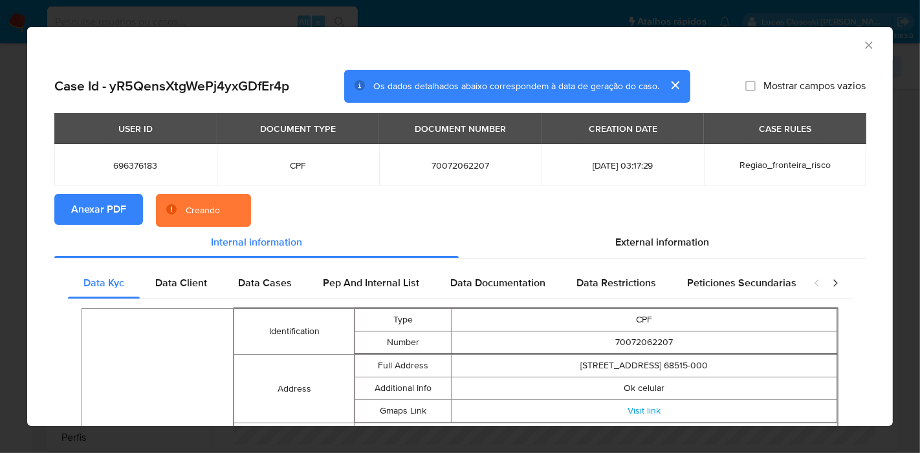
click at [862, 43] on icon "Fechar a janela" at bounding box center [868, 45] width 13 height 13
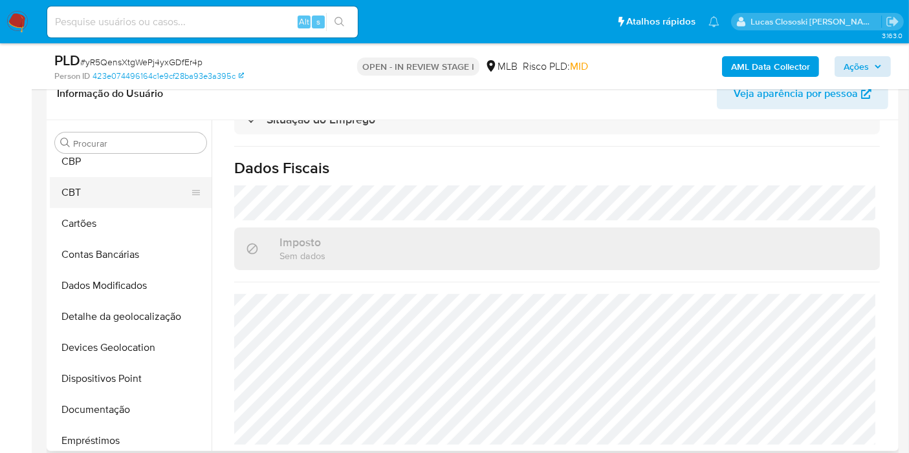
scroll to position [0, 0]
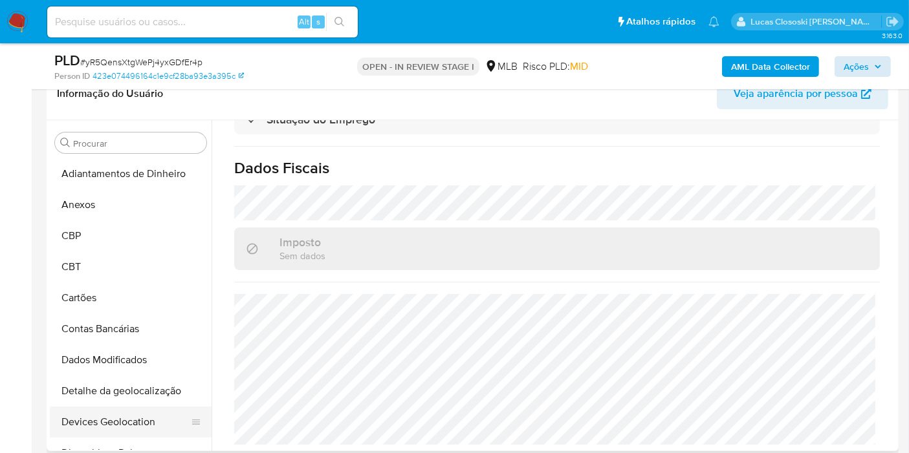
click at [120, 417] on button "Devices Geolocation" at bounding box center [125, 422] width 151 height 31
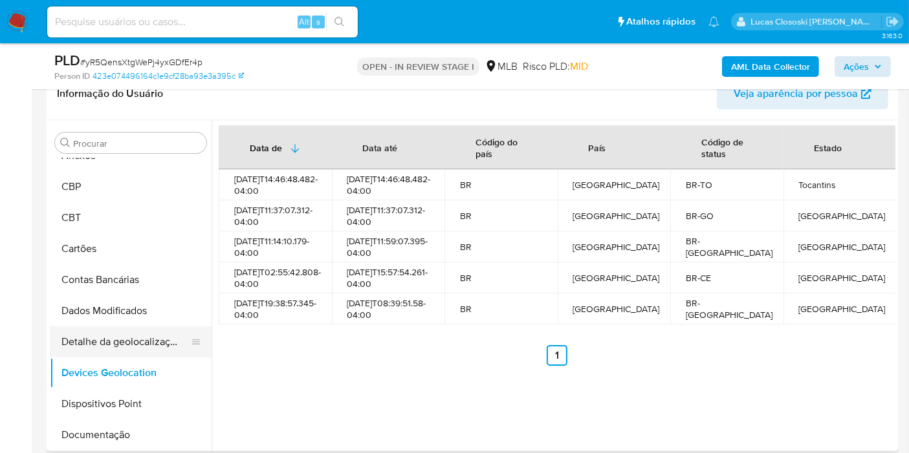
scroll to position [72, 0]
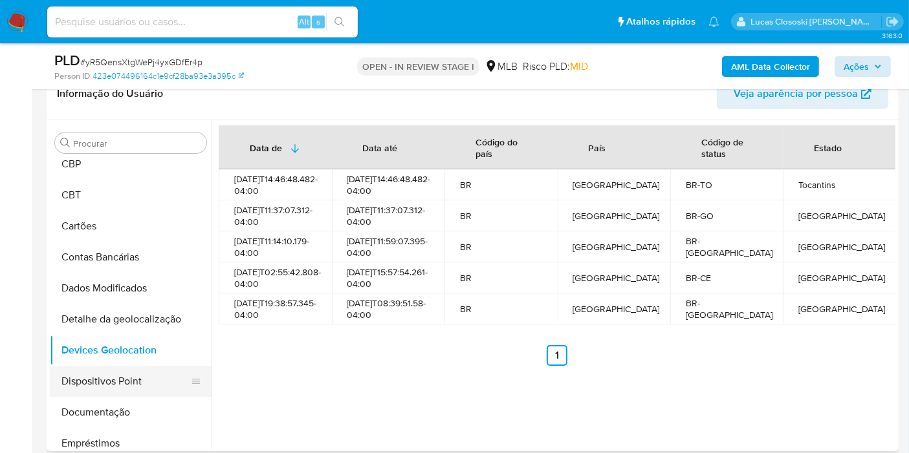
click at [138, 367] on button "Dispositivos Point" at bounding box center [125, 381] width 151 height 31
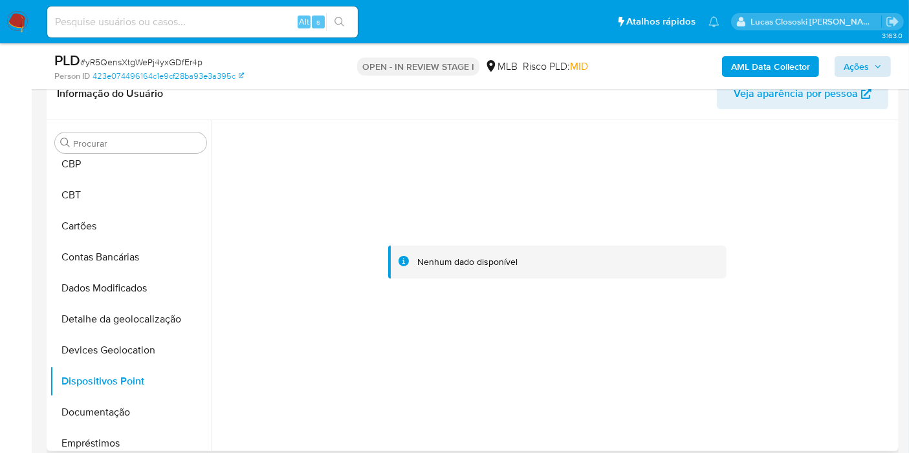
scroll to position [287, 0]
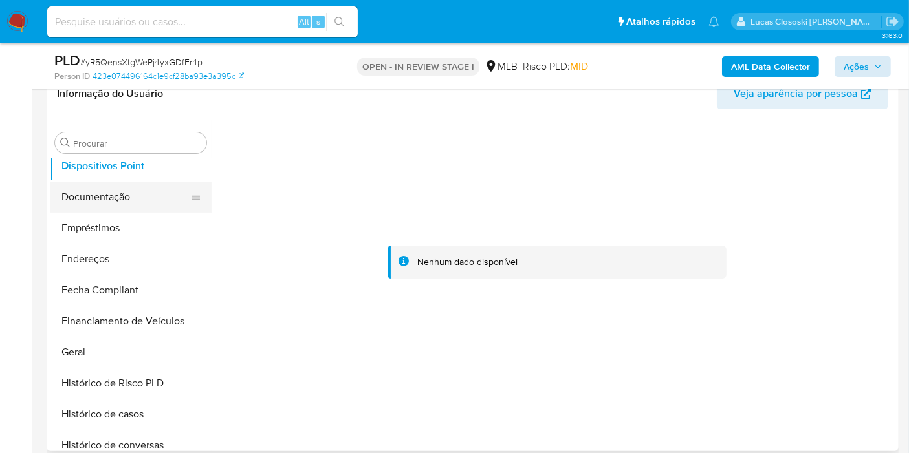
click at [119, 202] on button "Documentação" at bounding box center [125, 197] width 151 height 31
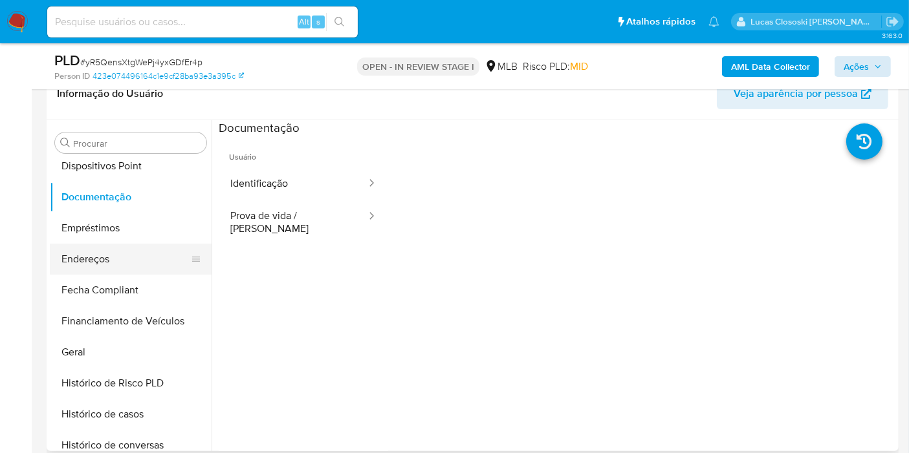
click at [116, 259] on button "Endereços" at bounding box center [125, 259] width 151 height 31
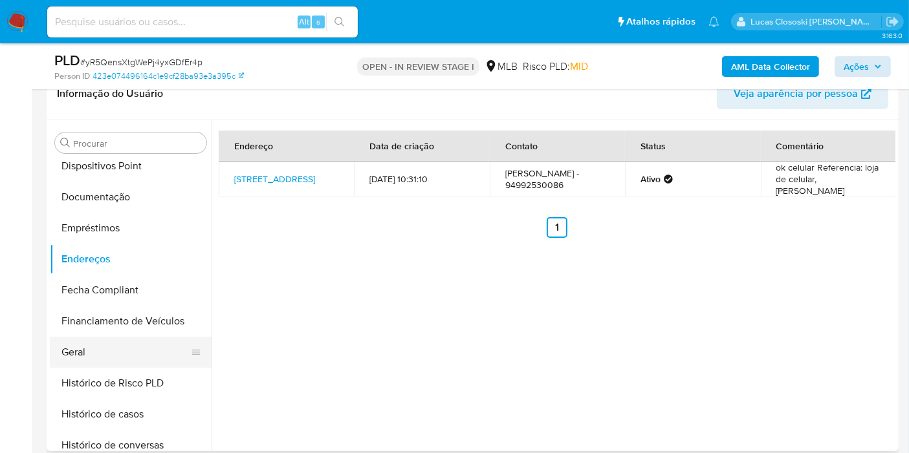
click at [128, 343] on button "Geral" at bounding box center [125, 352] width 151 height 31
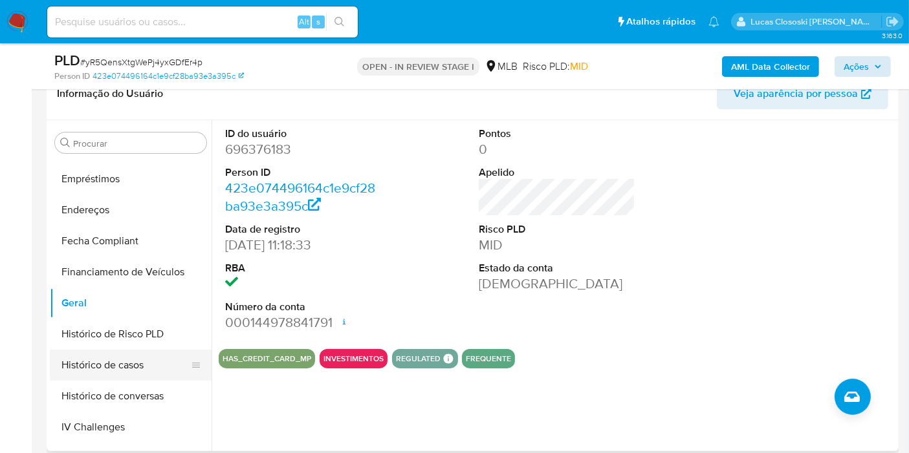
scroll to position [359, 0]
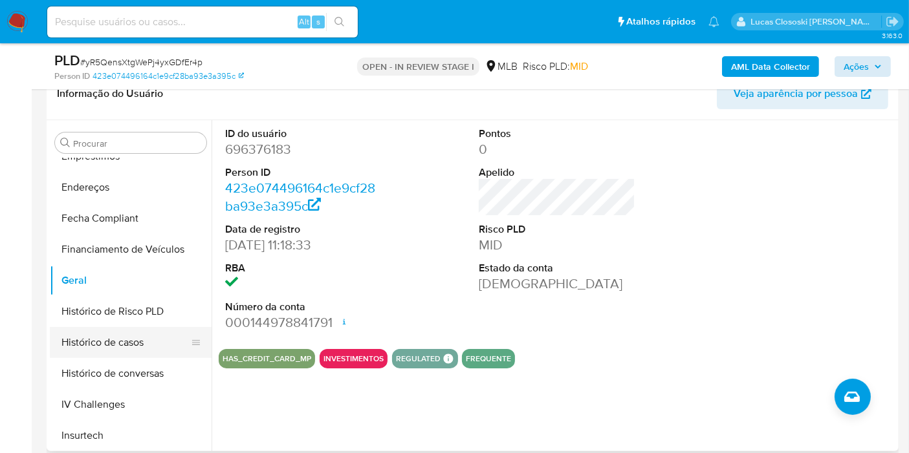
click at [125, 354] on button "Histórico de casos" at bounding box center [125, 342] width 151 height 31
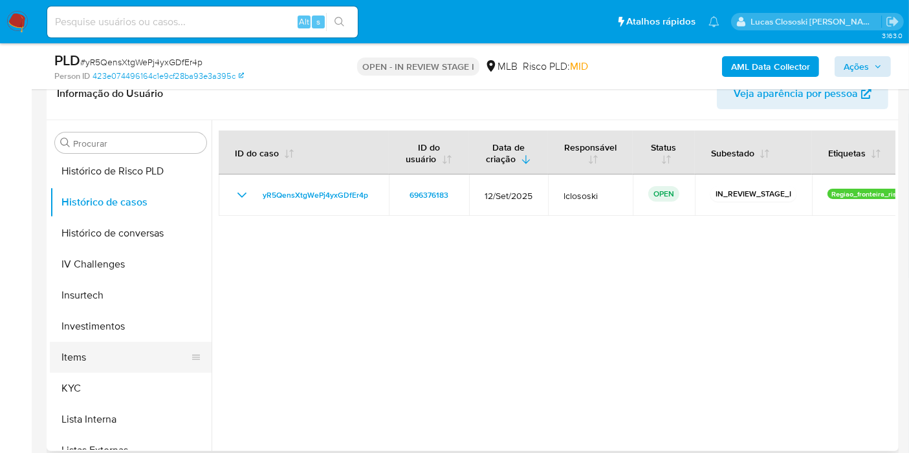
scroll to position [503, 0]
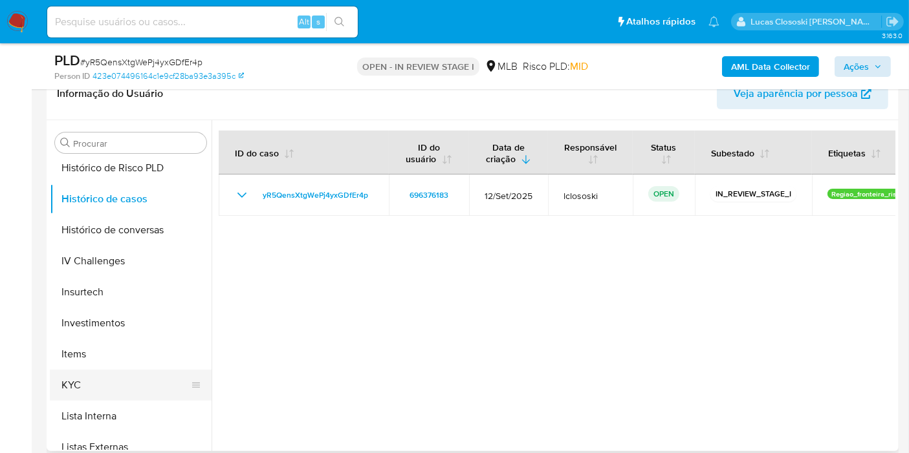
click at [83, 375] on button "KYC" at bounding box center [125, 385] width 151 height 31
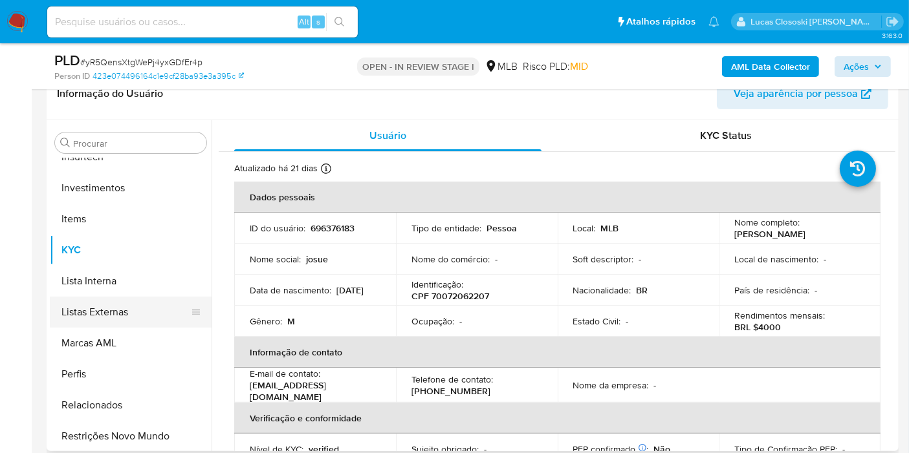
scroll to position [647, 0]
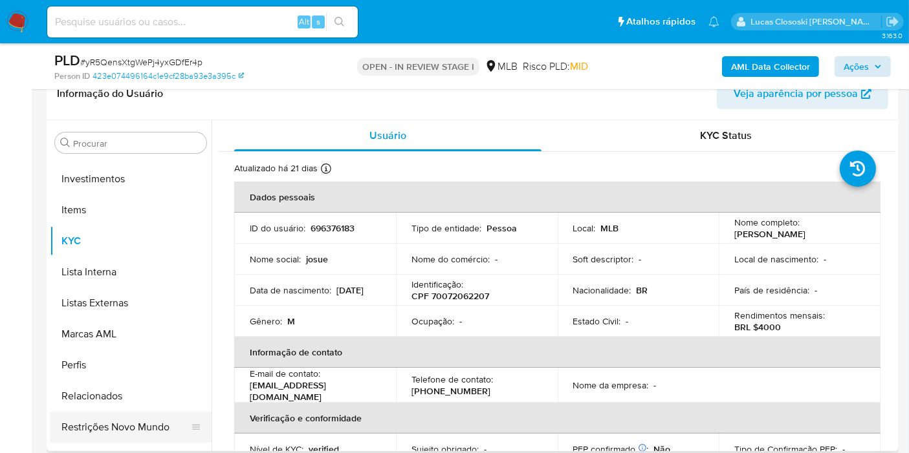
click at [138, 416] on button "Restrições Novo Mundo" at bounding box center [125, 427] width 151 height 31
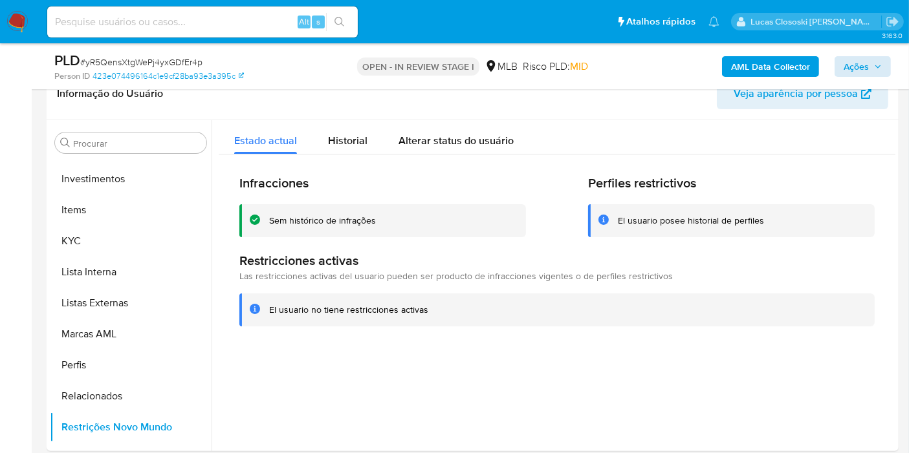
click at [149, 59] on span "# yR5QensXtgWePj4yxGDfEr4p" at bounding box center [141, 62] width 122 height 13
copy span "yR5QensXtgWePj4yxGDfEr4p"
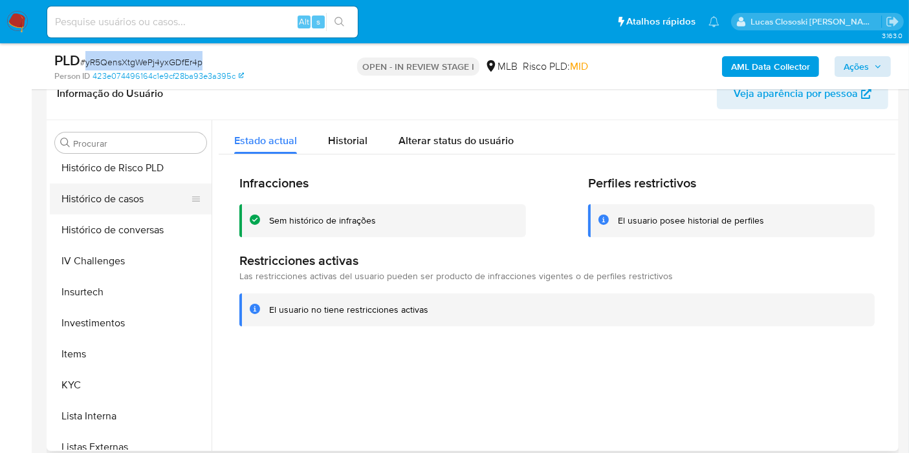
click at [100, 200] on button "Histórico de casos" at bounding box center [125, 199] width 151 height 31
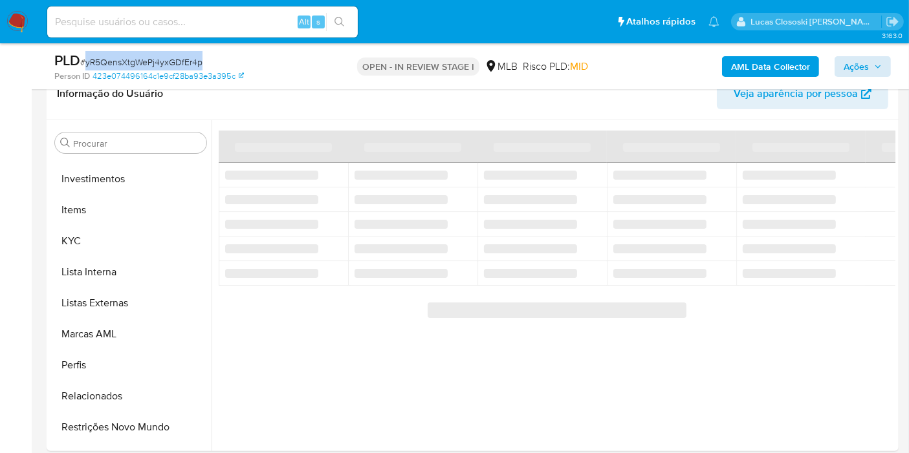
click at [286, 51] on div "PLD # yR5QensXtgWePj4yxGDfEr4p" at bounding box center [191, 60] width 274 height 19
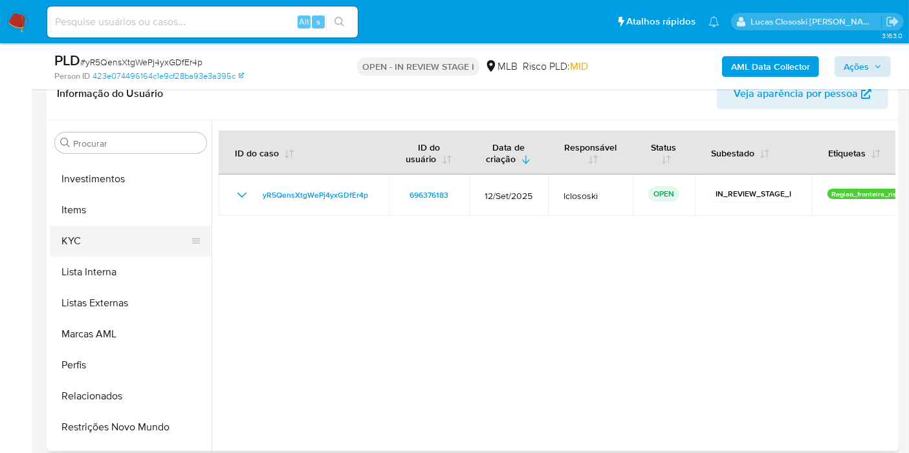
click at [73, 236] on button "KYC" at bounding box center [125, 241] width 151 height 31
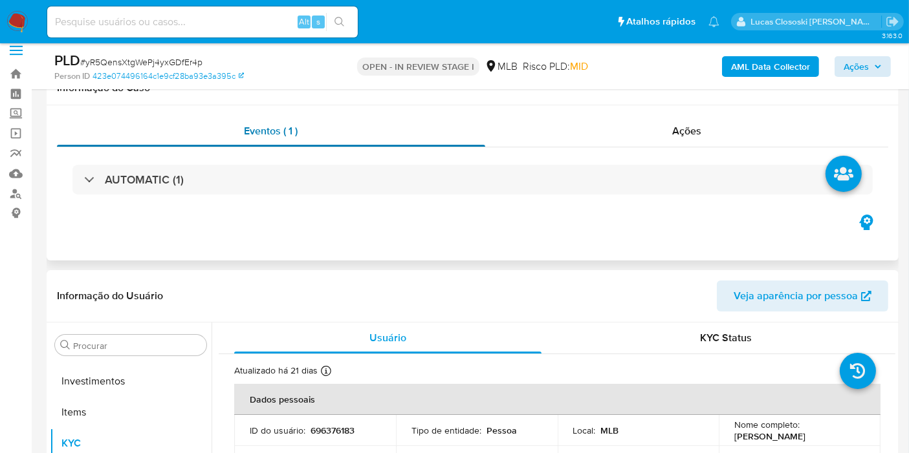
scroll to position [0, 0]
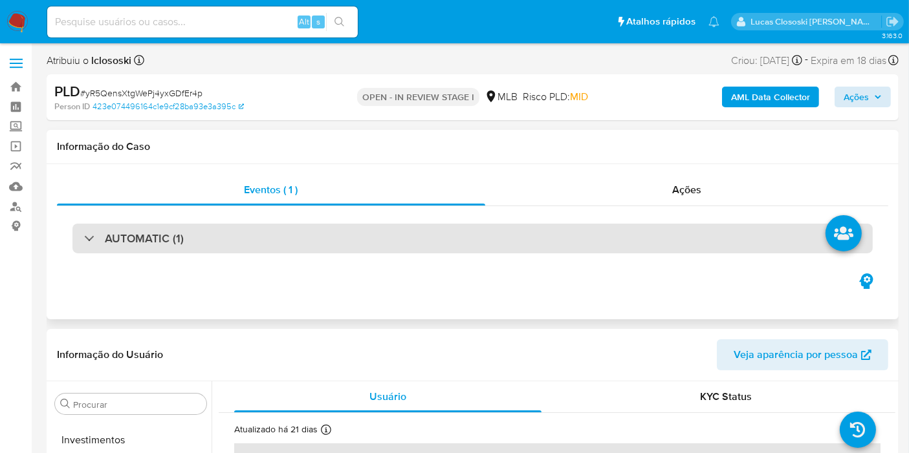
click at [304, 235] on div "AUTOMATIC (1)" at bounding box center [472, 239] width 800 height 30
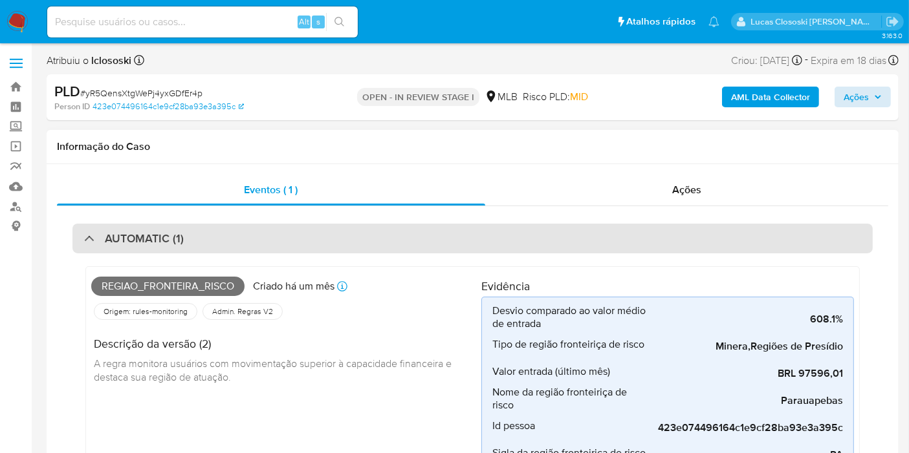
click at [453, 228] on div "AUTOMATIC (1)" at bounding box center [472, 239] width 800 height 30
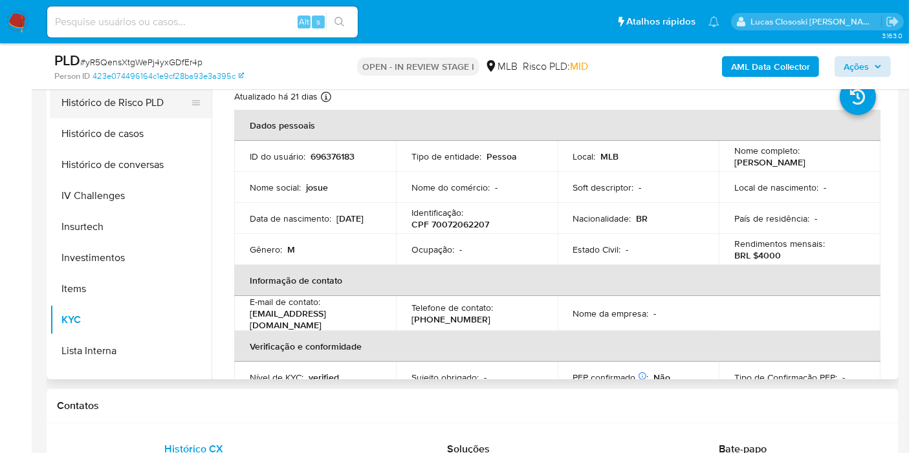
scroll to position [359, 0]
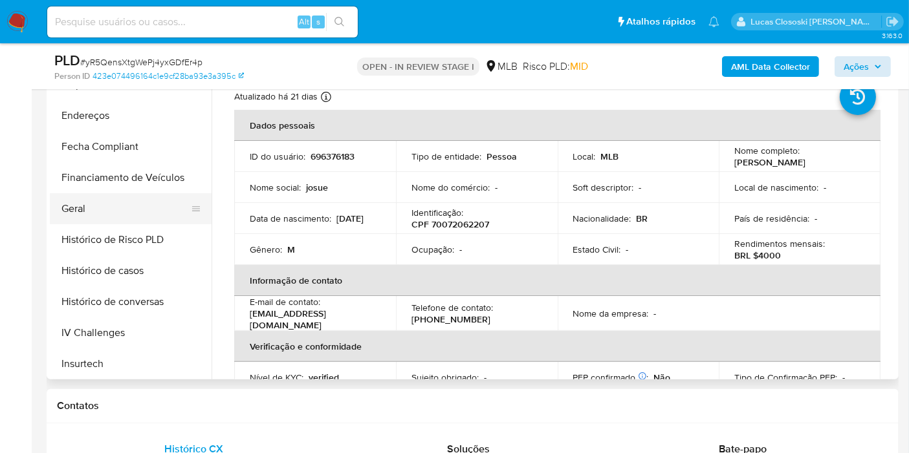
click at [80, 202] on button "Geral" at bounding box center [125, 208] width 151 height 31
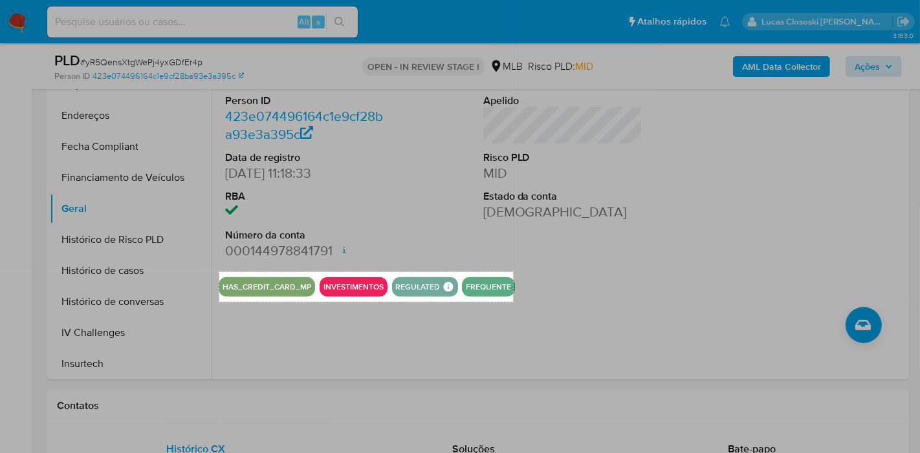
drag, startPoint x: 219, startPoint y: 272, endPoint x: 513, endPoint y: 302, distance: 295.2
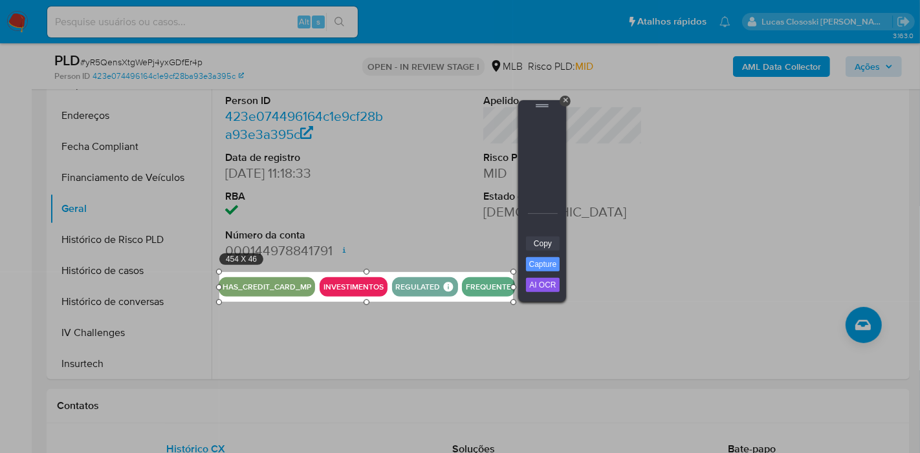
click at [549, 240] on link "Copy" at bounding box center [543, 244] width 34 height 14
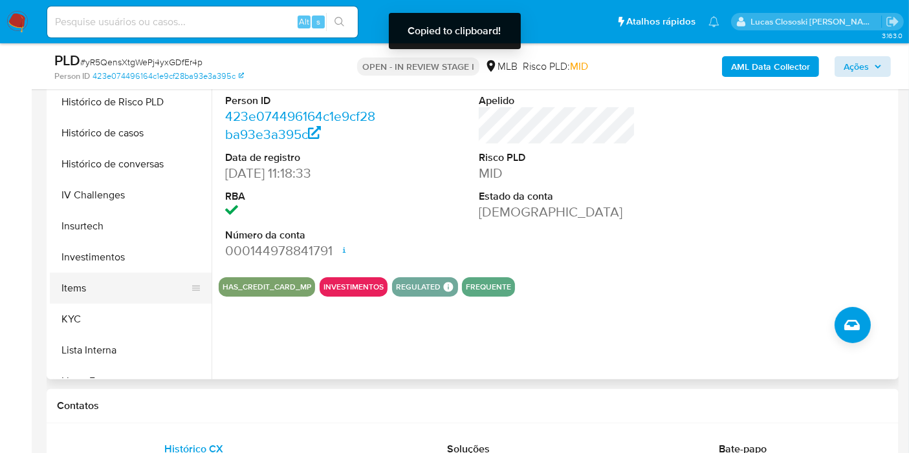
scroll to position [503, 0]
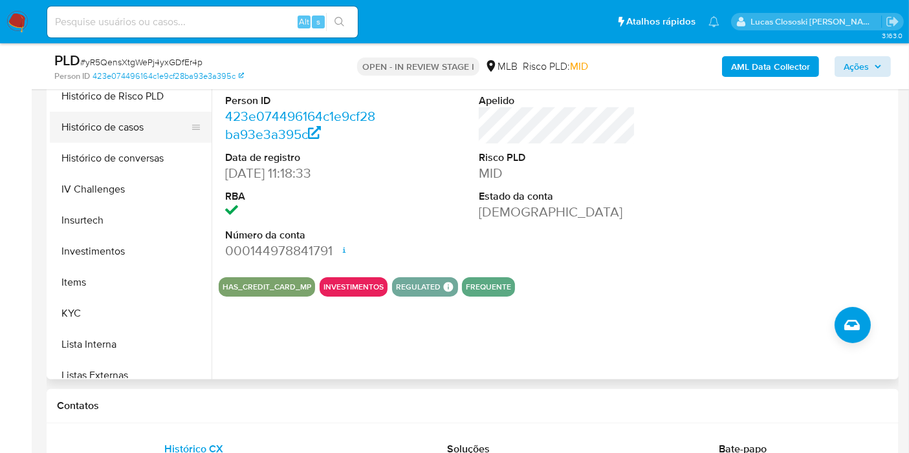
click at [122, 115] on button "Histórico de casos" at bounding box center [125, 127] width 151 height 31
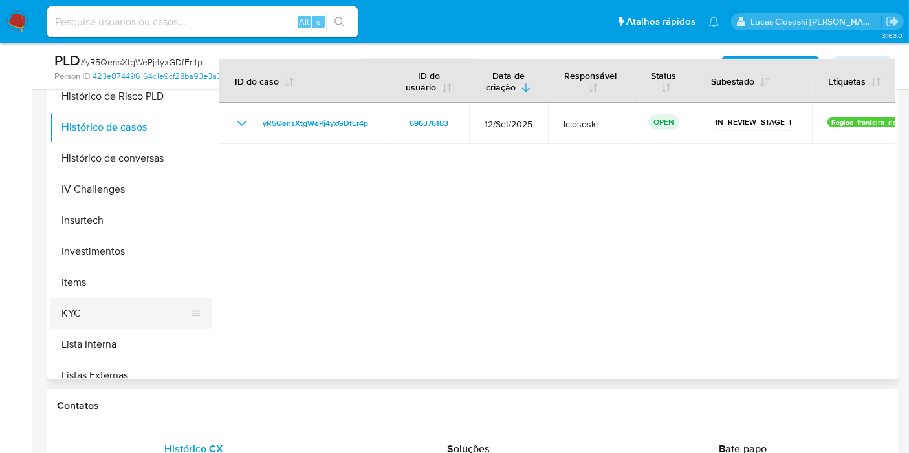
click at [89, 309] on button "KYC" at bounding box center [125, 313] width 151 height 31
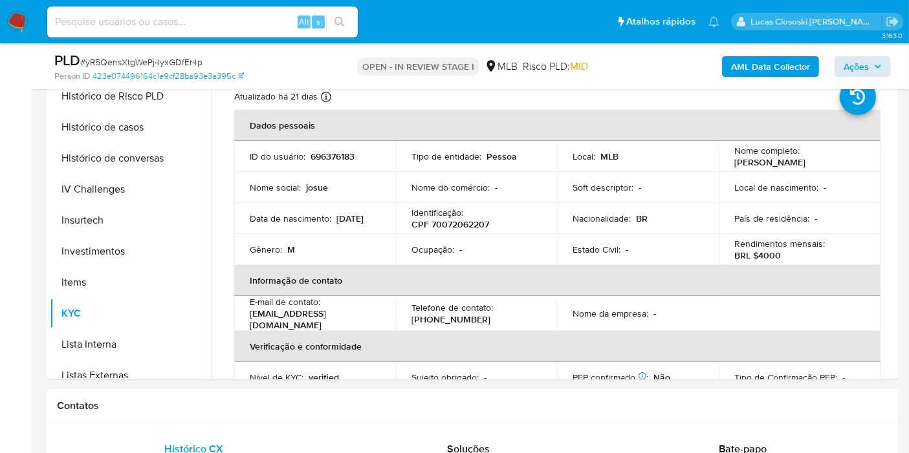
click at [834, 69] on div "AML Data Collector Ações" at bounding box center [753, 66] width 276 height 30
click at [869, 63] on span "Ações" at bounding box center [862, 67] width 38 height 18
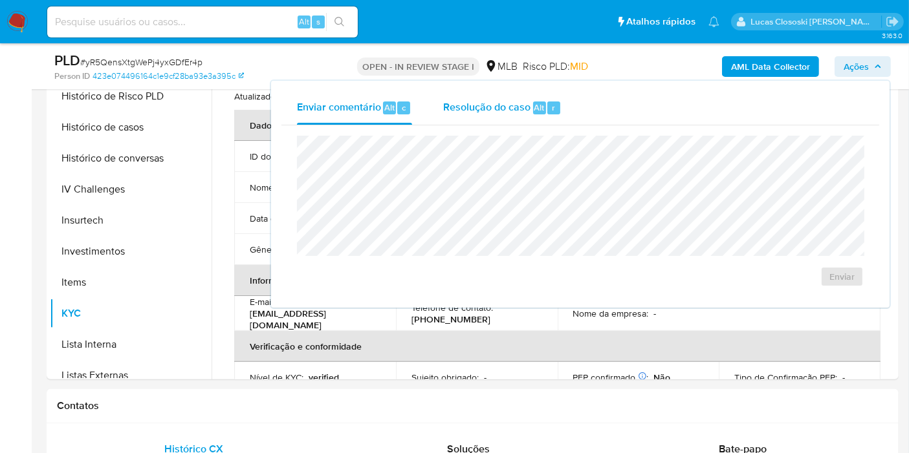
click at [514, 118] on div "Resolução do caso Alt r" at bounding box center [502, 108] width 118 height 34
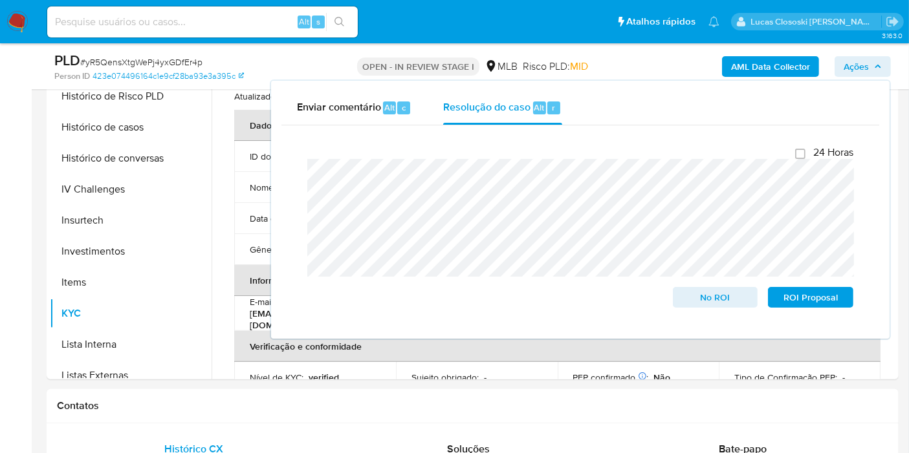
click at [868, 69] on span "Ações" at bounding box center [855, 66] width 25 height 21
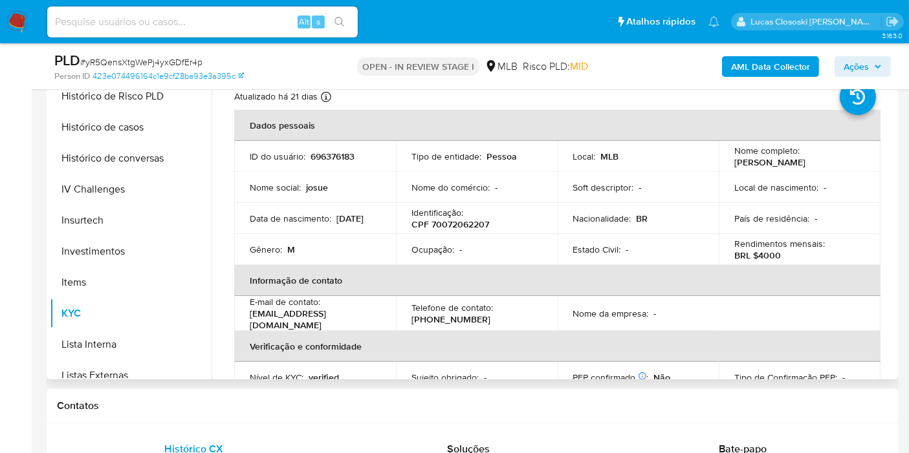
scroll to position [72, 0]
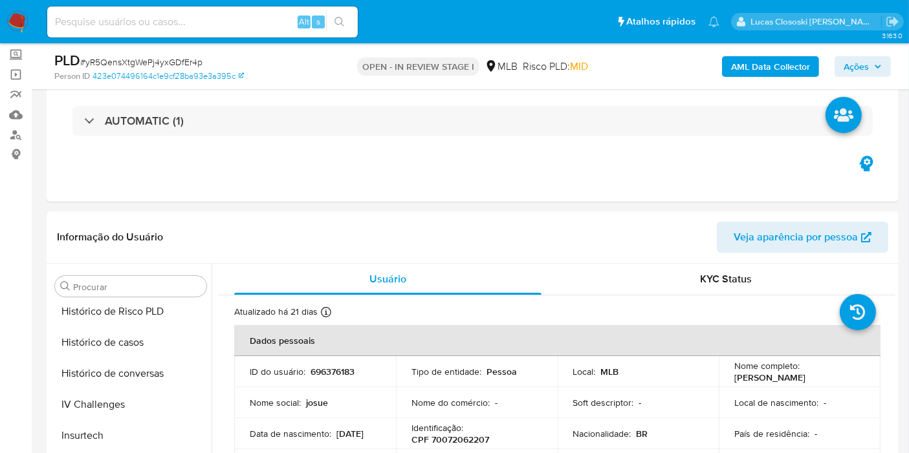
click at [877, 74] on span "Ações" at bounding box center [862, 67] width 38 height 18
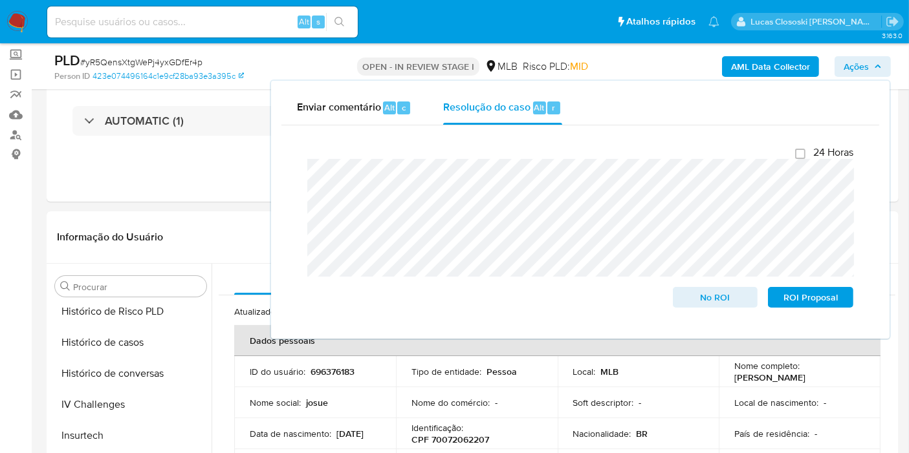
click at [862, 58] on span "Ações" at bounding box center [855, 66] width 25 height 21
click at [877, 66] on icon "button" at bounding box center [877, 66] width 5 height 3
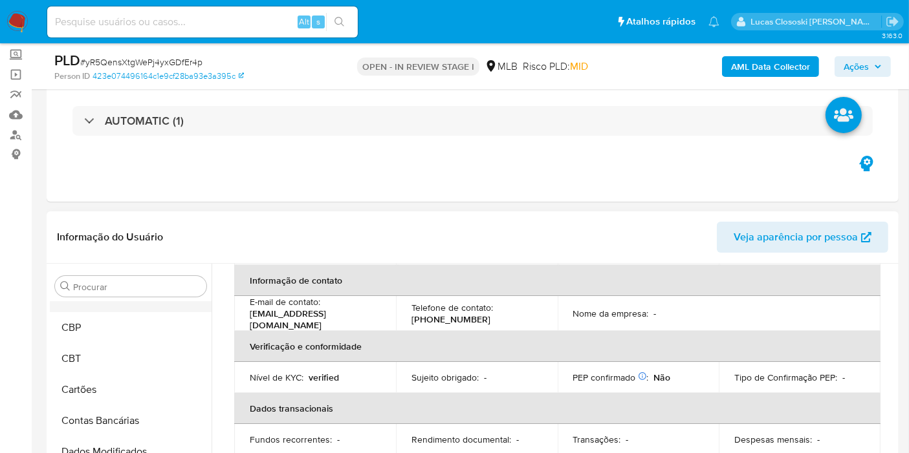
scroll to position [0, 0]
click at [857, 67] on span "Ações" at bounding box center [855, 66] width 25 height 21
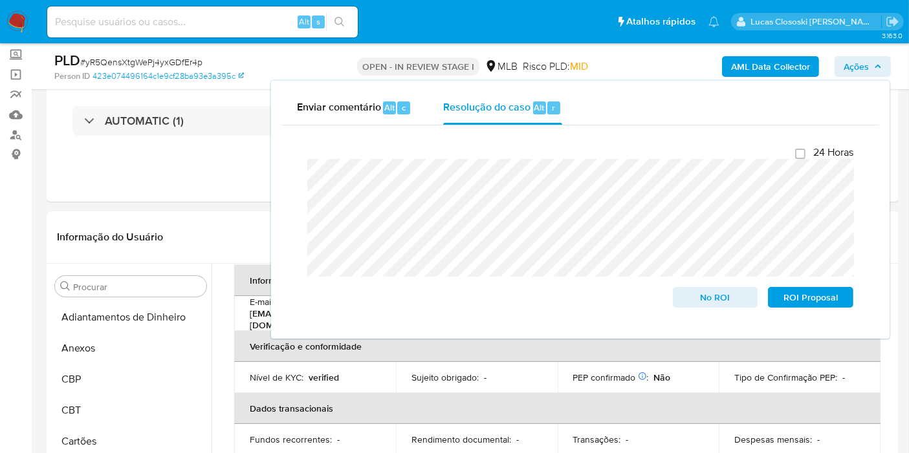
click at [857, 67] on span "Ações" at bounding box center [855, 66] width 25 height 21
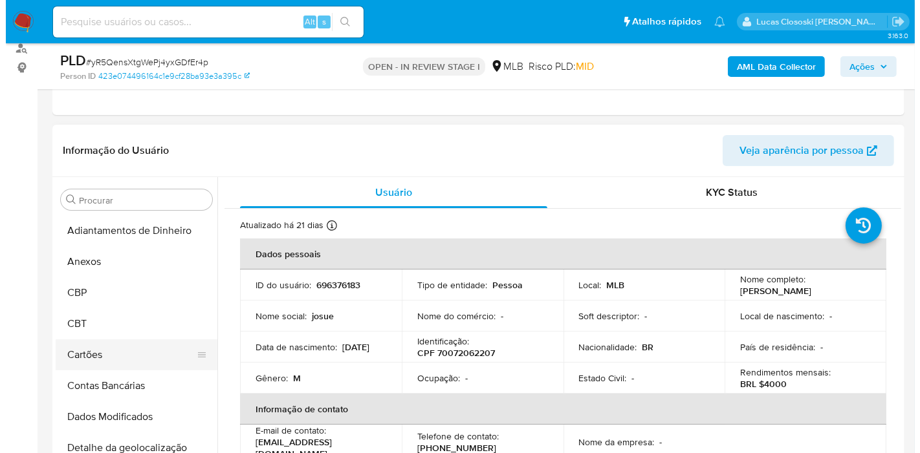
scroll to position [215, 0]
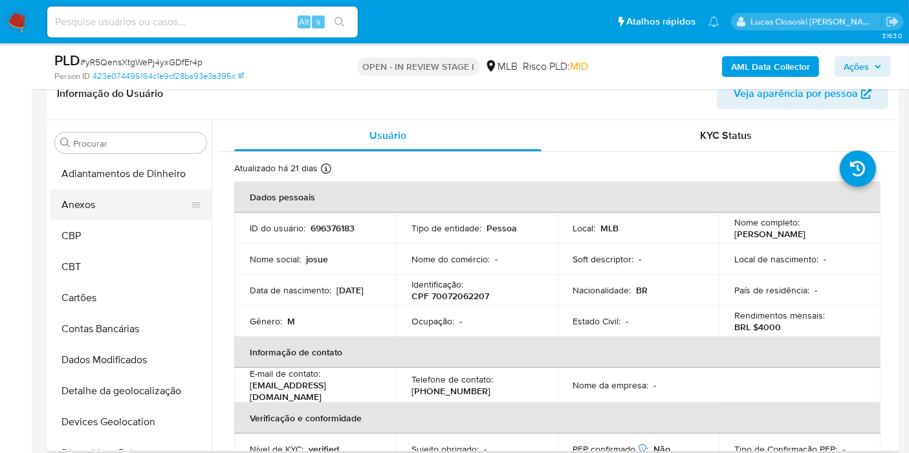
click at [92, 205] on button "Anexos" at bounding box center [125, 205] width 151 height 31
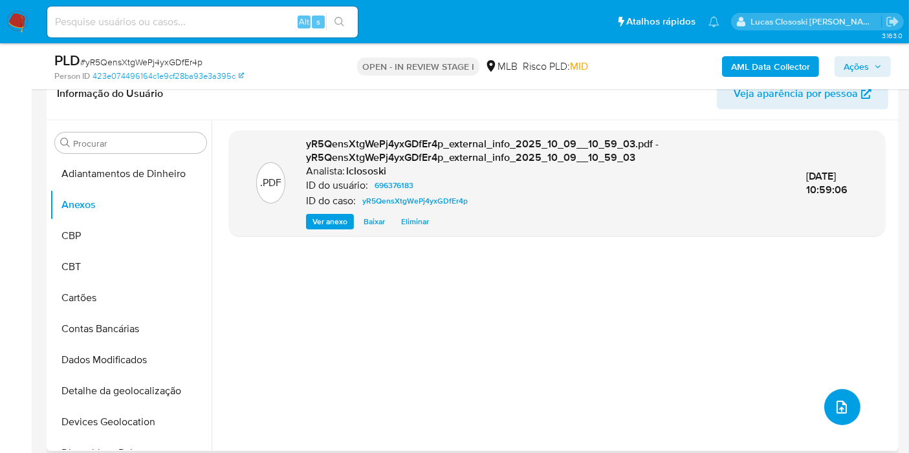
click at [838, 420] on button "upload-file" at bounding box center [842, 407] width 36 height 36
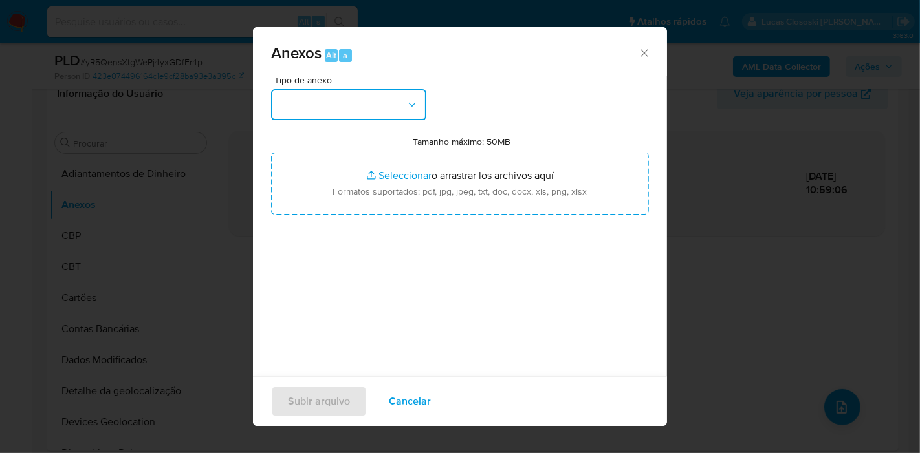
click at [364, 107] on button "button" at bounding box center [348, 104] width 155 height 31
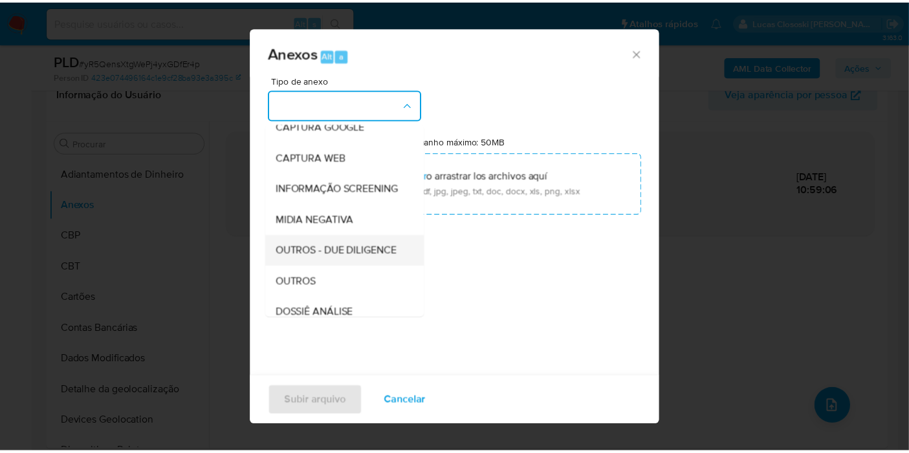
scroll to position [144, 0]
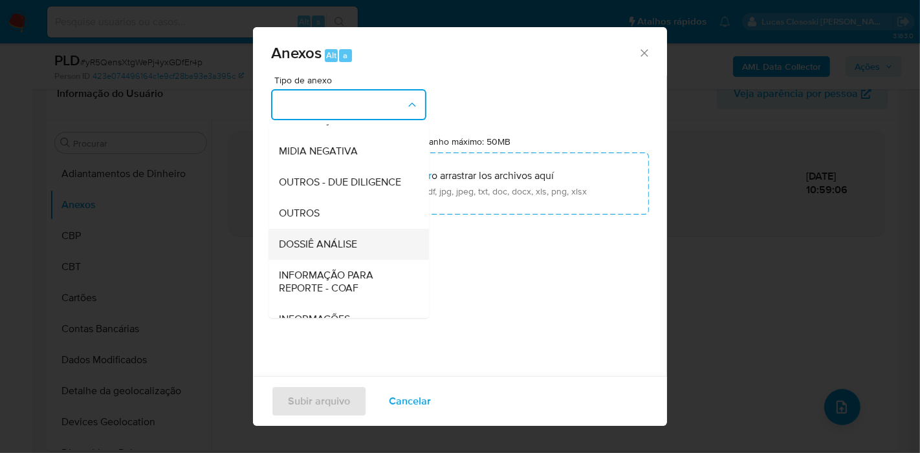
click at [362, 260] on div "DOSSIÊ ANÁLISE" at bounding box center [345, 244] width 132 height 31
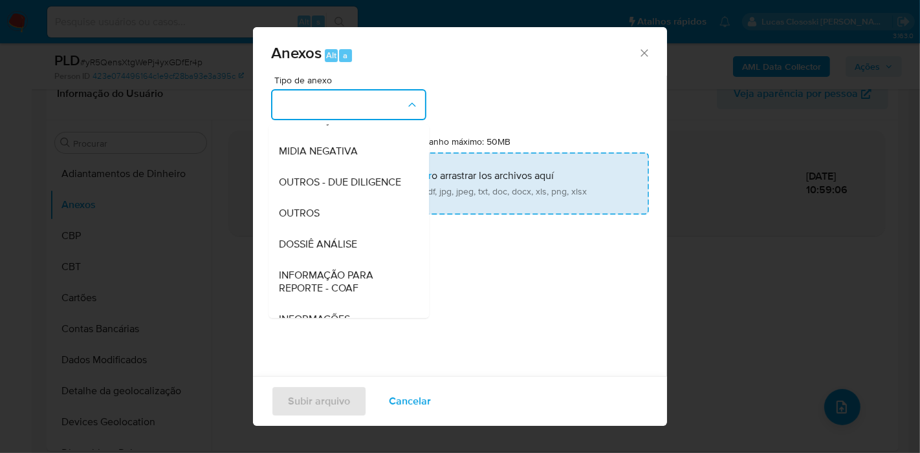
click at [398, 160] on input "Tamanho máximo: 50MB Seleccionar archivos" at bounding box center [460, 184] width 378 height 62
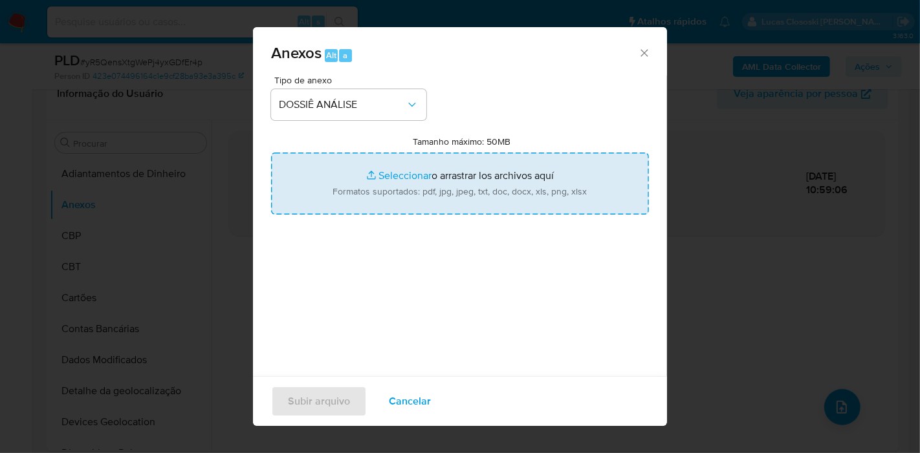
type input "C:\fakepath\SAR - XXXX - CPF 70072062207 - JOSUE DO NASCIMENTO ALMEIDA.pdf"
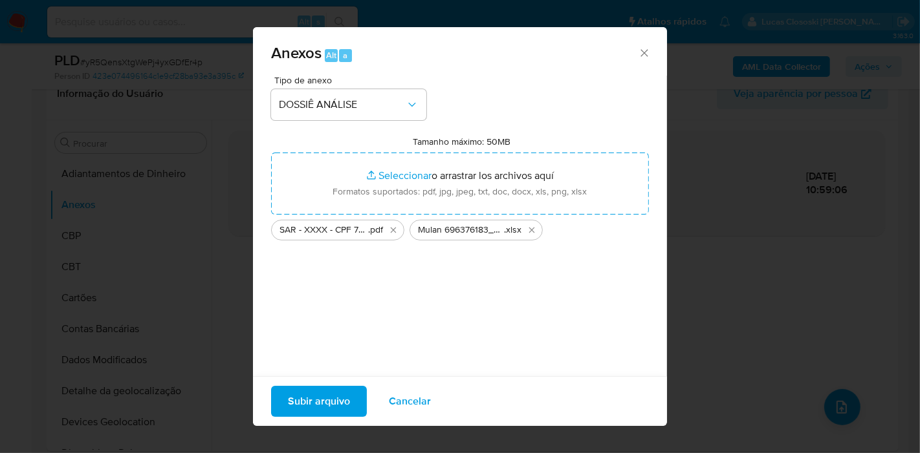
click at [331, 411] on span "Subir arquivo" at bounding box center [319, 401] width 62 height 28
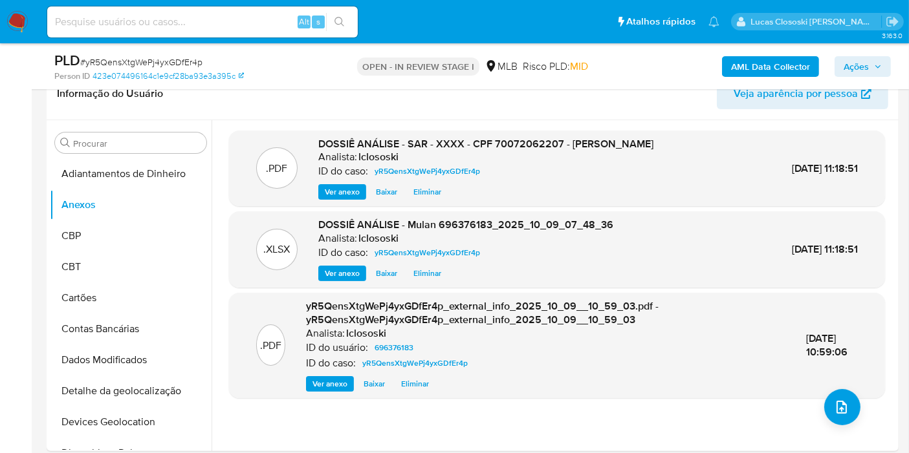
click at [869, 71] on span "Ações" at bounding box center [855, 66] width 25 height 21
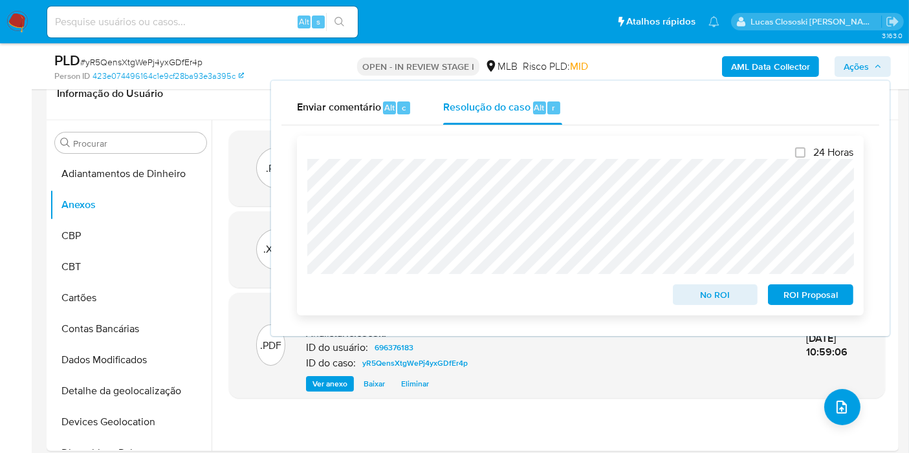
click at [817, 301] on span "ROI Proposal" at bounding box center [810, 295] width 67 height 18
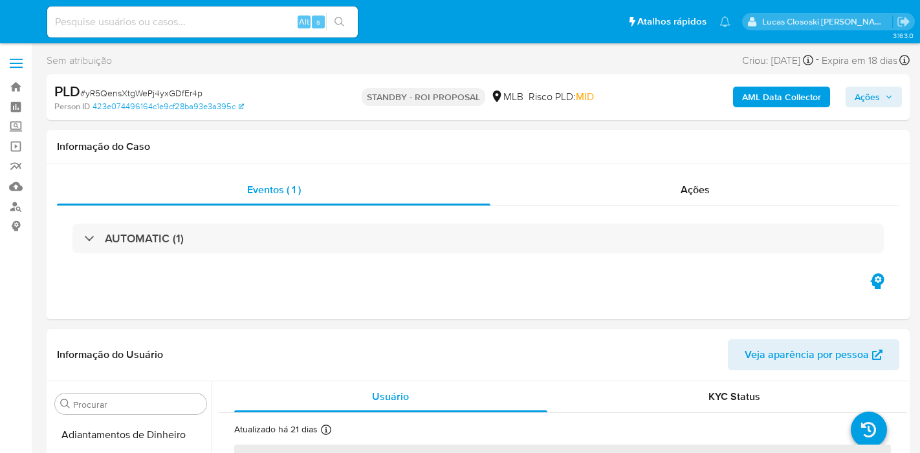
select select "10"
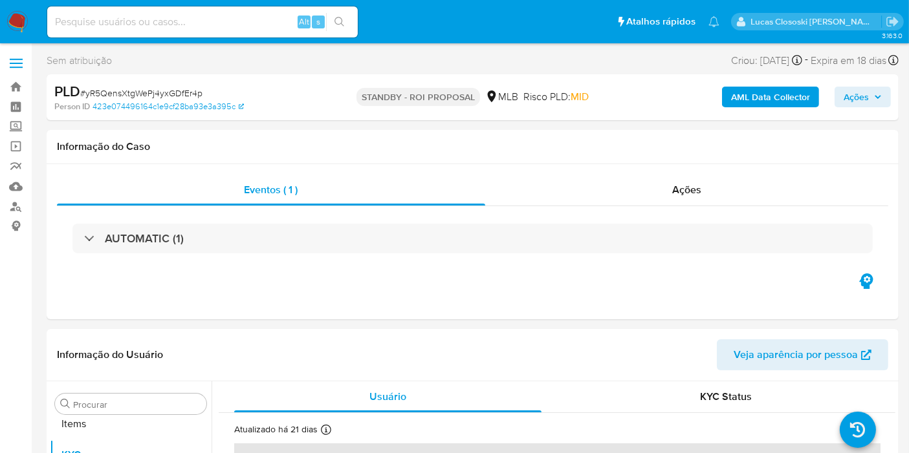
scroll to position [701, 0]
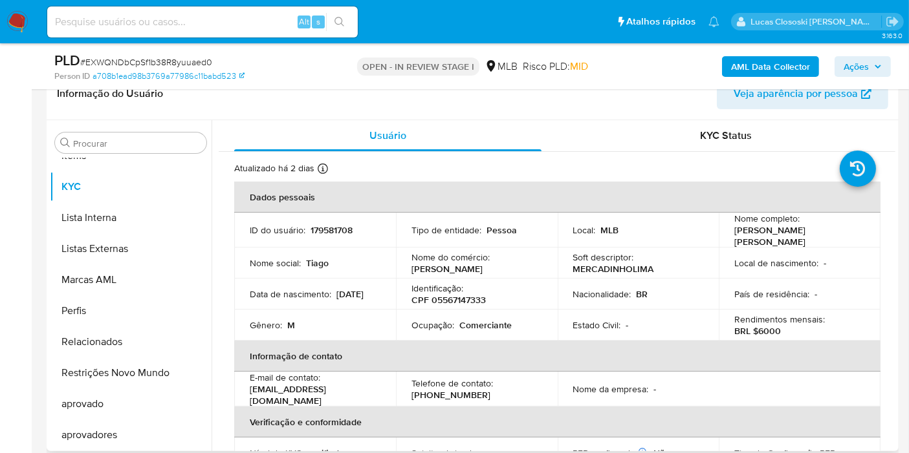
click at [472, 296] on p "CPF 05567147333" at bounding box center [448, 300] width 74 height 12
copy p "05567147333"
click at [761, 64] on b "AML Data Collector" at bounding box center [770, 66] width 79 height 21
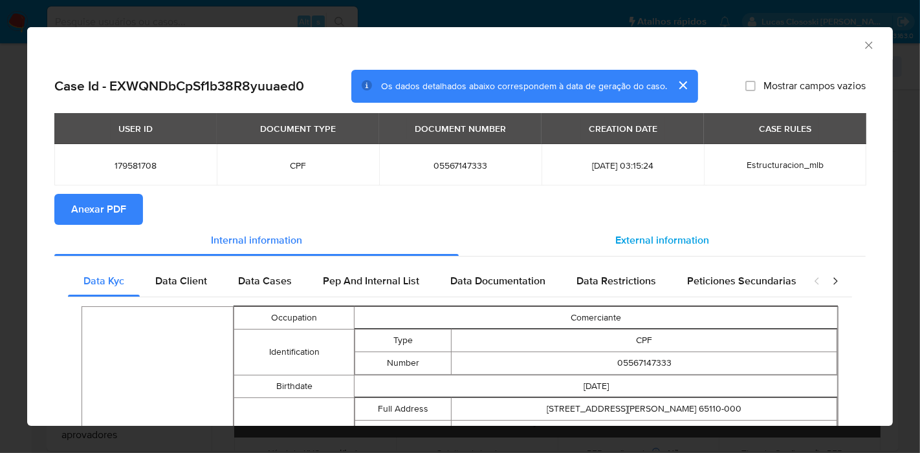
click at [615, 244] on span "External information" at bounding box center [662, 240] width 94 height 15
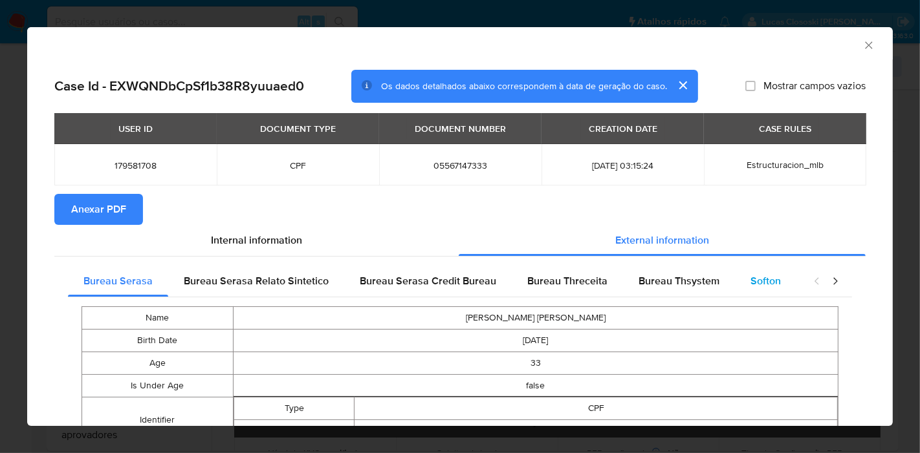
click at [752, 283] on span "Softon" at bounding box center [765, 281] width 30 height 15
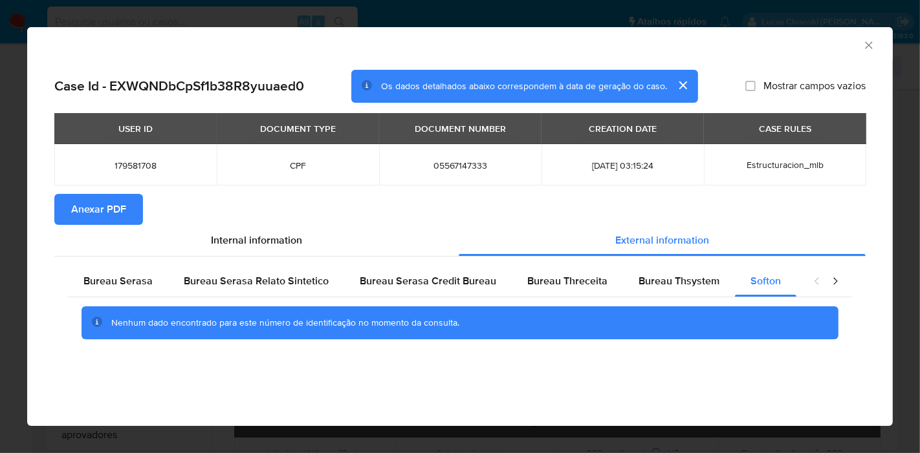
click at [109, 210] on span "Anexar PDF" at bounding box center [98, 209] width 55 height 28
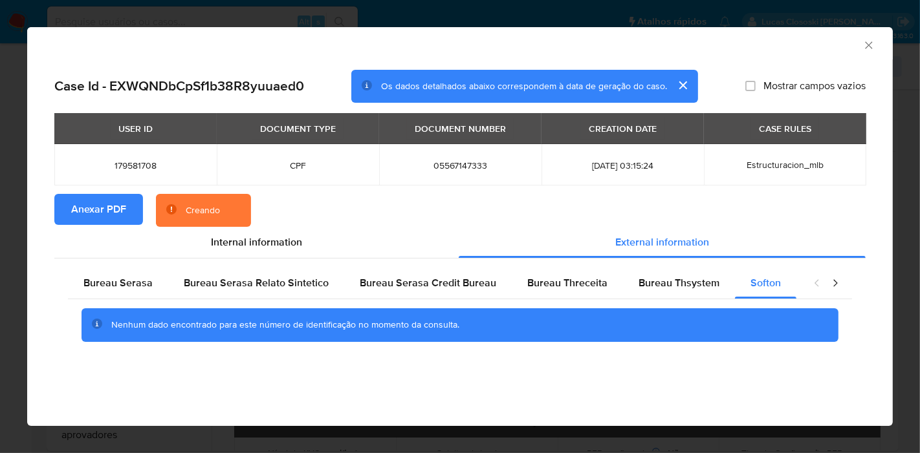
click at [876, 41] on div "AML Data Collector" at bounding box center [459, 43] width 865 height 32
drag, startPoint x: 871, startPoint y: 44, endPoint x: 822, endPoint y: 83, distance: 63.0
click at [871, 44] on icon "Fechar a janela" at bounding box center [868, 45] width 13 height 13
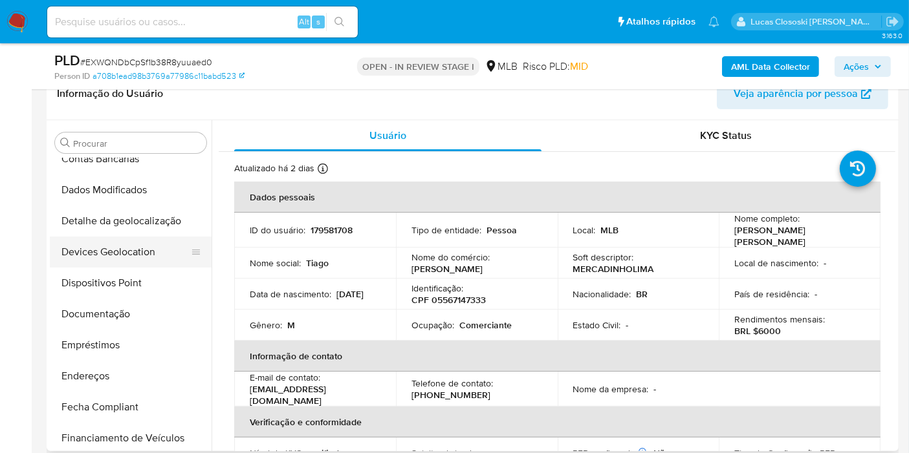
scroll to position [126, 0]
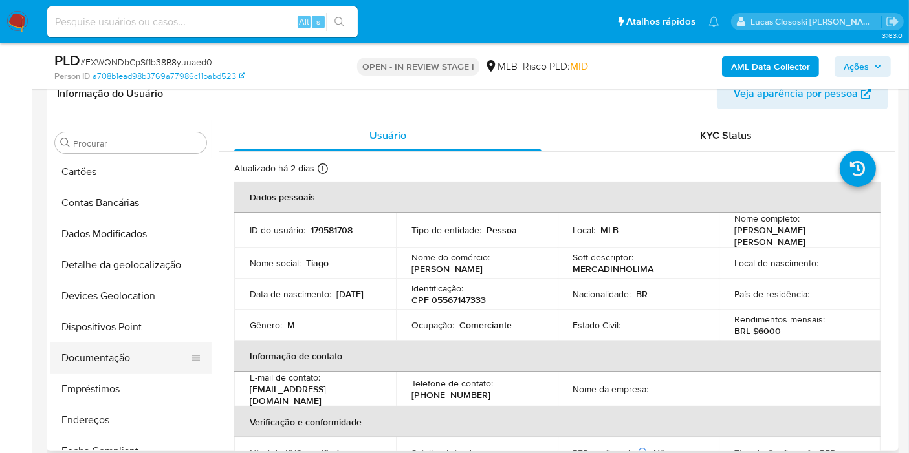
click at [118, 346] on button "Documentação" at bounding box center [125, 358] width 151 height 31
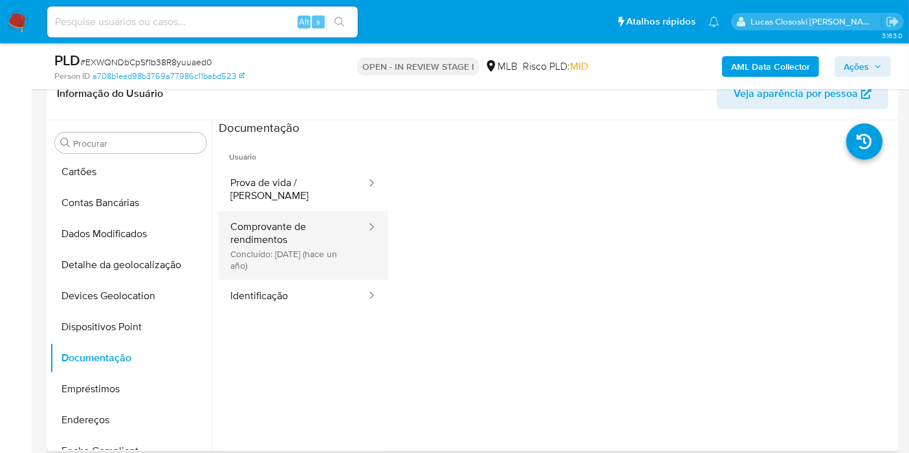
click at [264, 215] on button "Comprovante de rendimentos Concluído: 05/11/2024 (hace un año)" at bounding box center [293, 246] width 149 height 69
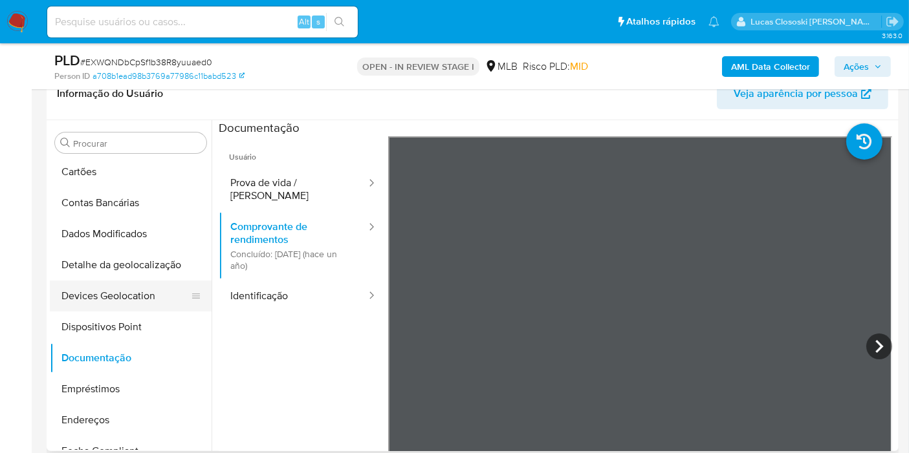
click at [142, 287] on button "Devices Geolocation" at bounding box center [125, 296] width 151 height 31
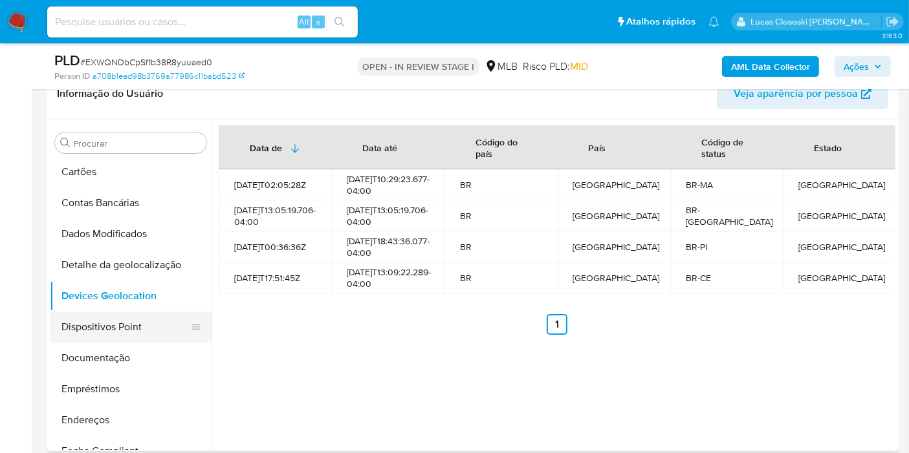
click at [99, 329] on button "Dispositivos Point" at bounding box center [125, 327] width 151 height 31
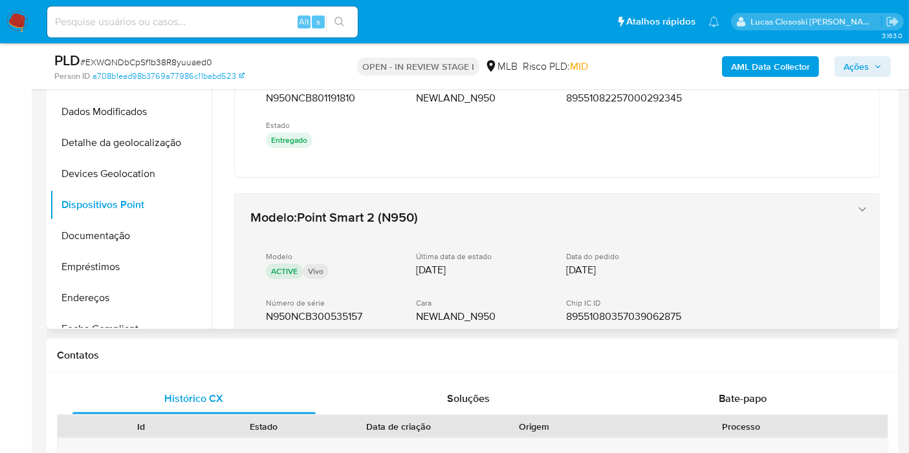
scroll to position [287, 0]
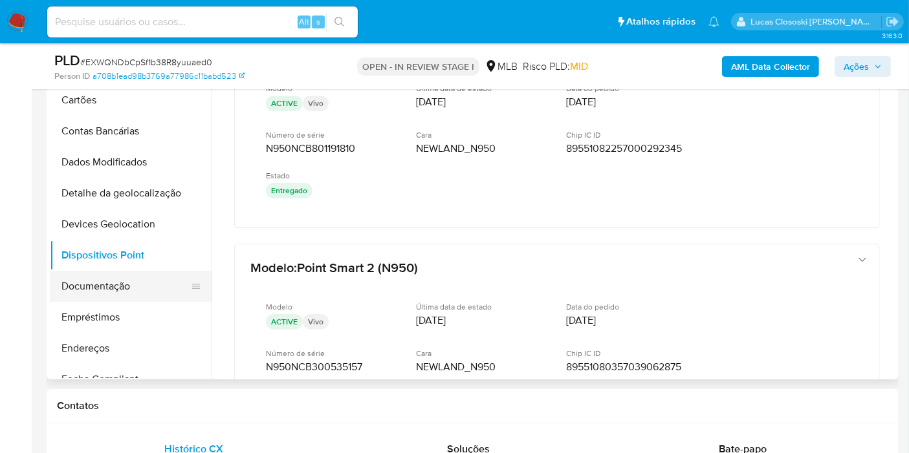
click at [88, 283] on button "Documentação" at bounding box center [125, 286] width 151 height 31
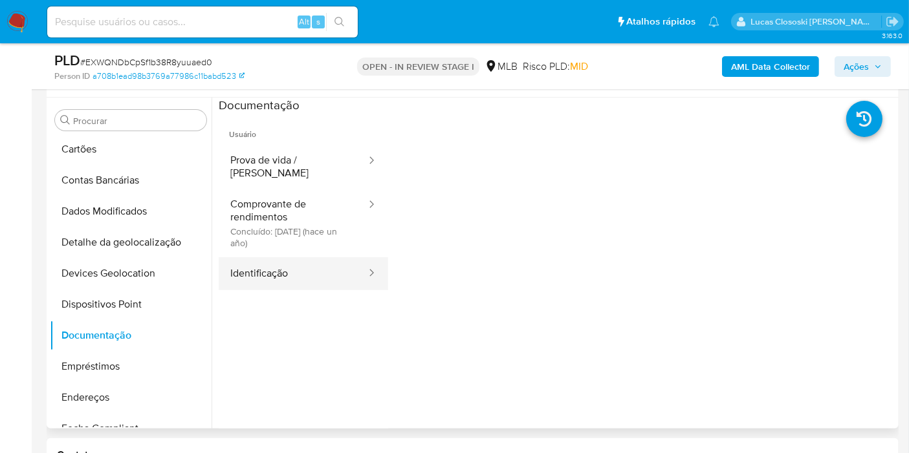
scroll to position [215, 0]
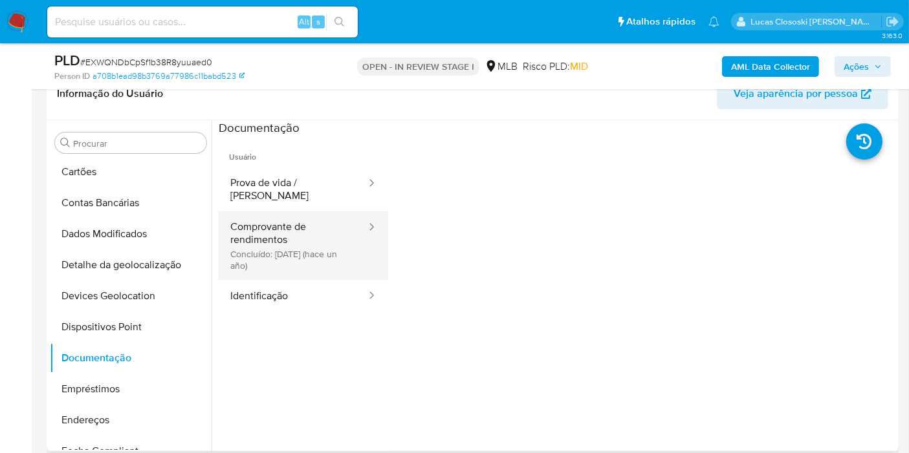
click at [272, 242] on button "Comprovante de rendimentos Concluído: 05/11/2024 (hace un año)" at bounding box center [293, 246] width 149 height 69
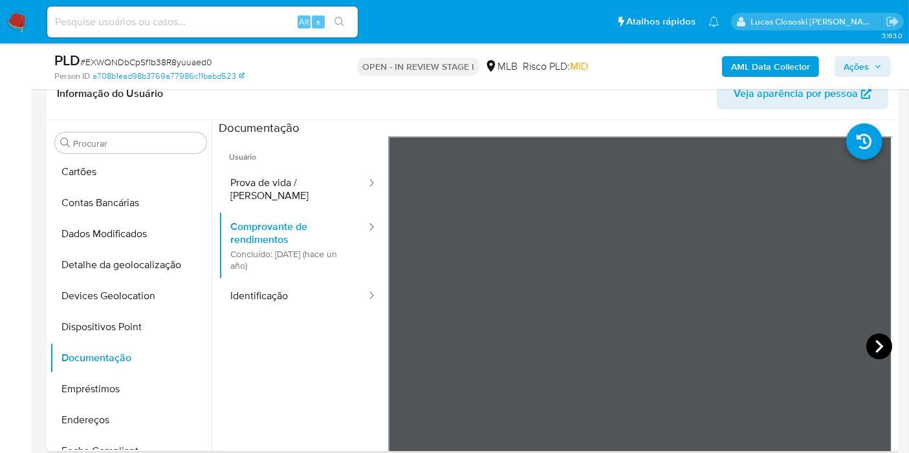
click at [875, 336] on icon at bounding box center [879, 347] width 26 height 26
click at [410, 342] on icon at bounding box center [404, 347] width 26 height 26
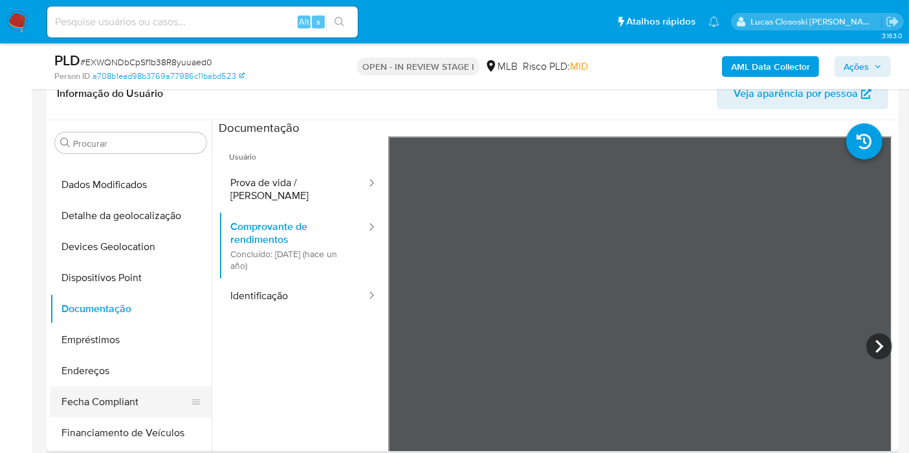
scroll to position [198, 0]
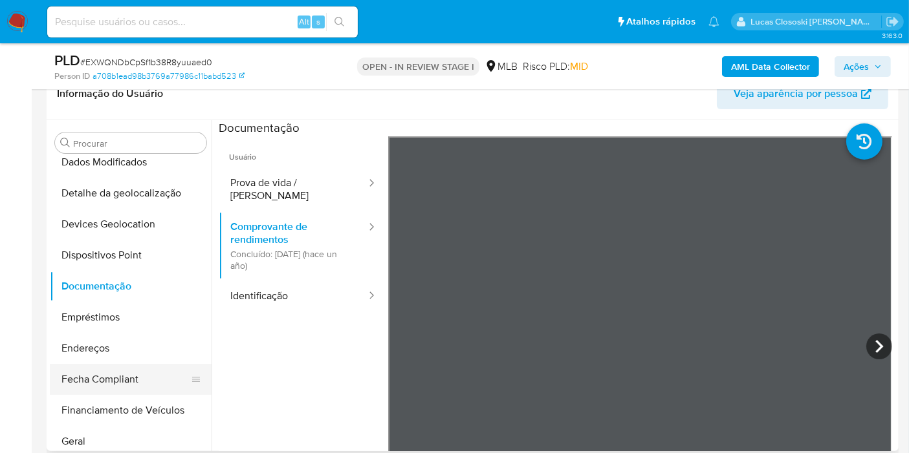
click at [84, 365] on button "Fecha Compliant" at bounding box center [125, 379] width 151 height 31
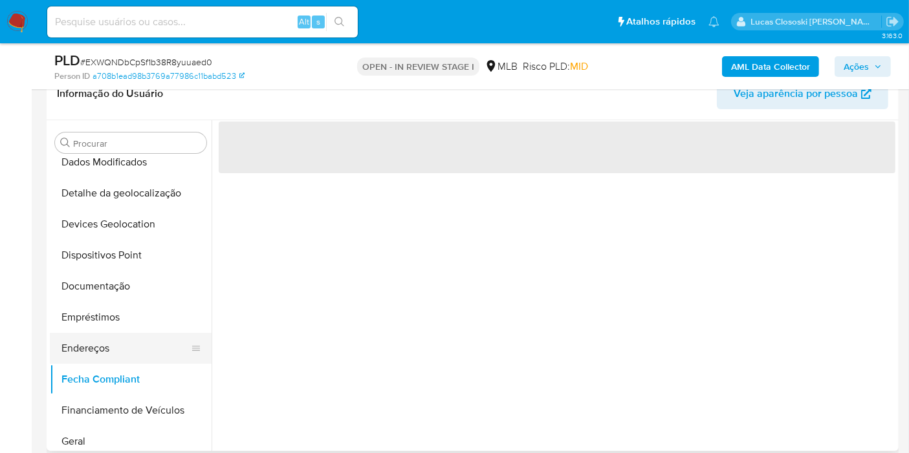
click at [83, 352] on button "Endereços" at bounding box center [125, 348] width 151 height 31
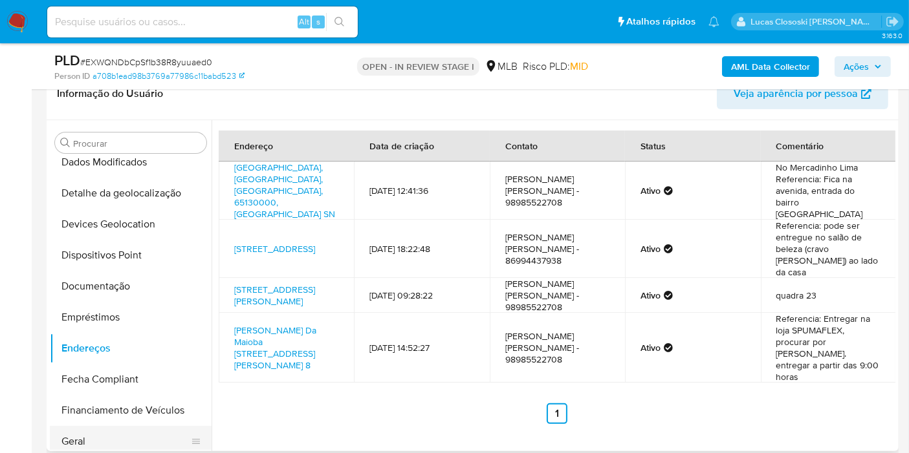
click at [82, 430] on button "Geral" at bounding box center [125, 441] width 151 height 31
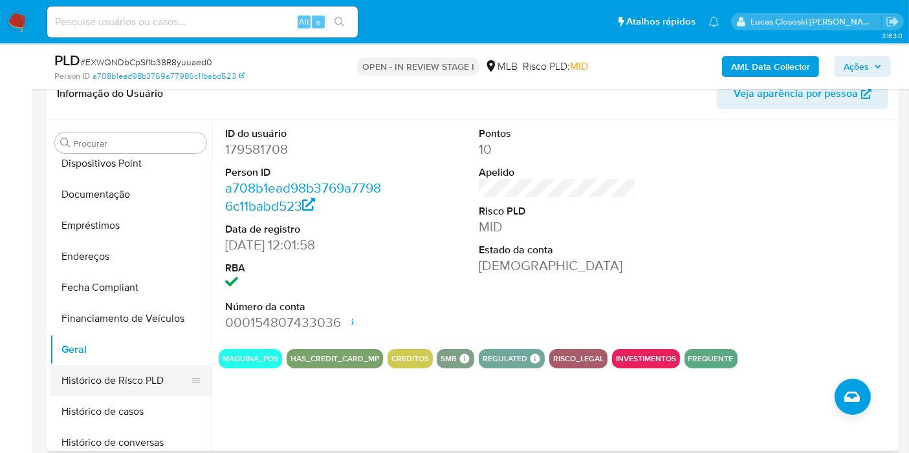
scroll to position [342, 0]
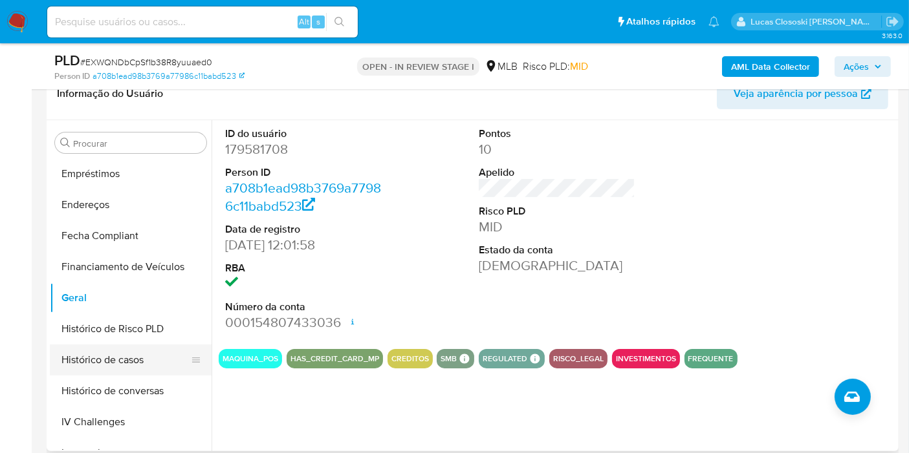
click at [116, 361] on button "Histórico de casos" at bounding box center [125, 360] width 151 height 31
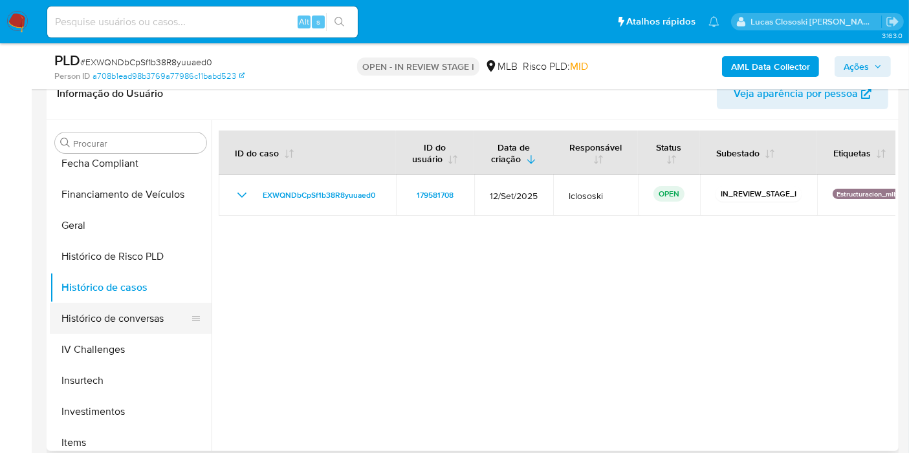
scroll to position [486, 0]
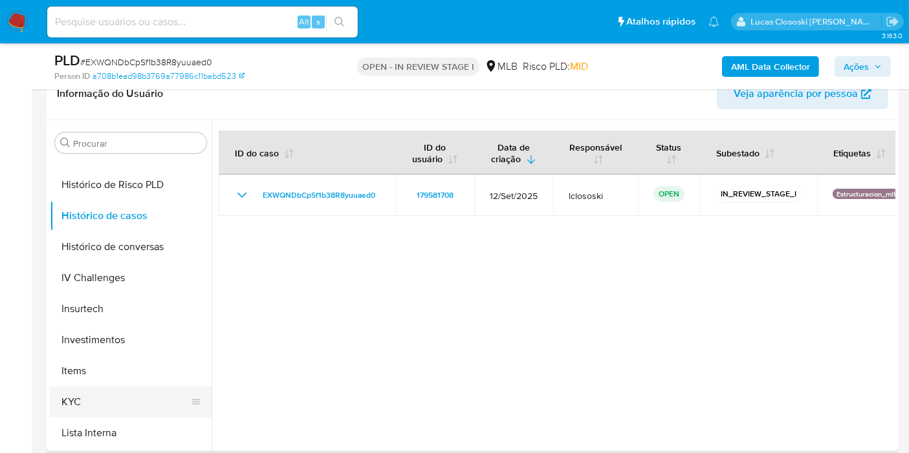
click at [105, 409] on button "KYC" at bounding box center [125, 402] width 151 height 31
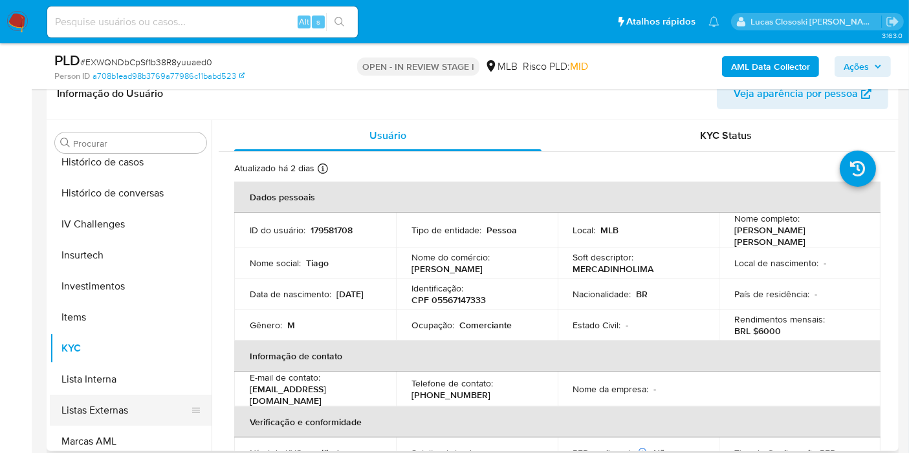
scroll to position [629, 0]
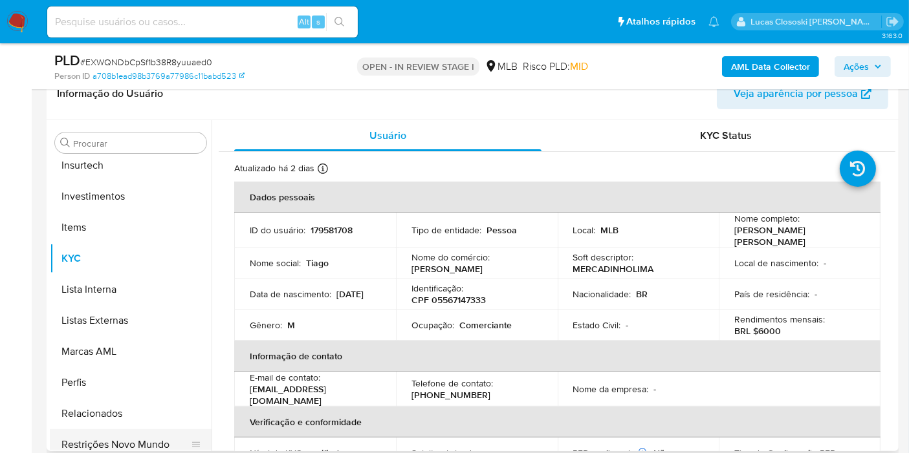
click at [126, 430] on button "Restrições Novo Mundo" at bounding box center [125, 445] width 151 height 31
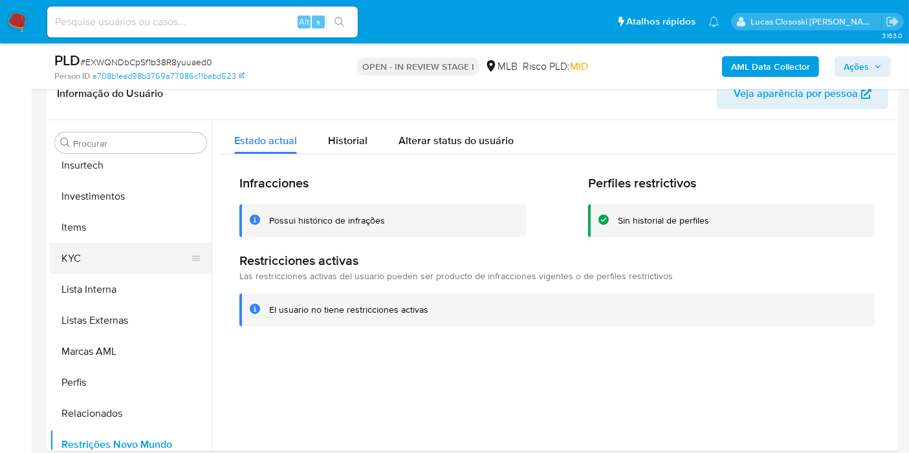
click at [67, 243] on button "KYC" at bounding box center [125, 258] width 151 height 31
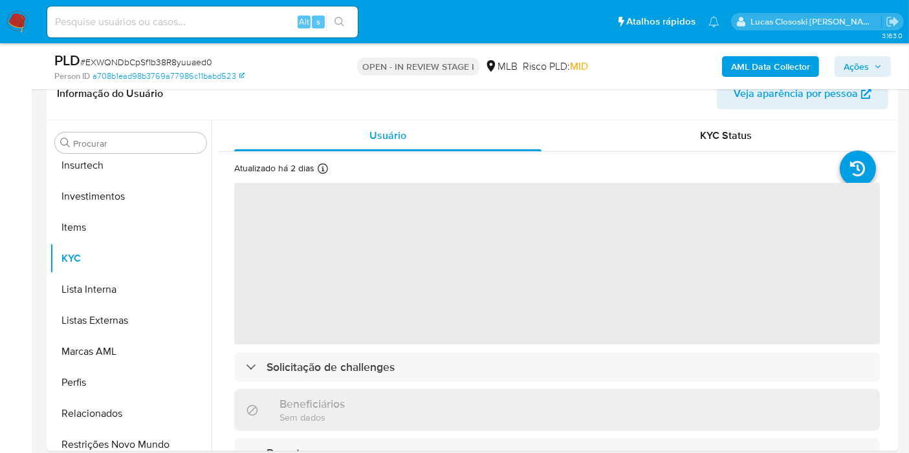
click at [156, 62] on span "# EXWQNDbCpSf1b38R8yuuaed0" at bounding box center [146, 62] width 132 height 13
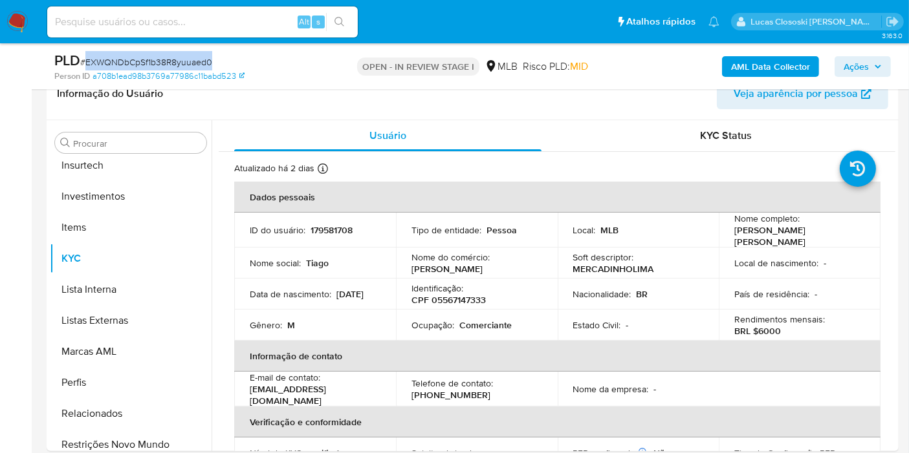
copy span "EXWQNDbCpSf1b38R8yuuaed0"
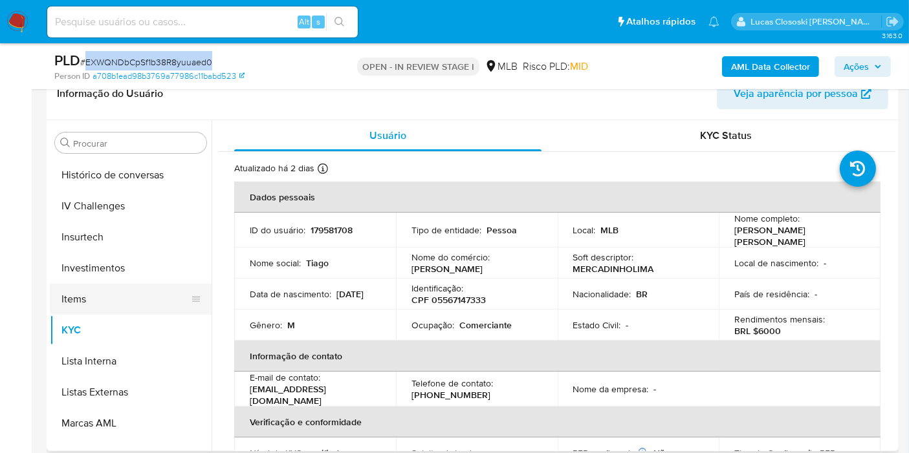
scroll to position [486, 0]
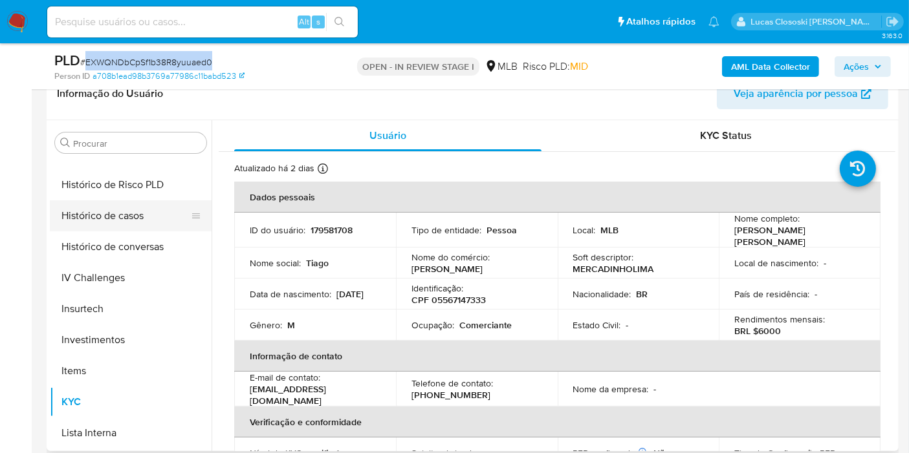
click at [107, 210] on button "Histórico de casos" at bounding box center [125, 216] width 151 height 31
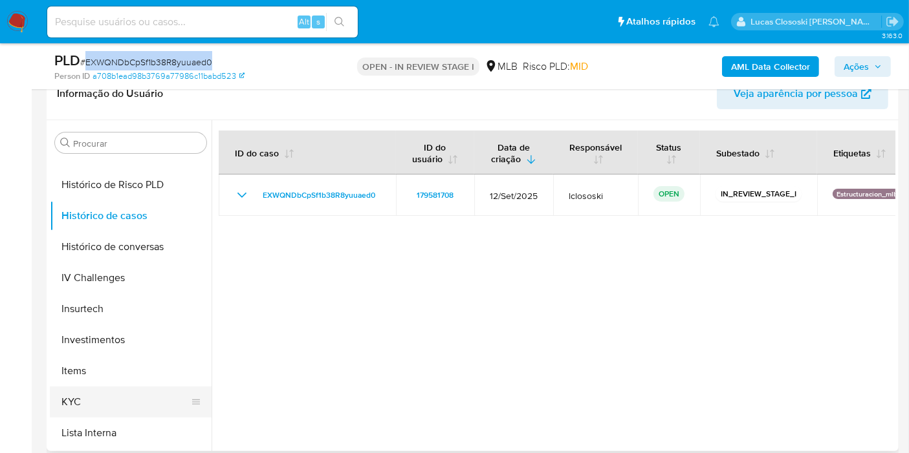
click at [90, 397] on button "KYC" at bounding box center [125, 402] width 151 height 31
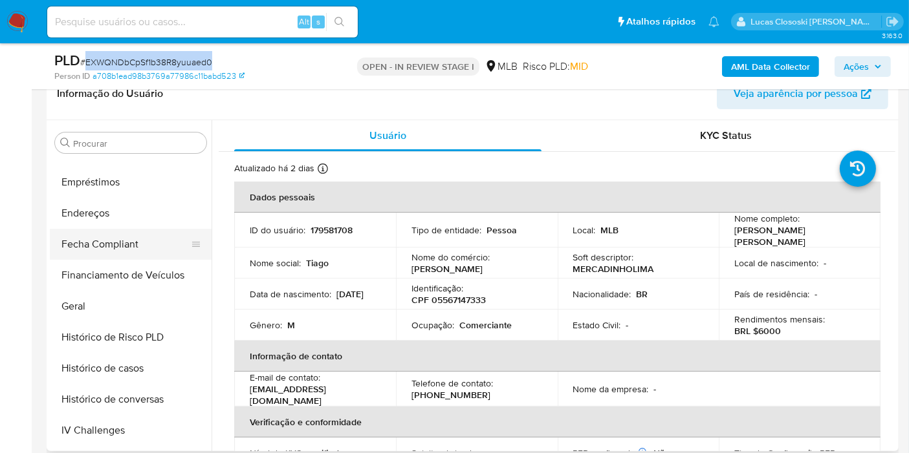
scroll to position [270, 0]
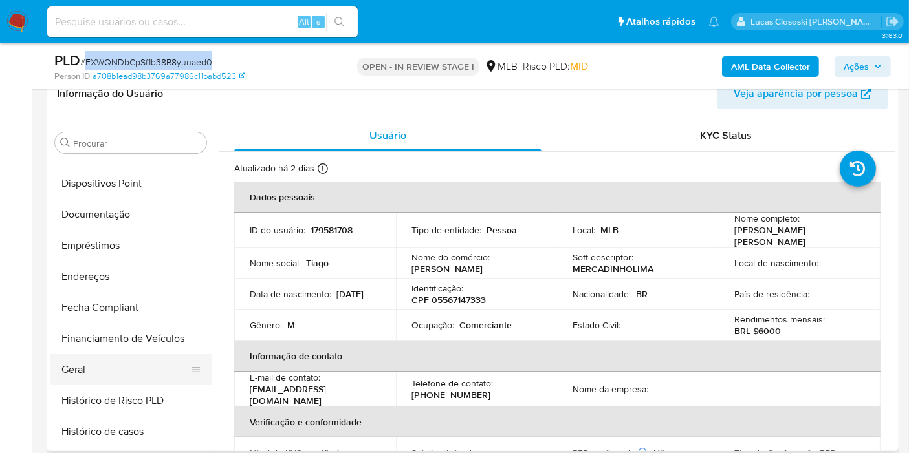
click at [113, 371] on button "Geral" at bounding box center [125, 369] width 151 height 31
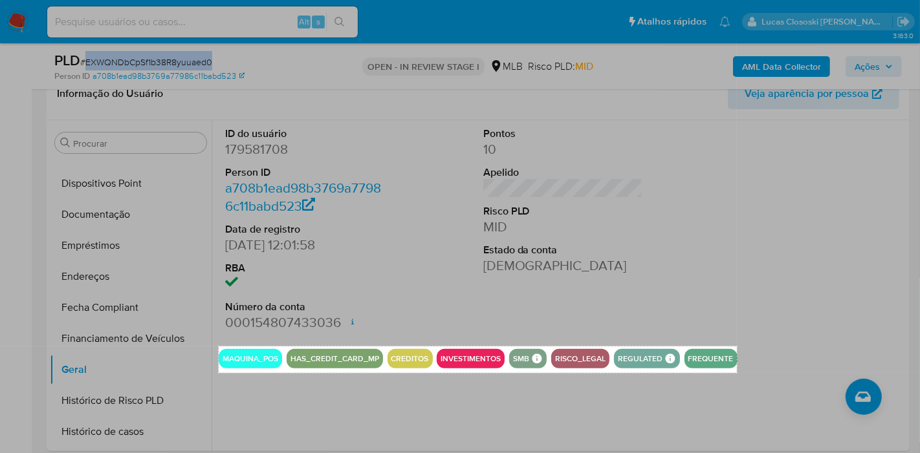
drag, startPoint x: 219, startPoint y: 346, endPoint x: 737, endPoint y: 373, distance: 518.8
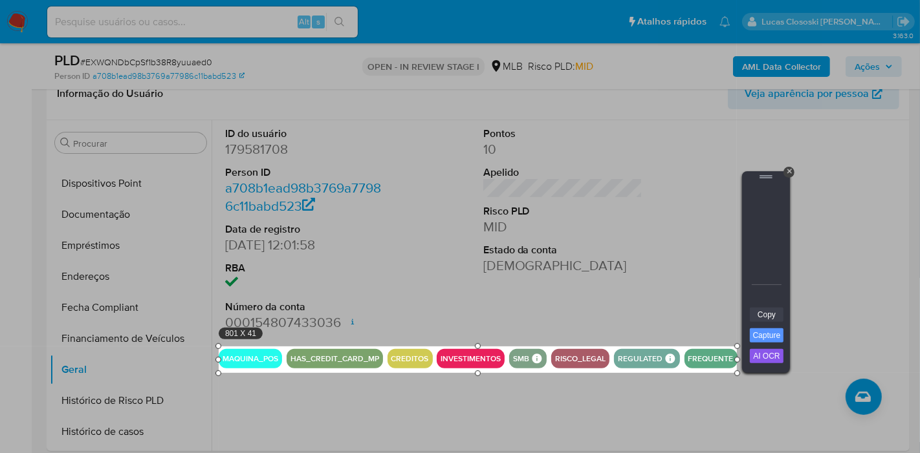
click at [753, 308] on link "Copy" at bounding box center [767, 315] width 34 height 14
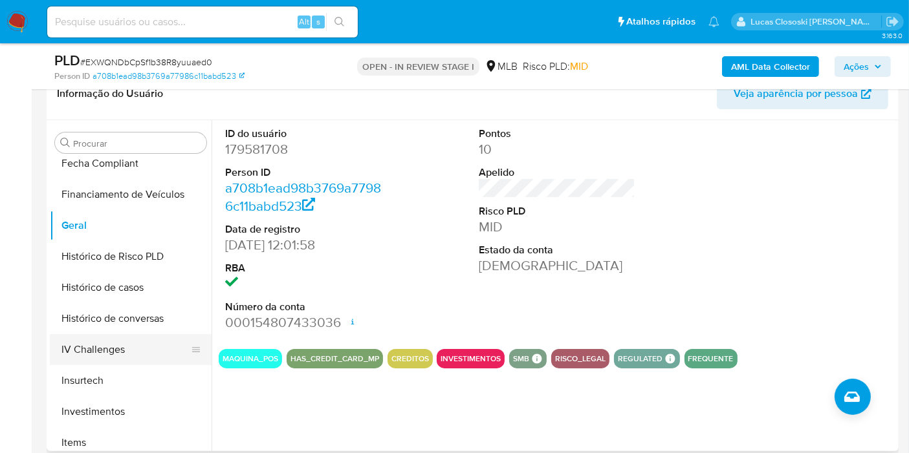
scroll to position [558, 0]
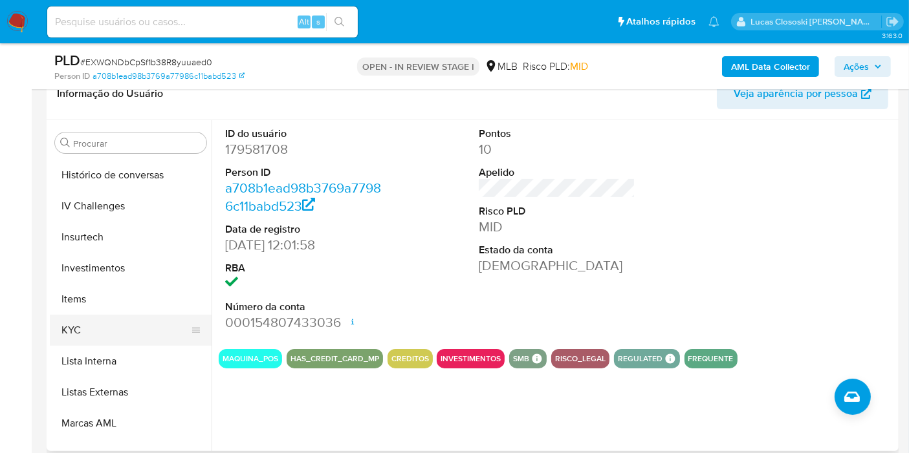
click at [76, 341] on button "KYC" at bounding box center [125, 330] width 151 height 31
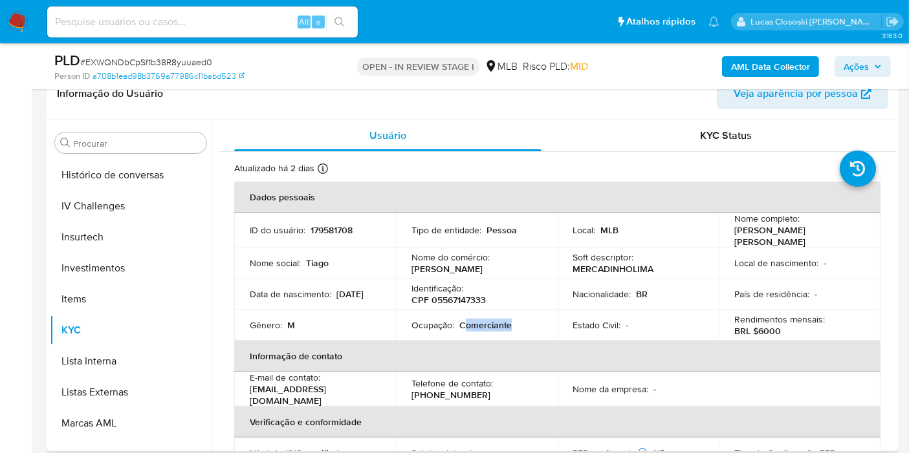
drag, startPoint x: 522, startPoint y: 323, endPoint x: 462, endPoint y: 321, distance: 60.2
click at [462, 321] on div "Ocupação : Comerciante" at bounding box center [476, 326] width 131 height 12
copy p "omerciante"
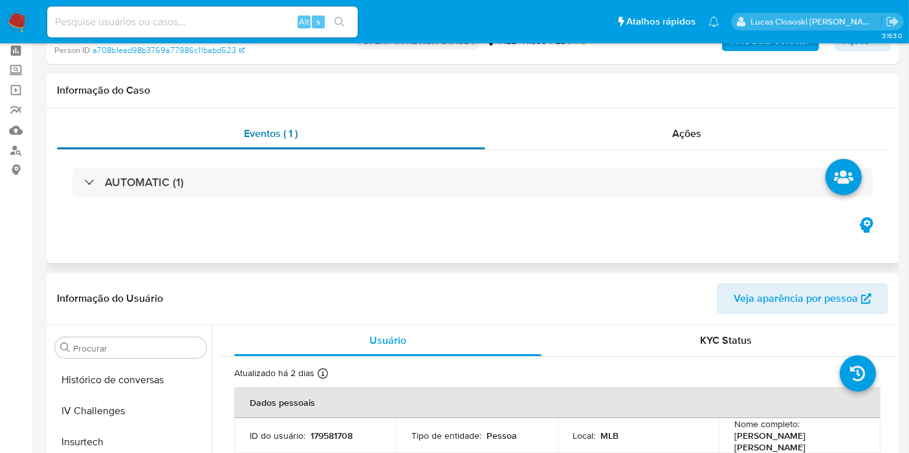
scroll to position [0, 0]
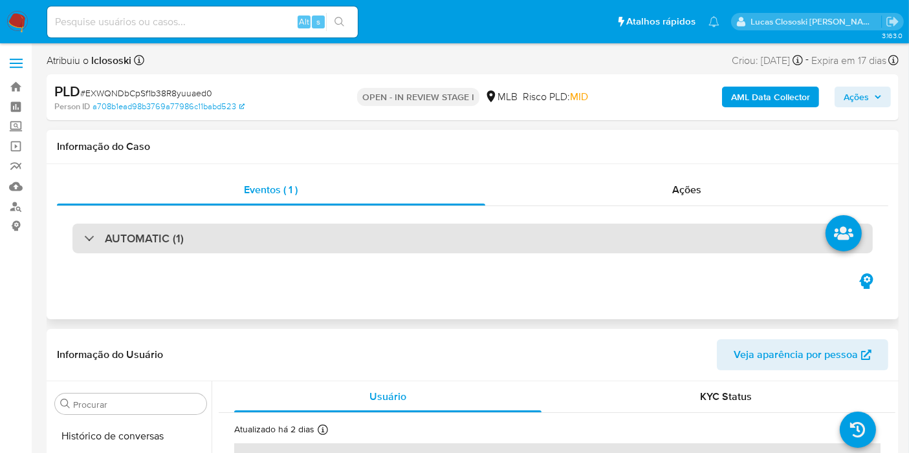
click at [235, 241] on div "AUTOMATIC (1)" at bounding box center [472, 239] width 800 height 30
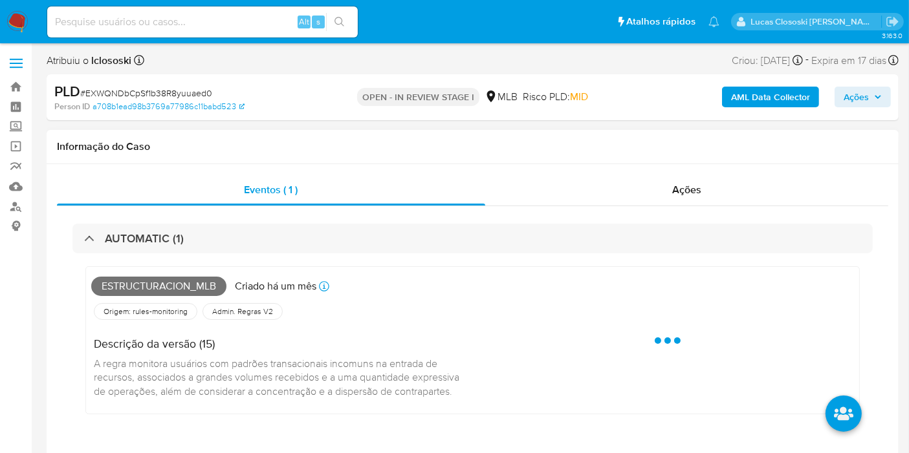
scroll to position [72, 0]
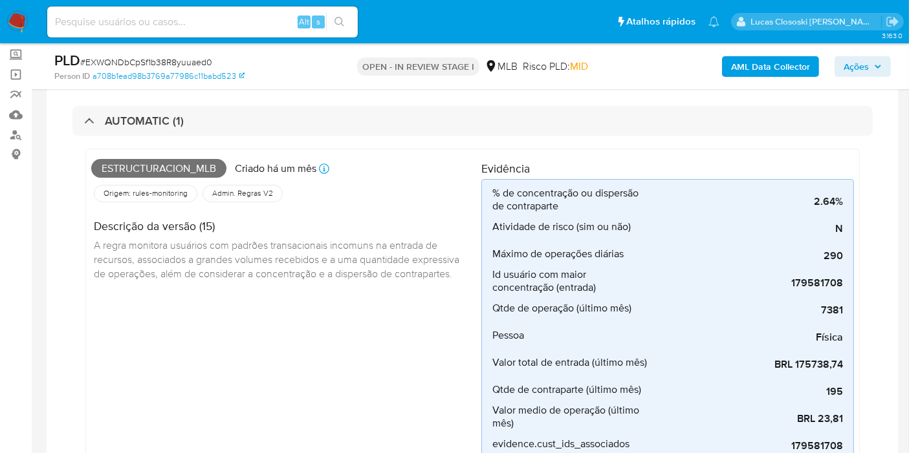
click at [867, 71] on span "Ações" at bounding box center [855, 66] width 25 height 21
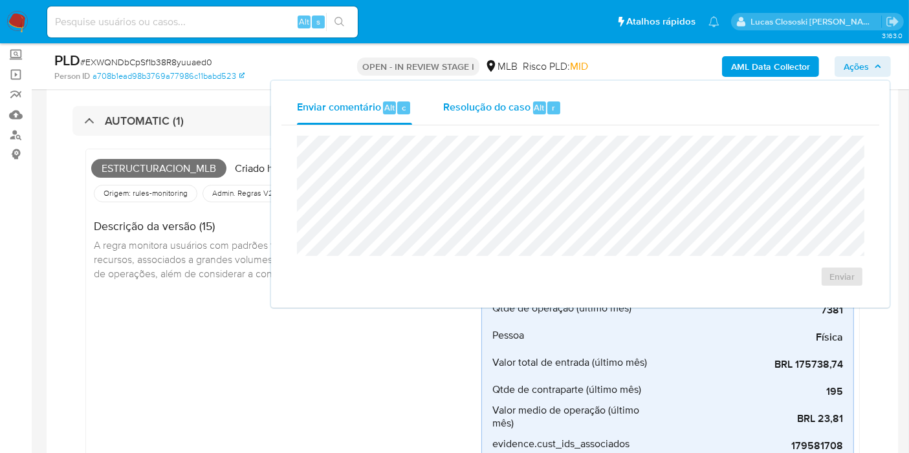
drag, startPoint x: 528, startPoint y: 108, endPoint x: 528, endPoint y: 119, distance: 11.0
click at [528, 109] on span "Resolução do caso" at bounding box center [486, 107] width 87 height 15
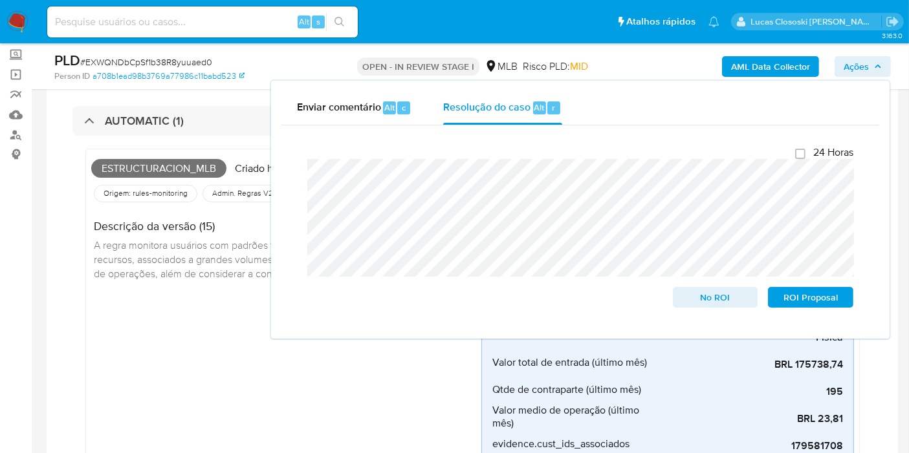
click at [864, 74] on span "Ações" at bounding box center [855, 66] width 25 height 21
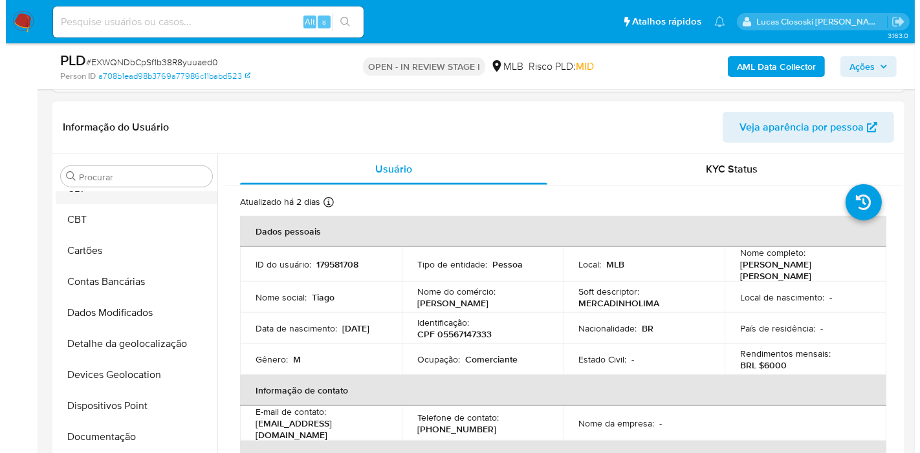
scroll to position [0, 0]
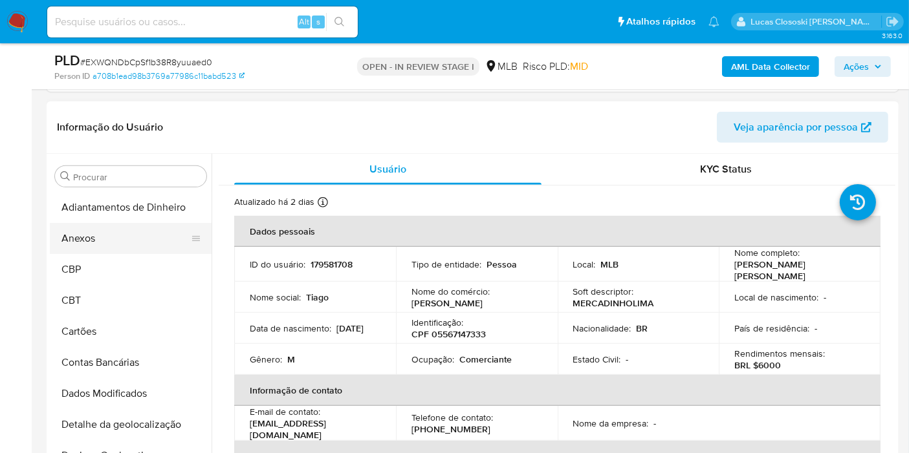
click at [85, 242] on button "Anexos" at bounding box center [125, 238] width 151 height 31
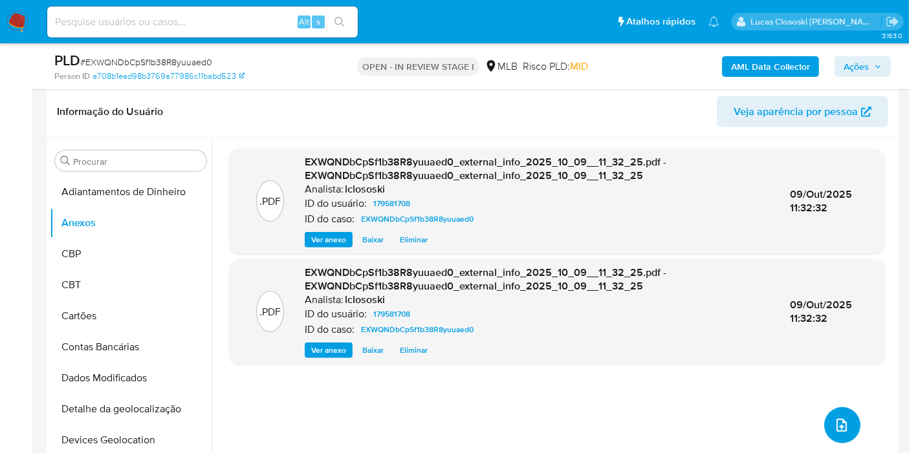
click at [851, 427] on button "upload-file" at bounding box center [842, 426] width 36 height 36
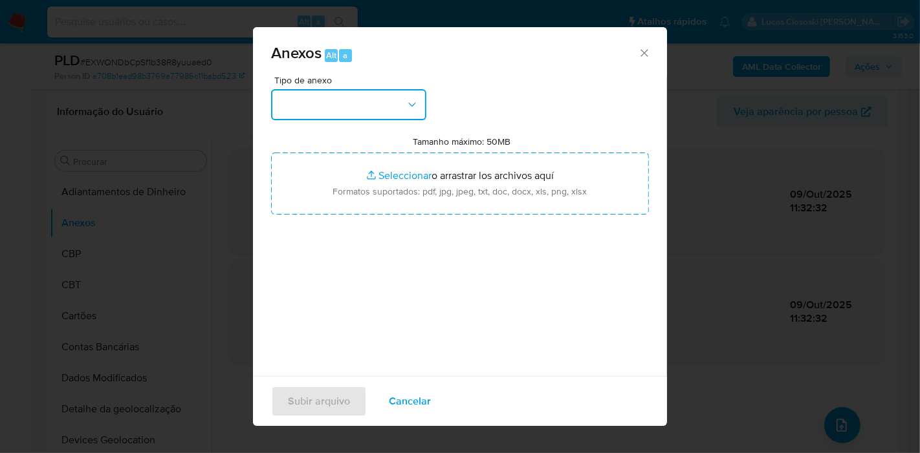
click at [372, 118] on button "button" at bounding box center [348, 104] width 155 height 31
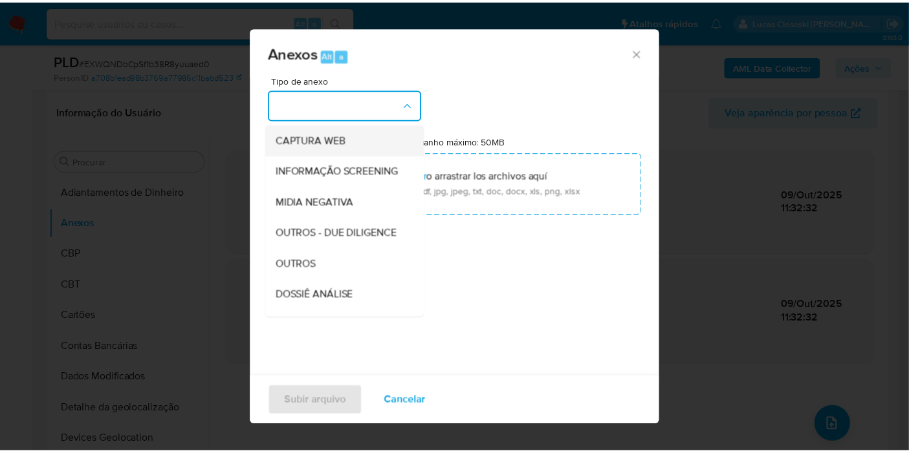
scroll to position [144, 0]
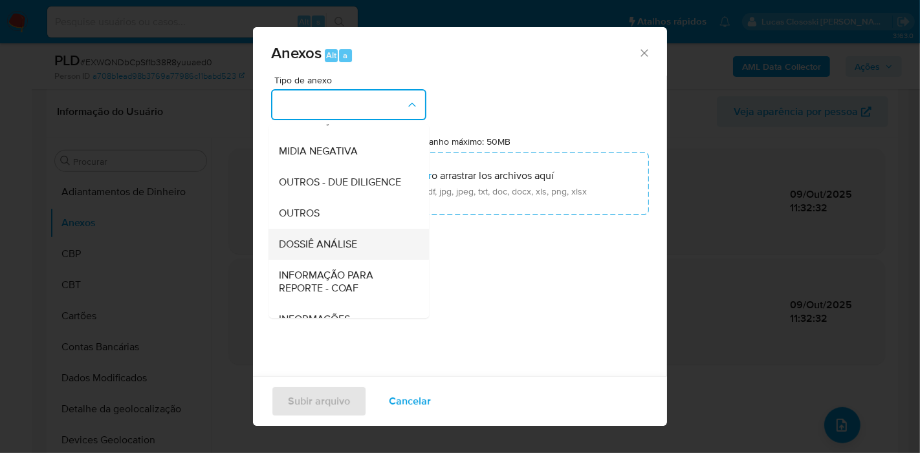
click at [336, 251] on span "DOSSIÊ ANÁLISE" at bounding box center [318, 244] width 78 height 13
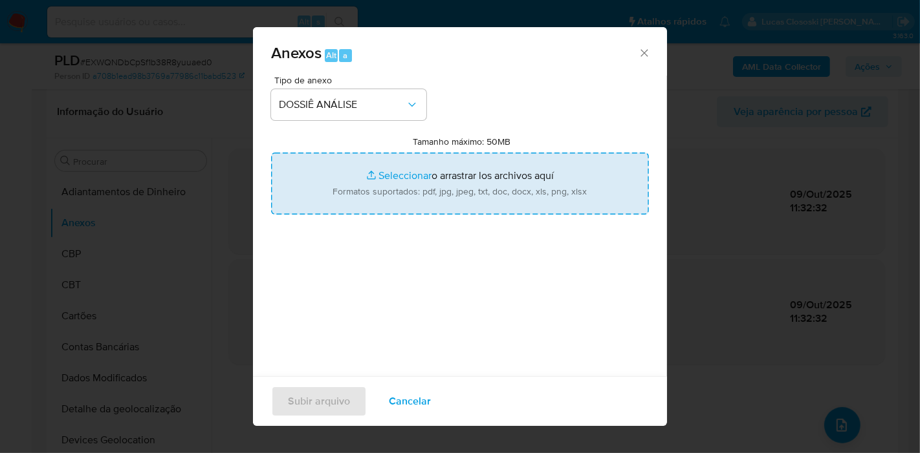
click at [356, 209] on input "Tamanho máximo: 50MB Seleccionar archivos" at bounding box center [460, 184] width 378 height 62
type input "C:\fakepath\SAR - XXXX - CPF 05567147333 - TIAGO LIMA DA SILVA.pdf"
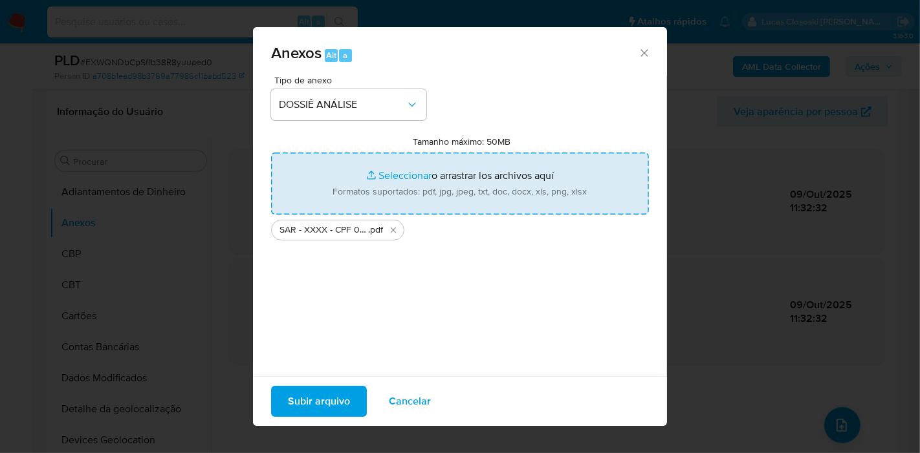
click at [342, 404] on span "Subir arquivo" at bounding box center [319, 401] width 62 height 28
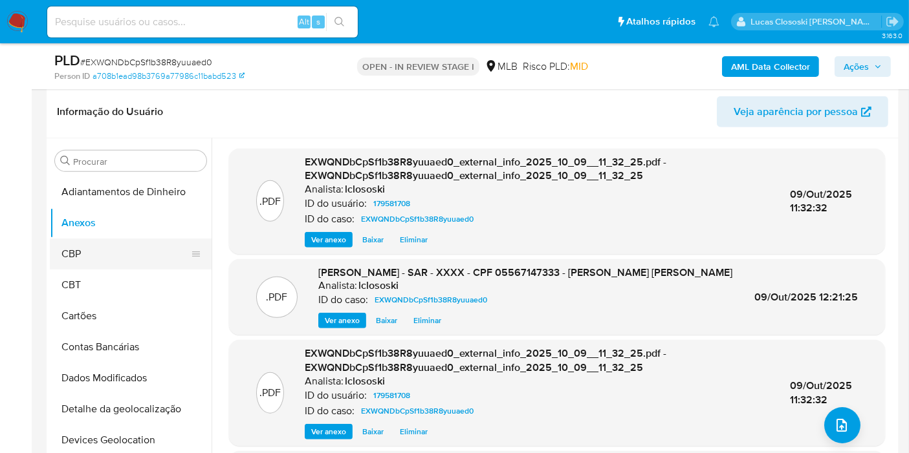
click at [68, 263] on button "CBP" at bounding box center [125, 254] width 151 height 31
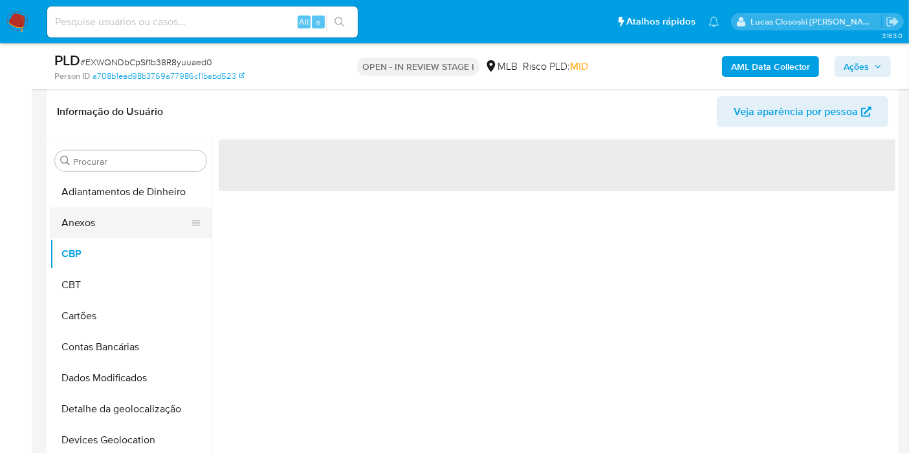
click at [96, 214] on button "Anexos" at bounding box center [125, 223] width 151 height 31
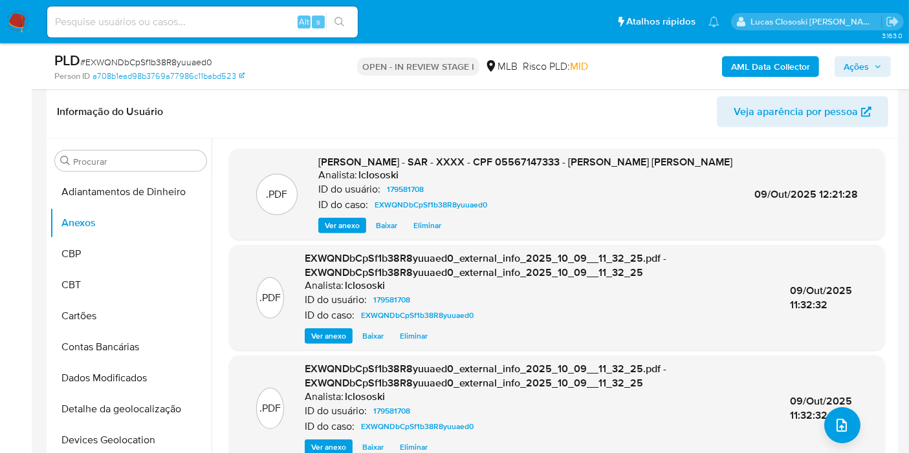
click at [875, 70] on icon "button" at bounding box center [878, 67] width 8 height 8
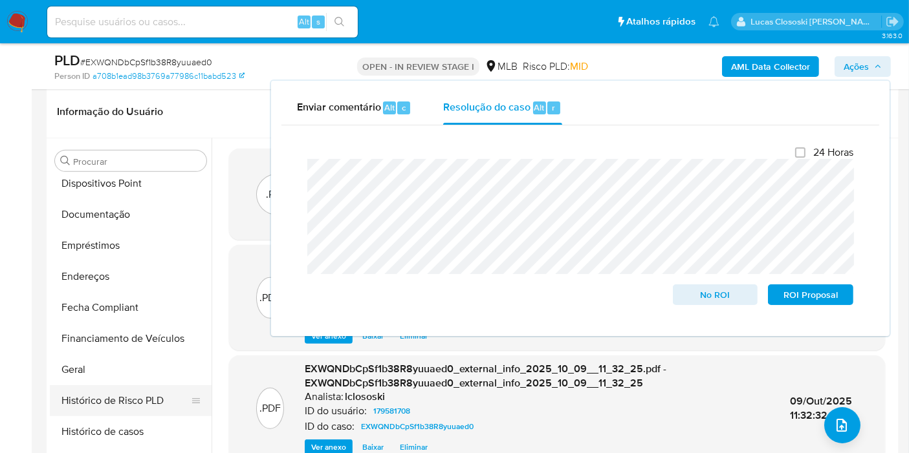
scroll to position [359, 0]
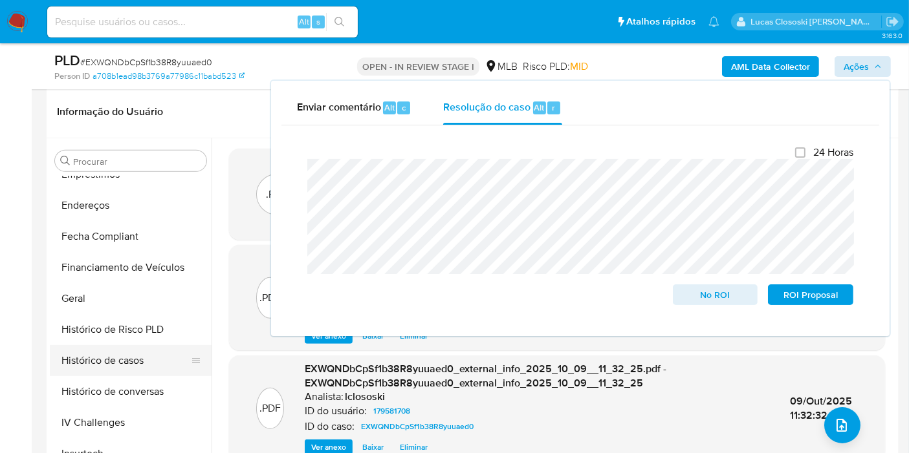
click at [117, 354] on button "Histórico de casos" at bounding box center [125, 360] width 151 height 31
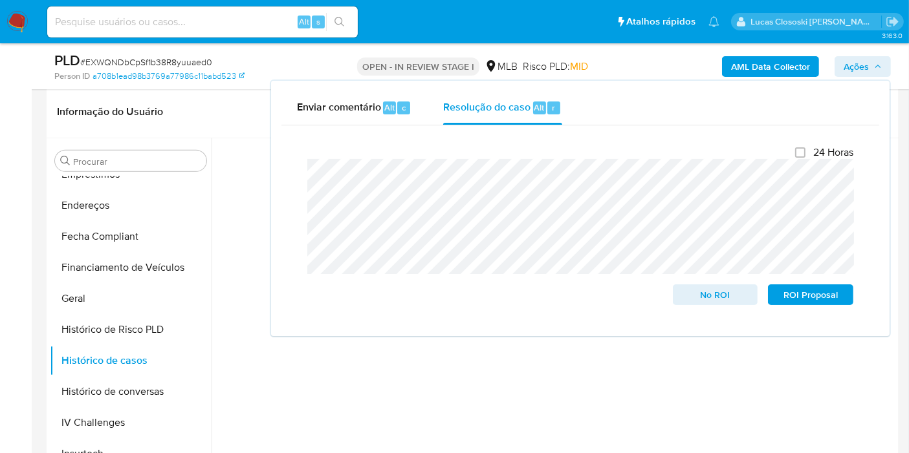
click at [858, 69] on span "Ações" at bounding box center [855, 66] width 25 height 21
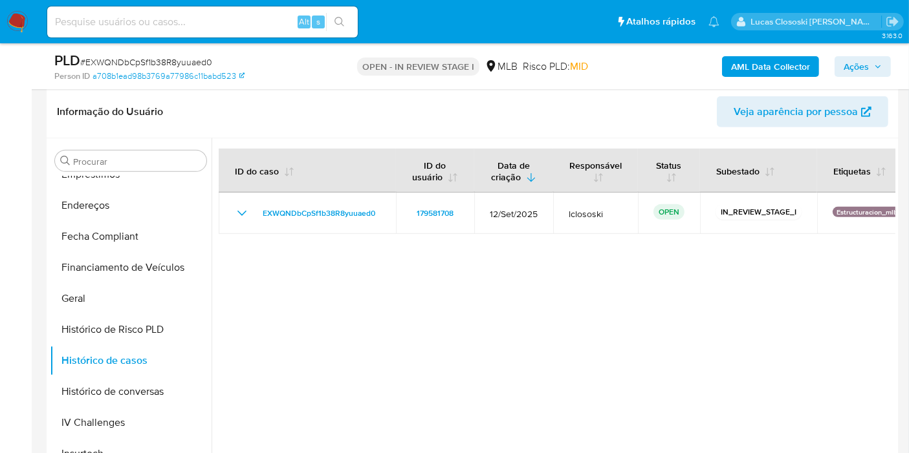
click at [858, 69] on span "Ações" at bounding box center [855, 66] width 25 height 21
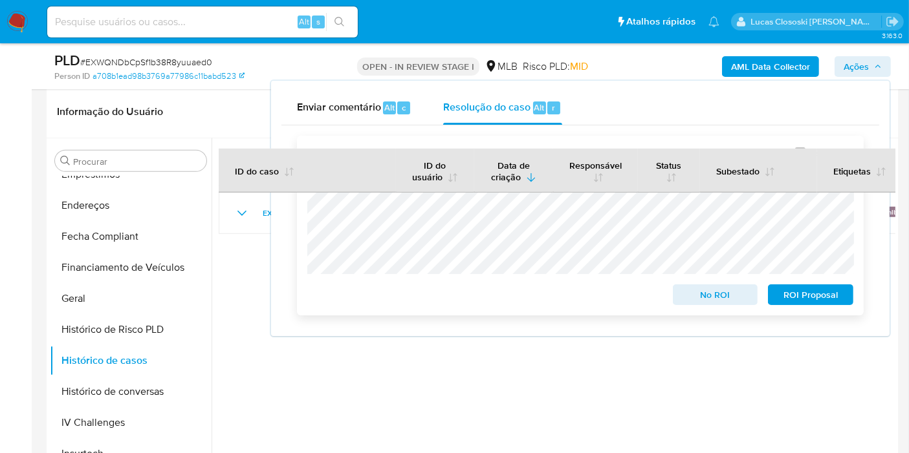
click at [809, 294] on span "ROI Proposal" at bounding box center [810, 295] width 67 height 18
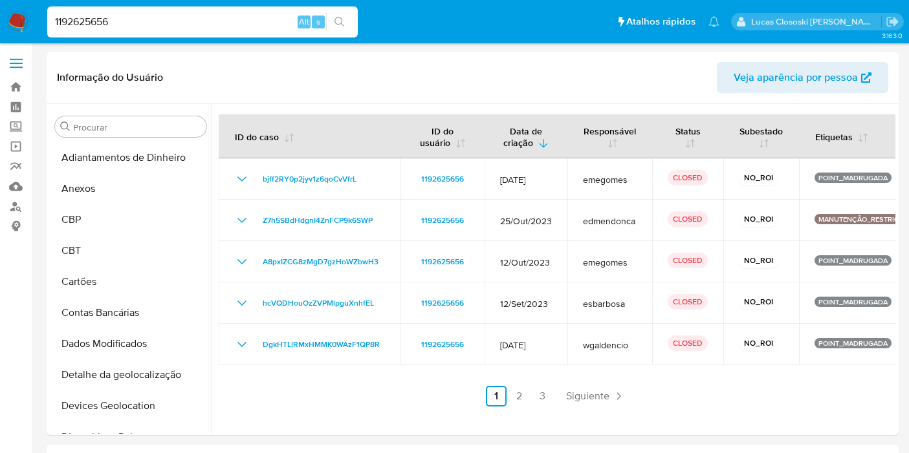
select select "10"
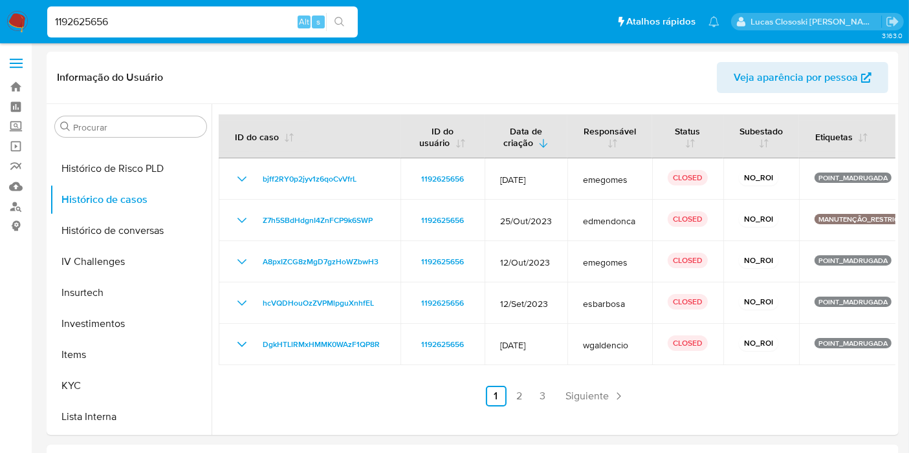
click at [90, 8] on div "1192625656 Alt s" at bounding box center [202, 21] width 310 height 31
click at [89, 19] on input "1192625656" at bounding box center [202, 22] width 310 height 17
click at [518, 395] on link "2" at bounding box center [519, 396] width 21 height 21
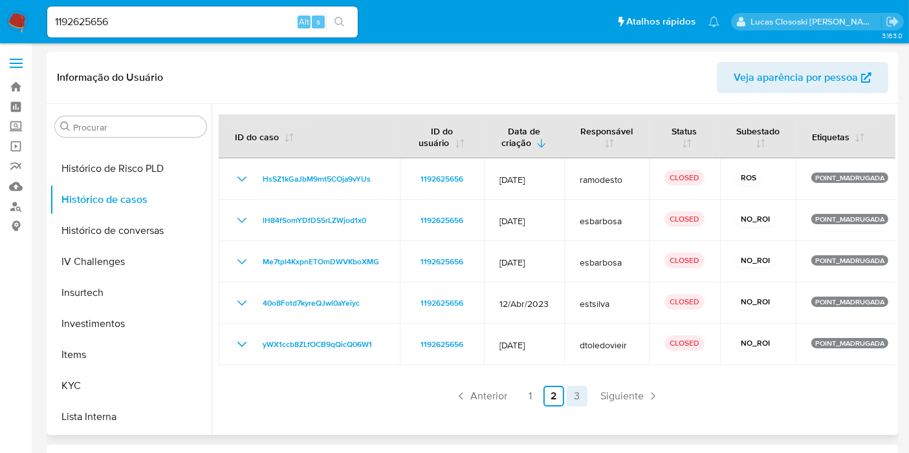
click at [578, 393] on link "3" at bounding box center [577, 396] width 21 height 21
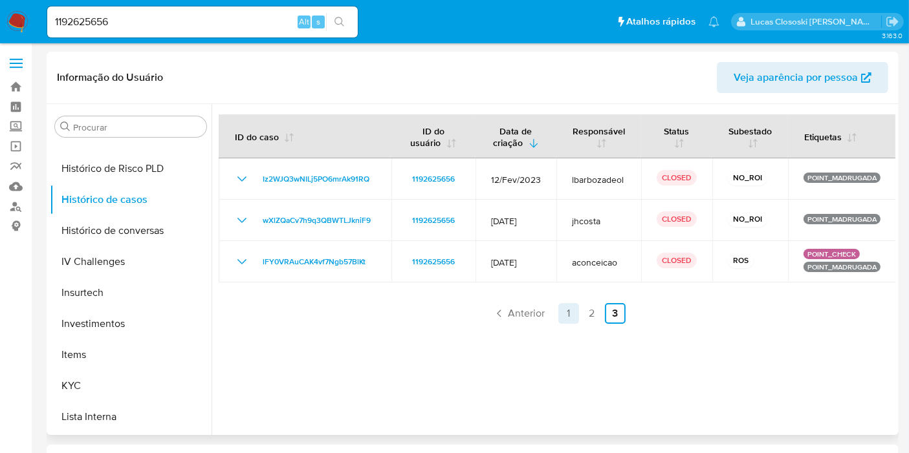
click at [566, 320] on link "1" at bounding box center [568, 313] width 21 height 21
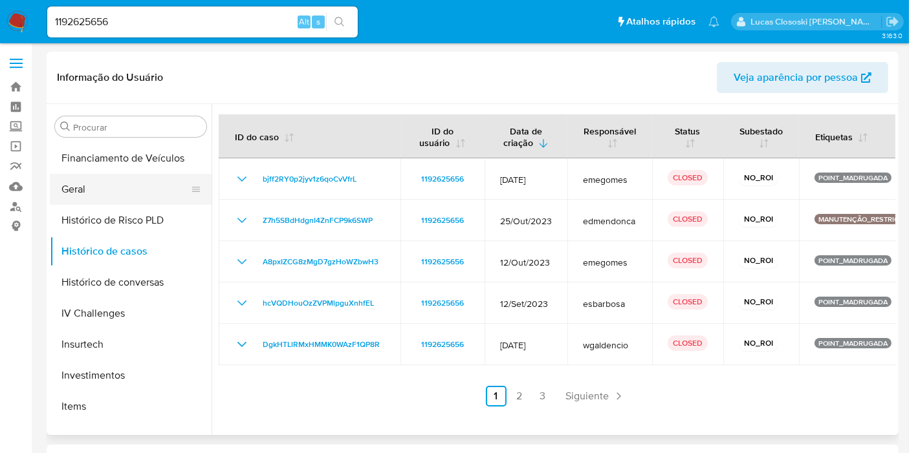
scroll to position [414, 0]
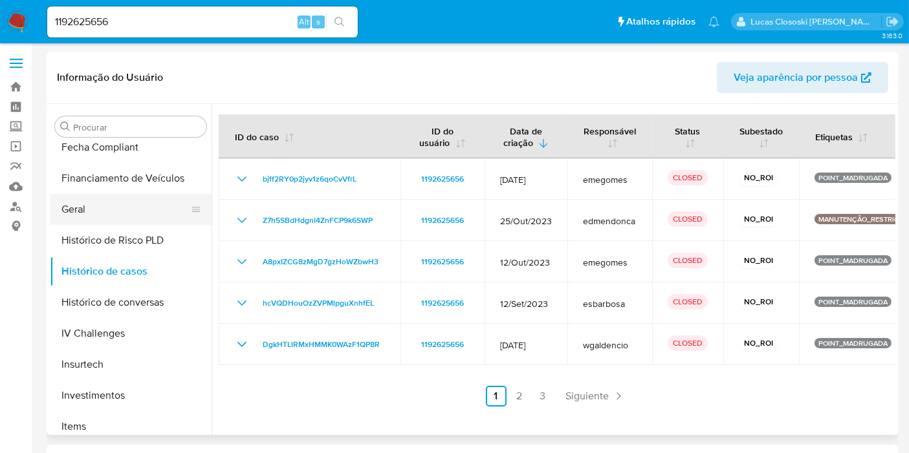
click at [94, 213] on button "Geral" at bounding box center [125, 209] width 151 height 31
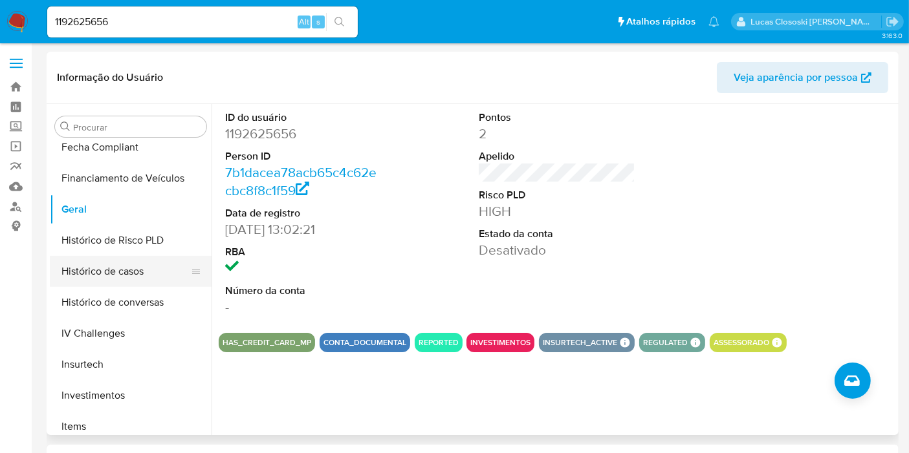
click at [123, 281] on button "Histórico de casos" at bounding box center [125, 271] width 151 height 31
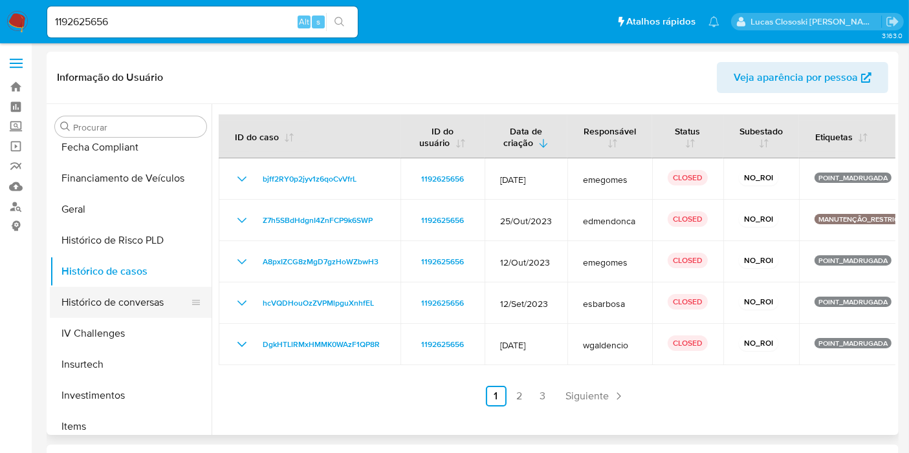
scroll to position [558, 0]
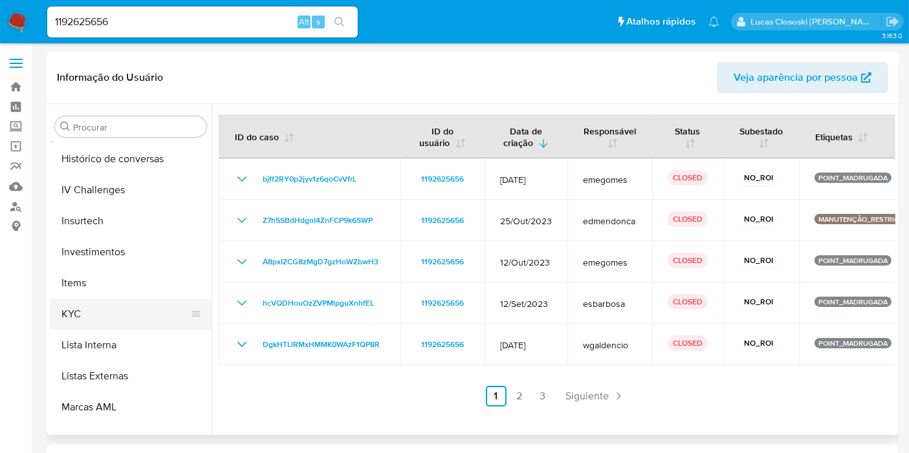
click at [105, 321] on button "KYC" at bounding box center [125, 314] width 151 height 31
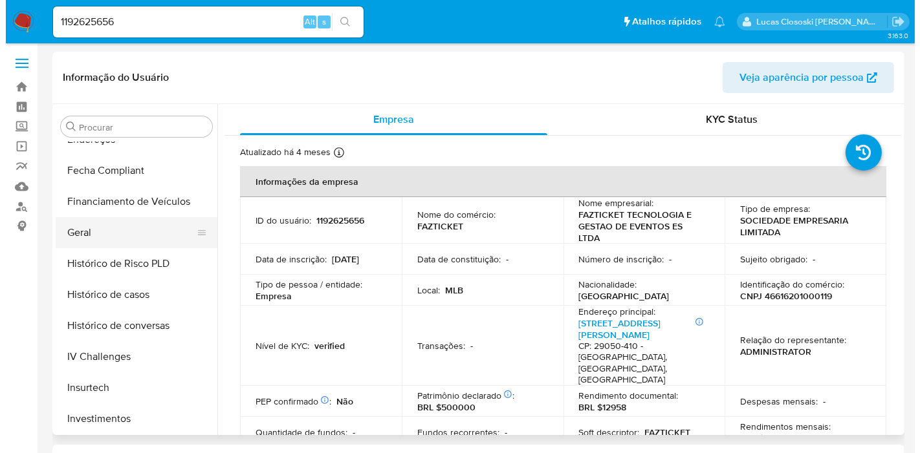
scroll to position [342, 0]
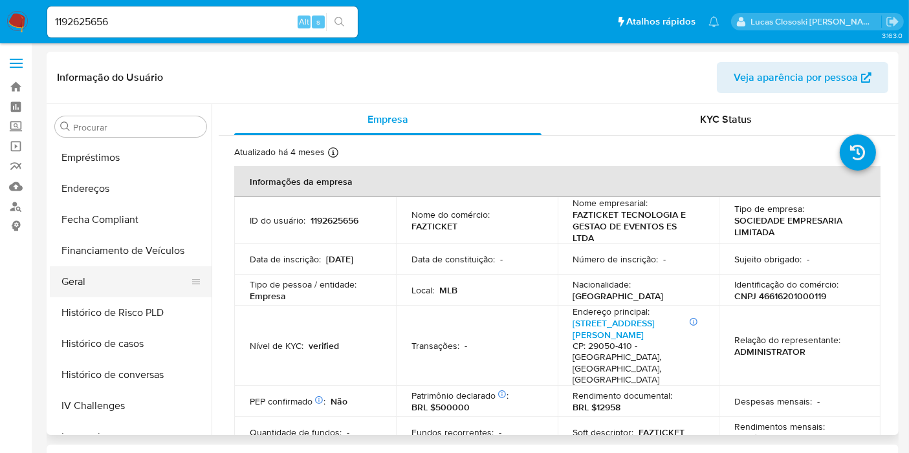
click at [79, 268] on button "Geral" at bounding box center [125, 281] width 151 height 31
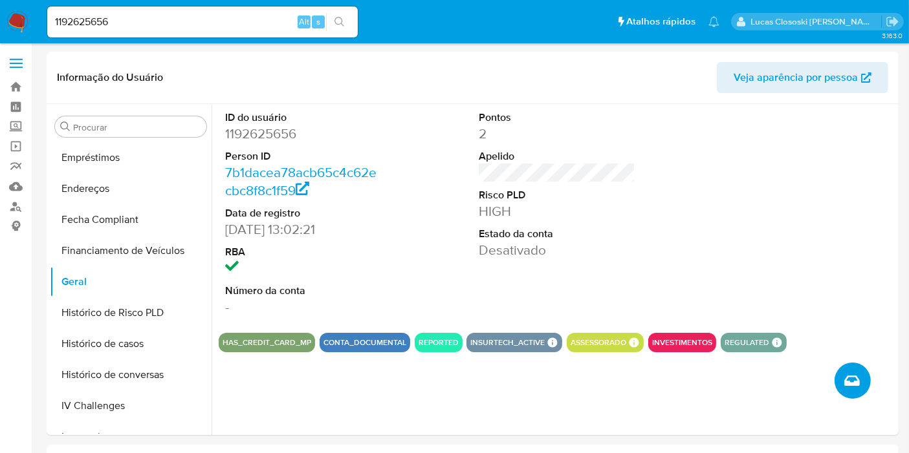
click at [861, 380] on button "Criar caso manual" at bounding box center [852, 381] width 36 height 36
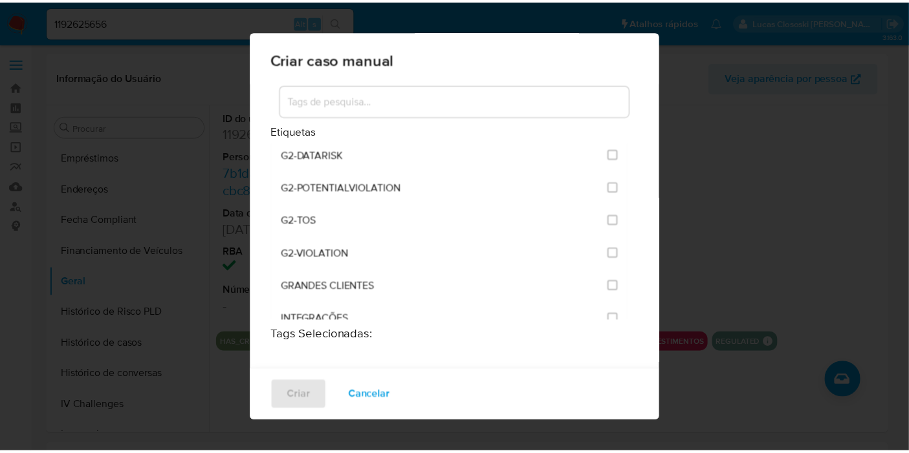
scroll to position [956, 0]
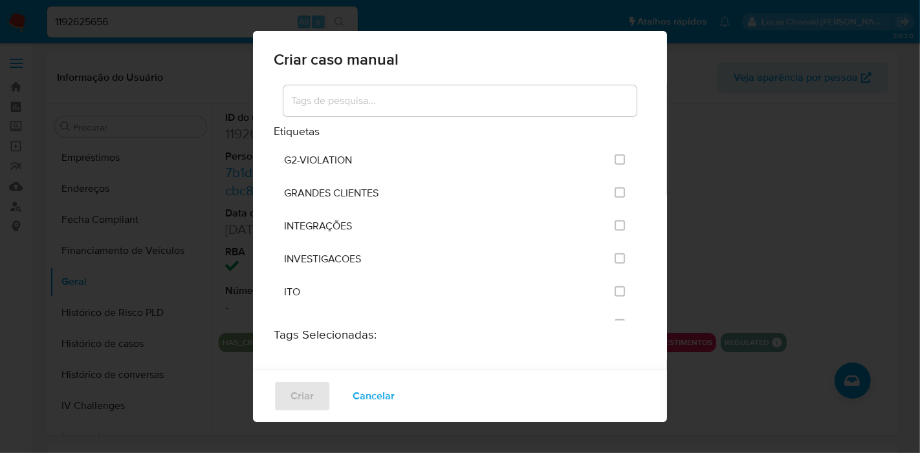
click at [773, 213] on div "Criar caso manual Etiquetas ACCOUNT_MONEY ACCOUNT_MONEY_MLB AML_CATEGORIAS_RIES…" at bounding box center [460, 226] width 920 height 453
click at [362, 395] on span "Cancelar" at bounding box center [374, 396] width 42 height 28
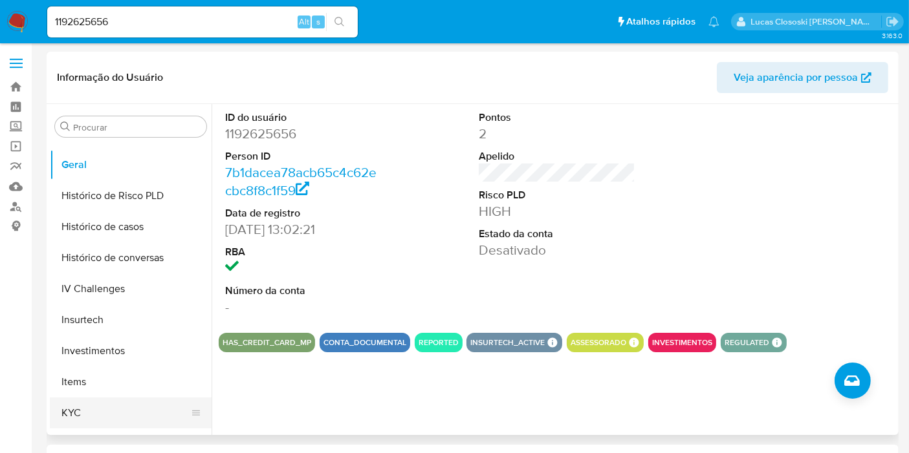
scroll to position [558, 0]
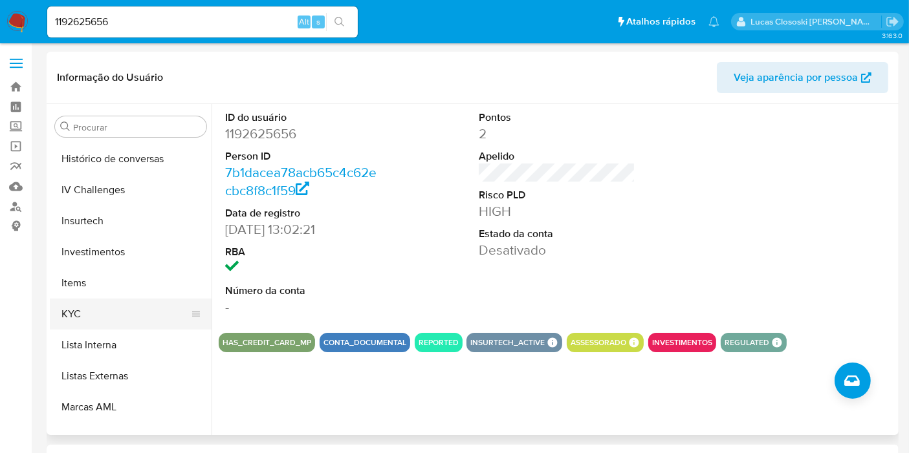
click at [109, 320] on button "KYC" at bounding box center [125, 314] width 151 height 31
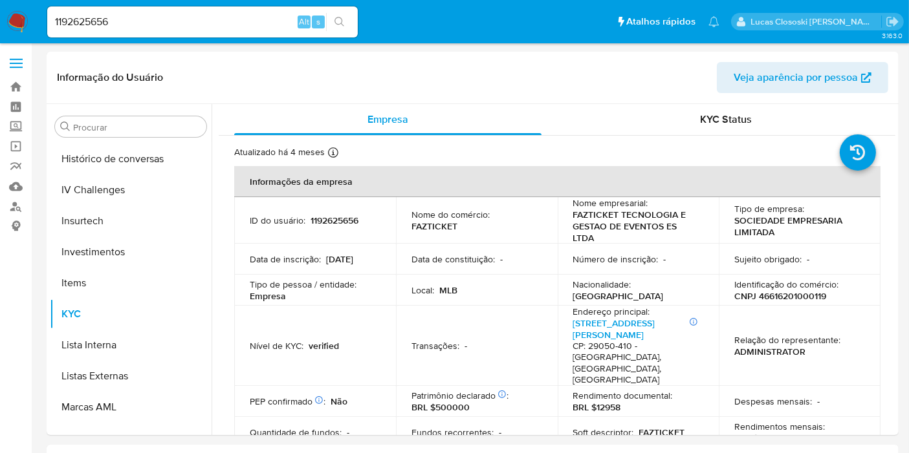
click at [774, 296] on p "CNPJ 46616201000119" at bounding box center [780, 296] width 92 height 12
copy p "46616201000119"
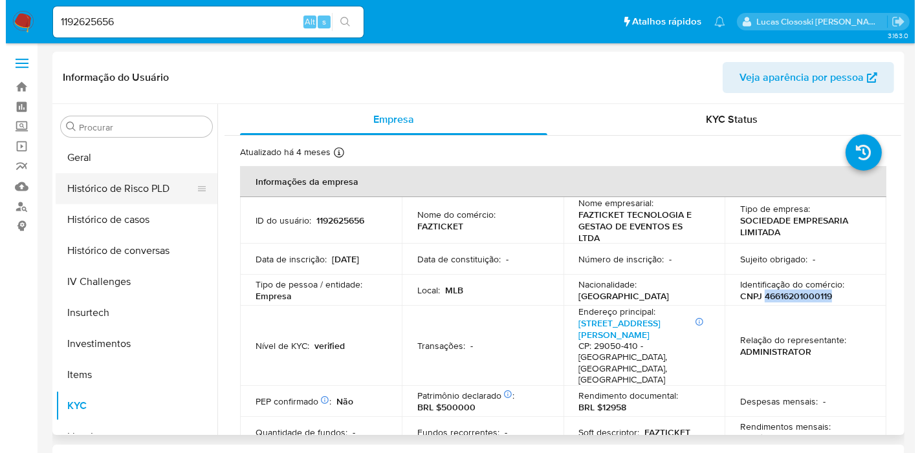
scroll to position [414, 0]
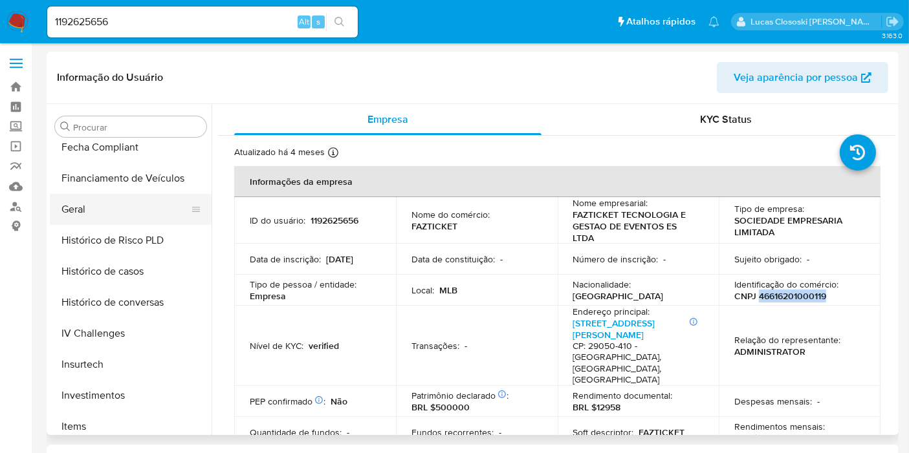
click at [96, 195] on button "Geral" at bounding box center [125, 209] width 151 height 31
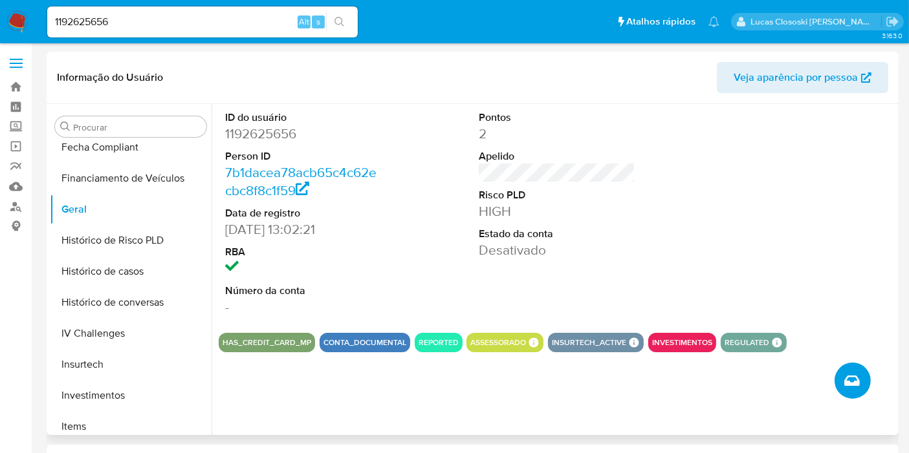
click at [856, 370] on button "Criar caso manual" at bounding box center [852, 381] width 36 height 36
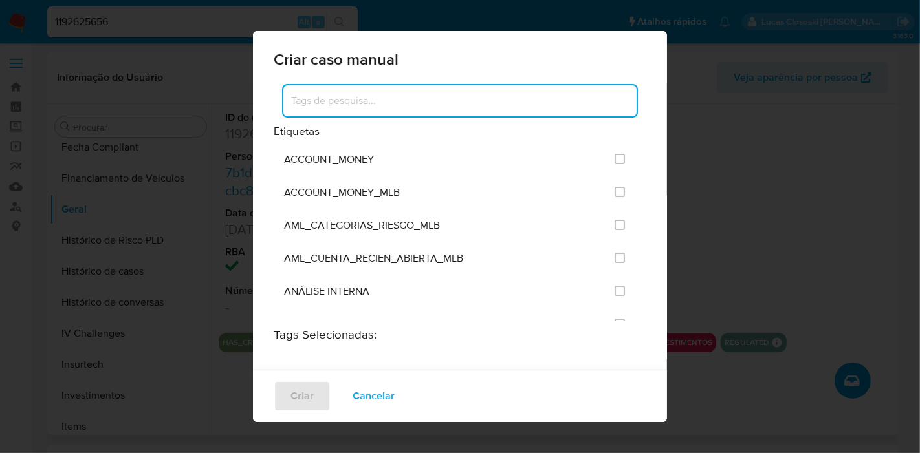
click at [387, 97] on input at bounding box center [459, 100] width 353 height 17
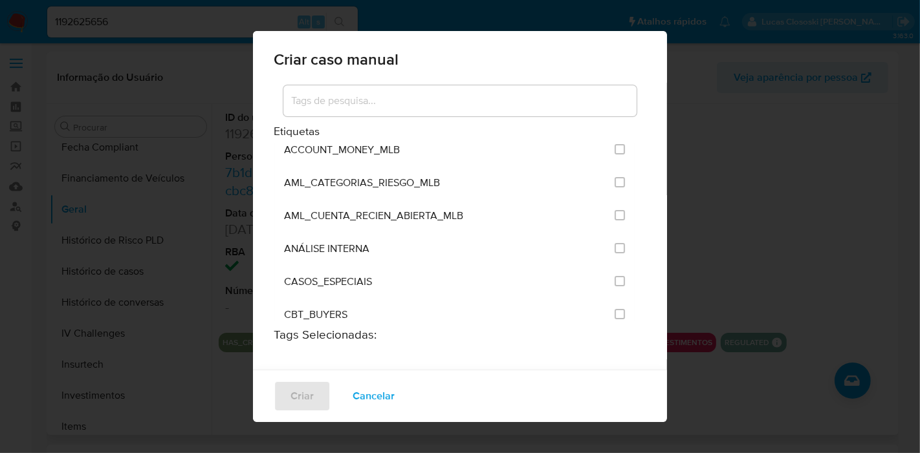
scroll to position [956, 0]
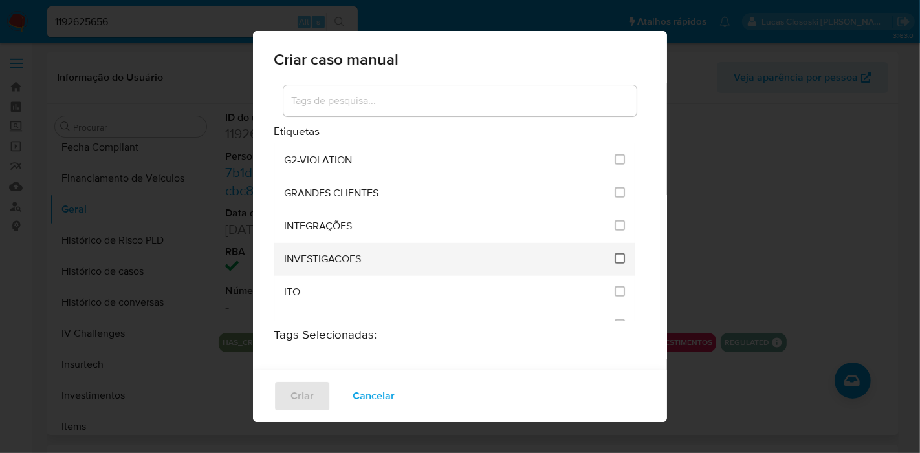
click at [614, 254] on input "2067" at bounding box center [619, 259] width 10 height 10
checkbox input "true"
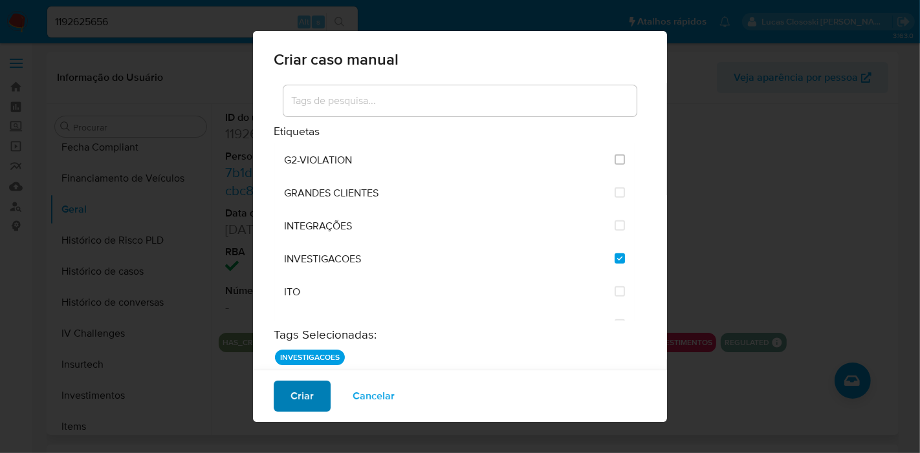
click at [307, 391] on span "Criar" at bounding box center [301, 396] width 23 height 28
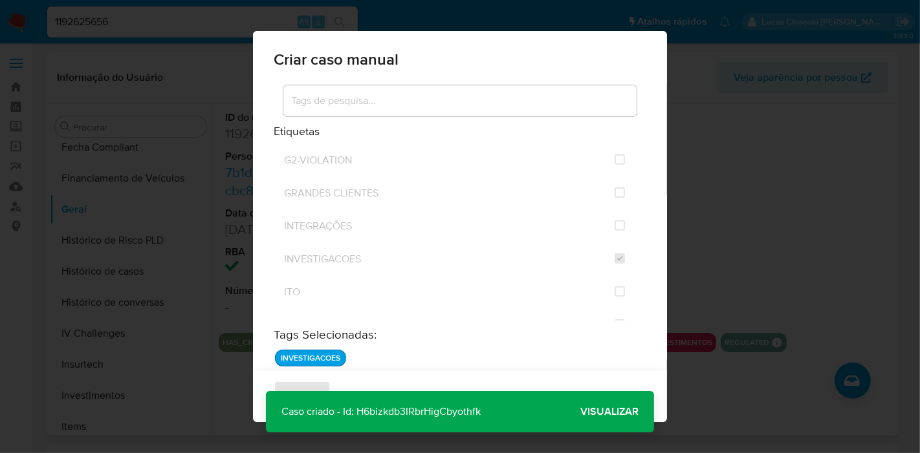
click at [591, 412] on span "Visualizar" at bounding box center [609, 412] width 58 height 0
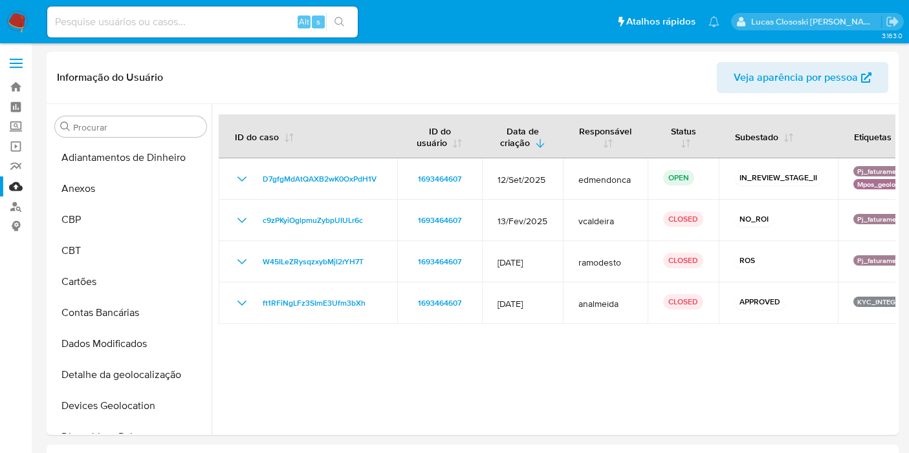
select select "10"
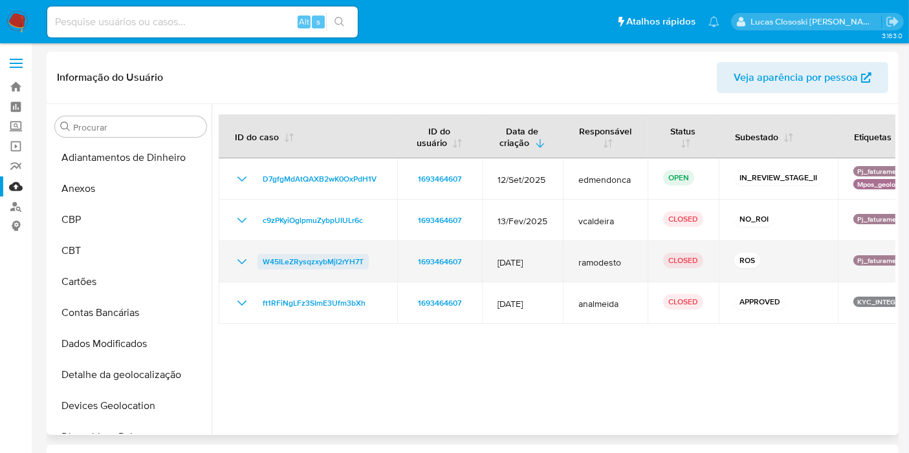
scroll to position [486, 0]
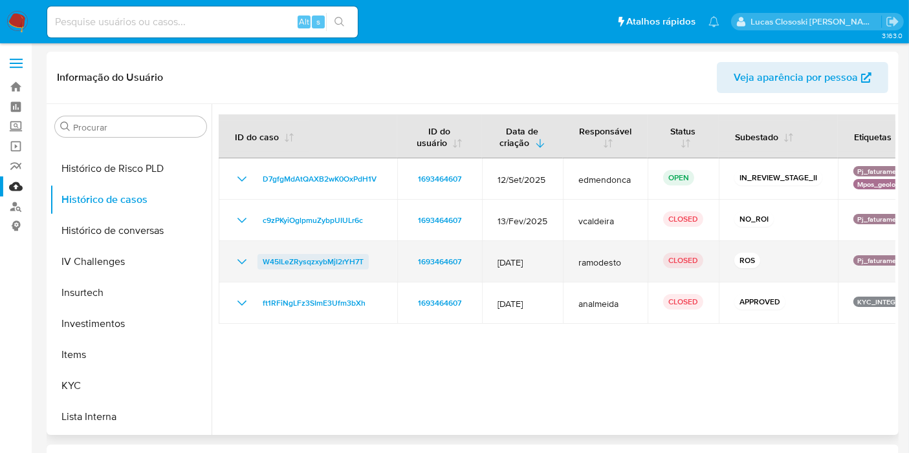
click at [367, 263] on link "W45ILeZRysqzxybMjI2rYH7T" at bounding box center [312, 262] width 111 height 16
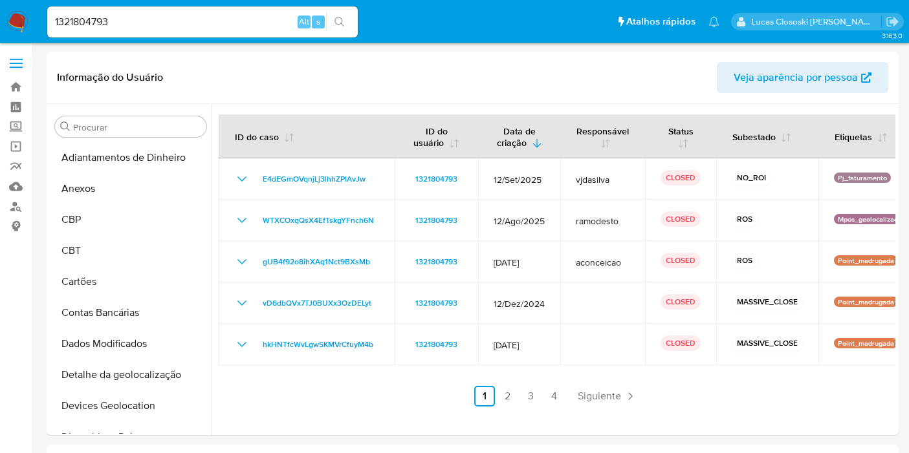
select select "10"
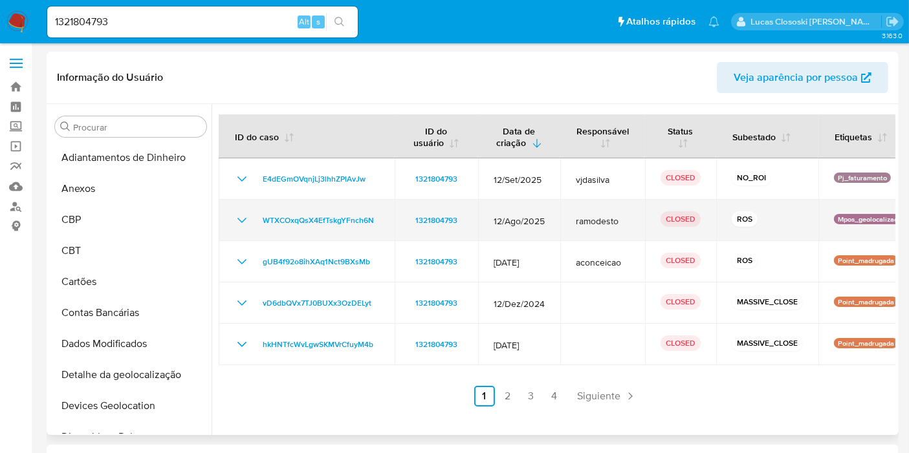
scroll to position [486, 0]
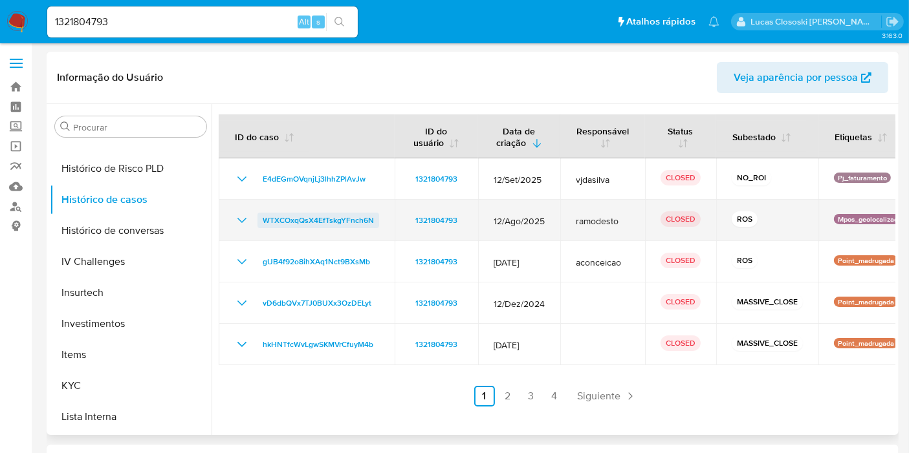
click at [318, 223] on span "WTXCOxqQsX4EfTskgYFnch6N" at bounding box center [318, 221] width 111 height 16
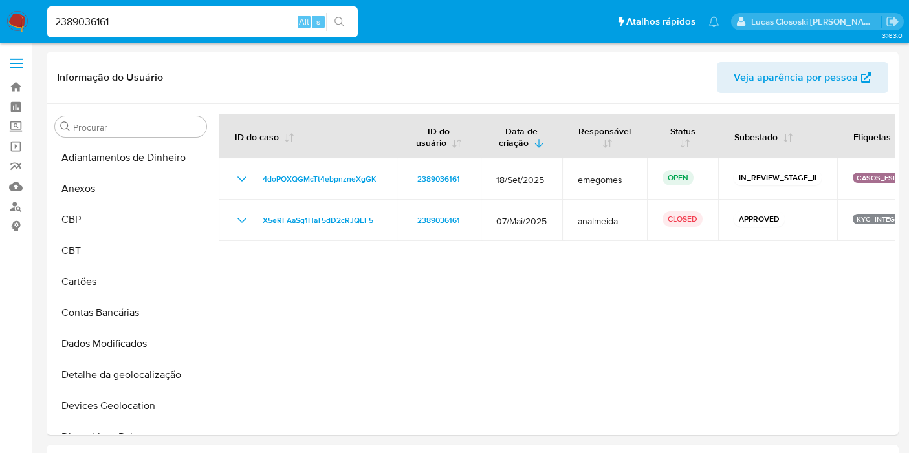
select select "10"
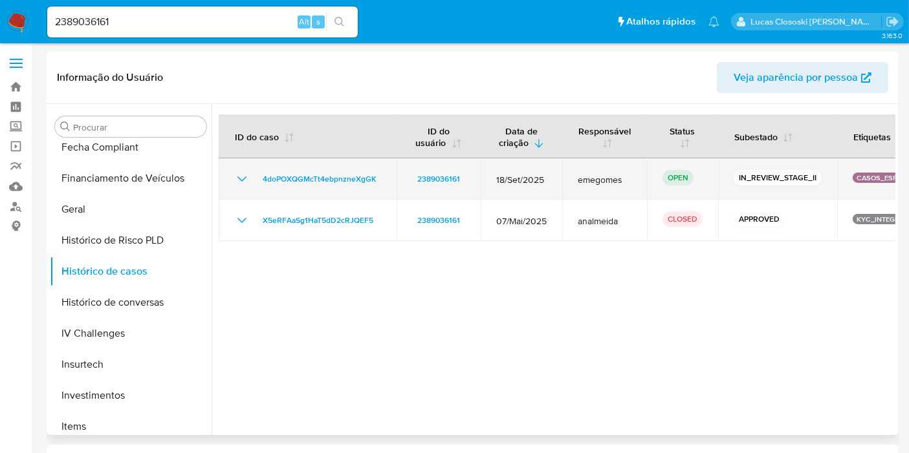
click at [237, 182] on icon "Mostrar/Ocultar" at bounding box center [242, 179] width 16 height 16
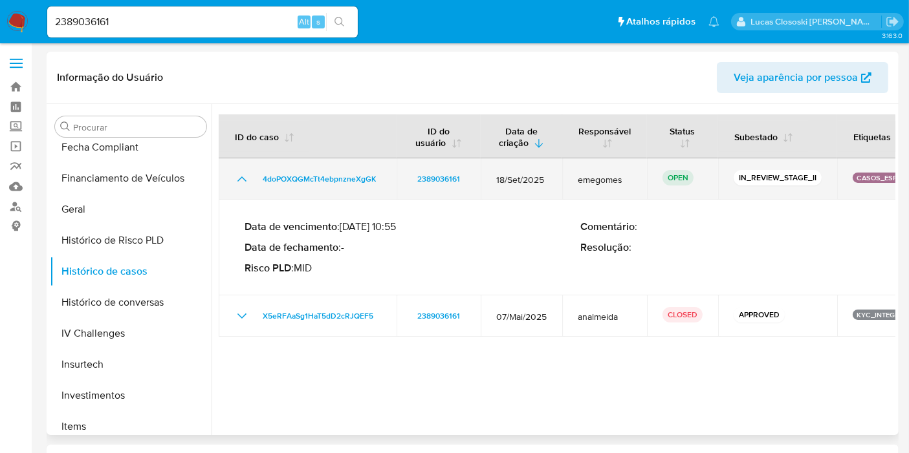
click at [237, 182] on icon "Mostrar/Ocultar" at bounding box center [242, 179] width 16 height 16
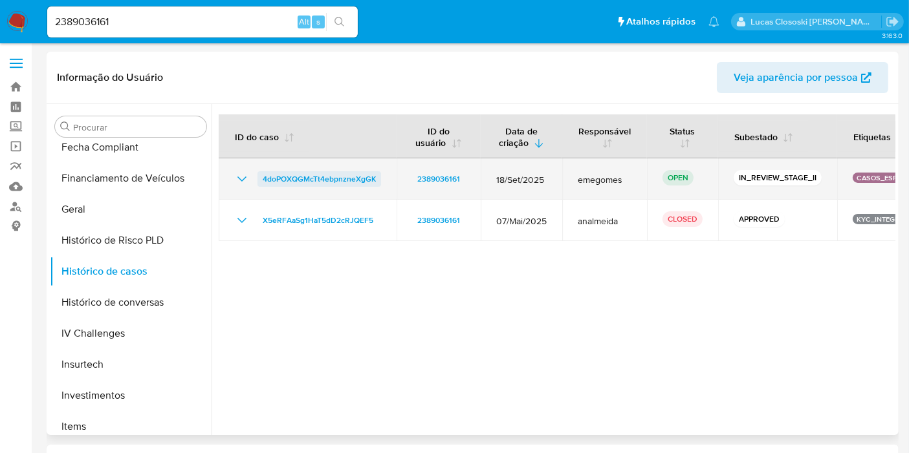
click at [286, 173] on span "4doPOXQGMcTt4ebpnzneXgGK" at bounding box center [319, 179] width 113 height 16
click at [240, 180] on icon "Mostrar/Ocultar" at bounding box center [241, 179] width 9 height 5
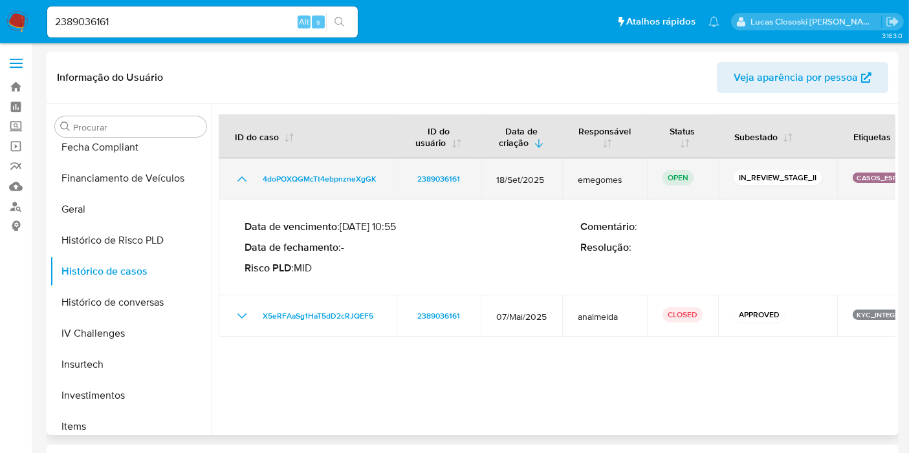
click at [240, 180] on icon "Mostrar/Ocultar" at bounding box center [242, 179] width 16 height 16
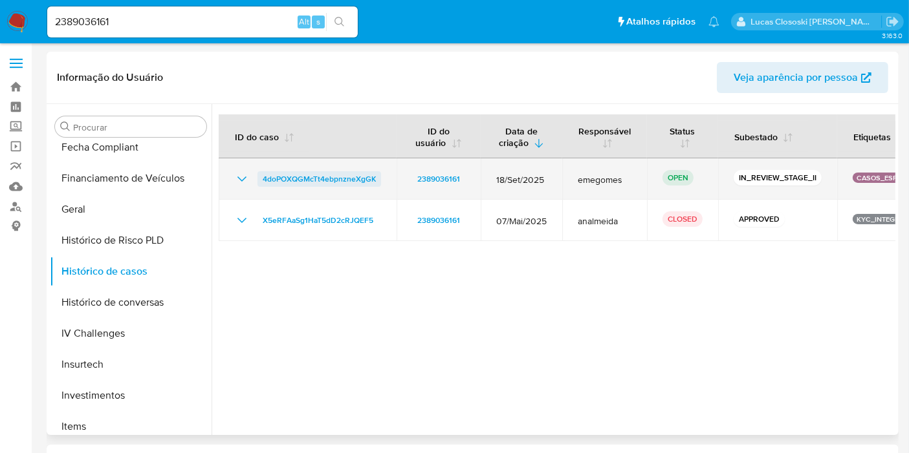
click at [307, 175] on span "4doPOXQGMcTt4ebpnzneXgGK" at bounding box center [319, 179] width 113 height 16
click at [236, 180] on icon "Mostrar/Ocultar" at bounding box center [242, 179] width 16 height 16
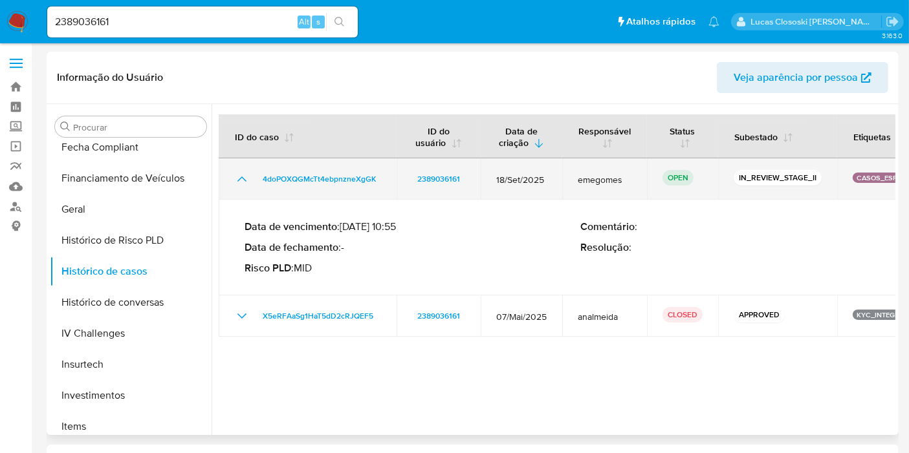
click at [239, 179] on icon "Mostrar/Ocultar" at bounding box center [241, 179] width 9 height 5
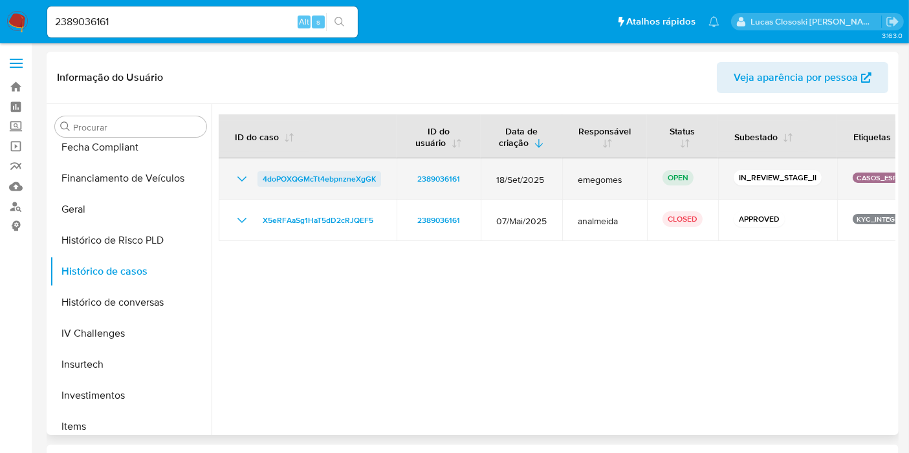
click at [286, 177] on span "4doPOXQGMcTt4ebpnzneXgGK" at bounding box center [319, 179] width 113 height 16
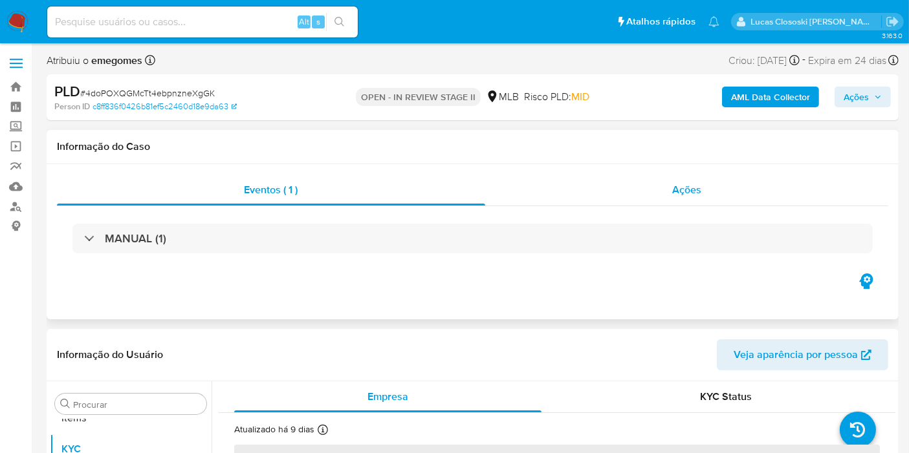
scroll to position [701, 0]
click at [732, 190] on div "Ações" at bounding box center [687, 190] width 404 height 31
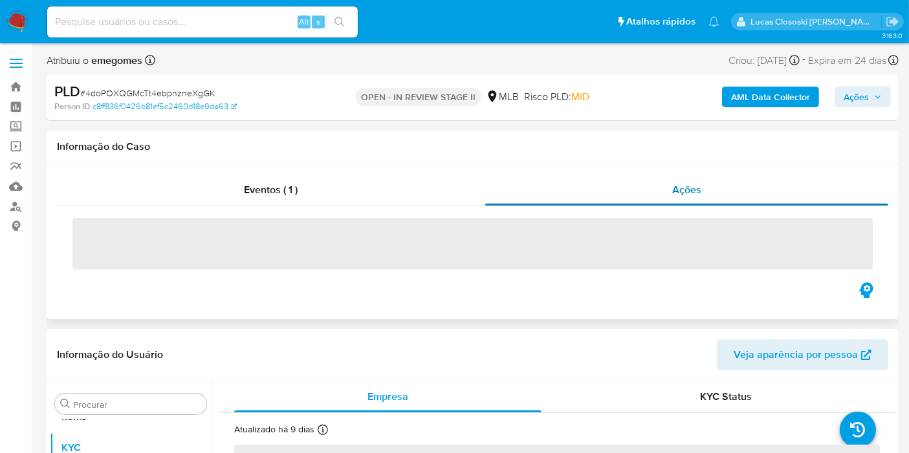
select select "10"
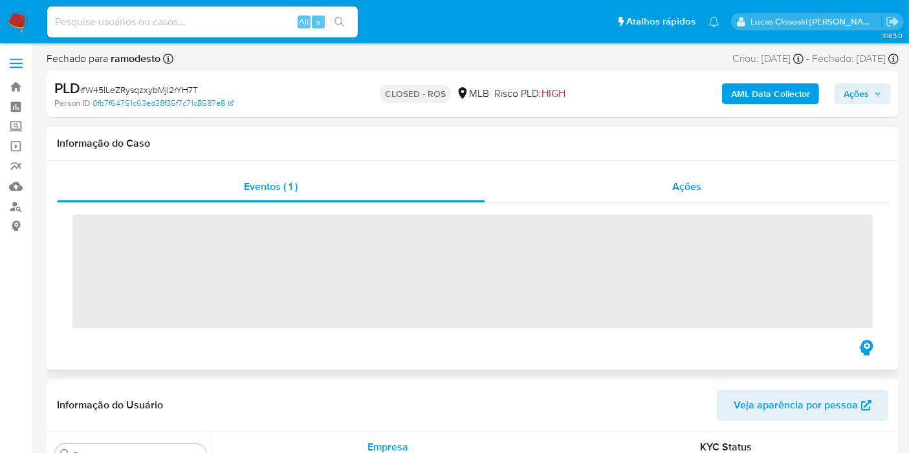
click at [671, 176] on div "Ações" at bounding box center [687, 186] width 404 height 31
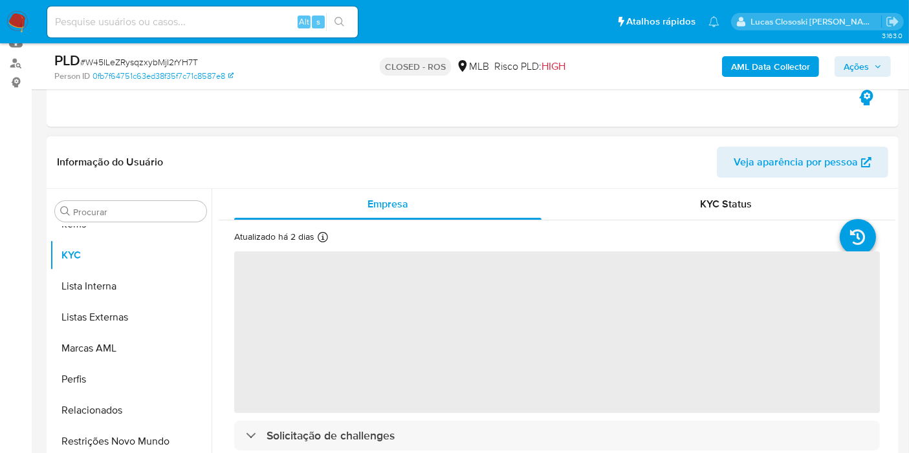
select select "10"
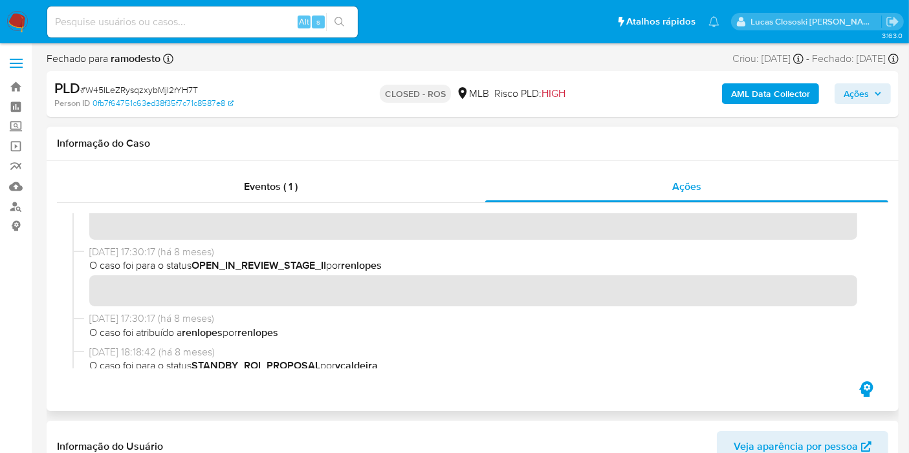
scroll to position [574, 0]
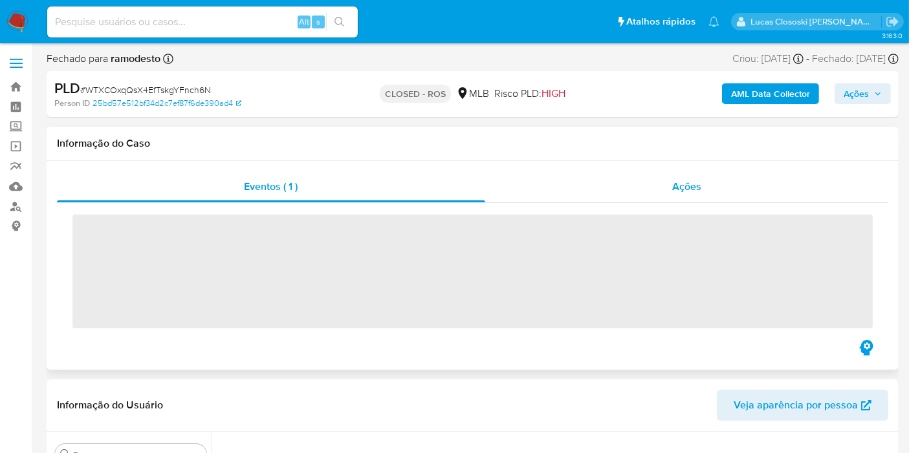
scroll to position [701, 0]
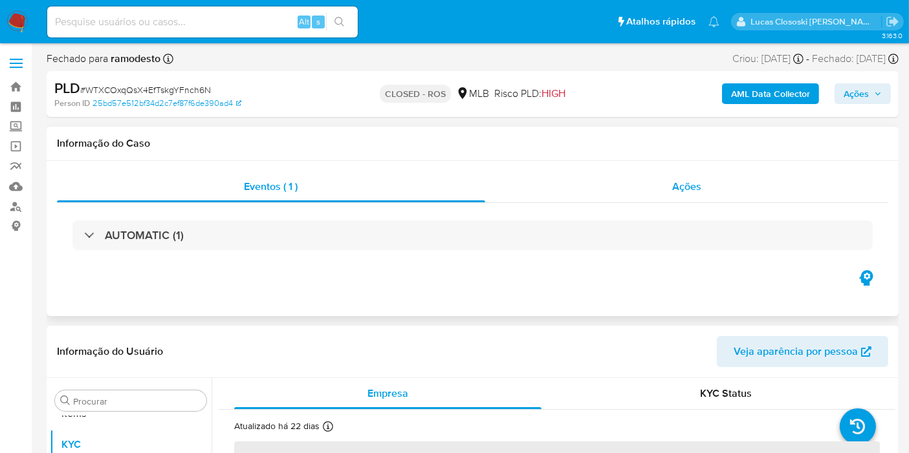
click at [691, 178] on div "Ações" at bounding box center [687, 186] width 404 height 31
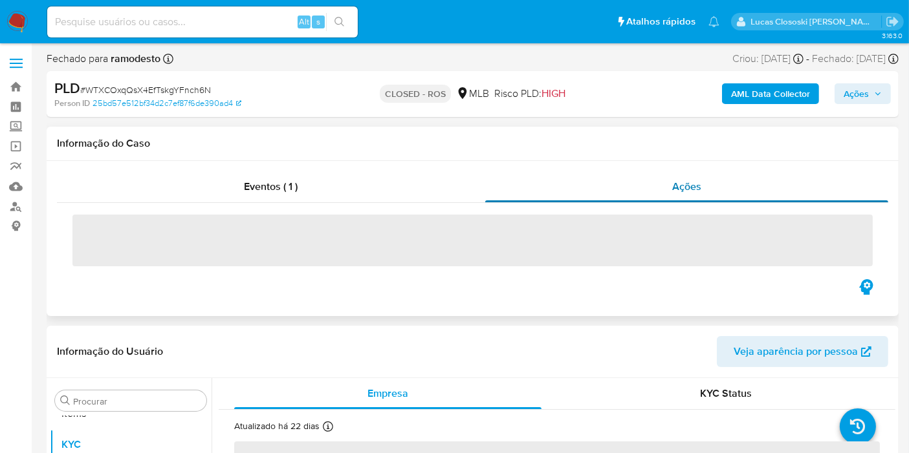
select select "10"
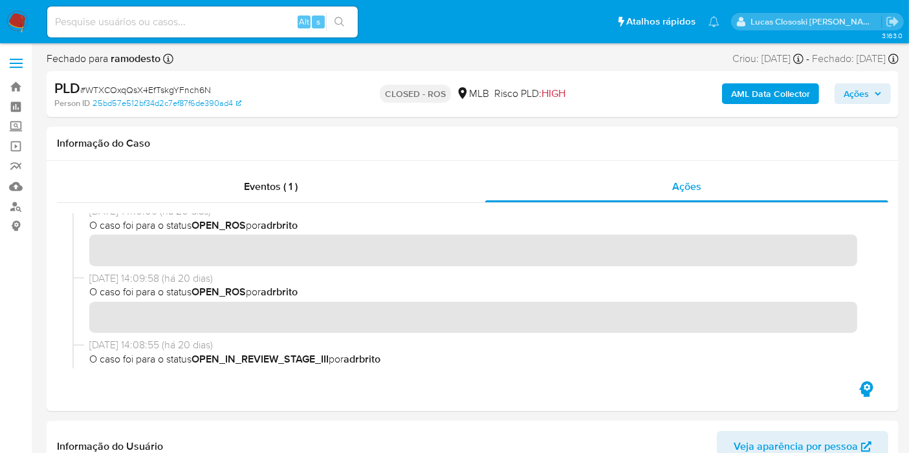
scroll to position [0, 0]
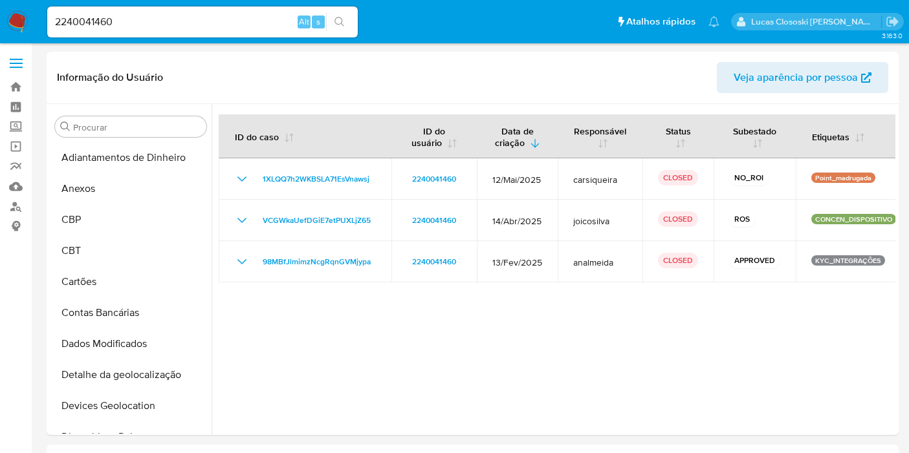
select select "10"
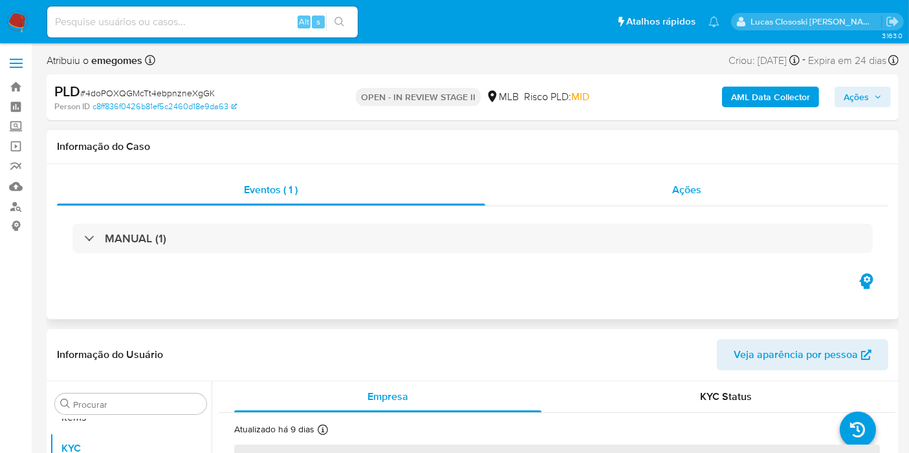
scroll to position [701, 0]
click at [666, 199] on div "Ações" at bounding box center [687, 190] width 404 height 31
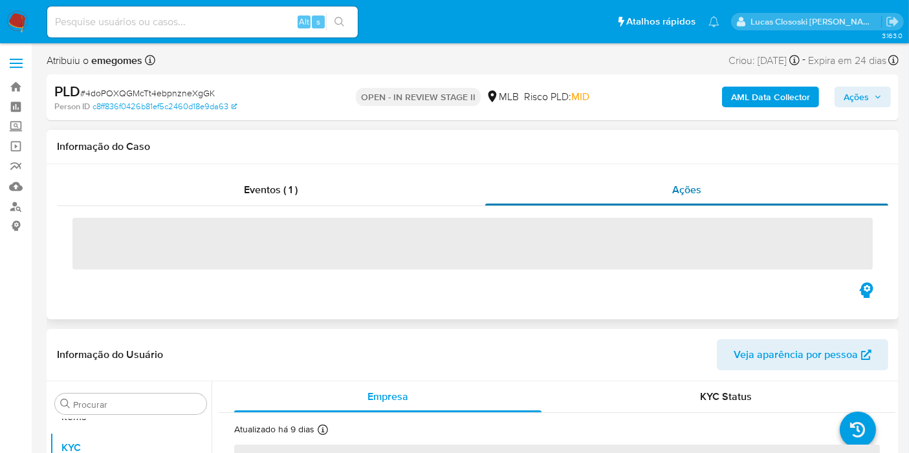
select select "10"
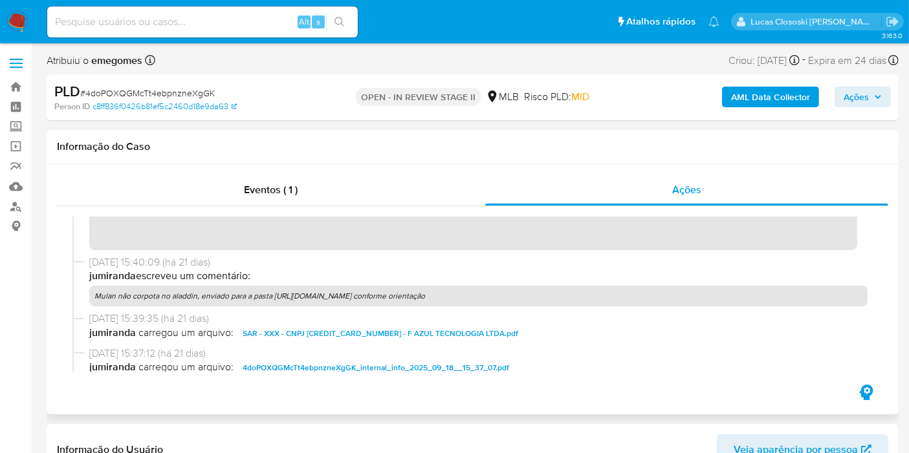
scroll to position [0, 0]
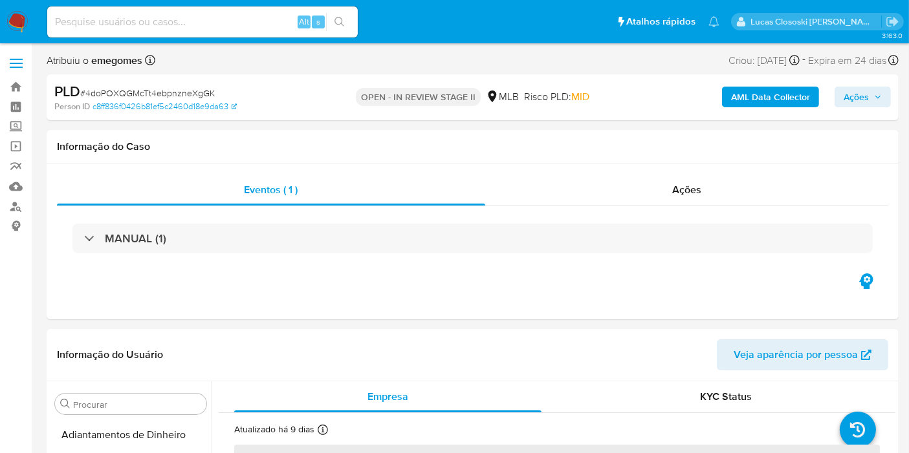
scroll to position [701, 0]
select select "10"
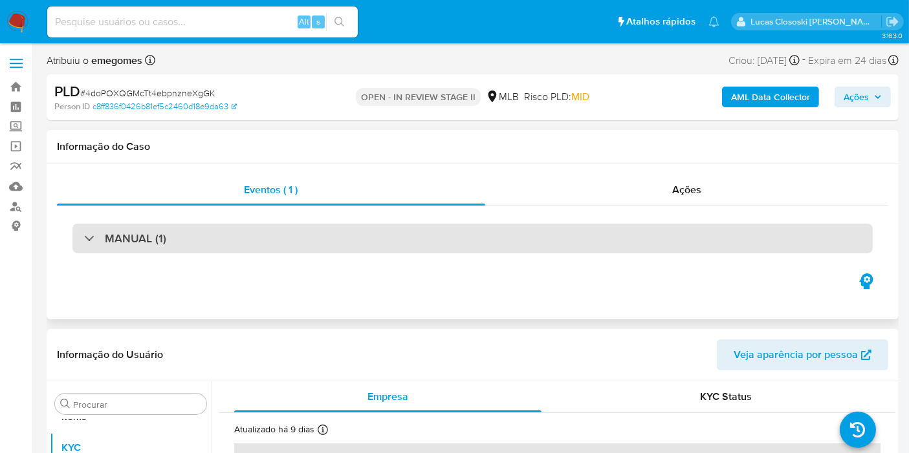
click at [694, 224] on div "MANUAL (1)" at bounding box center [472, 239] width 800 height 30
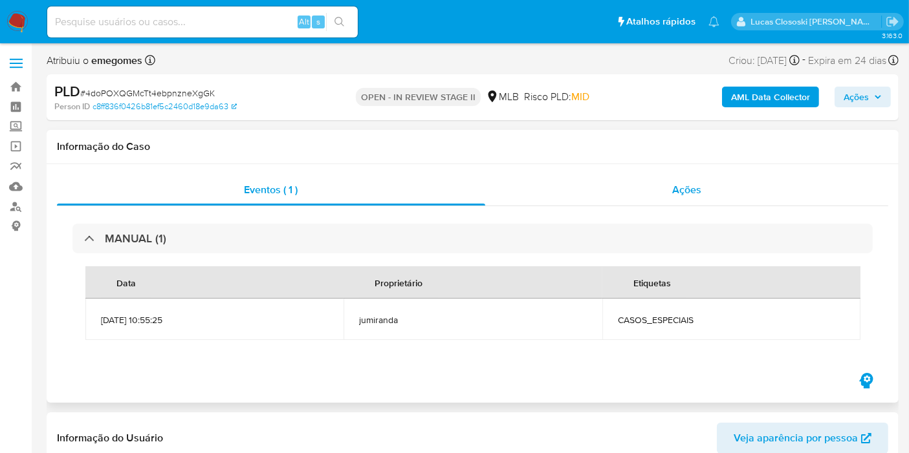
click at [694, 203] on div "Ações" at bounding box center [687, 190] width 404 height 31
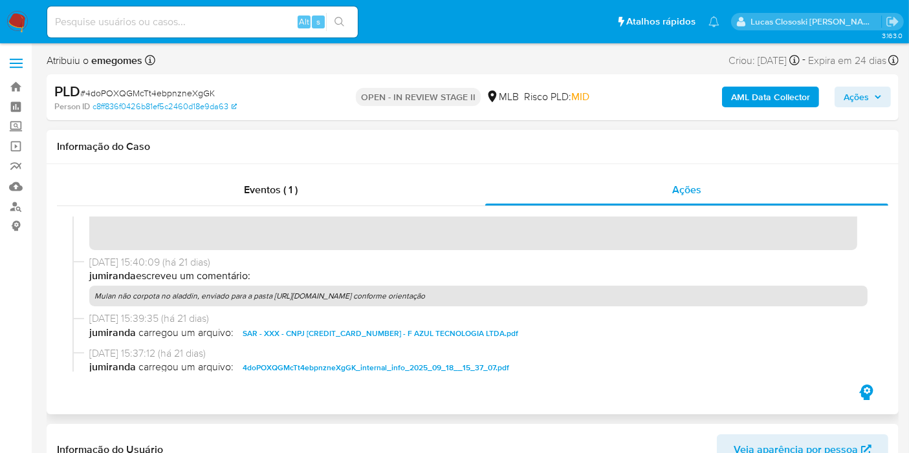
scroll to position [0, 0]
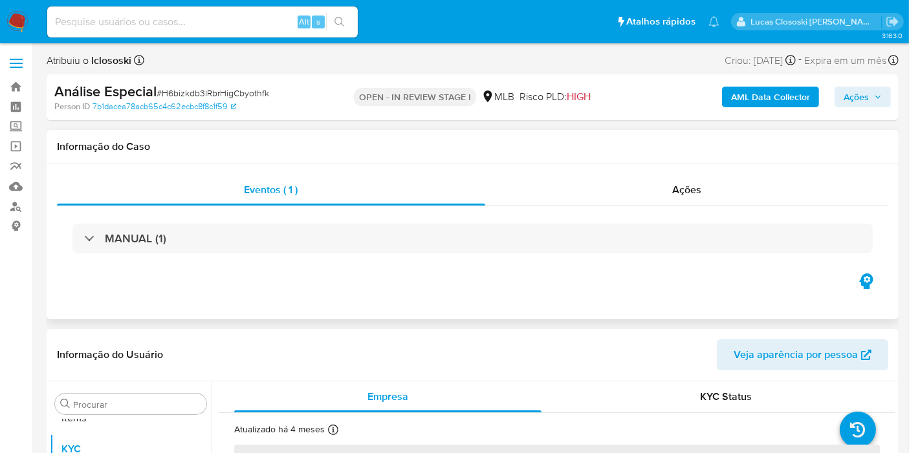
scroll to position [701, 0]
select select "10"
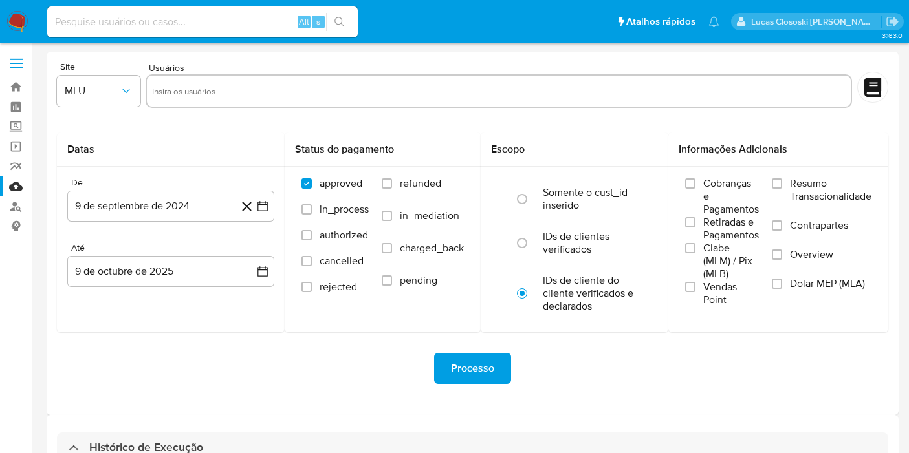
select select "10"
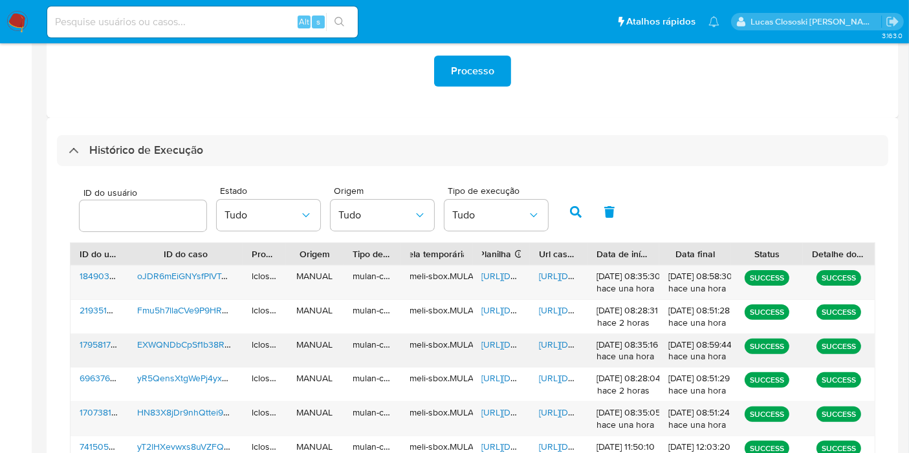
click at [501, 345] on span "https://docs.google.com/spreadsheets/d/148rAr-PkN2DoswEBaL0cGvOL2jr2rZV1a-8VOH0…" at bounding box center [526, 344] width 89 height 13
click at [547, 338] on span "https://docs.google.com/document/d/1eW493AUnNh0fsMCsBaxnfA3BsUXjrDgY1yr-6Z8ECKc…" at bounding box center [583, 344] width 89 height 13
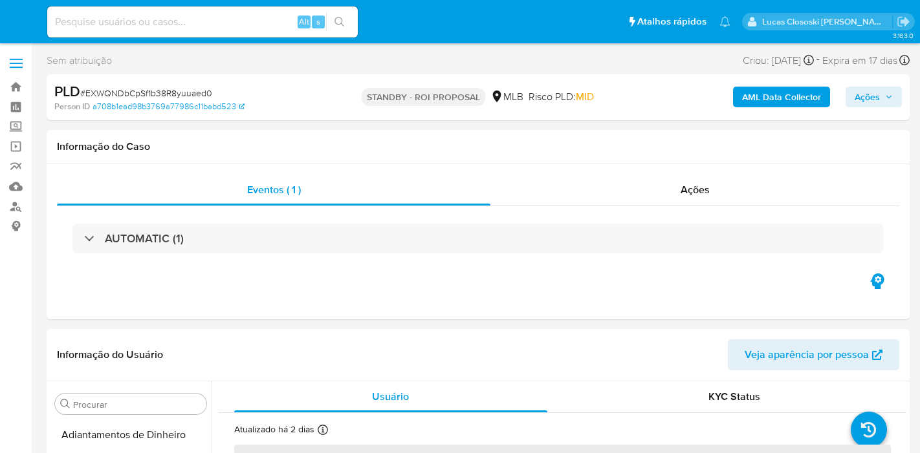
select select "10"
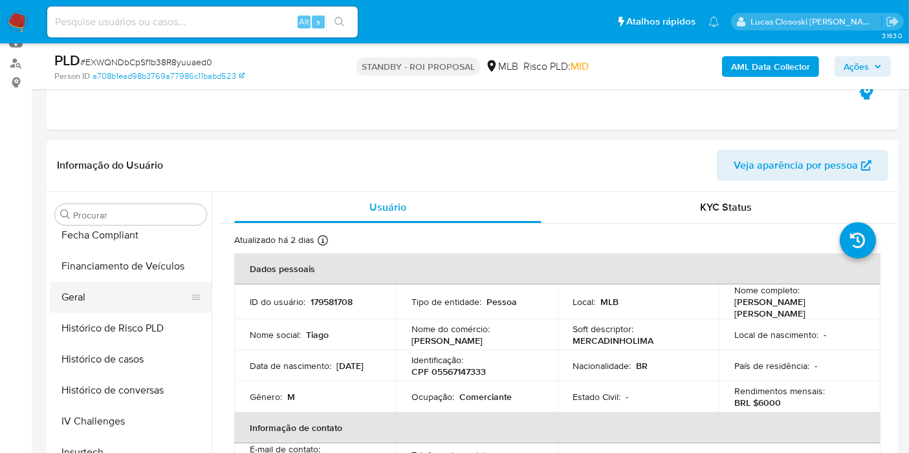
scroll to position [198, 0]
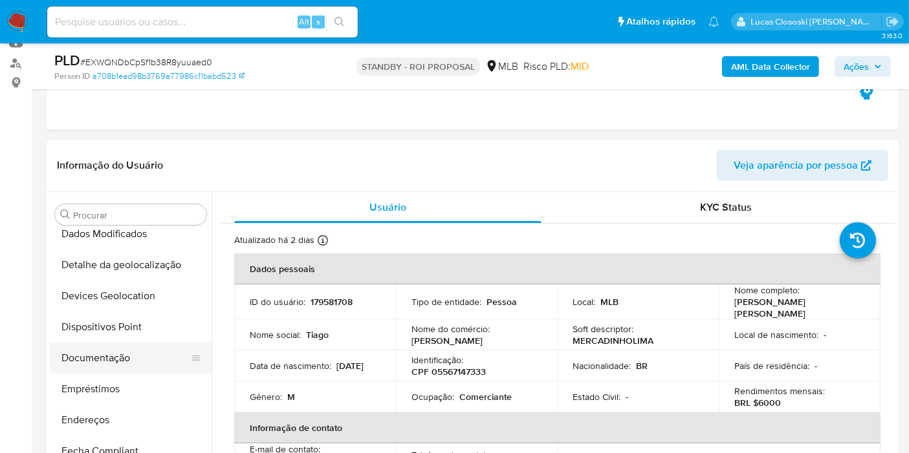
click at [122, 349] on button "Documentação" at bounding box center [125, 358] width 151 height 31
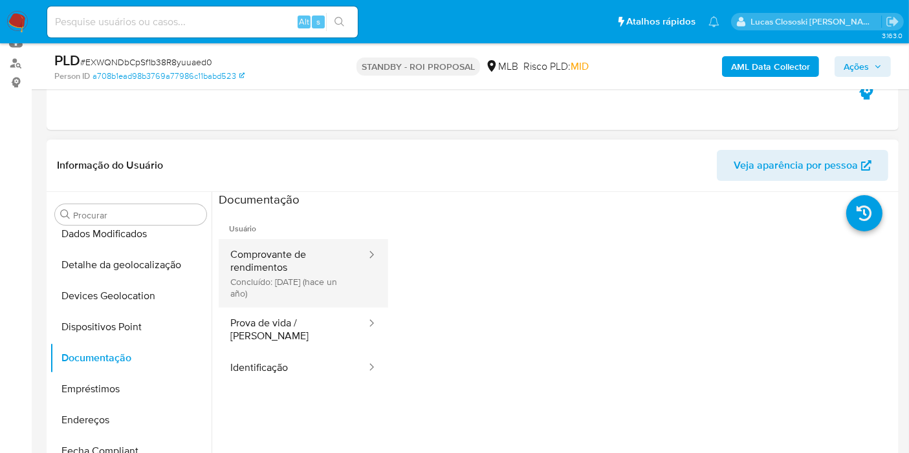
click at [237, 298] on button "Comprovante de rendimentos Concluído: 05/11/2024 (hace un año)" at bounding box center [293, 273] width 149 height 69
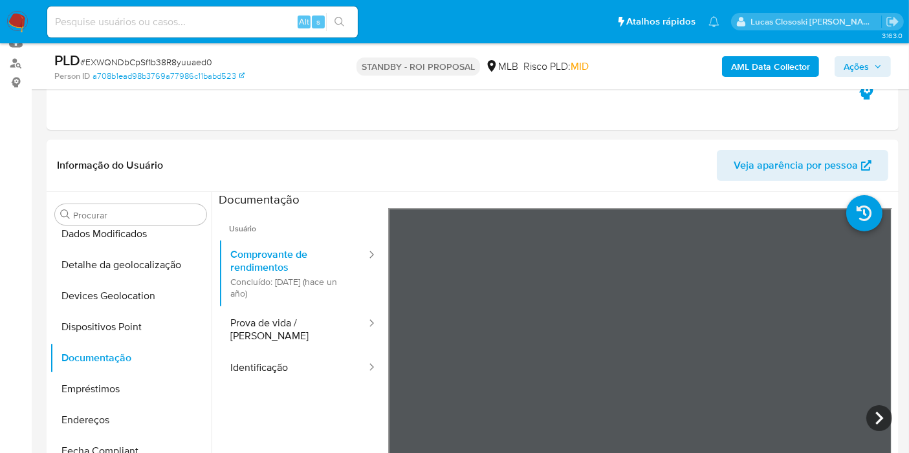
click at [19, 12] on img at bounding box center [17, 22] width 22 height 22
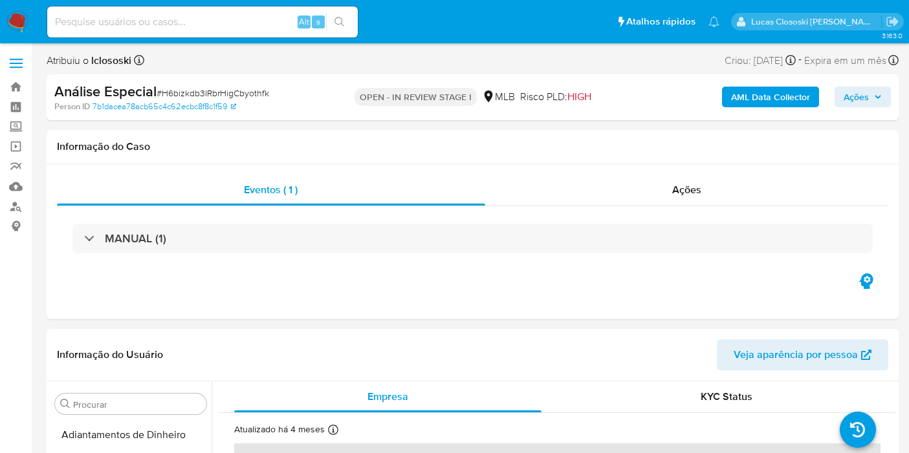
select select "10"
click at [771, 102] on b "AML Data Collector" at bounding box center [770, 97] width 79 height 21
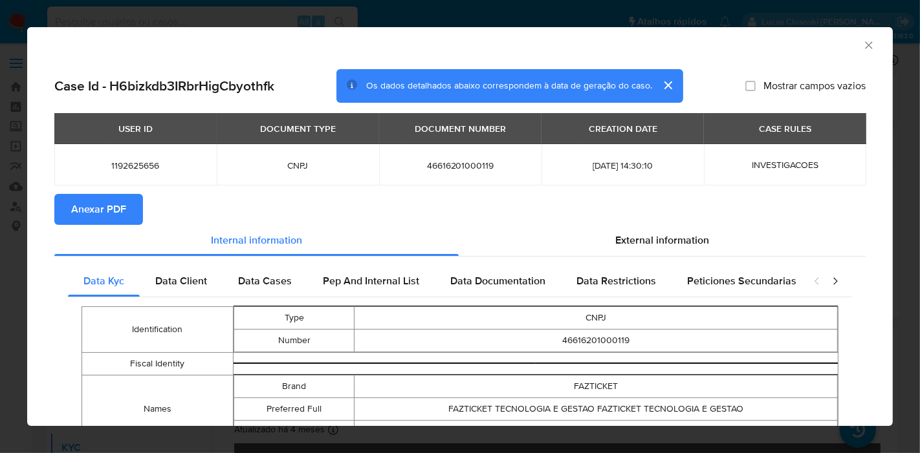
click at [862, 46] on icon "Fechar a janela" at bounding box center [868, 45] width 13 height 13
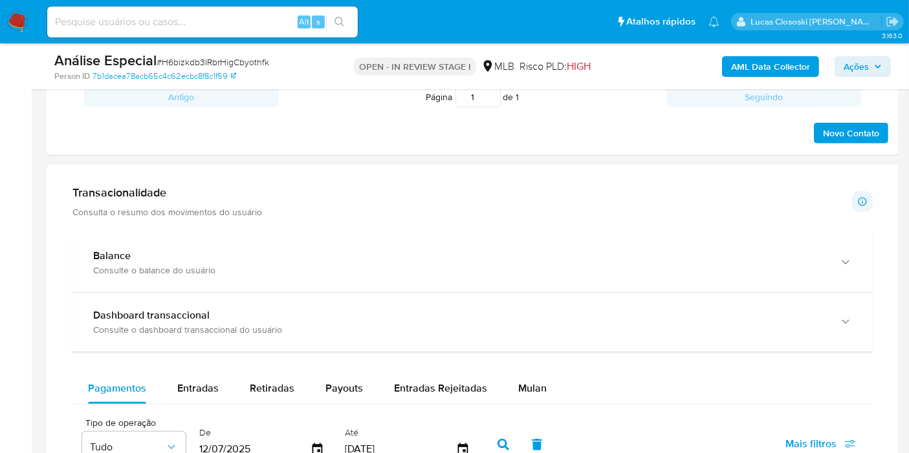
scroll to position [934, 0]
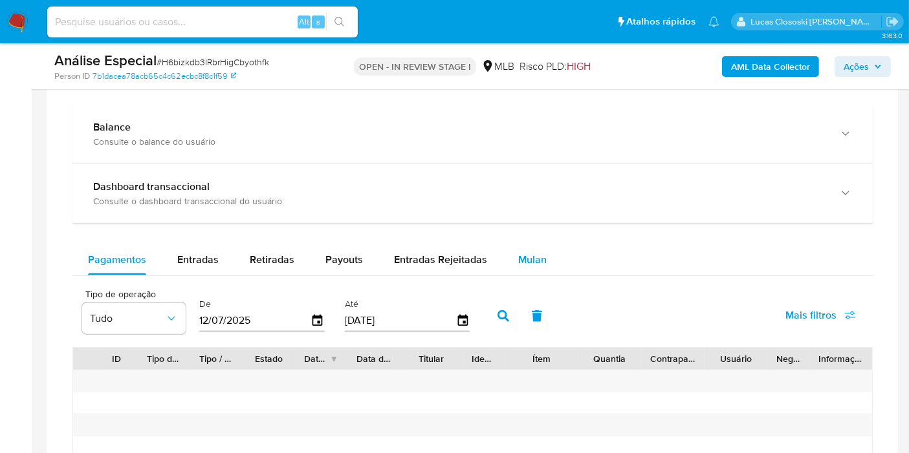
click at [541, 253] on span "Mulan" at bounding box center [532, 259] width 28 height 15
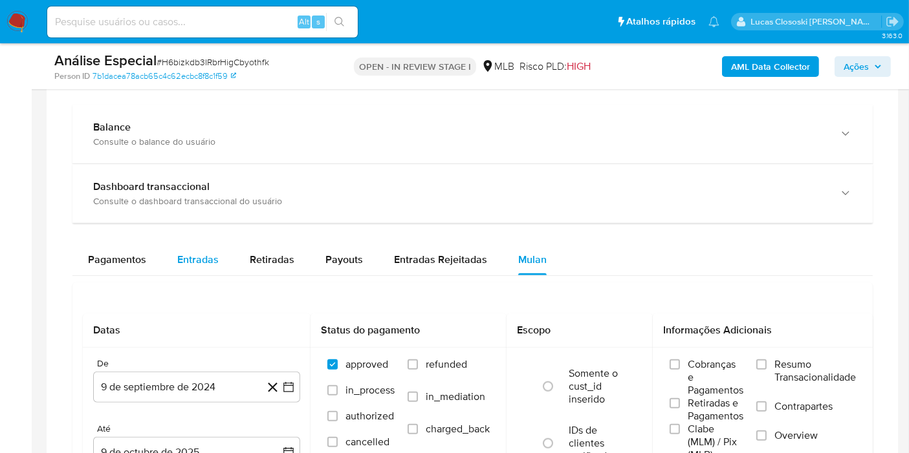
click at [222, 245] on button "Entradas" at bounding box center [198, 260] width 72 height 31
select select "10"
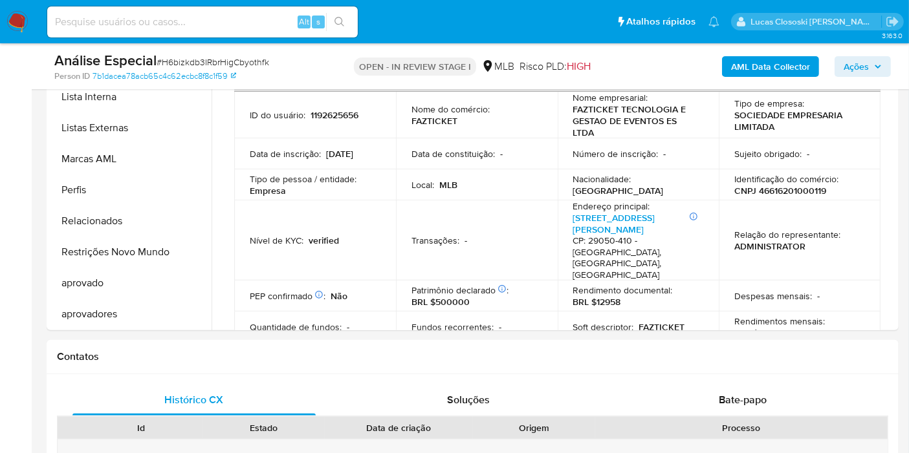
scroll to position [359, 0]
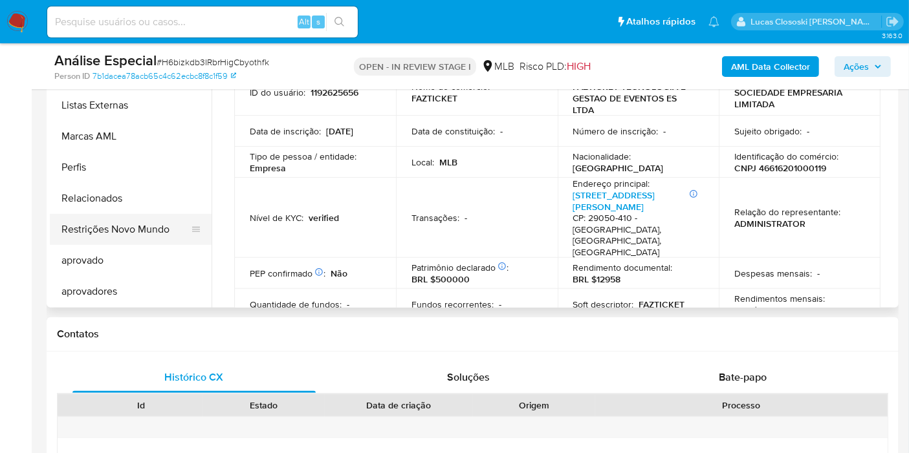
click at [144, 234] on button "Restrições Novo Mundo" at bounding box center [125, 229] width 151 height 31
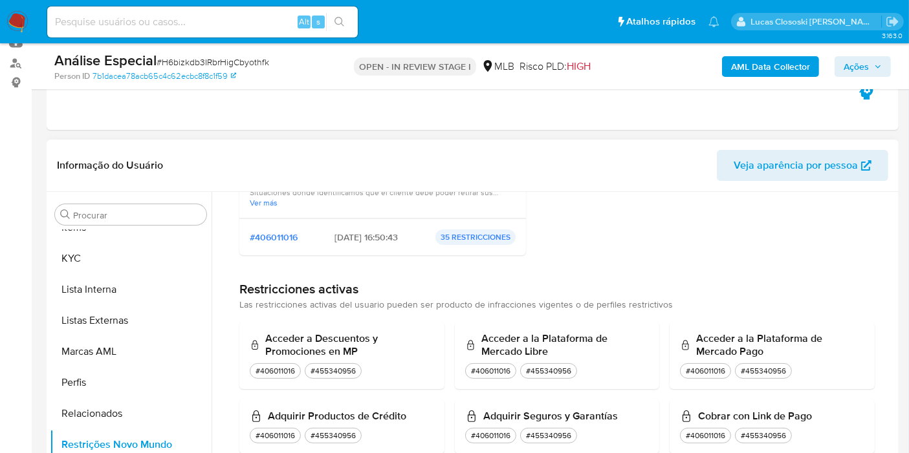
scroll to position [14, 0]
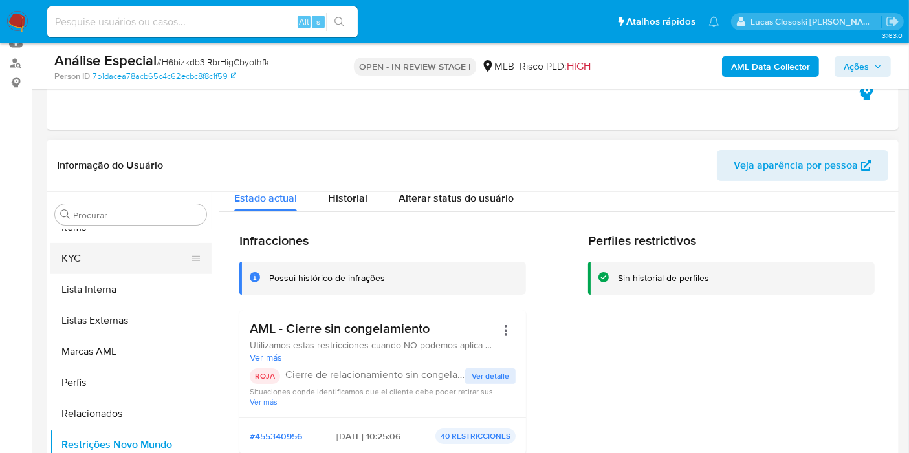
click at [131, 256] on button "KYC" at bounding box center [125, 258] width 151 height 31
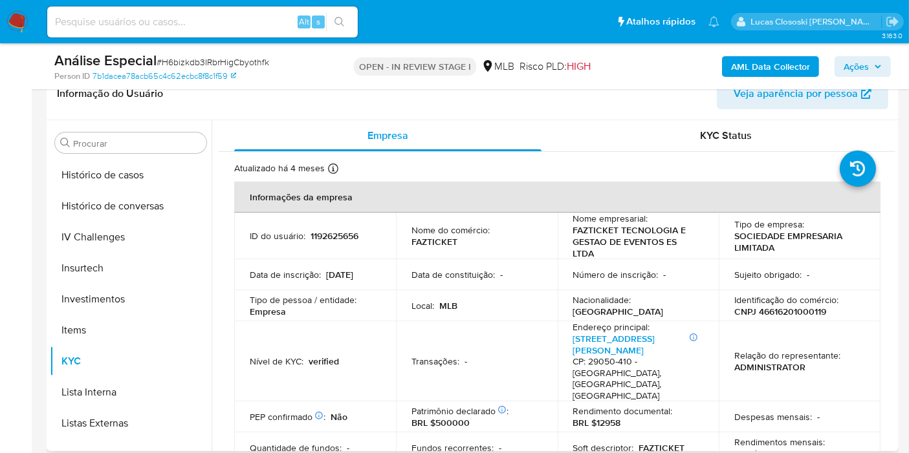
scroll to position [414, 0]
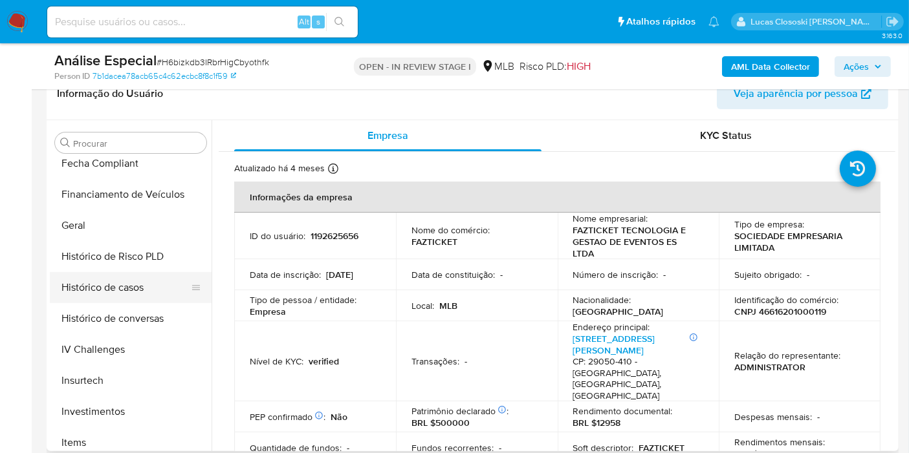
click at [126, 291] on button "Histórico de casos" at bounding box center [125, 287] width 151 height 31
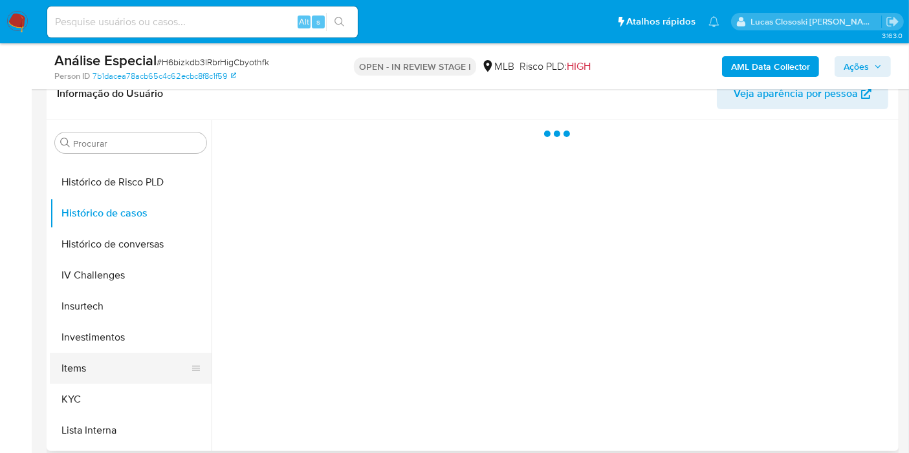
scroll to position [558, 0]
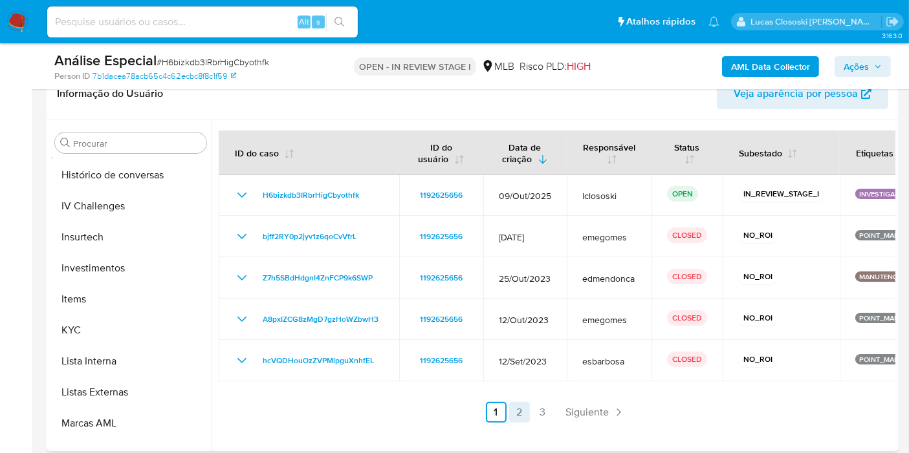
click at [519, 411] on link "2" at bounding box center [519, 412] width 21 height 21
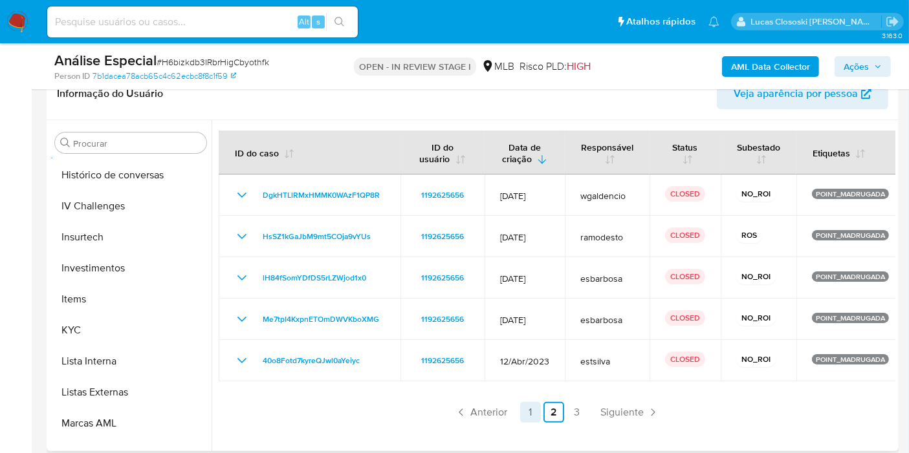
click at [525, 410] on link "1" at bounding box center [530, 412] width 21 height 21
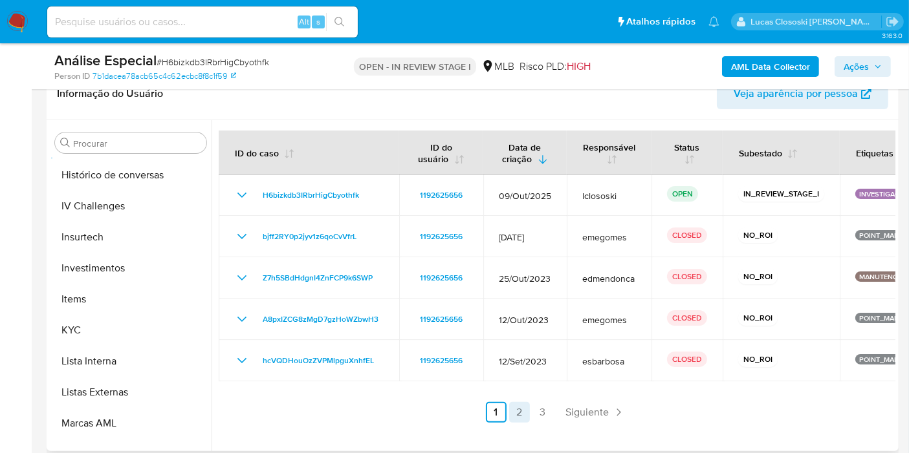
click at [517, 409] on link "2" at bounding box center [519, 412] width 21 height 21
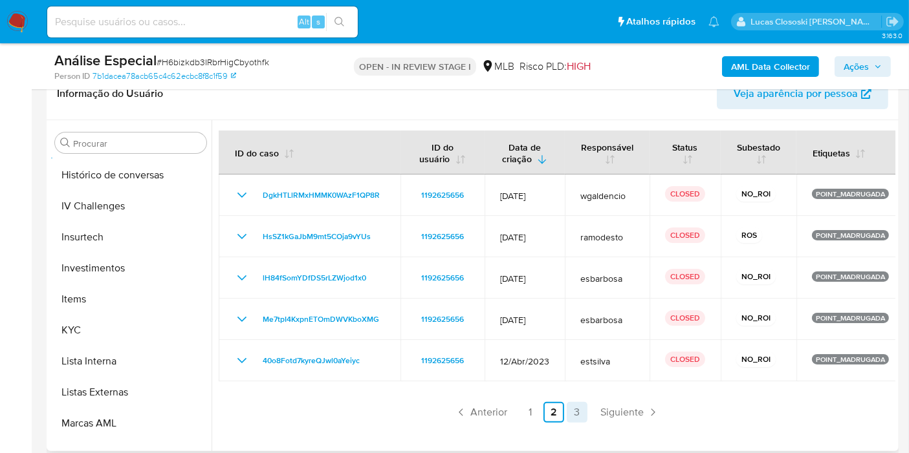
click at [567, 414] on link "3" at bounding box center [577, 412] width 21 height 21
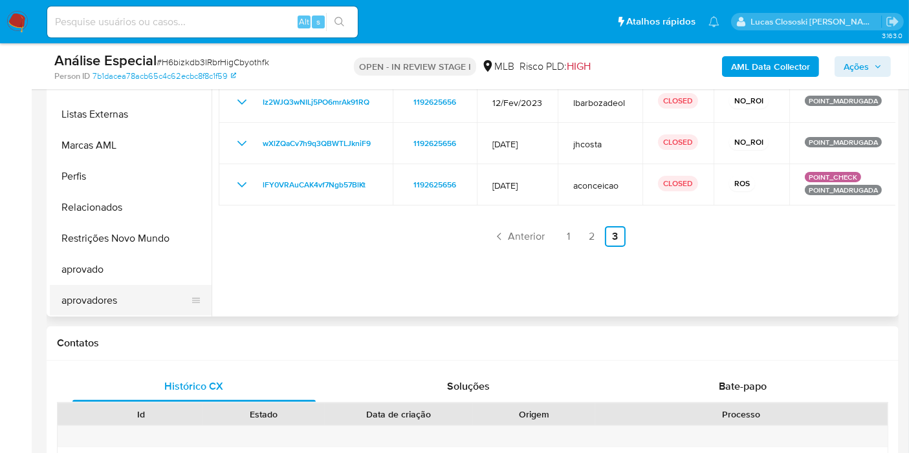
scroll to position [287, 0]
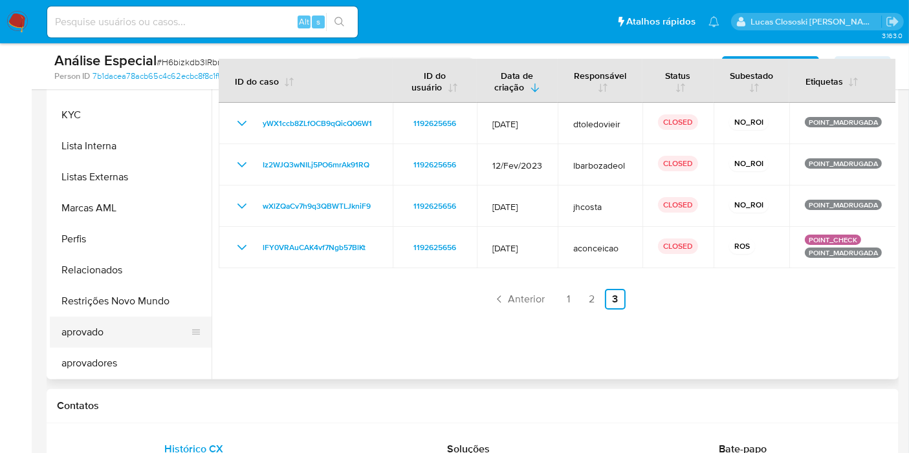
click at [116, 339] on button "aprovado" at bounding box center [125, 332] width 151 height 31
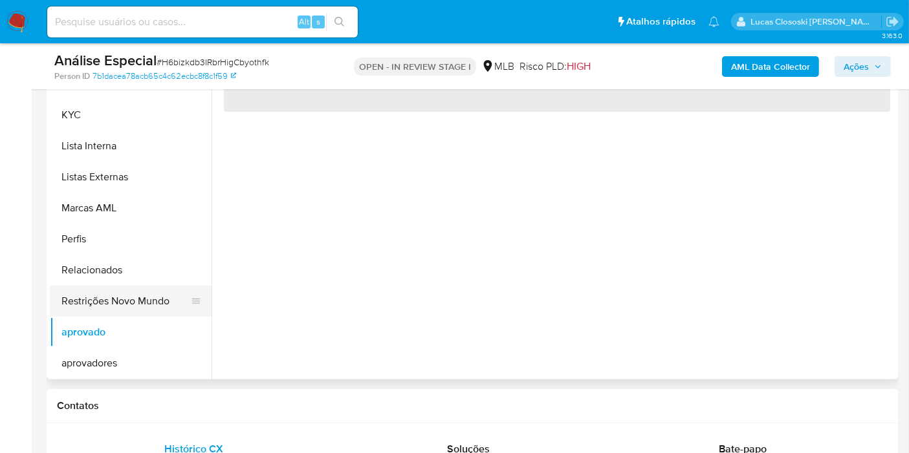
click at [130, 305] on button "Restrições Novo Mundo" at bounding box center [125, 301] width 151 height 31
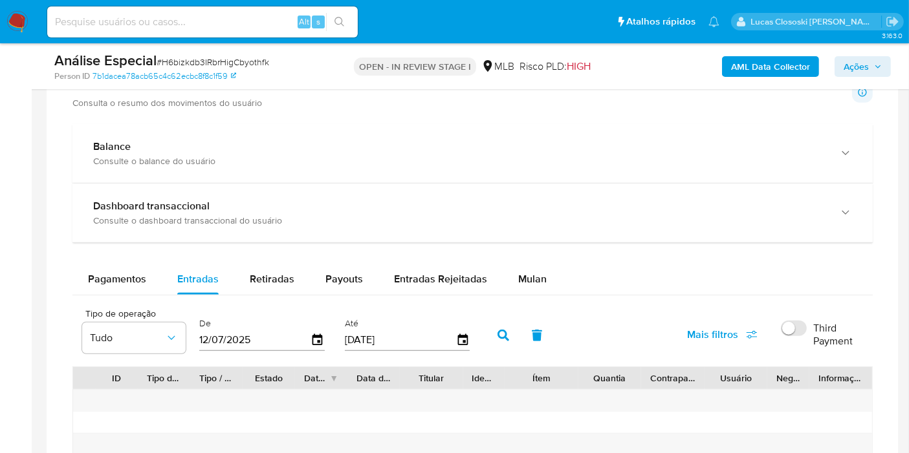
scroll to position [1006, 0]
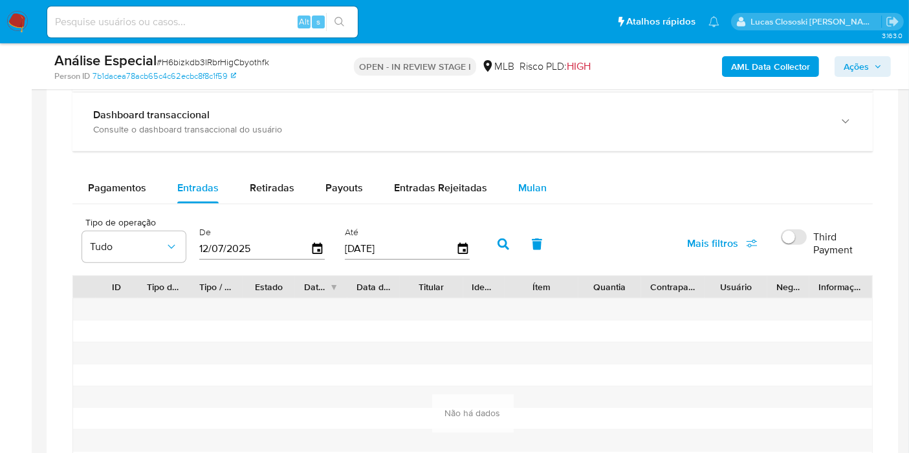
click at [530, 190] on span "Mulan" at bounding box center [532, 187] width 28 height 15
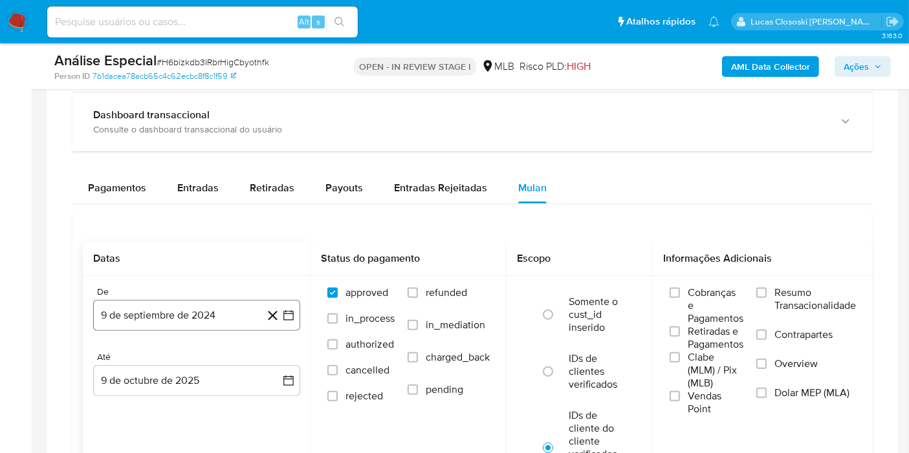
click at [287, 320] on button "9 de septiembre de 2024" at bounding box center [196, 315] width 207 height 31
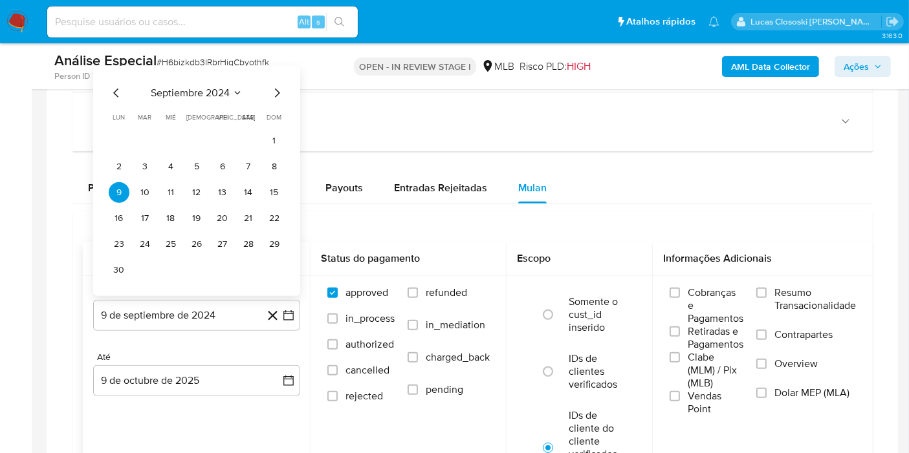
click at [171, 74] on div "septiembre 2024 septiembre 2024 lun lunes mar martes mié miércoles jue jueves v…" at bounding box center [196, 181] width 207 height 230
click at [171, 87] on span "septiembre 2024" at bounding box center [190, 93] width 79 height 13
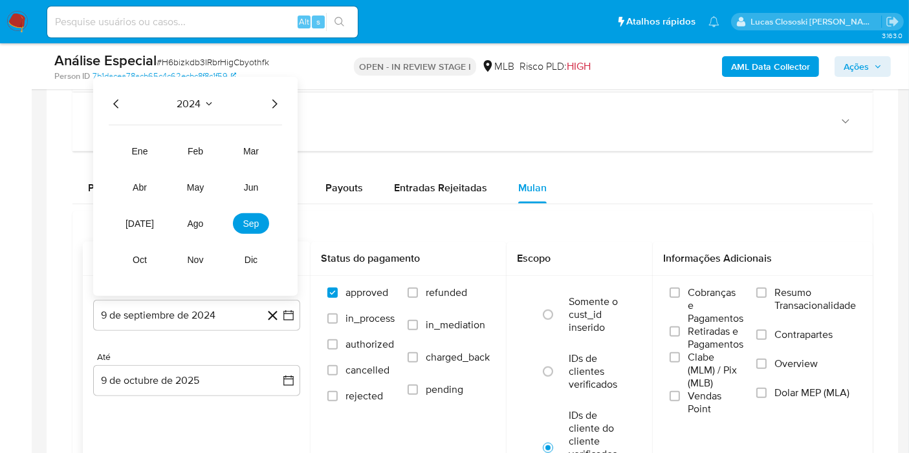
click at [269, 96] on icon "Año siguiente" at bounding box center [274, 104] width 16 height 16
click at [136, 158] on button "ene" at bounding box center [140, 151] width 36 height 21
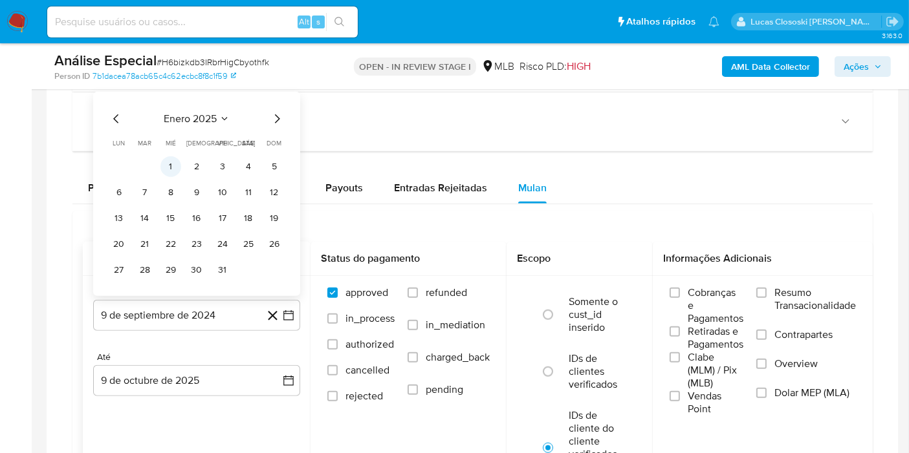
click at [160, 162] on button "1" at bounding box center [170, 167] width 21 height 21
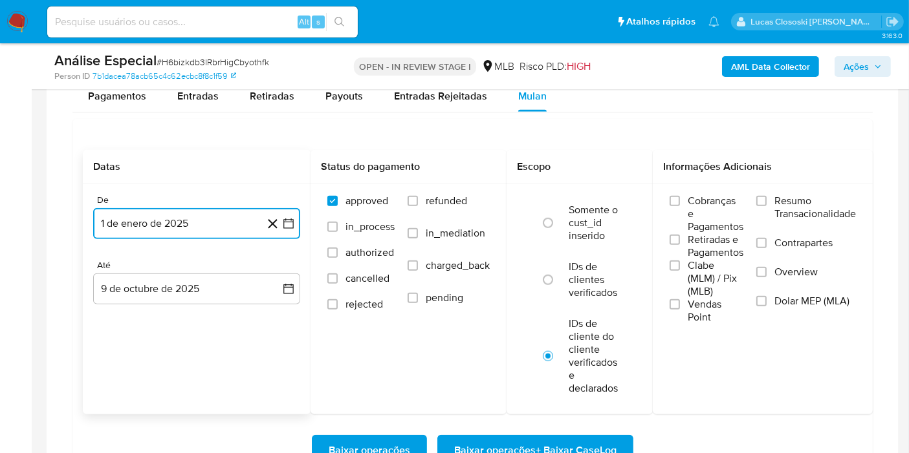
scroll to position [1149, 0]
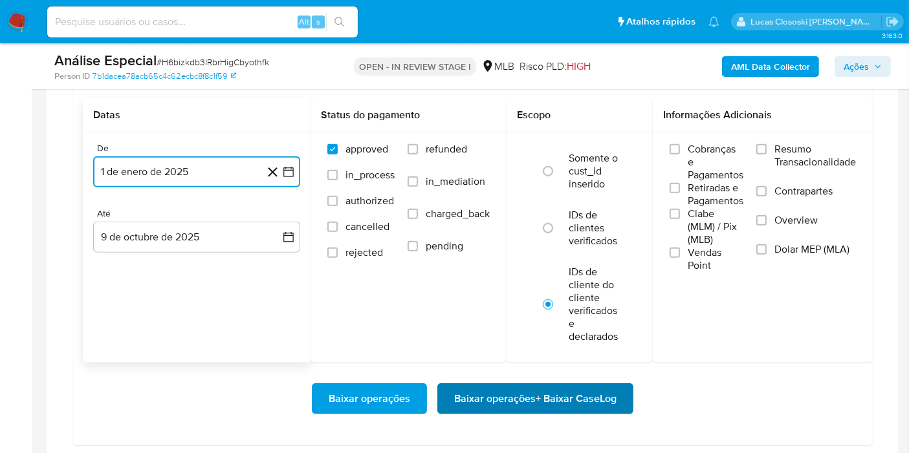
click at [596, 402] on span "Baixar operações + Baixar CaseLog" at bounding box center [535, 399] width 162 height 28
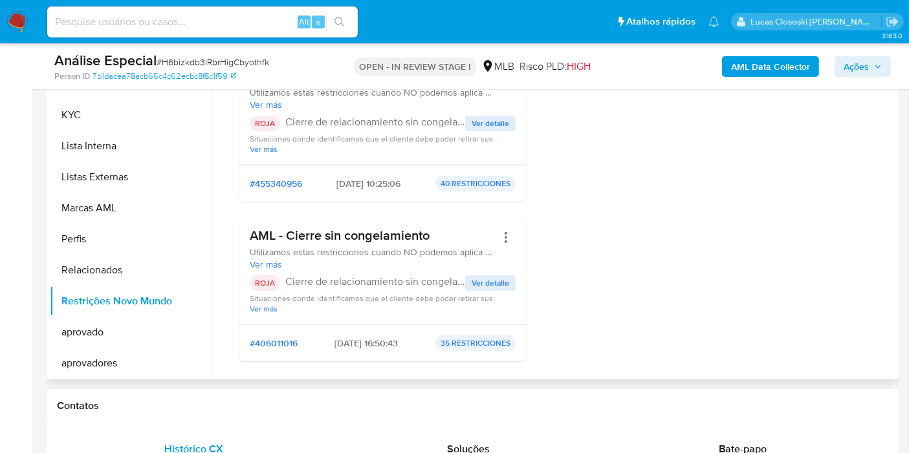
scroll to position [0, 0]
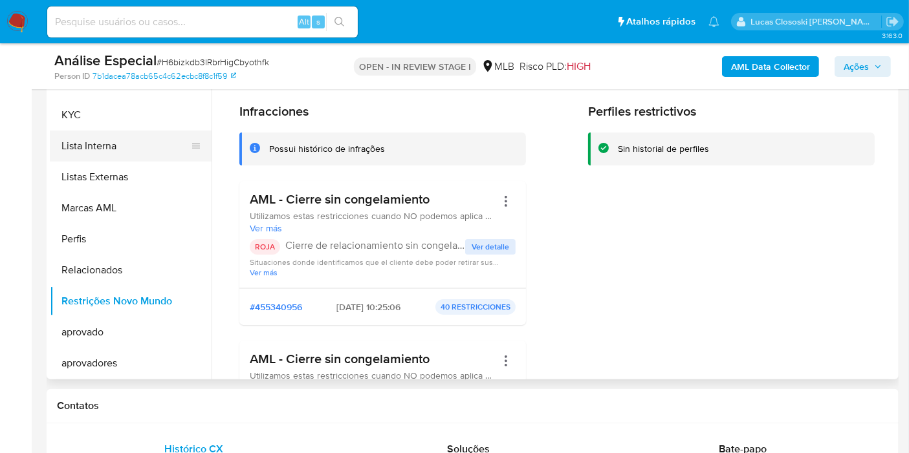
click at [92, 134] on button "Lista Interna" at bounding box center [125, 146] width 151 height 31
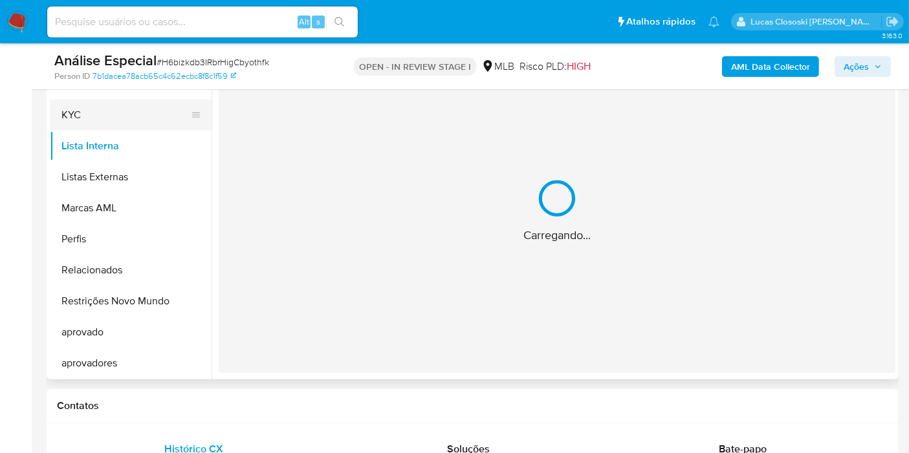
click at [100, 121] on button "KYC" at bounding box center [125, 115] width 151 height 31
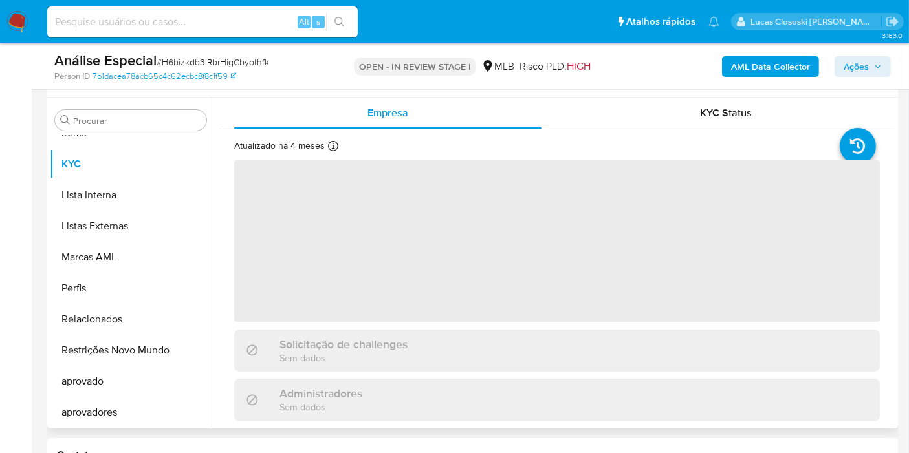
scroll to position [215, 0]
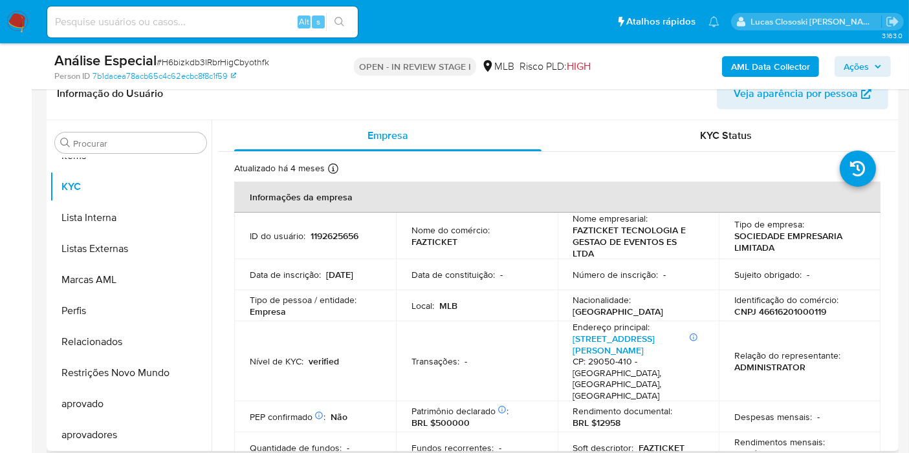
click at [792, 315] on p "CNPJ 46616201000119" at bounding box center [780, 312] width 92 height 12
copy p "46616201000119"
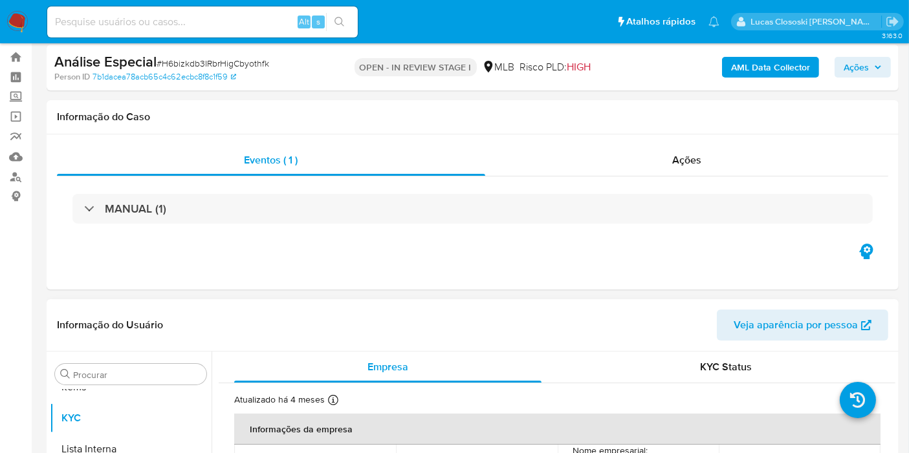
scroll to position [0, 0]
